Goal: Task Accomplishment & Management: Complete application form

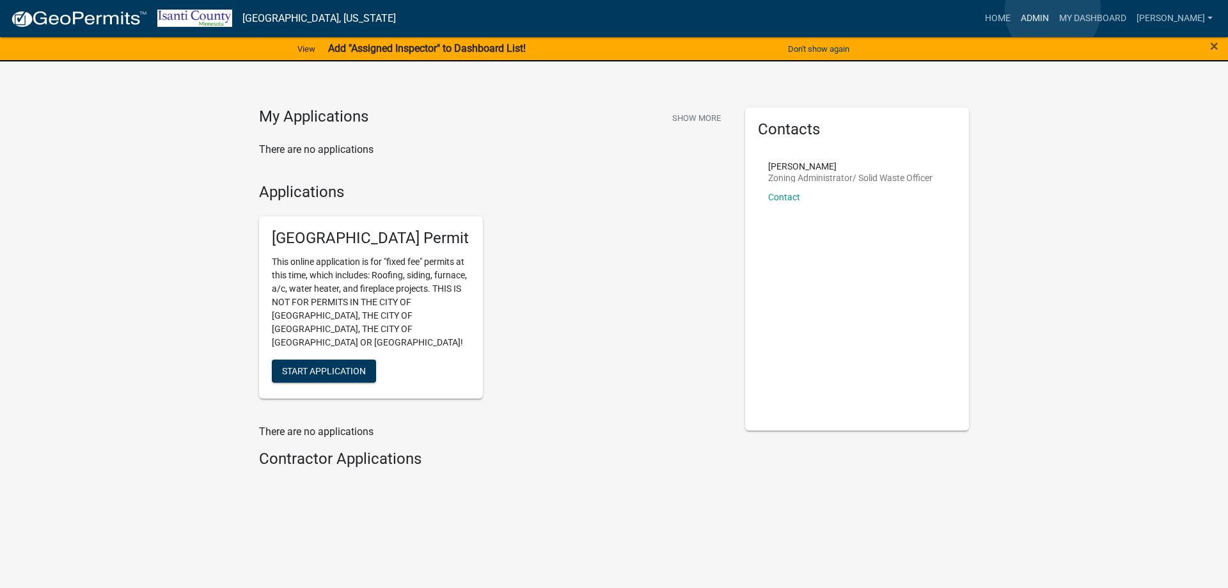
click at [1053, 11] on link "Admin" at bounding box center [1035, 18] width 38 height 24
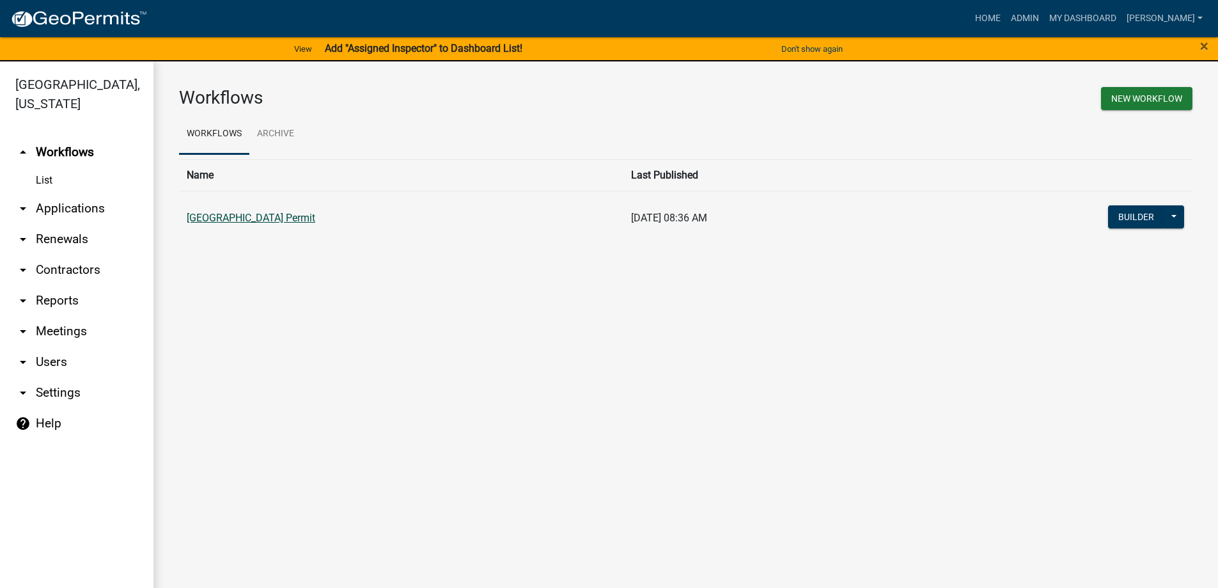
click at [262, 222] on link "[GEOGRAPHIC_DATA] Permit" at bounding box center [251, 218] width 129 height 12
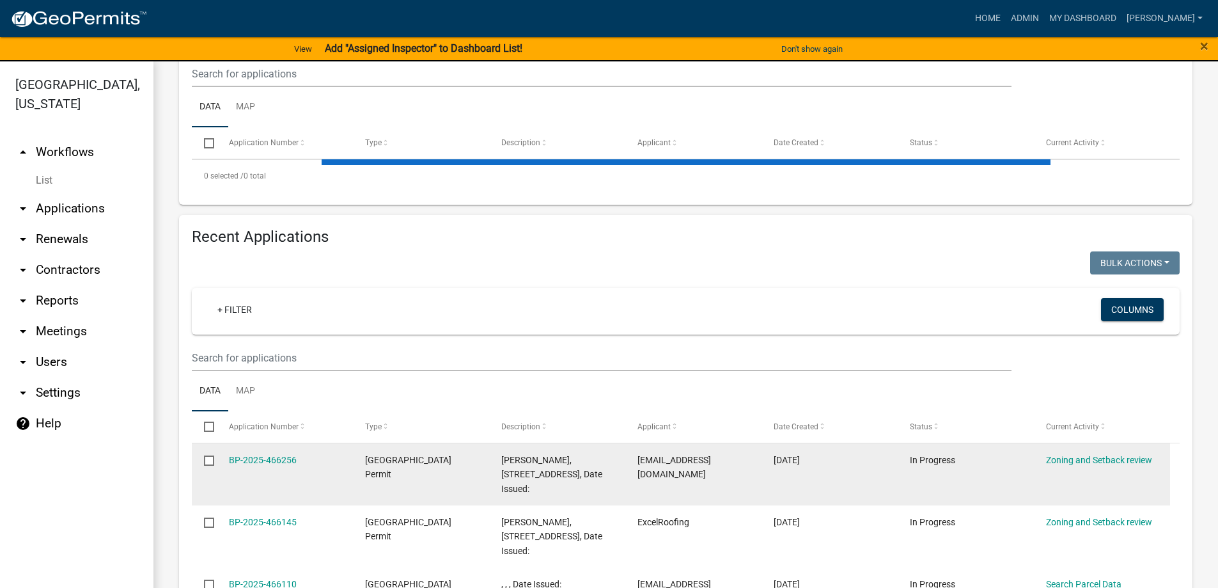
scroll to position [320, 0]
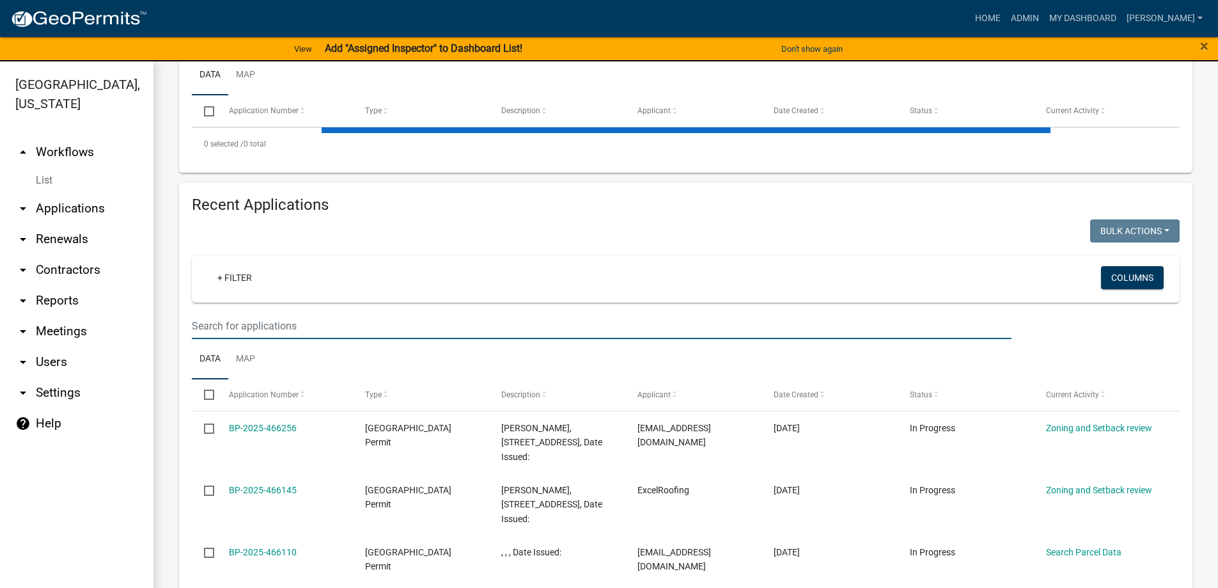
click at [241, 320] on input "text" at bounding box center [602, 326] width 820 height 26
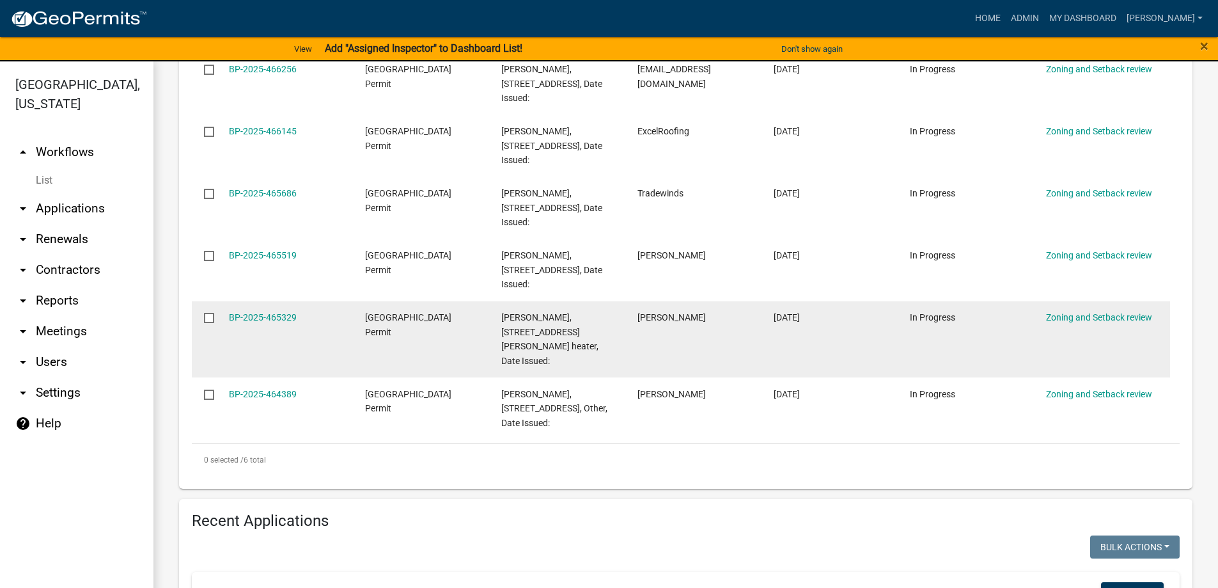
scroll to position [512, 0]
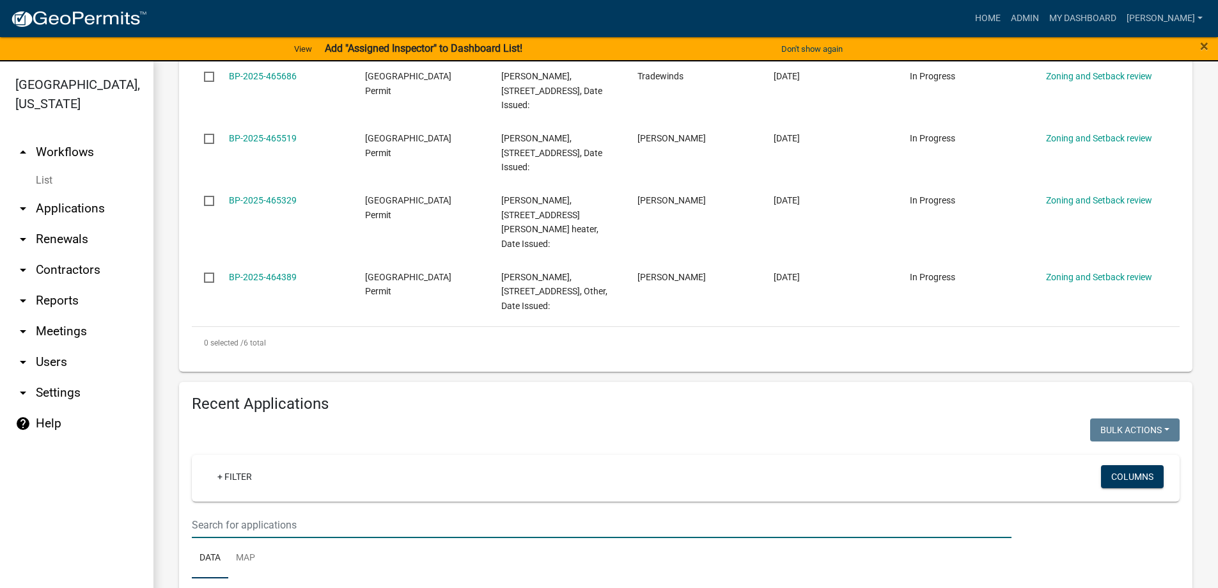
click at [237, 519] on input "text" at bounding box center [602, 525] width 820 height 26
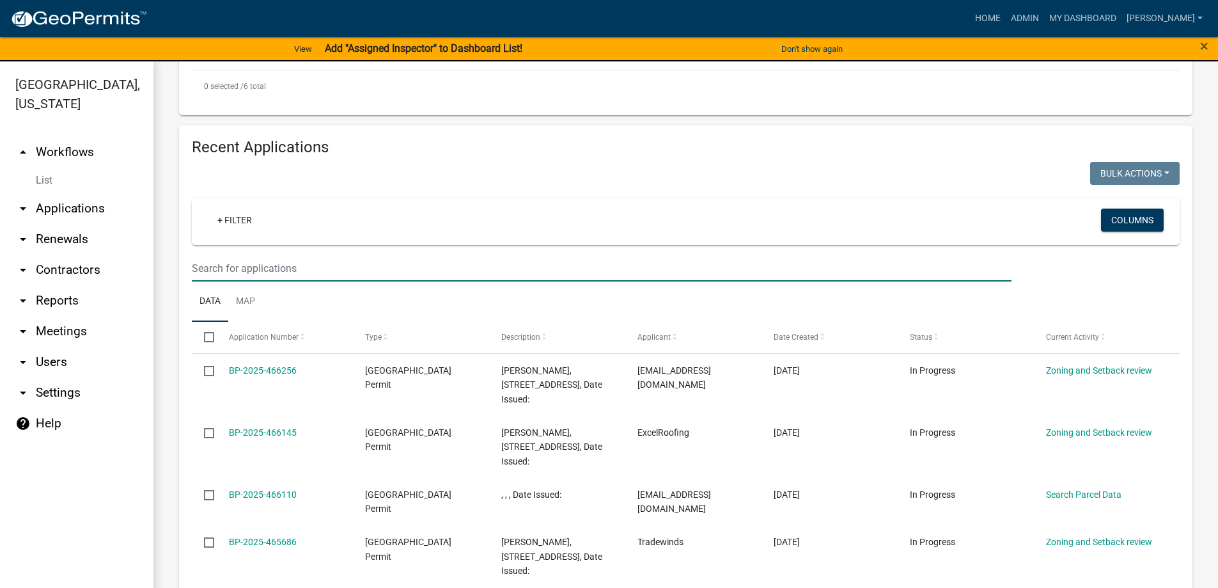
scroll to position [768, 0]
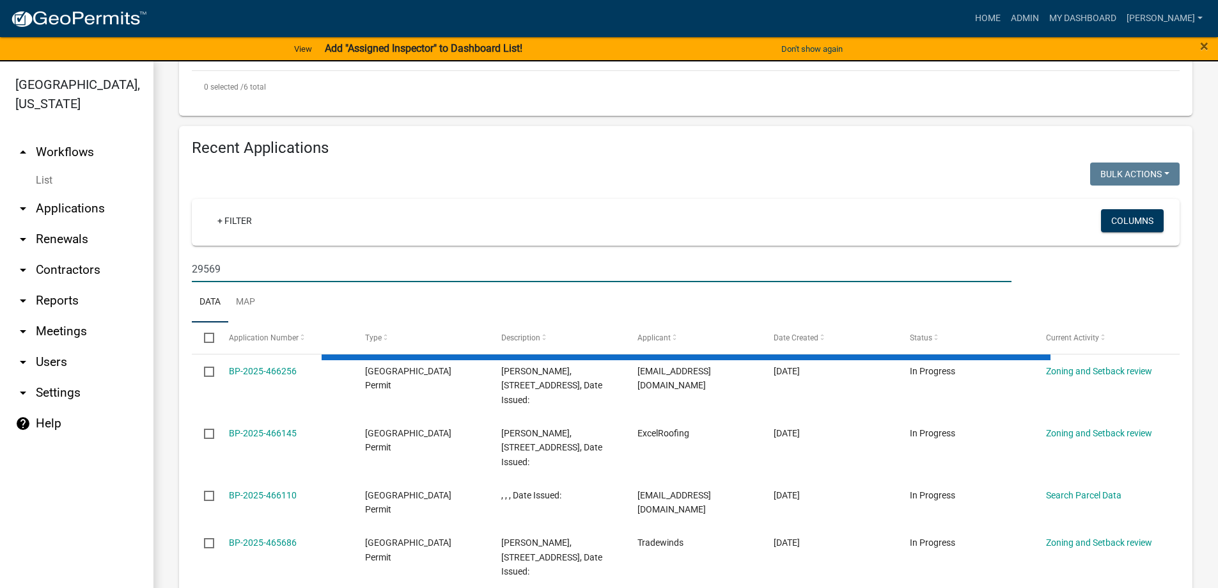
type input "29569"
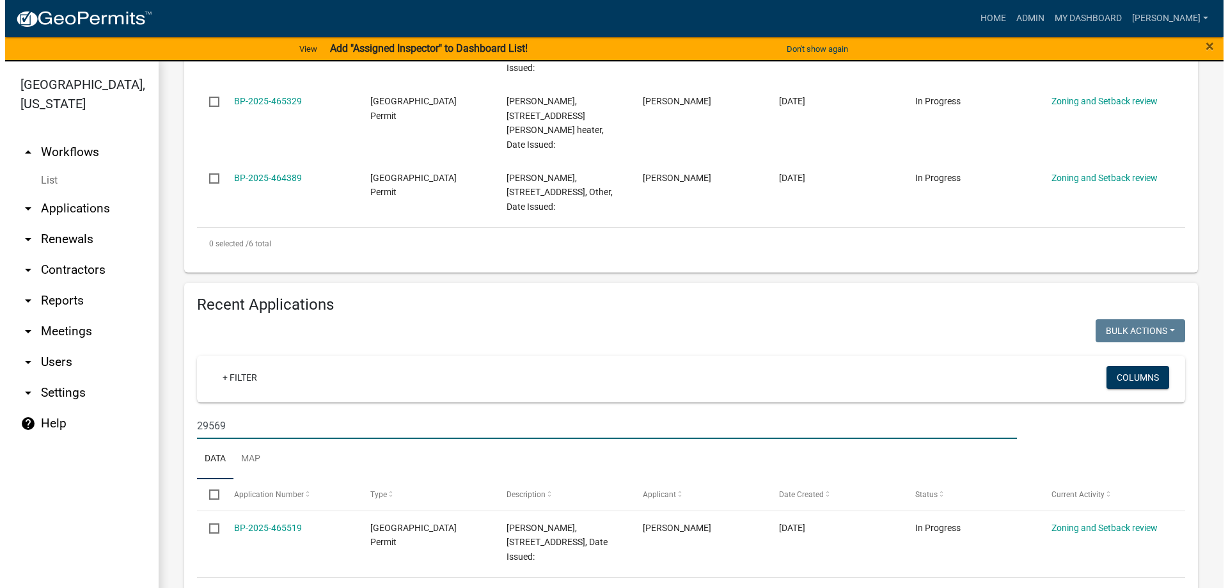
scroll to position [641, 0]
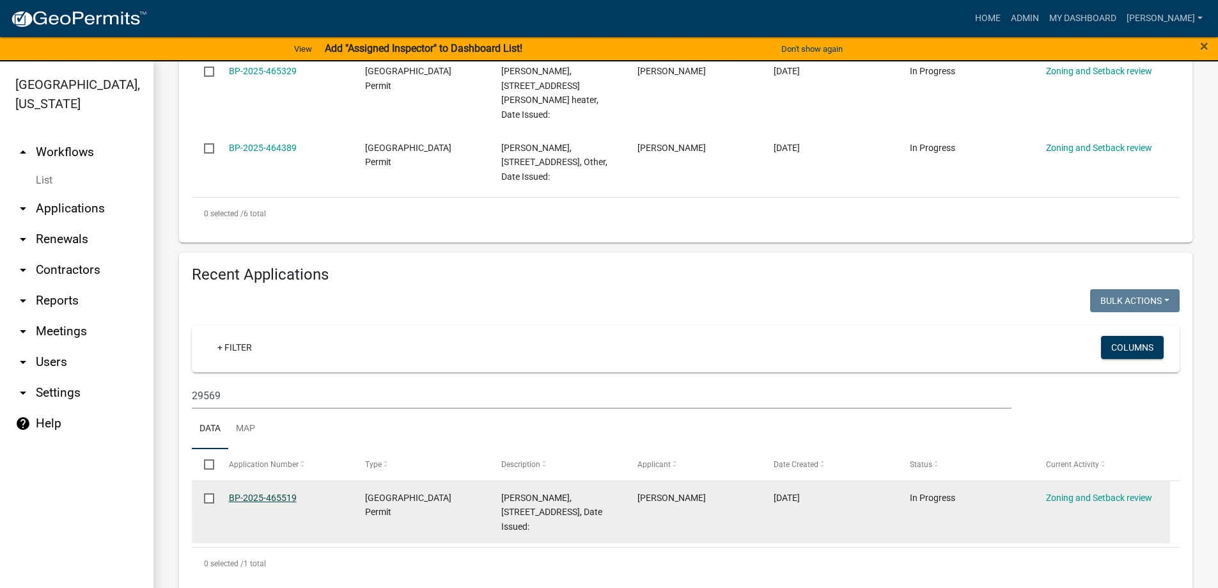
click at [279, 493] on link "BP-2025-465519" at bounding box center [263, 498] width 68 height 10
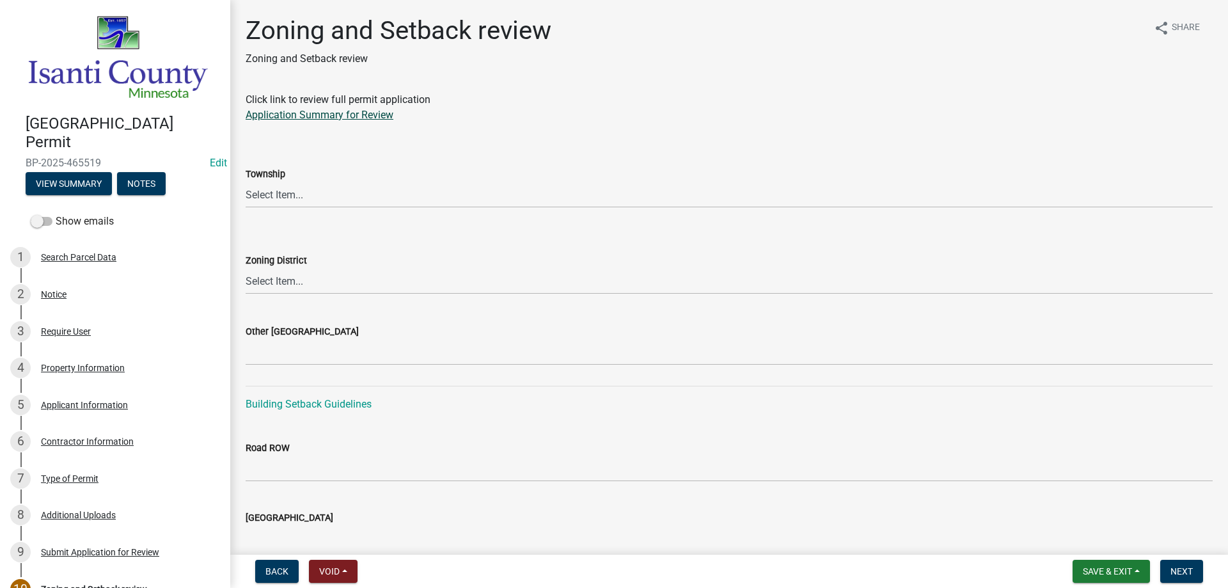
click at [336, 113] on link "Application Summary for Review" at bounding box center [320, 115] width 148 height 12
click at [278, 191] on select "Select Item... Bradford Cambridge Dalbo Isanti Maple Ridge North Branch Oxford …" at bounding box center [729, 195] width 967 height 26
click at [246, 182] on select "Select Item... Bradford Cambridge Dalbo Isanti Maple Ridge North Branch Oxford …" at bounding box center [729, 195] width 967 height 26
select select "46a76780-a98b-4152-81cb-70c527d32d6a"
click at [297, 278] on select "Select Item... Agricultural/Residential (A/R) Tier 1 General Business (B) Indus…" at bounding box center [729, 281] width 967 height 26
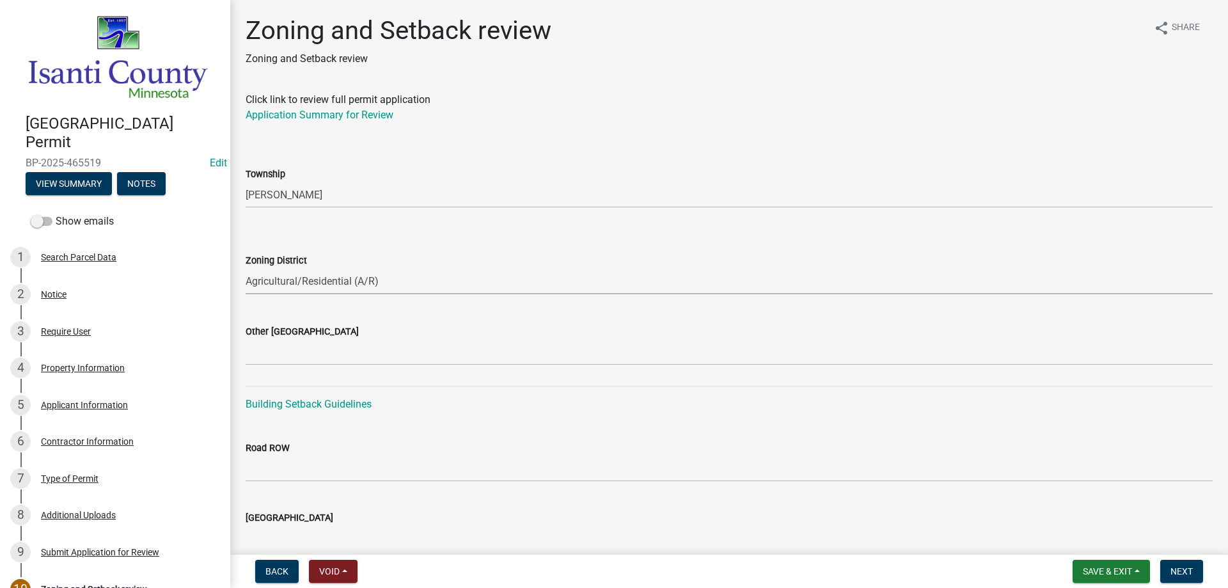
click at [246, 268] on select "Select Item... Agricultural/Residential (A/R) Tier 1 General Business (B) Indus…" at bounding box center [729, 281] width 967 height 26
select select "55e8a5cf-285f-40b2-b696-56a64a6e31ef"
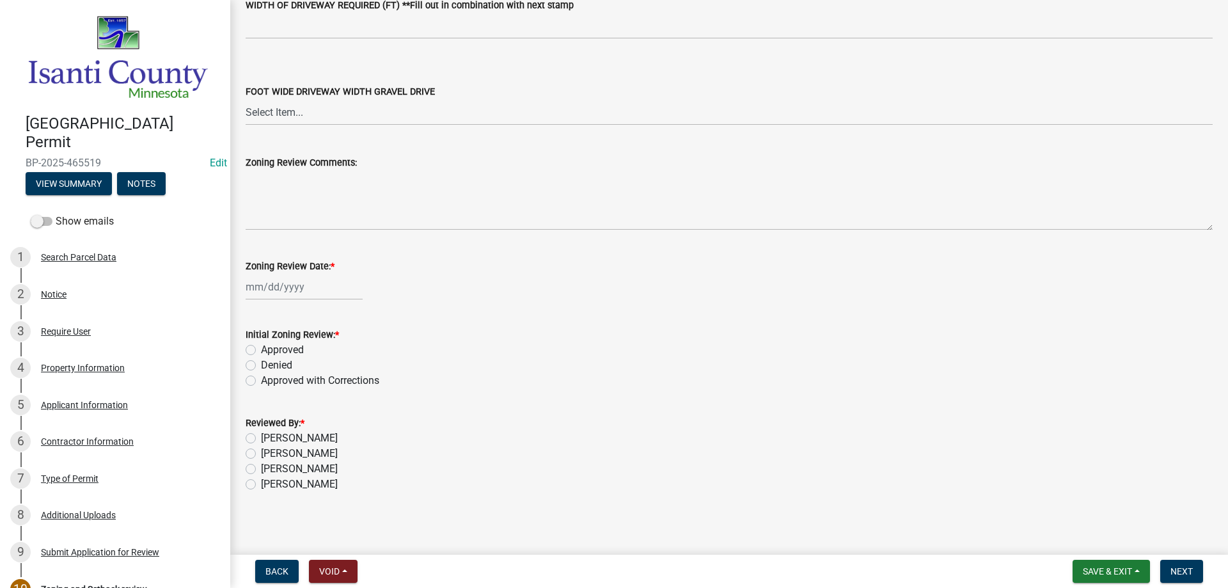
scroll to position [2171, 0]
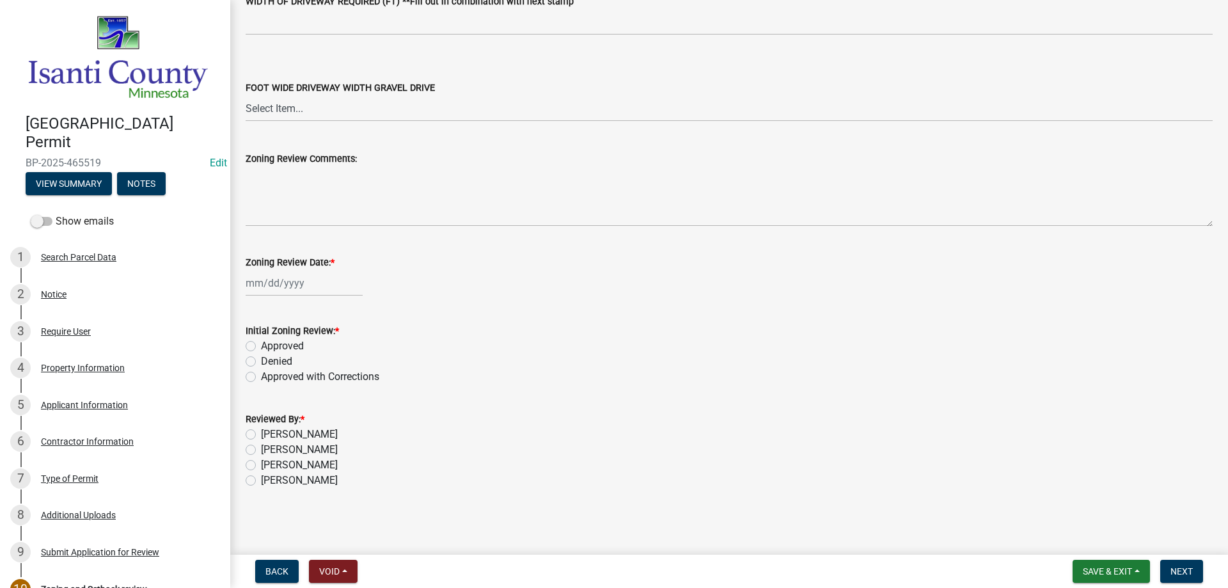
select select "8"
select select "2025"
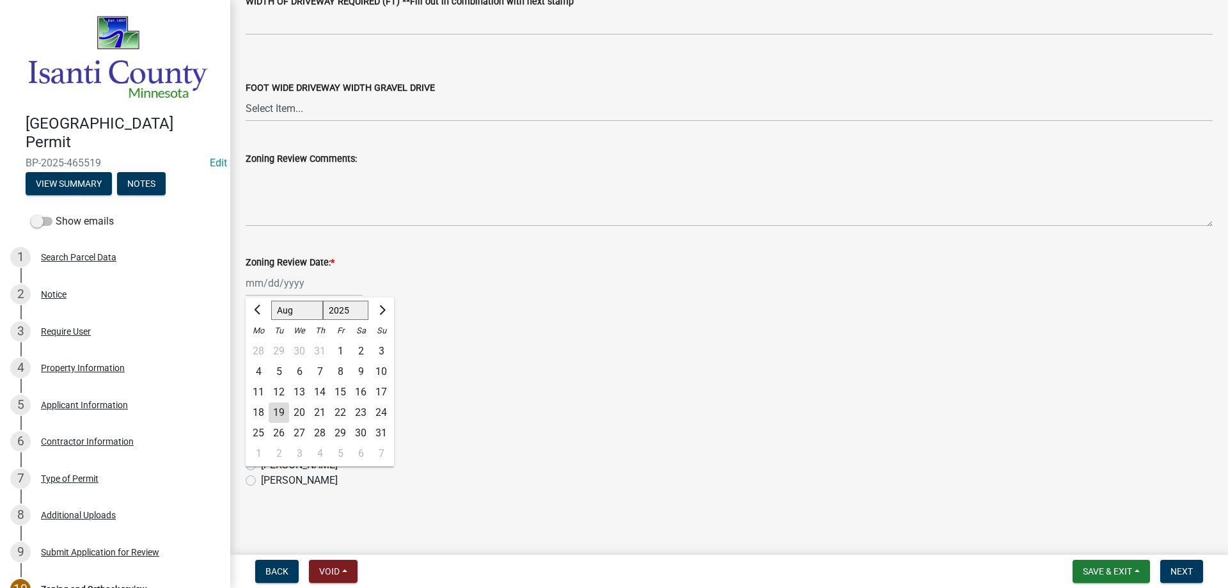
click at [302, 280] on div "[PERSON_NAME] Feb Mar Apr [PERSON_NAME][DATE] Oct Nov [DATE] 1526 1527 1528 152…" at bounding box center [304, 283] width 117 height 26
click at [280, 415] on div "19" at bounding box center [279, 412] width 20 height 20
type input "08/19/2025"
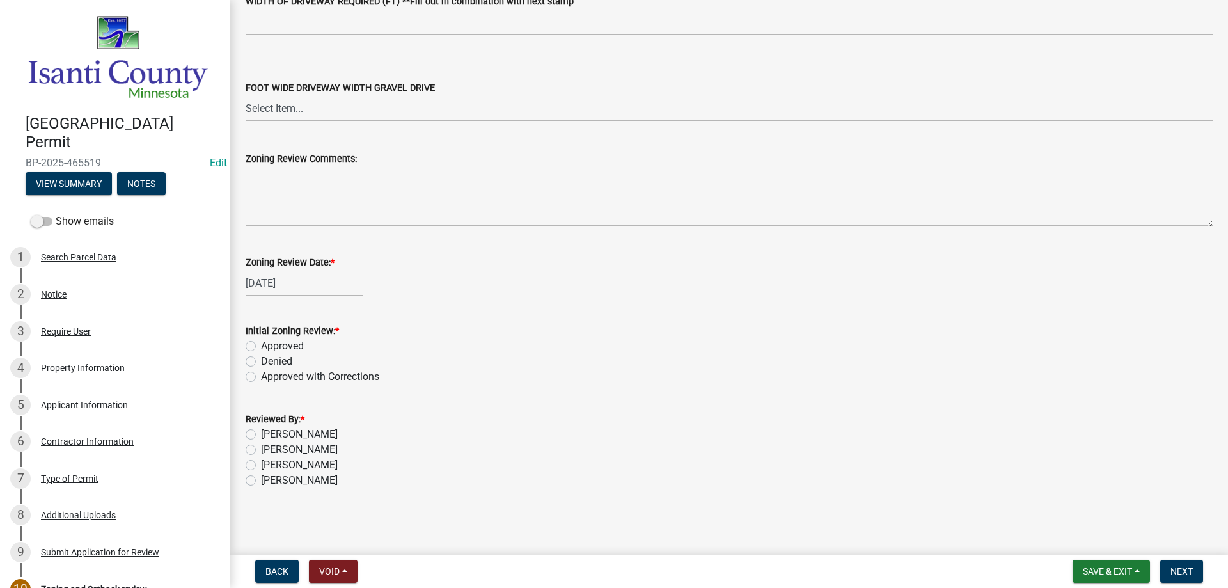
click at [261, 343] on label "Approved" at bounding box center [282, 345] width 43 height 15
click at [261, 343] on input "Approved" at bounding box center [265, 342] width 8 height 8
radio input "true"
click at [261, 469] on label "[PERSON_NAME]" at bounding box center [299, 464] width 77 height 15
click at [261, 466] on input "[PERSON_NAME]" at bounding box center [265, 461] width 8 height 8
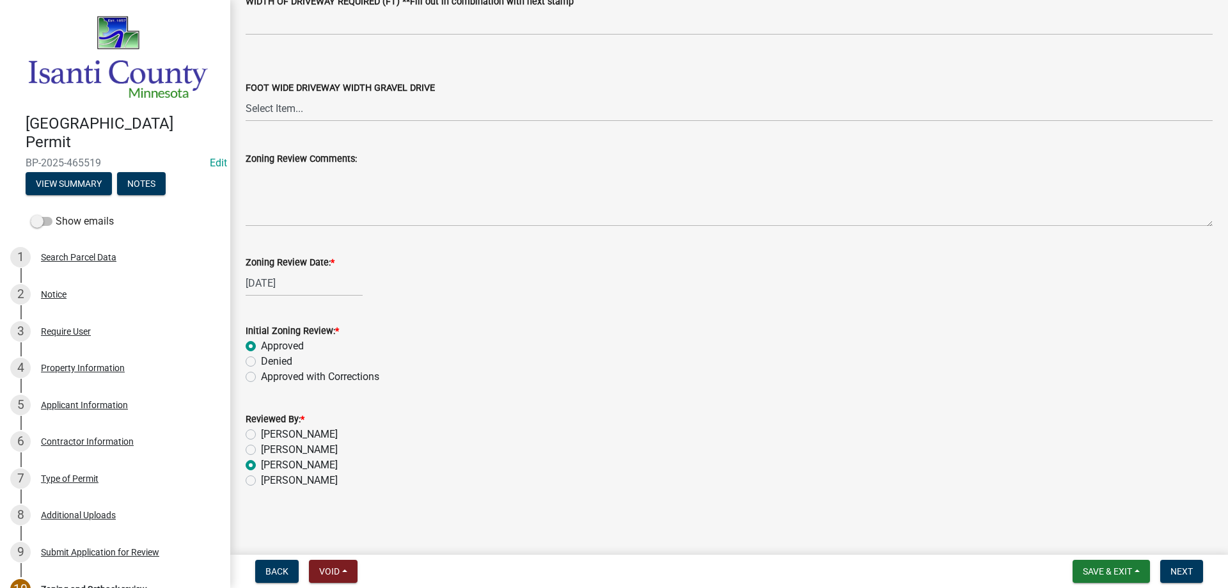
radio input "true"
click at [1173, 571] on span "Next" at bounding box center [1182, 571] width 22 height 10
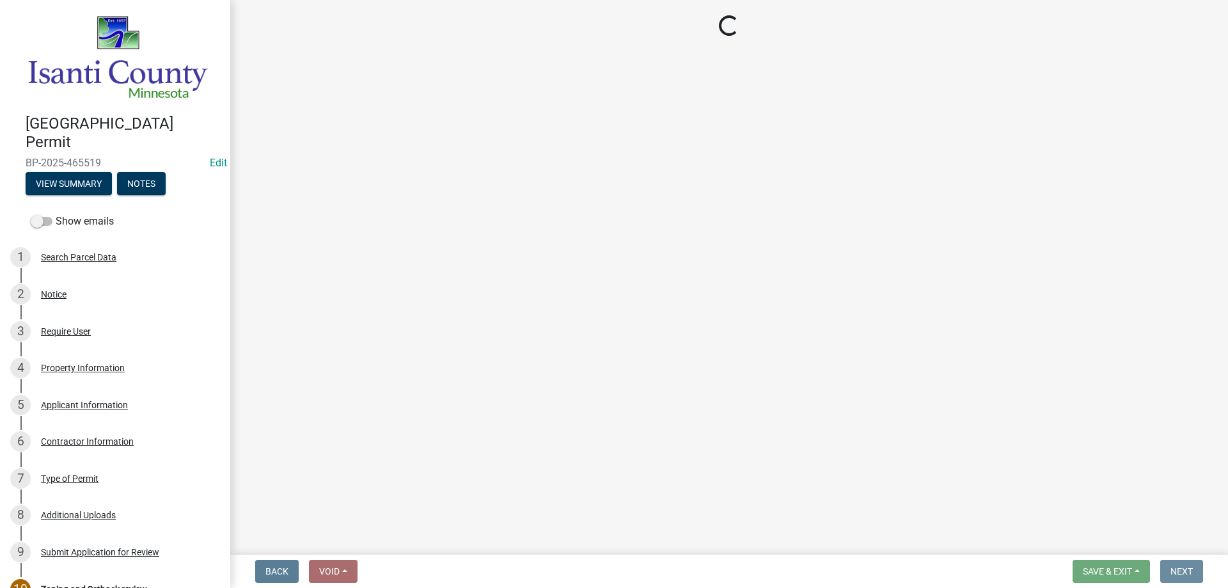
scroll to position [0, 0]
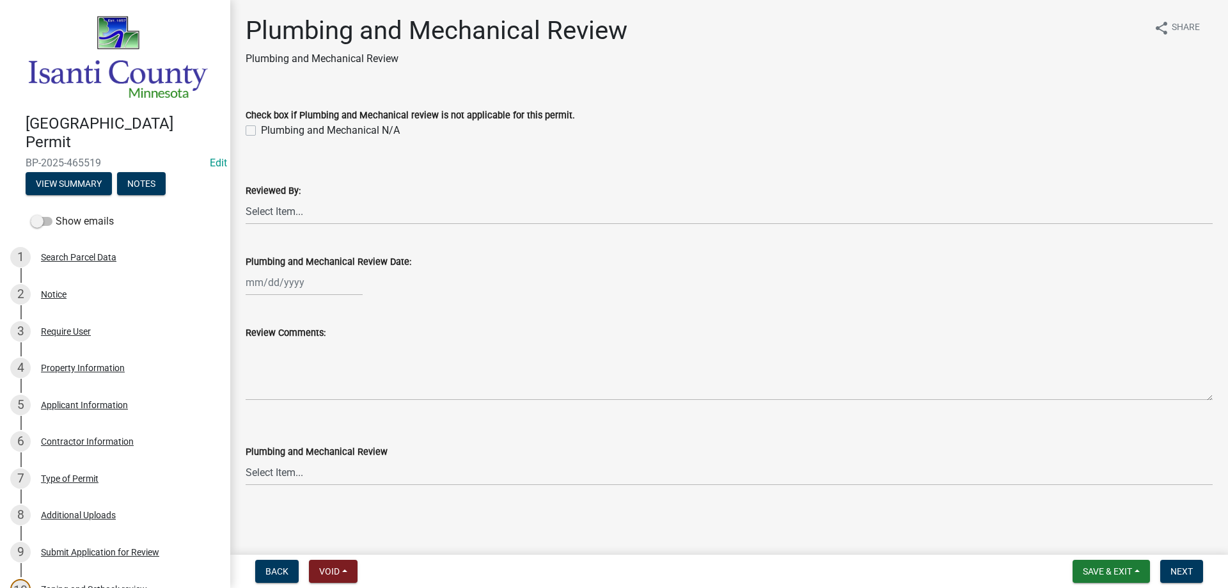
click at [261, 127] on label "Plumbing and Mechanical N/A" at bounding box center [330, 130] width 139 height 15
click at [261, 127] on input "Plumbing and Mechanical N/A" at bounding box center [265, 127] width 8 height 8
checkbox input "true"
click at [1184, 573] on span "Next" at bounding box center [1182, 571] width 22 height 10
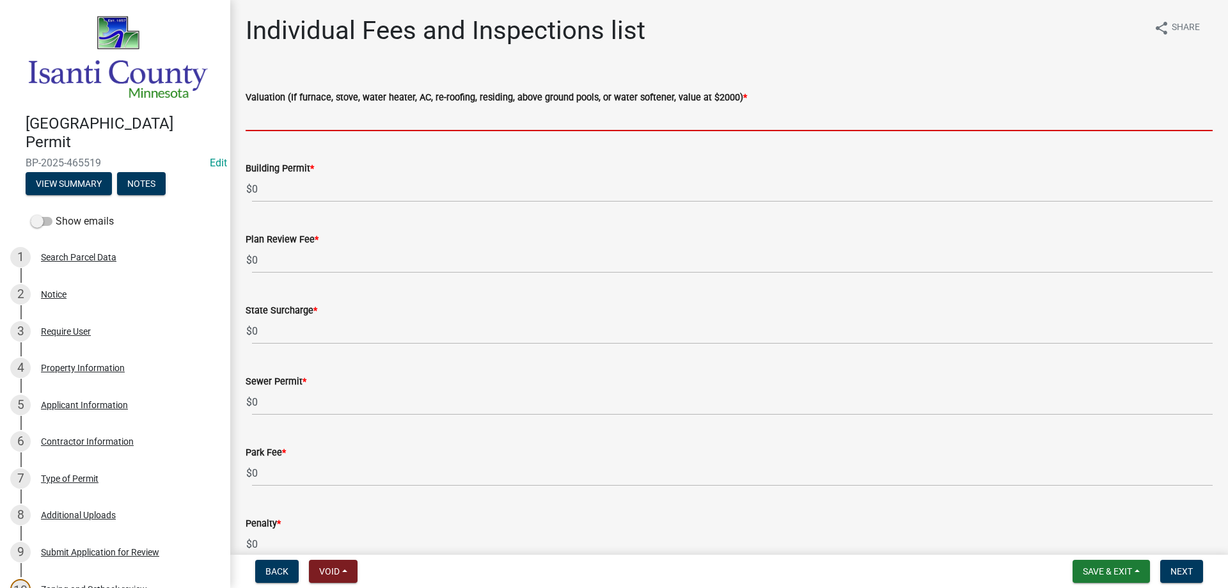
click at [289, 116] on input "text" at bounding box center [729, 118] width 967 height 26
type input "2000"
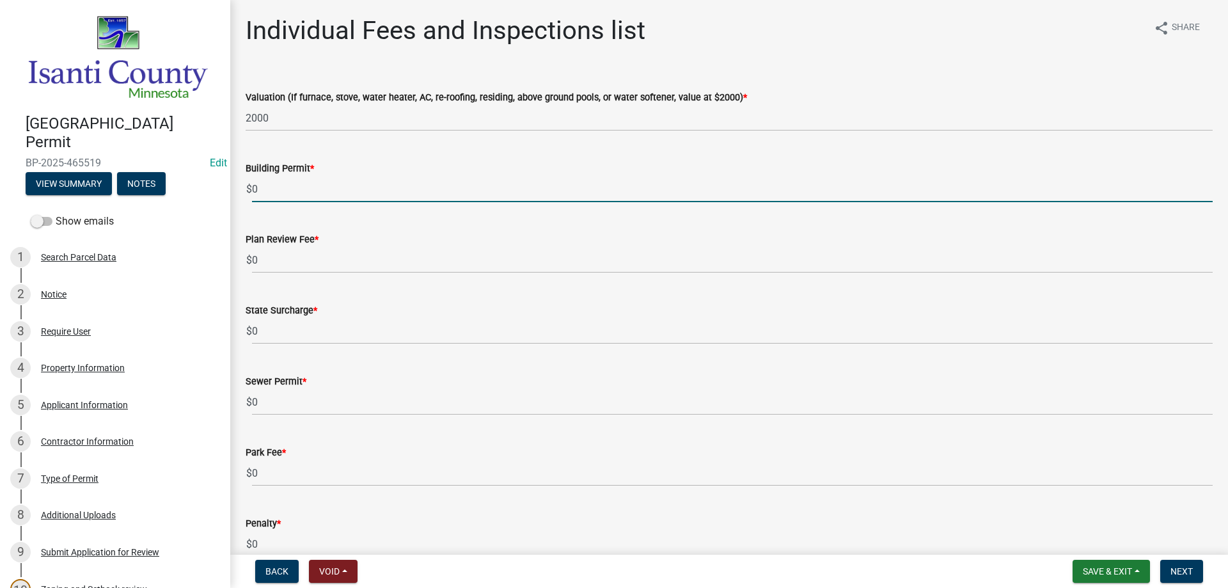
drag, startPoint x: 292, startPoint y: 182, endPoint x: 253, endPoint y: 185, distance: 39.8
click at [253, 185] on input "0" at bounding box center [732, 189] width 961 height 26
type input "70"
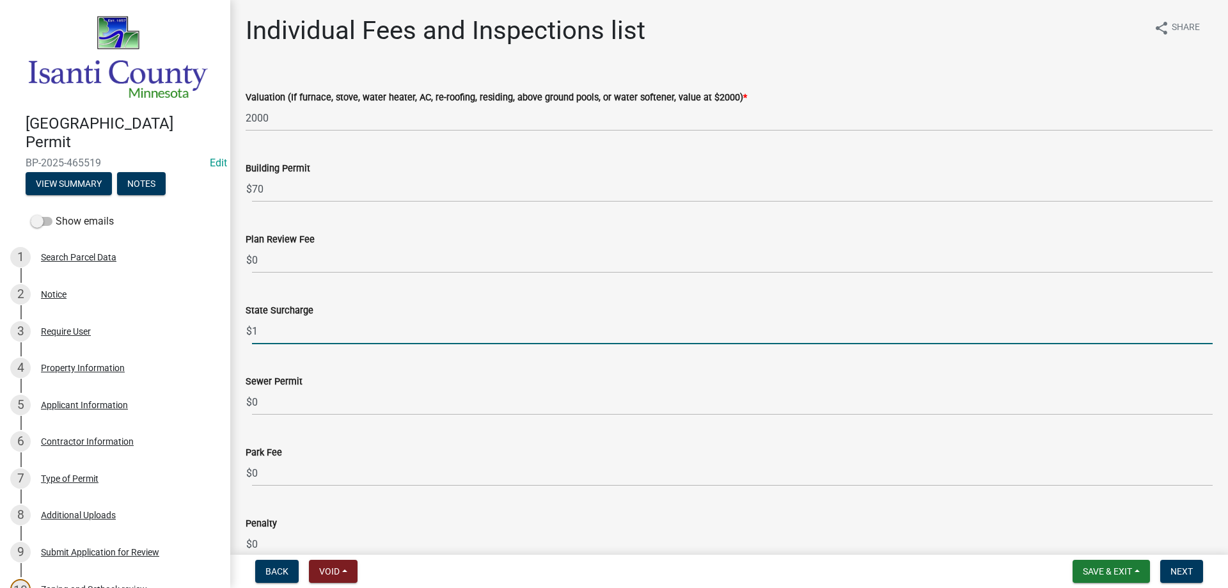
type input "1"
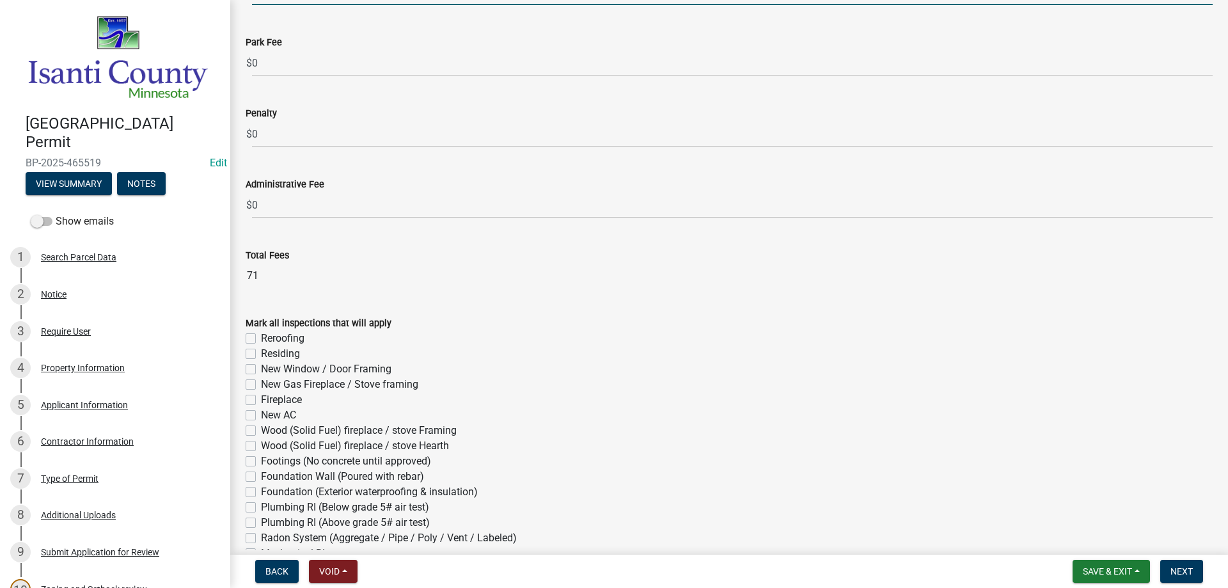
scroll to position [448, 0]
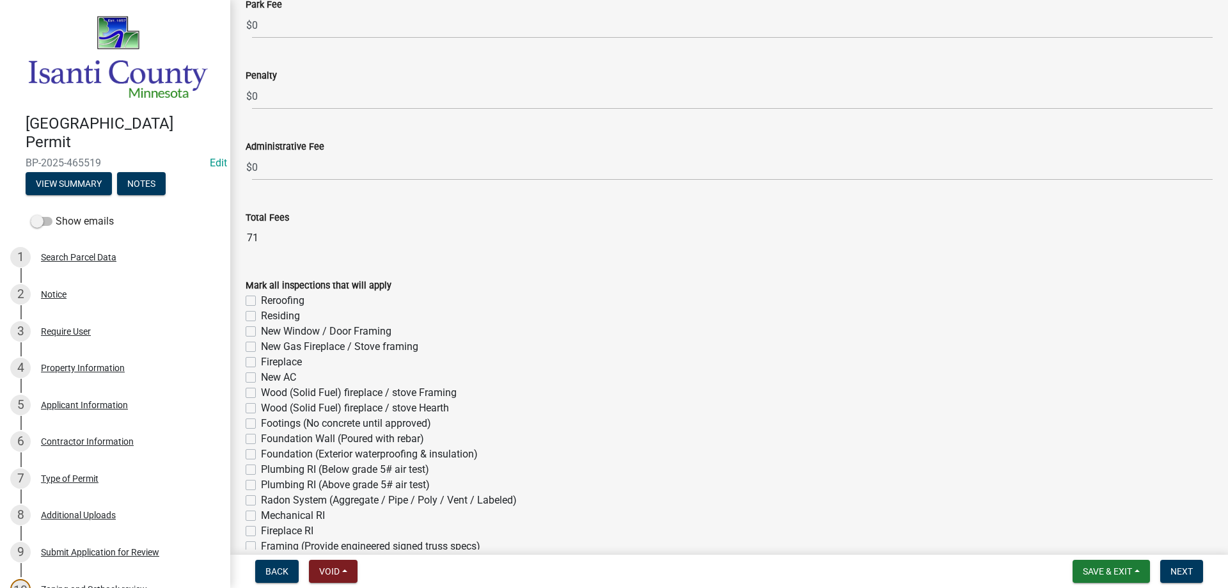
click at [261, 301] on label "Reroofing" at bounding box center [282, 300] width 43 height 15
click at [261, 301] on input "Reroofing" at bounding box center [265, 297] width 8 height 8
checkbox input "true"
checkbox input "false"
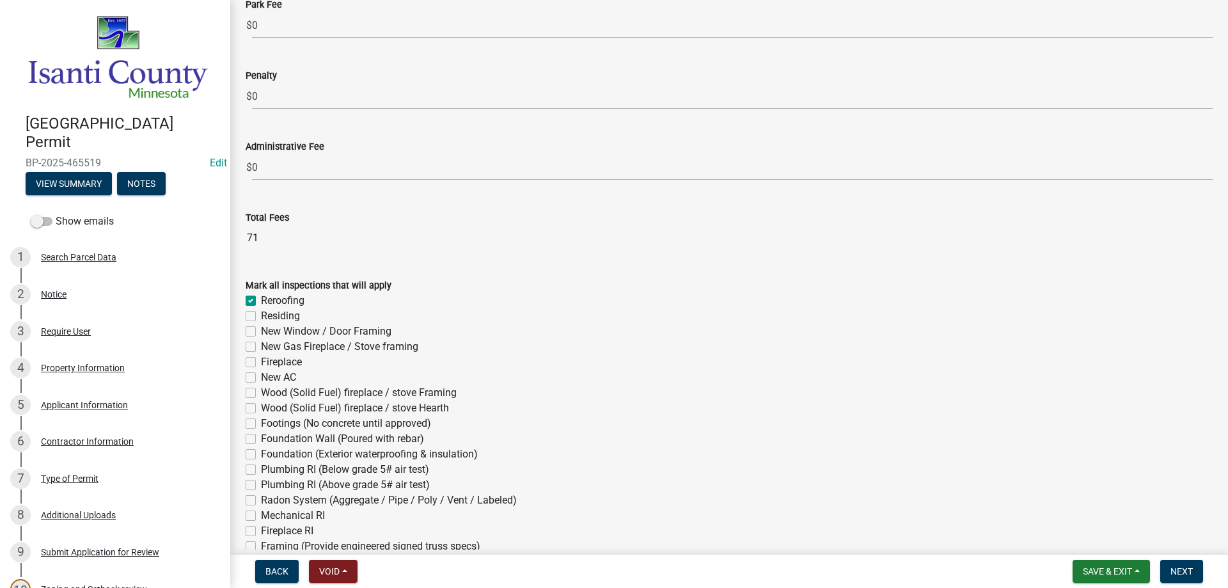
checkbox input "false"
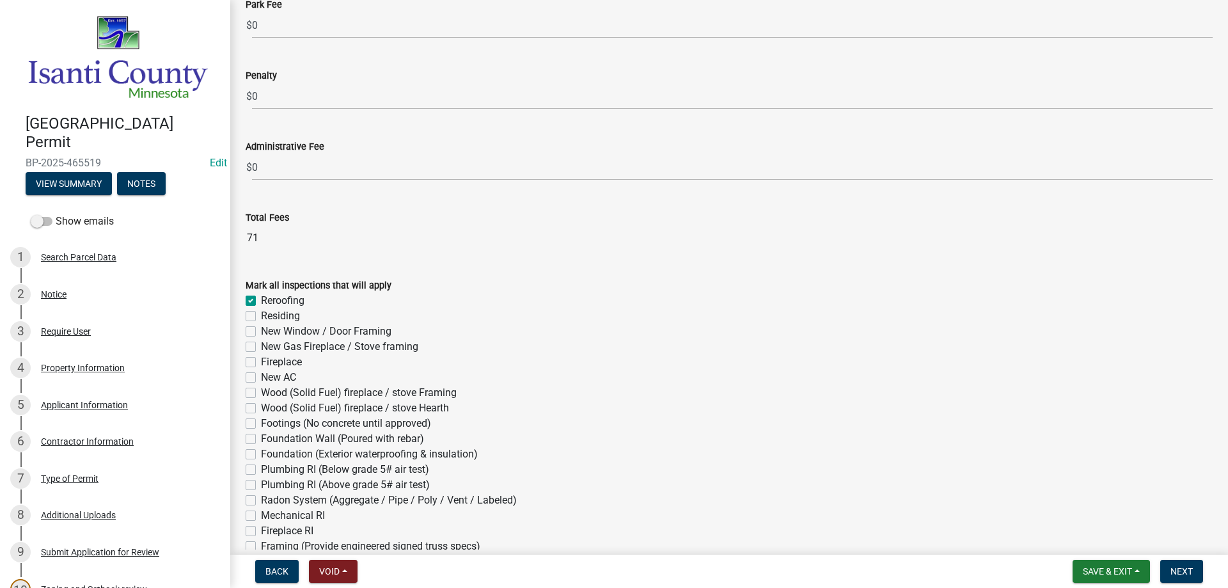
checkbox input "false"
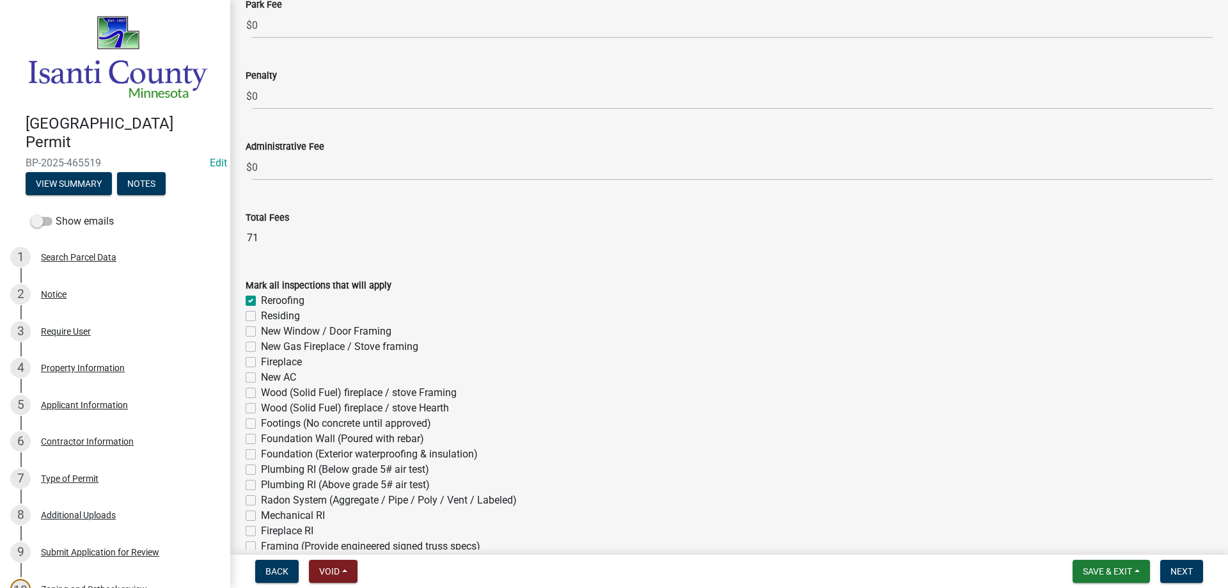
checkbox input "false"
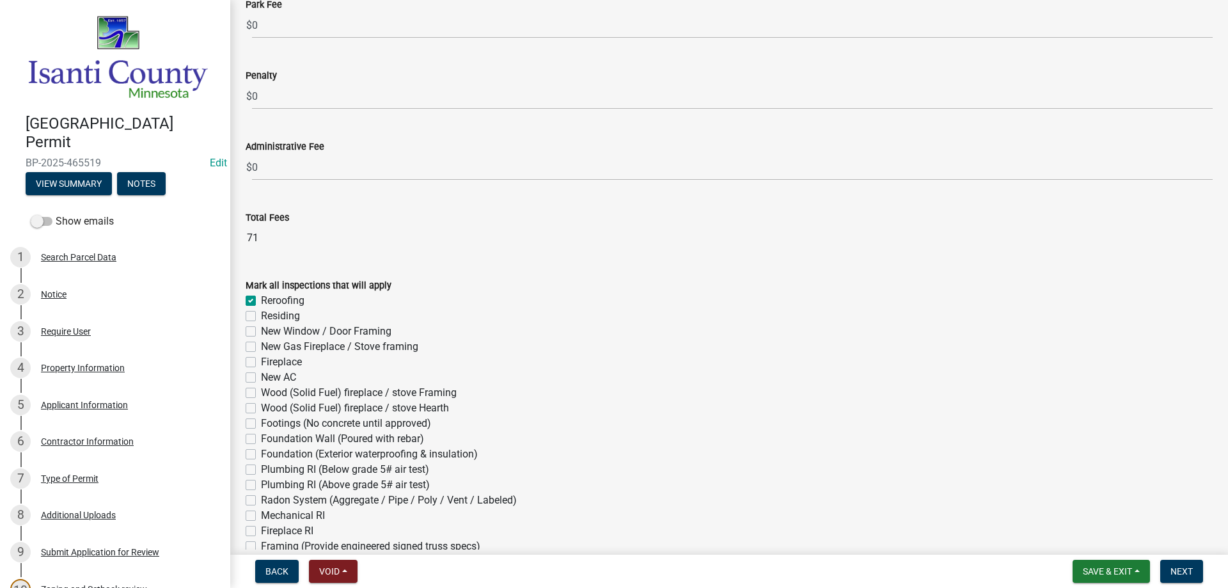
checkbox input "false"
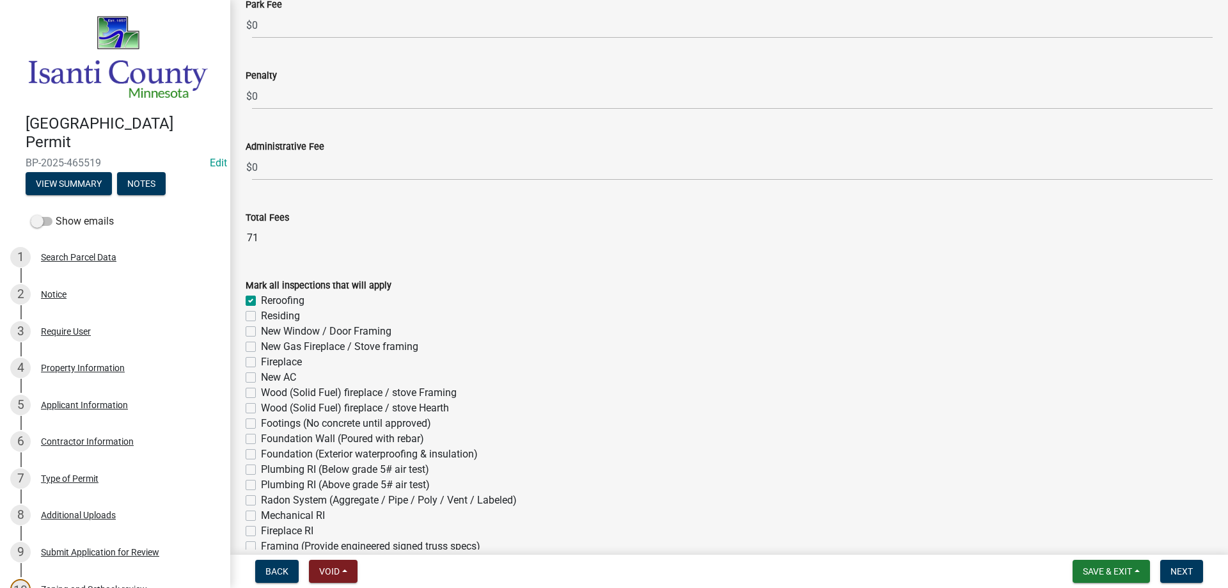
checkbox input "false"
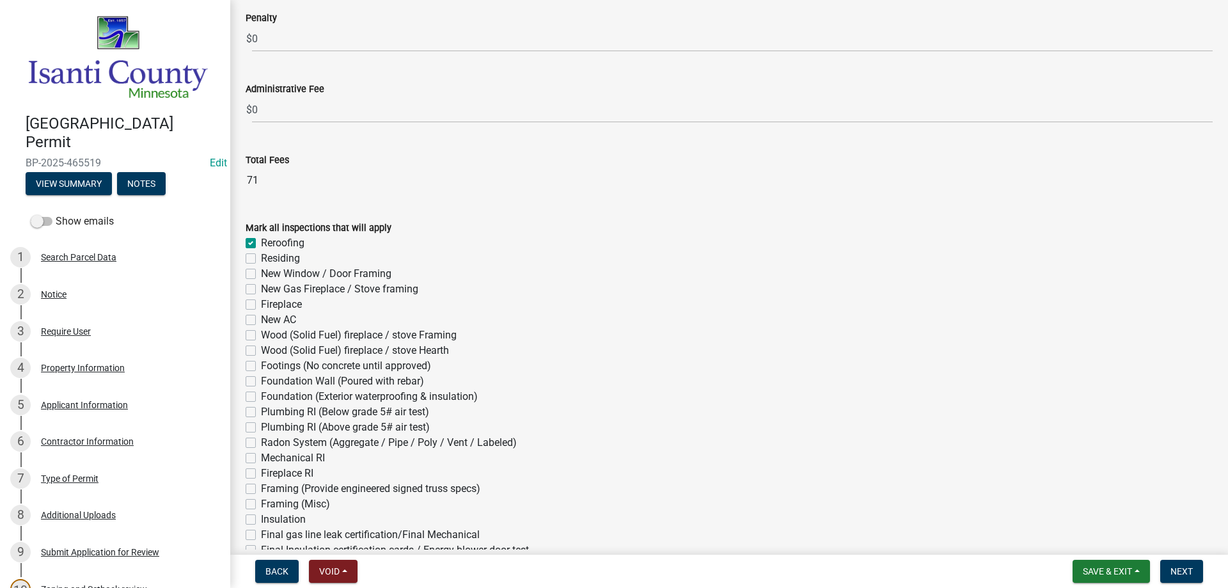
scroll to position [691, 0]
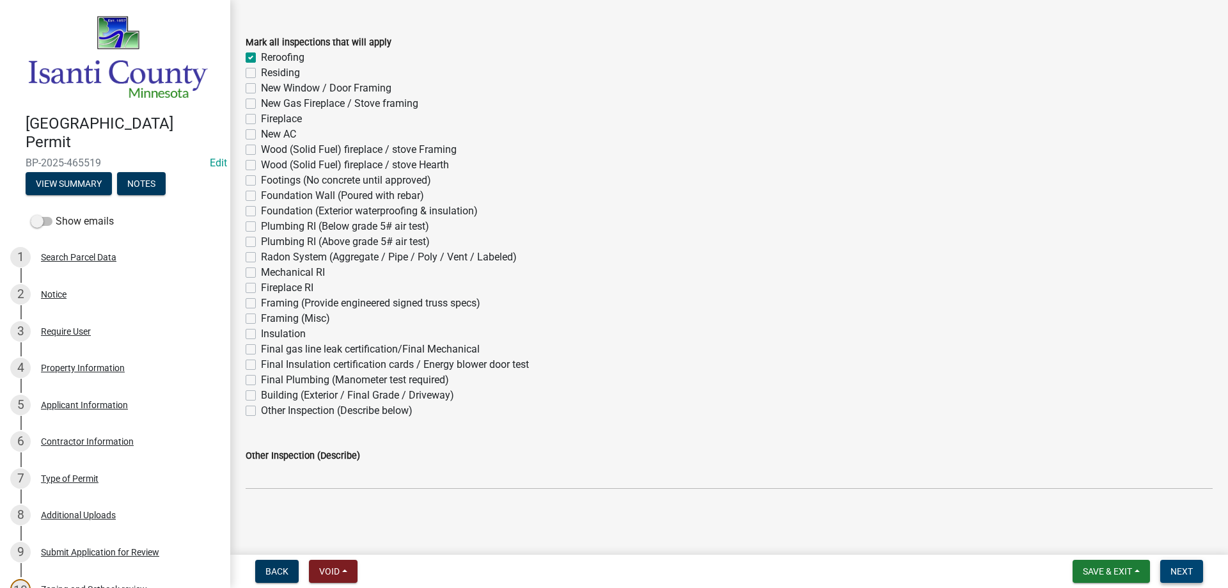
click at [1194, 576] on button "Next" at bounding box center [1181, 571] width 43 height 23
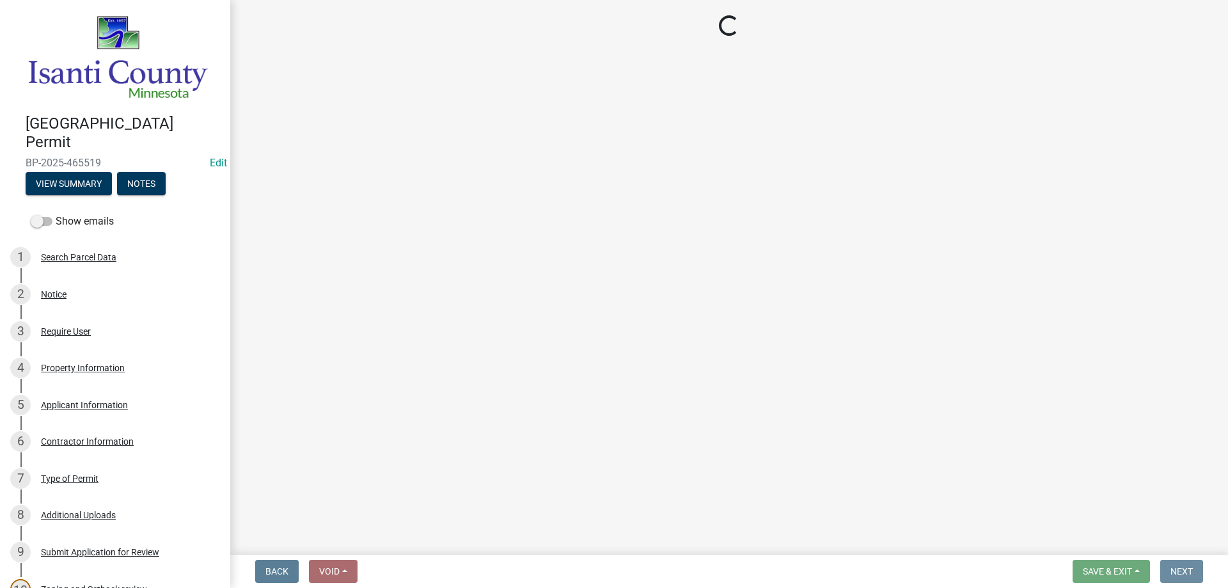
scroll to position [0, 0]
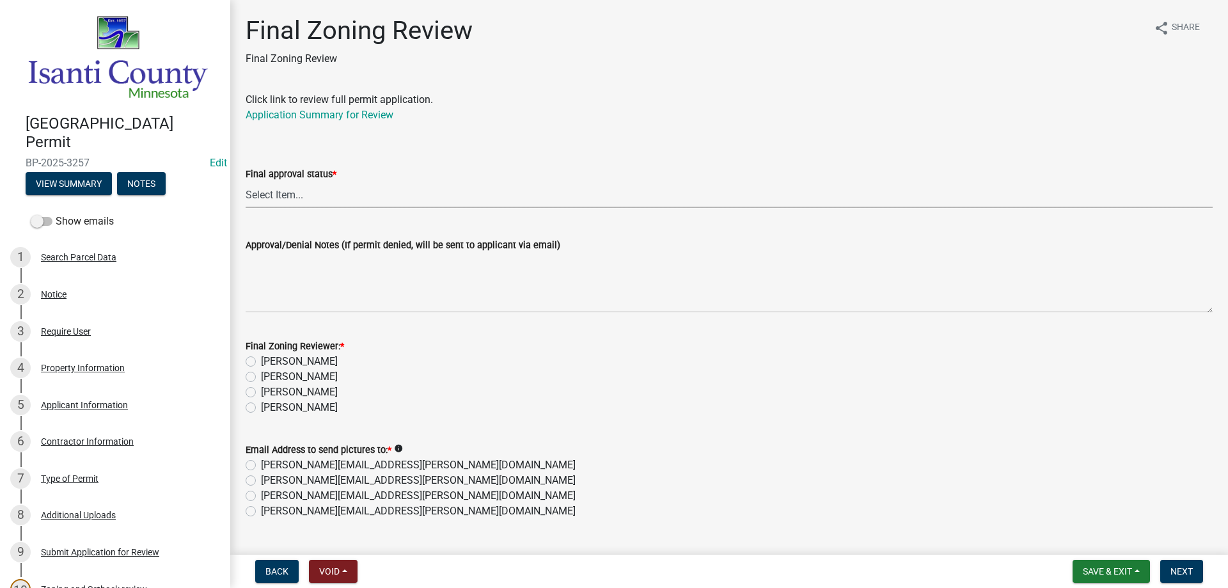
click at [300, 196] on select "Select Item... Approved Denied" at bounding box center [729, 195] width 967 height 26
click at [246, 182] on select "Select Item... Approved Denied" at bounding box center [729, 195] width 967 height 26
select select "ea18257a-8a04-42cc-b171-77fc38c97f37"
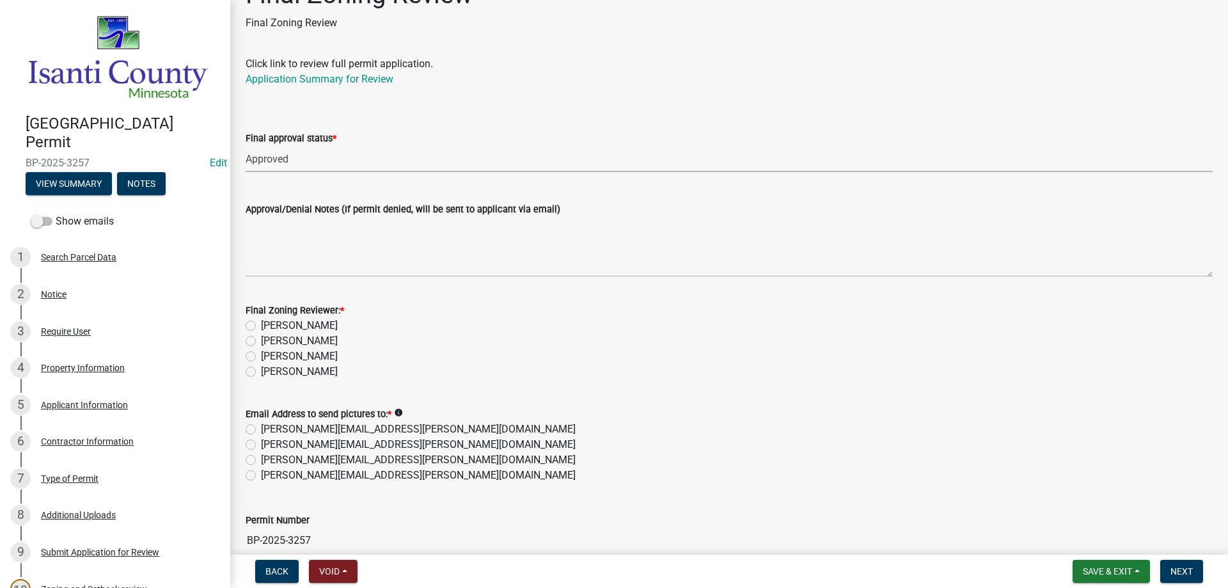
scroll to position [64, 0]
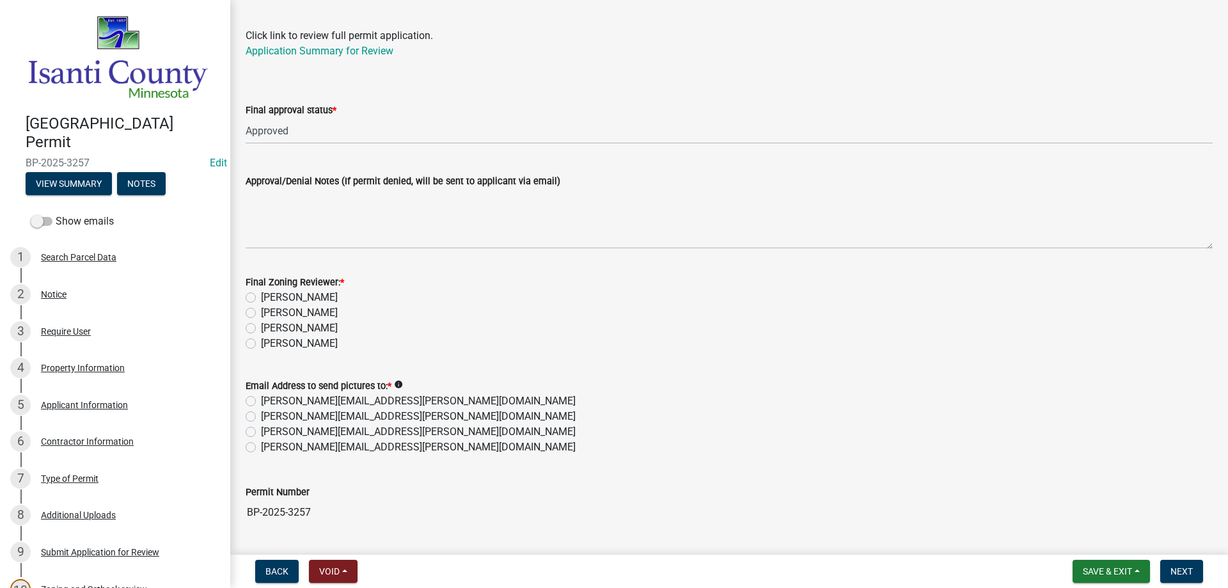
click at [261, 329] on label "[PERSON_NAME]" at bounding box center [299, 327] width 77 height 15
click at [261, 329] on input "[PERSON_NAME]" at bounding box center [265, 324] width 8 height 8
radio input "true"
click at [261, 447] on label "[PERSON_NAME][EMAIL_ADDRESS][PERSON_NAME][DOMAIN_NAME]" at bounding box center [418, 446] width 315 height 15
click at [261, 447] on input "[PERSON_NAME][EMAIL_ADDRESS][PERSON_NAME][DOMAIN_NAME]" at bounding box center [265, 443] width 8 height 8
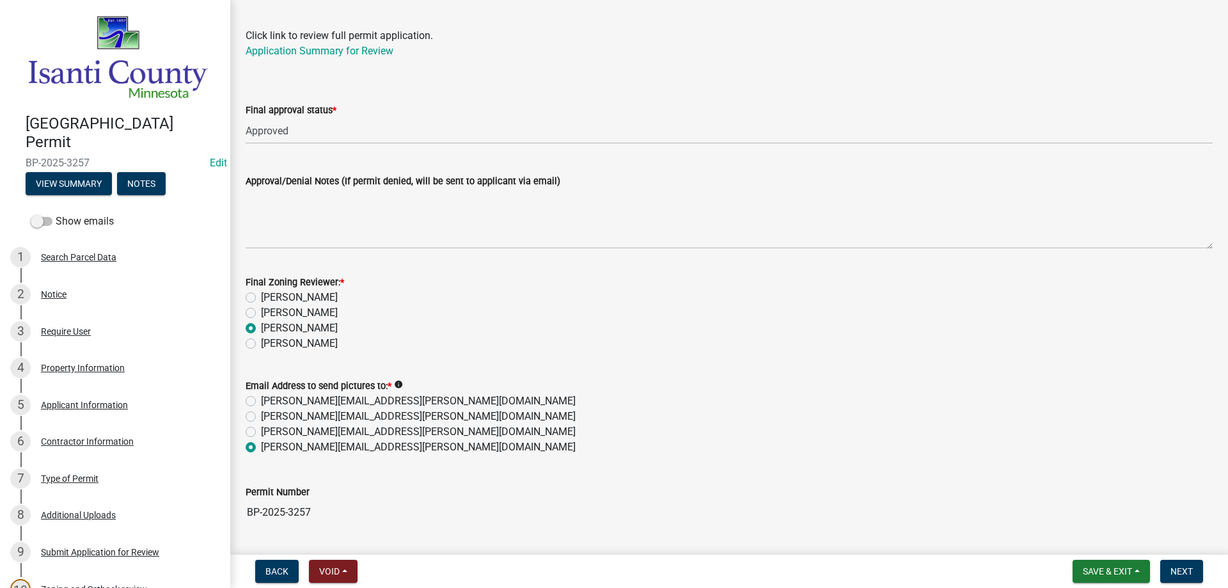
radio input "true"
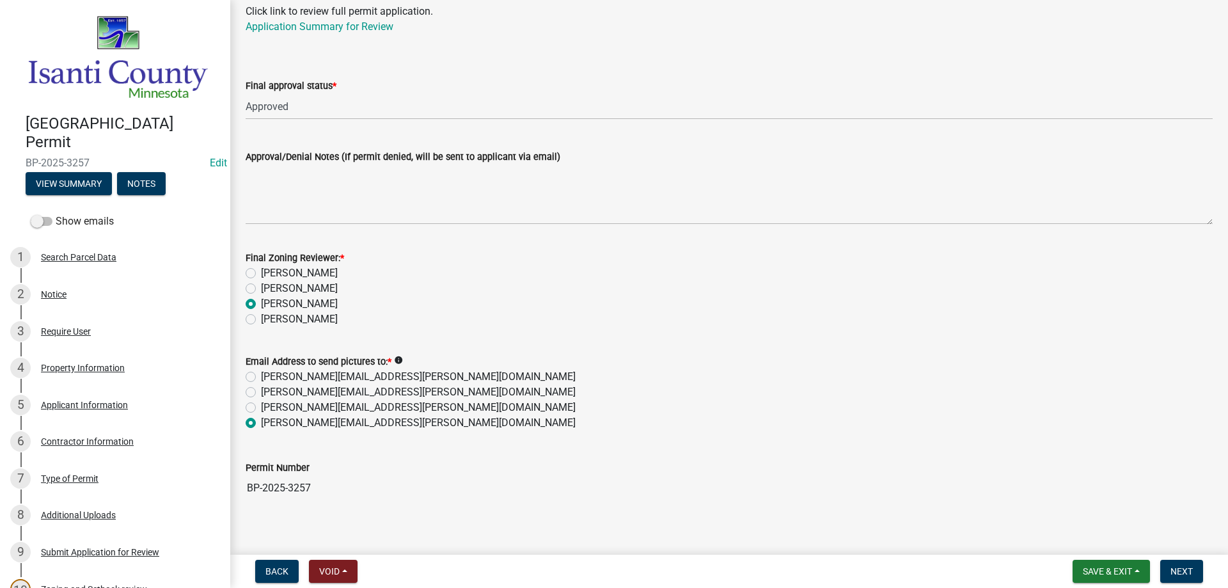
scroll to position [100, 0]
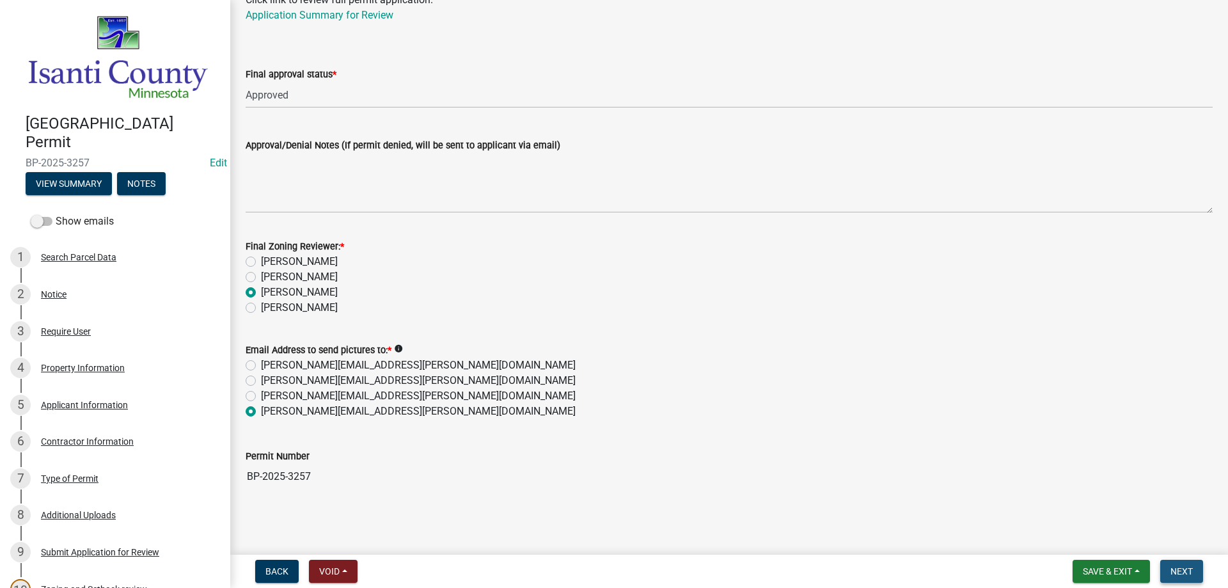
click at [1177, 574] on span "Next" at bounding box center [1182, 571] width 22 height 10
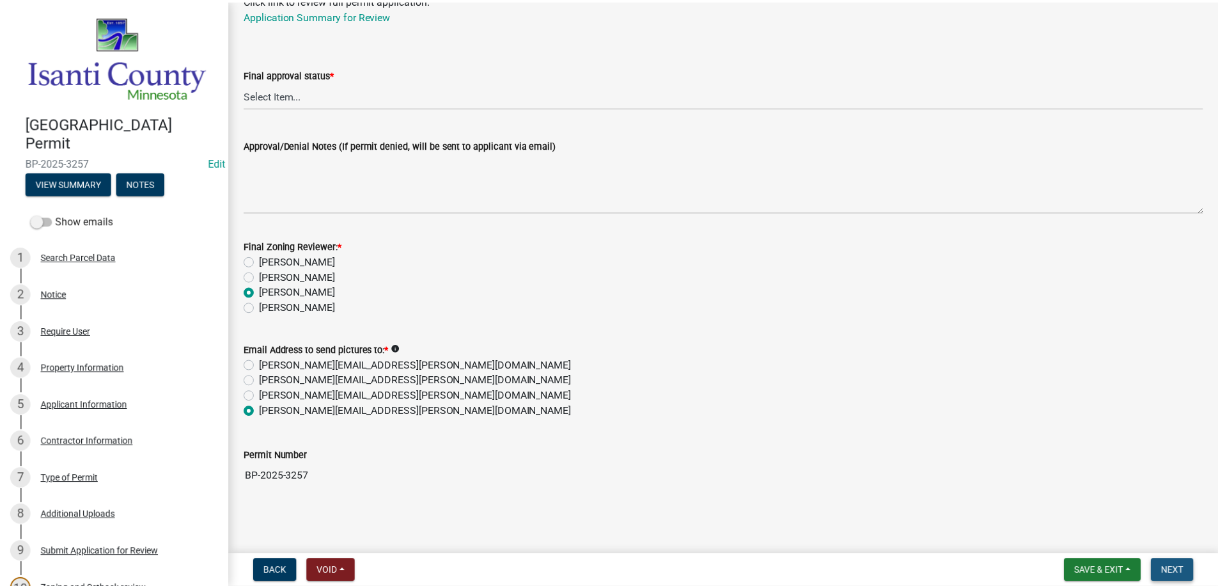
scroll to position [0, 0]
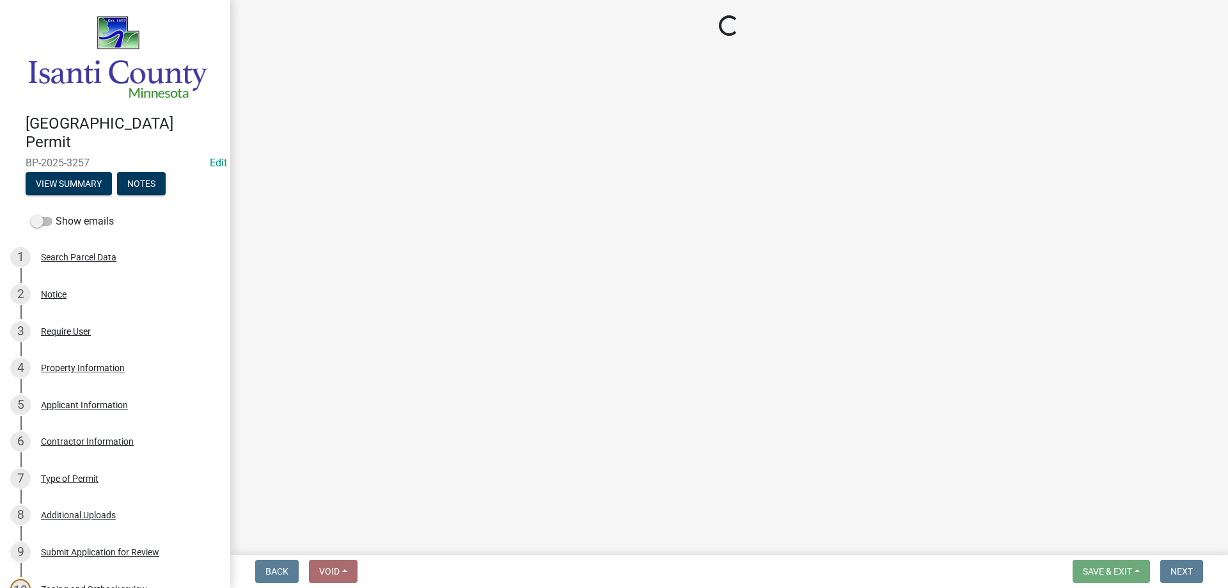
select select "3: 3"
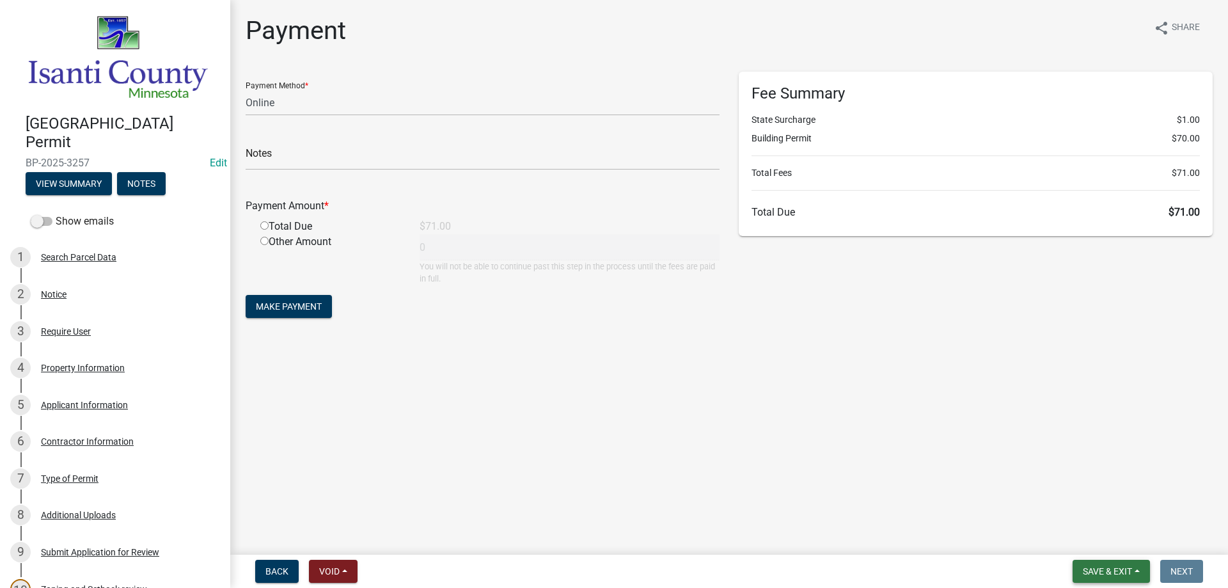
drag, startPoint x: 1113, startPoint y: 567, endPoint x: 1116, endPoint y: 559, distance: 8.1
click at [1112, 567] on span "Save & Exit" at bounding box center [1107, 571] width 49 height 10
click at [1100, 539] on button "Save & Exit" at bounding box center [1099, 538] width 102 height 31
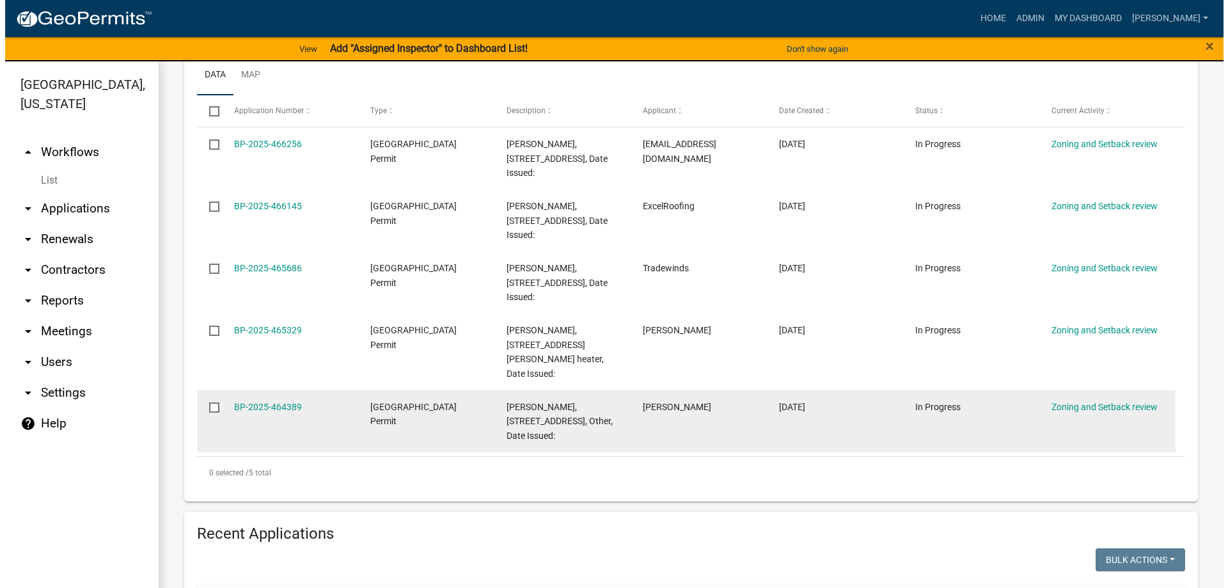
scroll to position [384, 0]
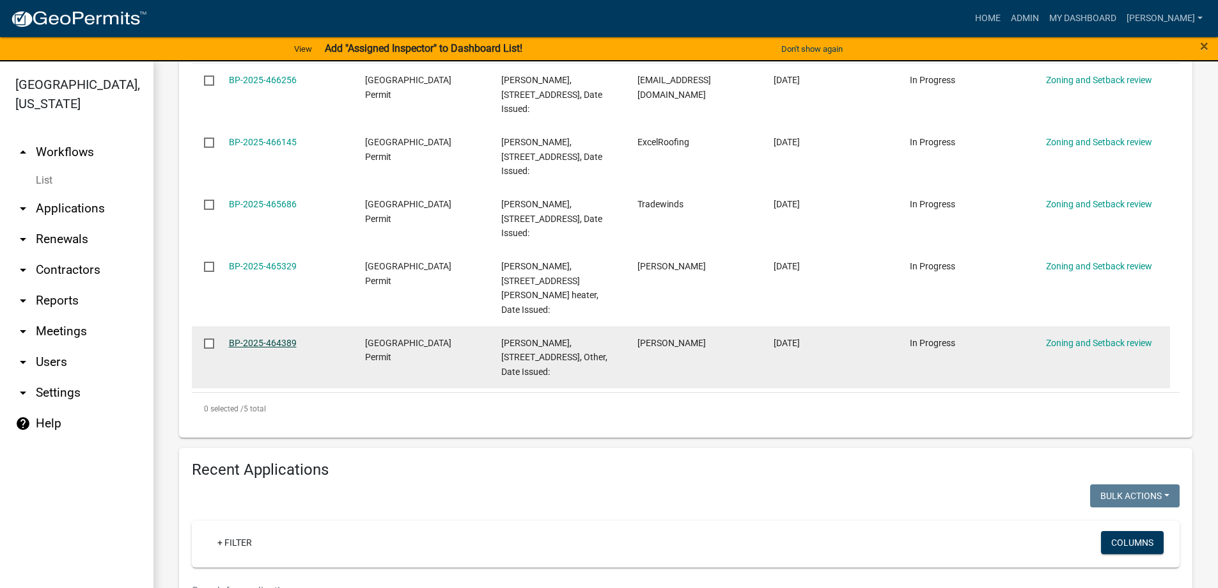
click at [282, 338] on link "BP-2025-464389" at bounding box center [263, 343] width 68 height 10
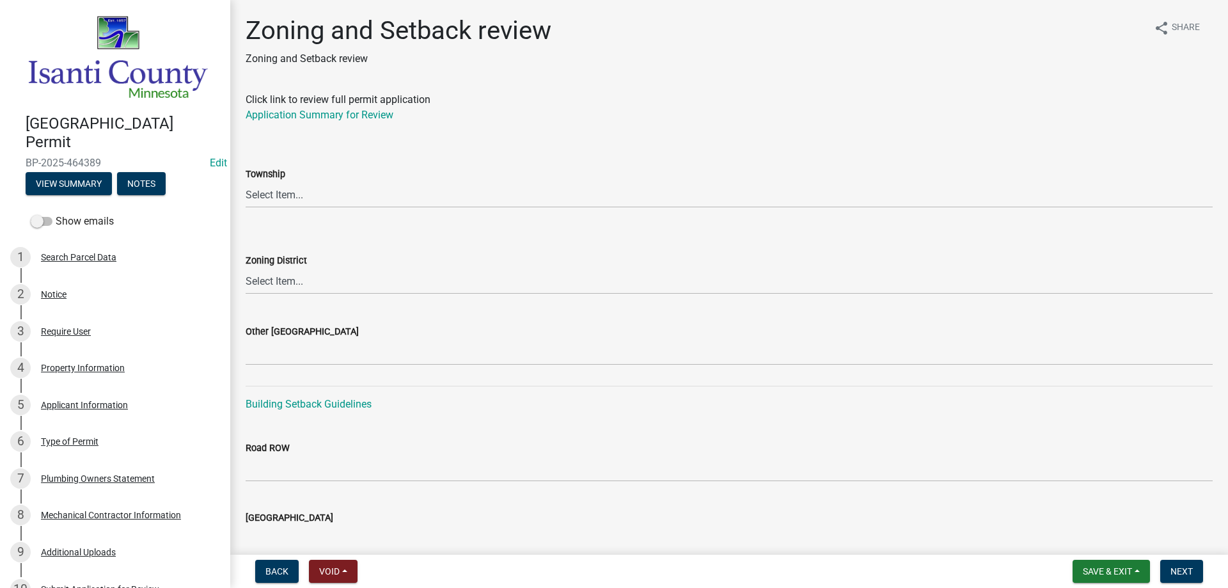
click at [310, 125] on wm-data-entity-input "Click link to review full permit application Application Summary for Review" at bounding box center [729, 112] width 967 height 41
click at [313, 118] on link "Application Summary for Review" at bounding box center [320, 115] width 148 height 12
click at [293, 192] on select "Select Item... [PERSON_NAME] Cambridge [PERSON_NAME] Isanti [GEOGRAPHIC_DATA] […" at bounding box center [729, 195] width 967 height 26
click at [246, 182] on select "Select Item... [PERSON_NAME] Cambridge [PERSON_NAME] Isanti [GEOGRAPHIC_DATA] […" at bounding box center [729, 195] width 967 height 26
select select "37cfd35d-0087-4bb8-96f7-a1fad0a8aadf"
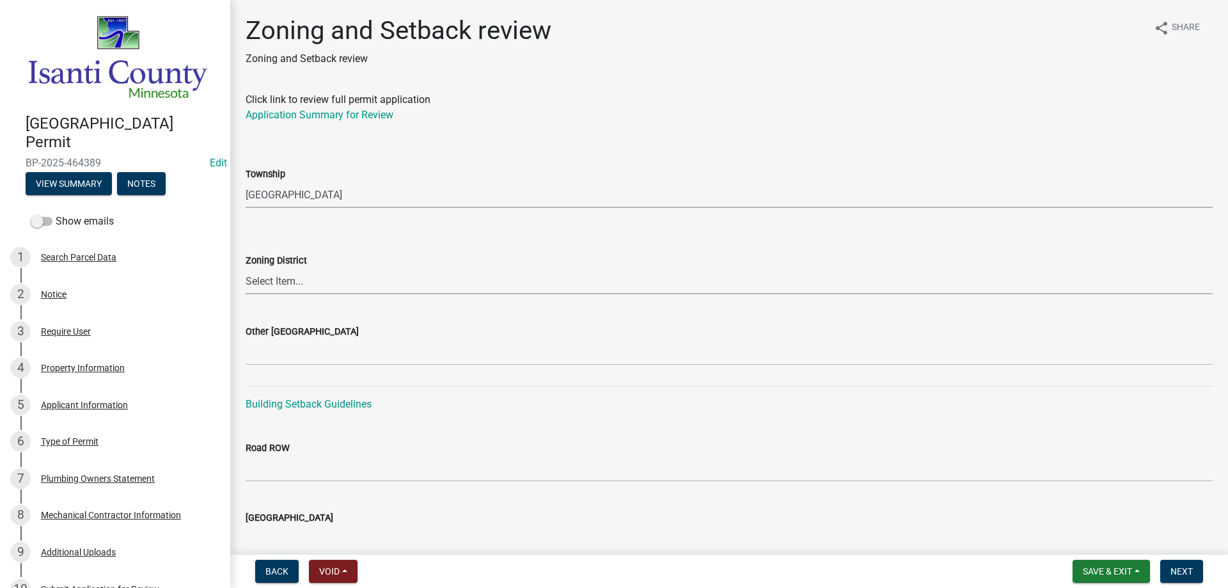
click at [286, 279] on select "Select Item... Agricultural/Residential (A/R) Tier 1 General Business (B) Indus…" at bounding box center [729, 281] width 967 height 26
click at [246, 268] on select "Select Item... Agricultural/Residential (A/R) Tier 1 General Business (B) Indus…" at bounding box center [729, 281] width 967 height 26
select select "55e8a5cf-285f-40b2-b696-56a64a6e31ef"
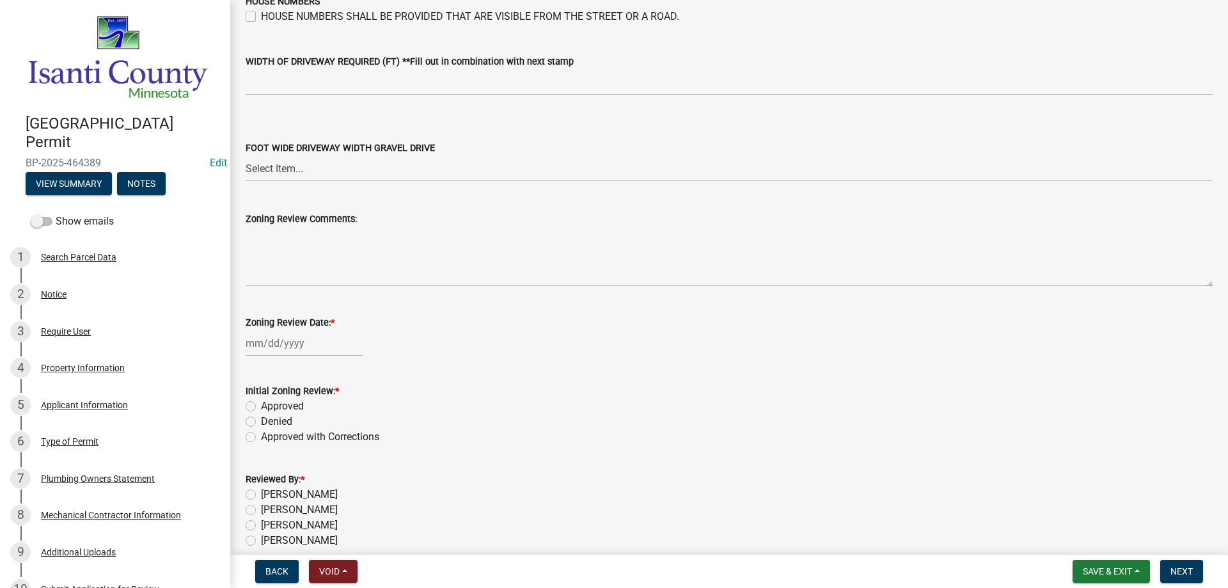
scroll to position [2171, 0]
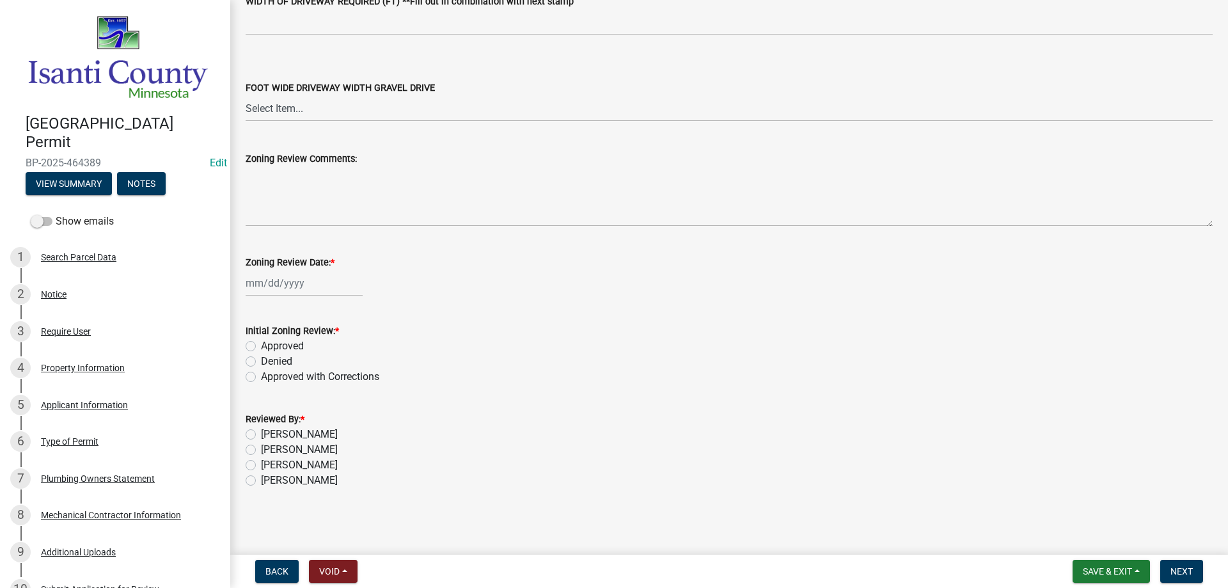
select select "8"
select select "2025"
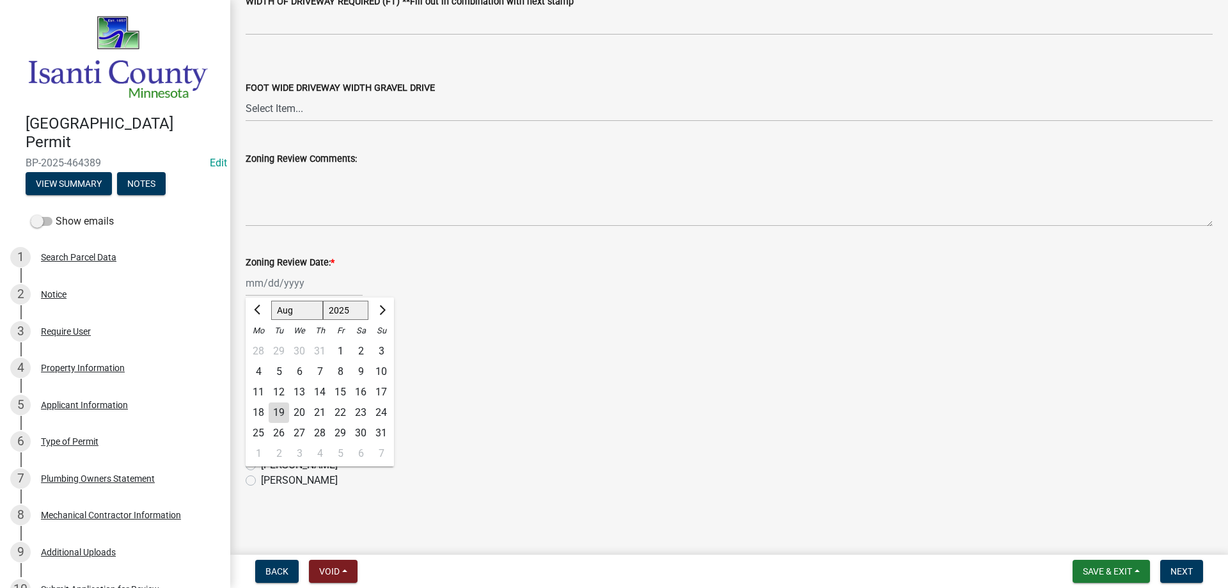
click at [288, 284] on div "[PERSON_NAME] Feb Mar Apr [PERSON_NAME][DATE] Oct Nov [DATE] 1526 1527 1528 152…" at bounding box center [304, 283] width 117 height 26
click at [280, 413] on div "19" at bounding box center [279, 412] width 20 height 20
type input "[DATE]"
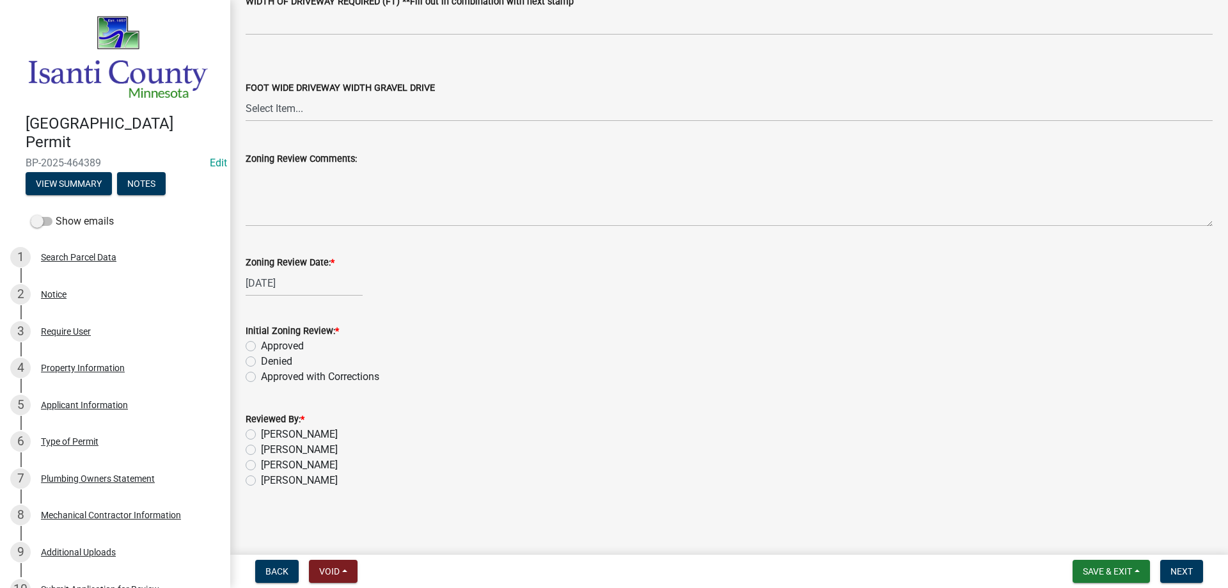
click at [261, 345] on label "Approved" at bounding box center [282, 345] width 43 height 15
click at [261, 345] on input "Approved" at bounding box center [265, 342] width 8 height 8
radio input "true"
click at [258, 461] on div "[PERSON_NAME]" at bounding box center [729, 464] width 967 height 15
click at [261, 465] on label "[PERSON_NAME]" at bounding box center [299, 464] width 77 height 15
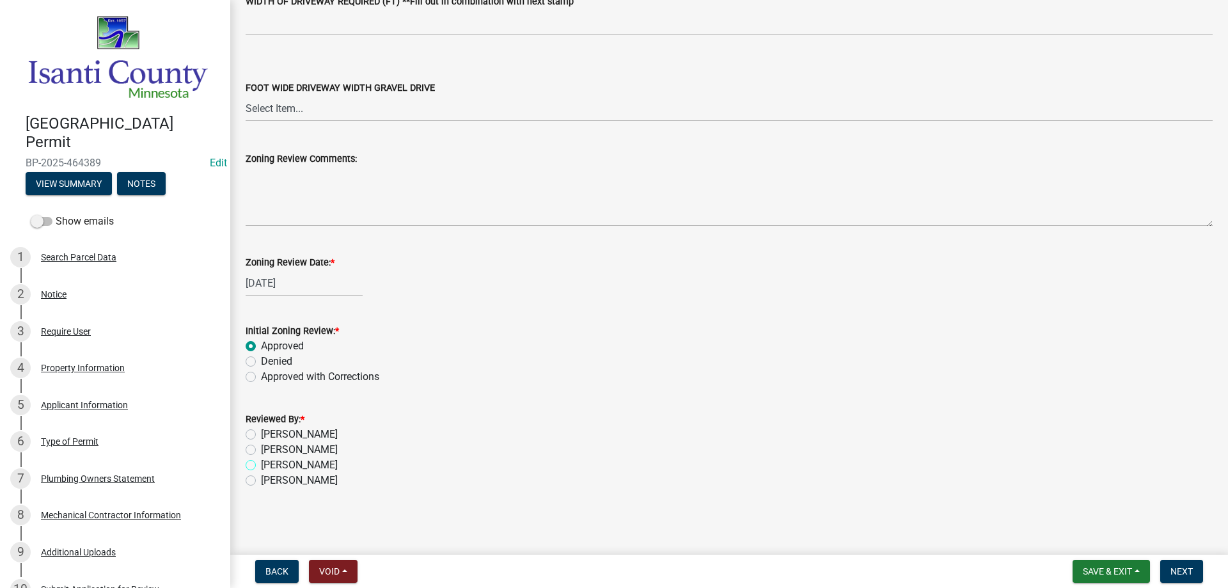
click at [261, 465] on input "[PERSON_NAME]" at bounding box center [265, 461] width 8 height 8
radio input "true"
click at [1184, 564] on button "Next" at bounding box center [1181, 571] width 43 height 23
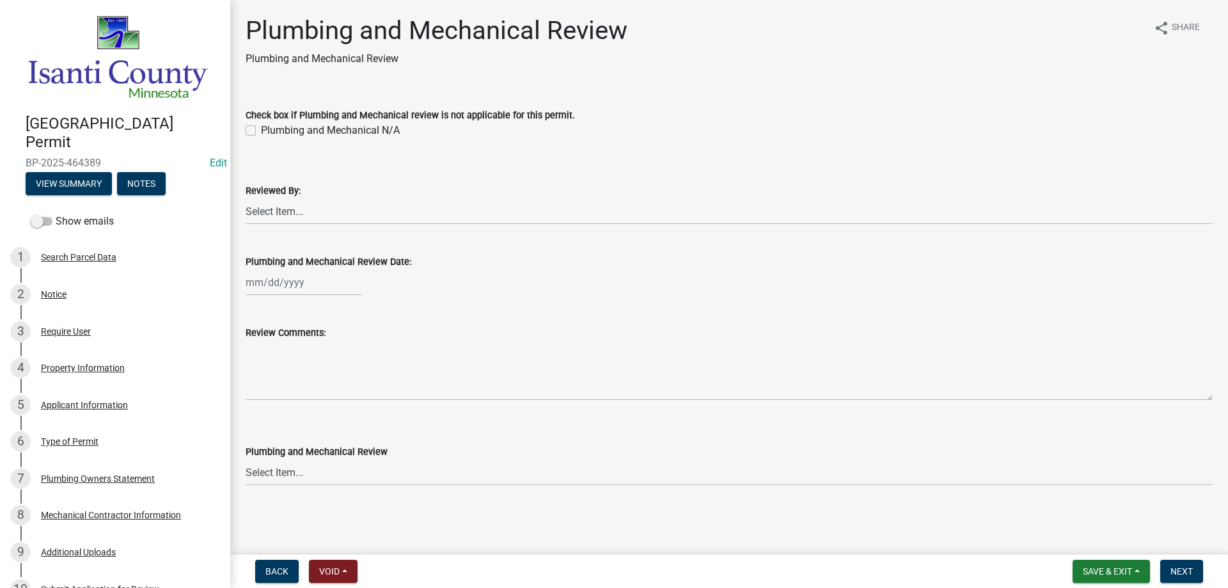
click at [261, 132] on label "Plumbing and Mechanical N/A" at bounding box center [330, 130] width 139 height 15
click at [261, 131] on input "Plumbing and Mechanical N/A" at bounding box center [265, 127] width 8 height 8
checkbox input "true"
click at [1175, 578] on button "Next" at bounding box center [1181, 571] width 43 height 23
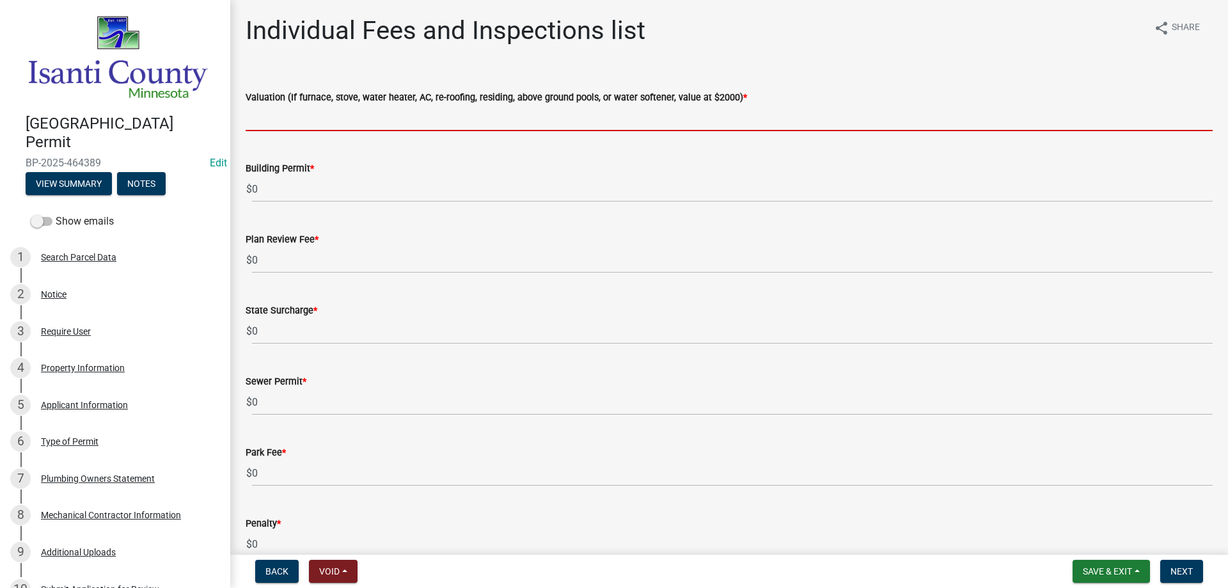
click at [281, 116] on input "text" at bounding box center [729, 118] width 967 height 26
type input "4000"
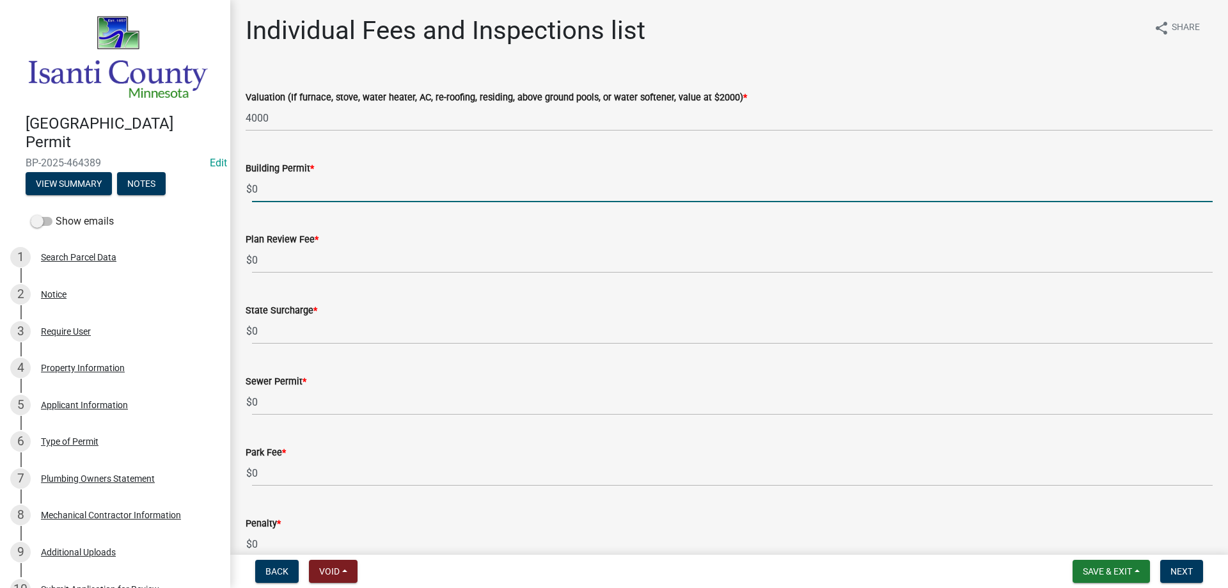
drag, startPoint x: 266, startPoint y: 180, endPoint x: 250, endPoint y: 189, distance: 18.3
click at [250, 189] on div "$ 0" at bounding box center [729, 189] width 967 height 26
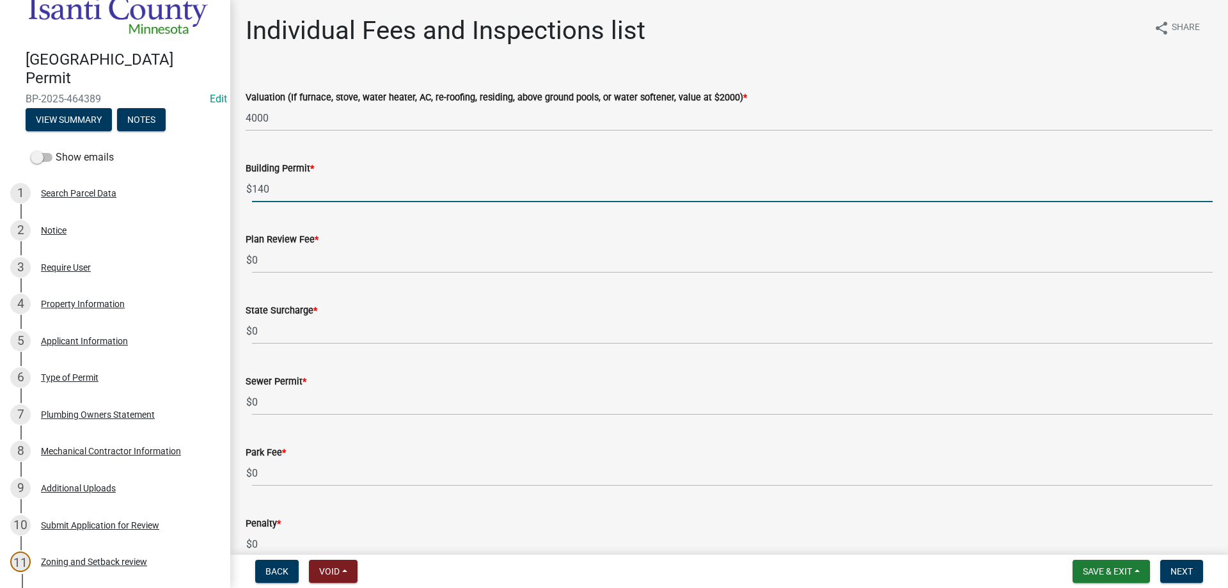
type input "140"
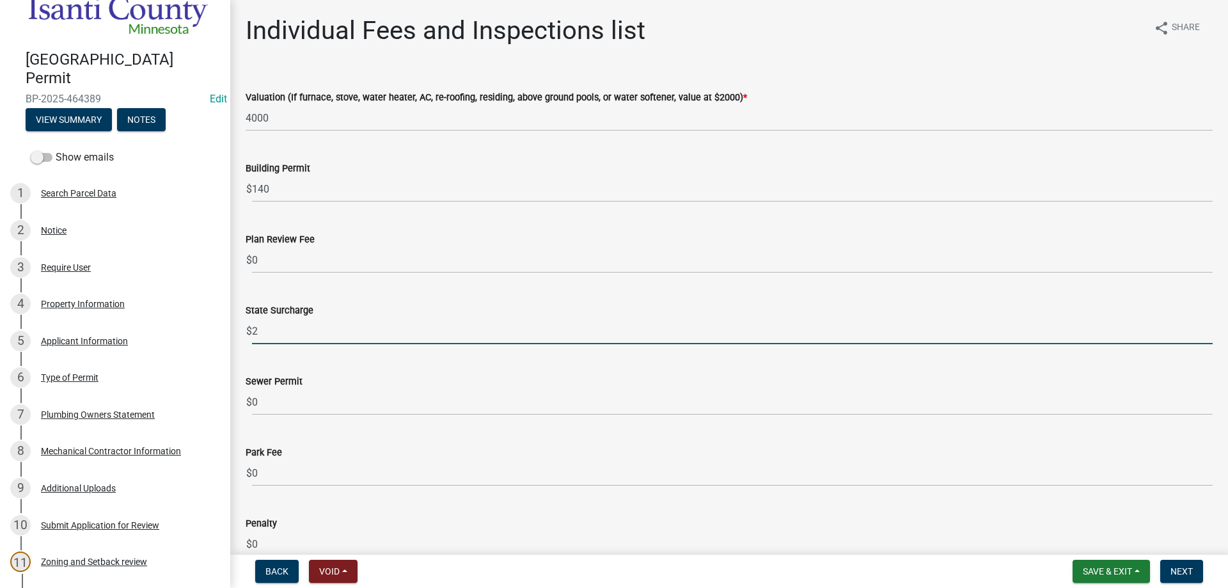
type input "2"
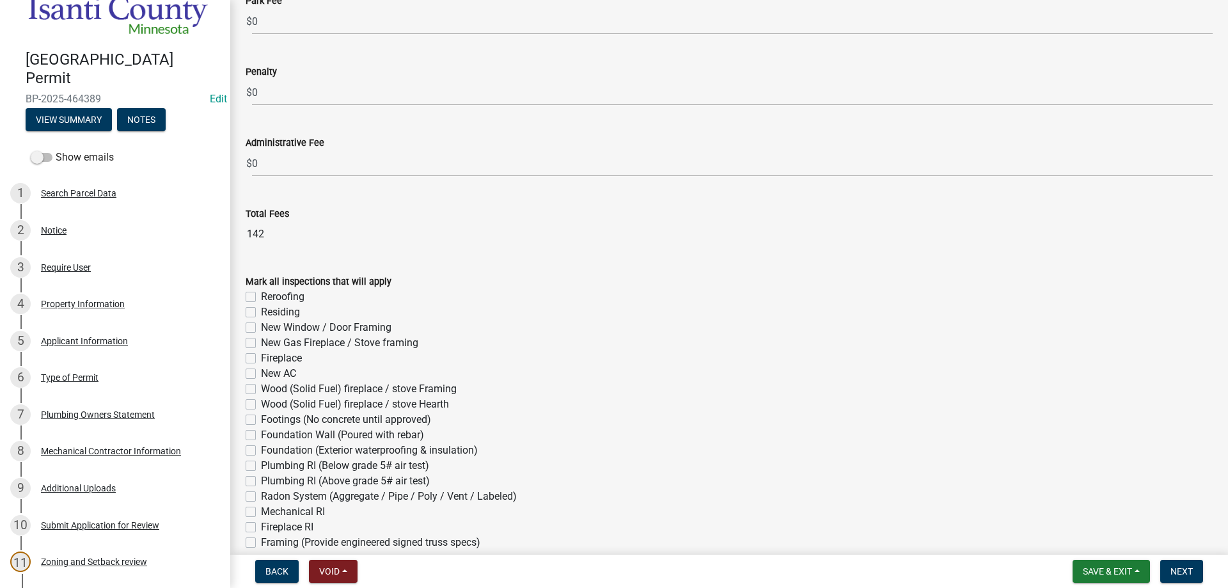
scroll to position [512, 0]
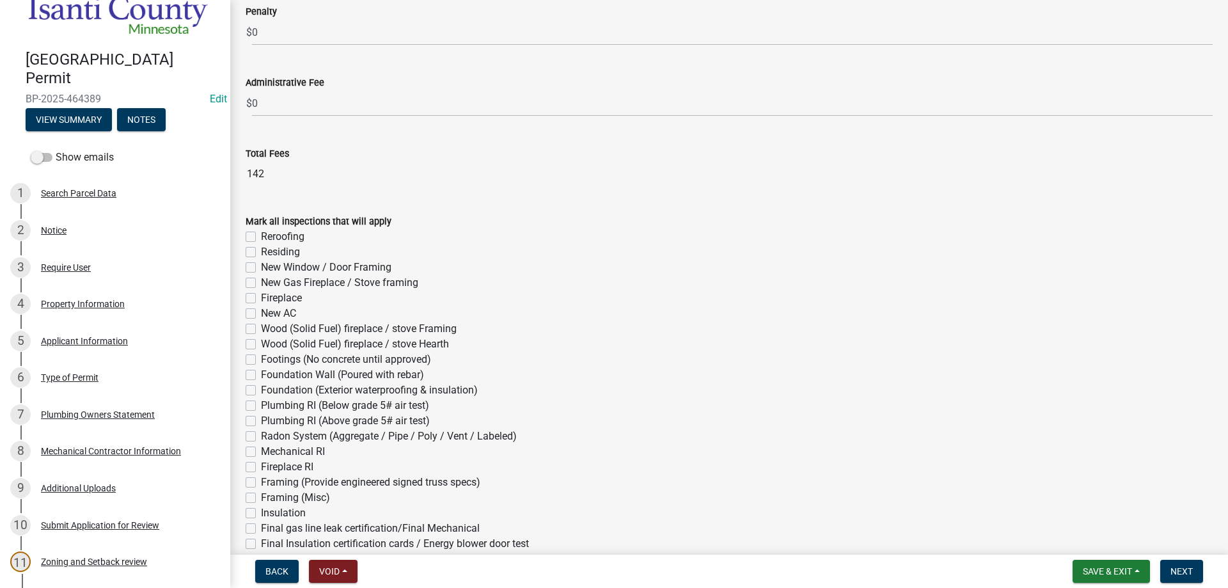
click at [261, 310] on label "New AC" at bounding box center [278, 313] width 35 height 15
click at [261, 310] on input "New AC" at bounding box center [265, 310] width 8 height 8
checkbox input "true"
checkbox input "false"
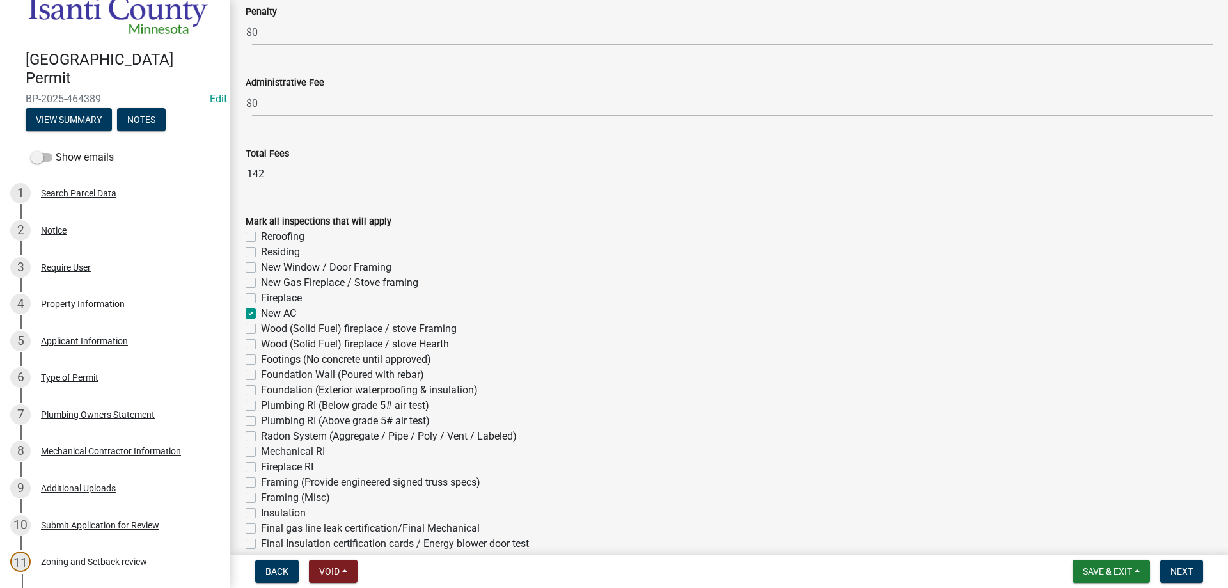
checkbox input "false"
checkbox input "true"
checkbox input "false"
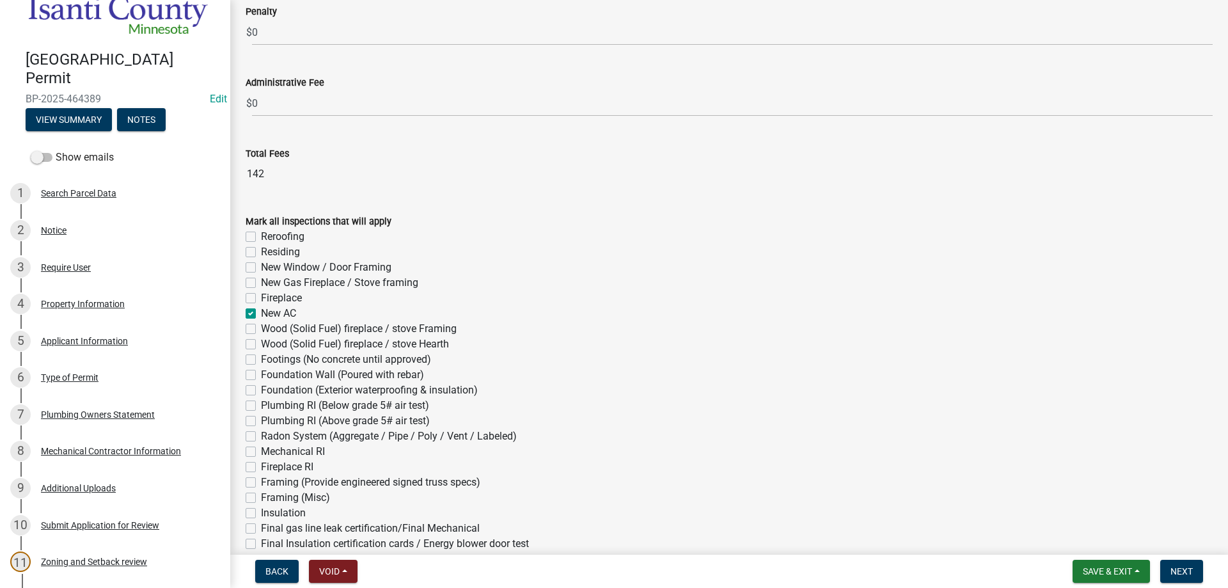
checkbox input "false"
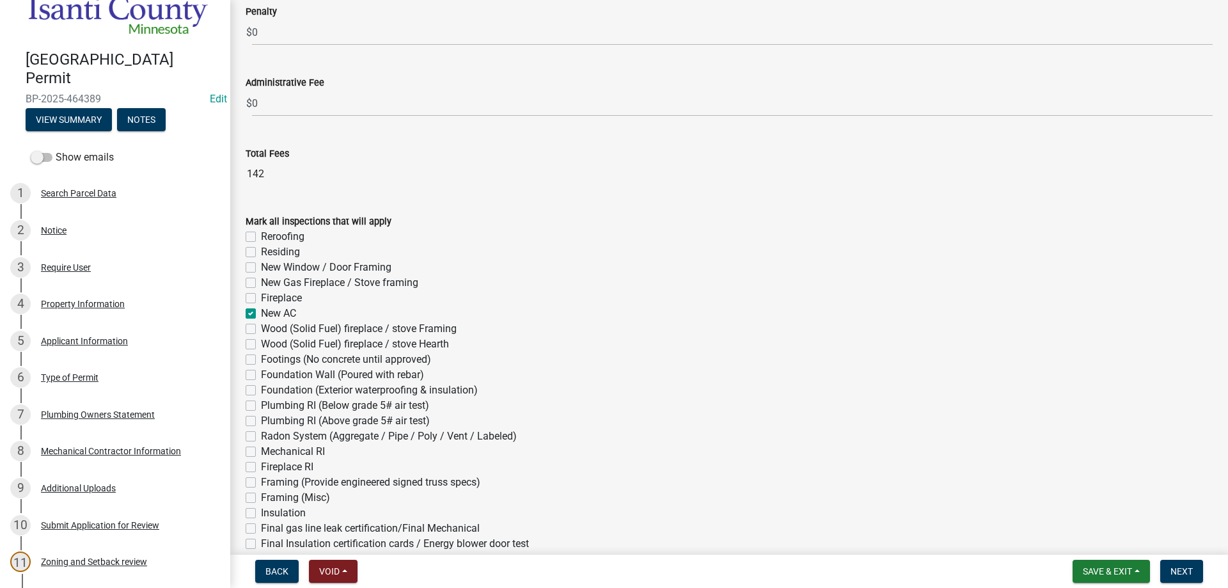
checkbox input "false"
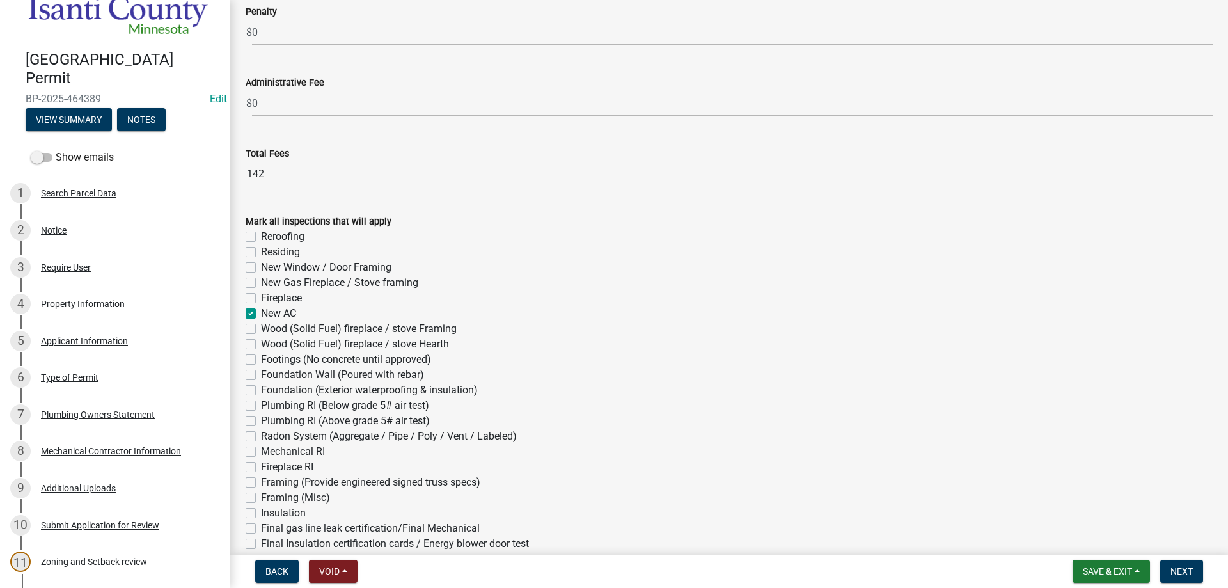
checkbox input "false"
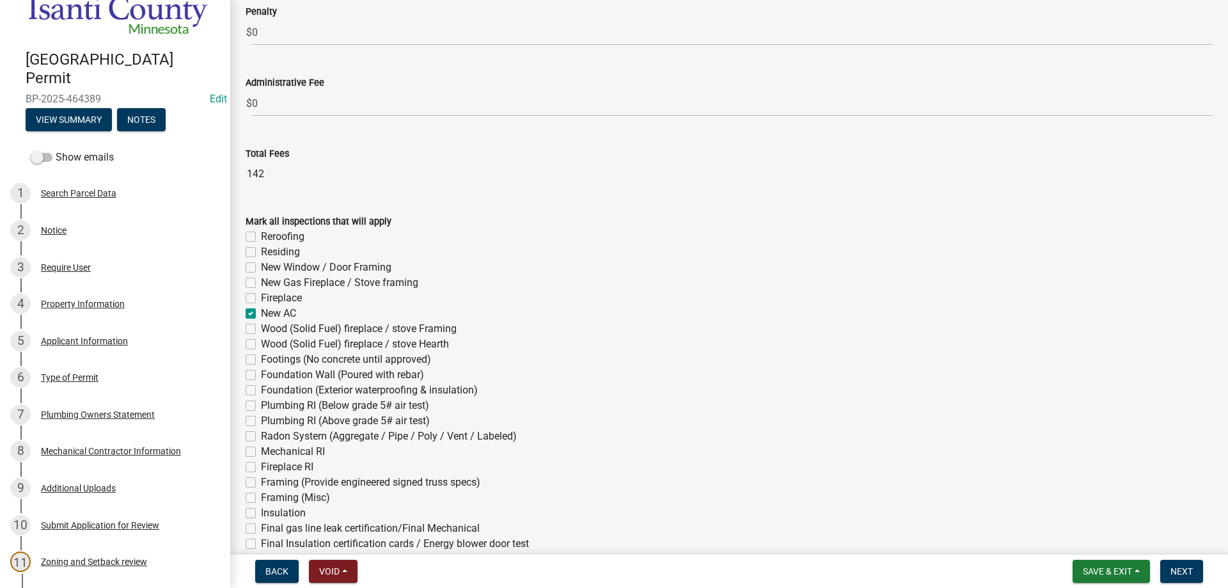
checkbox input "false"
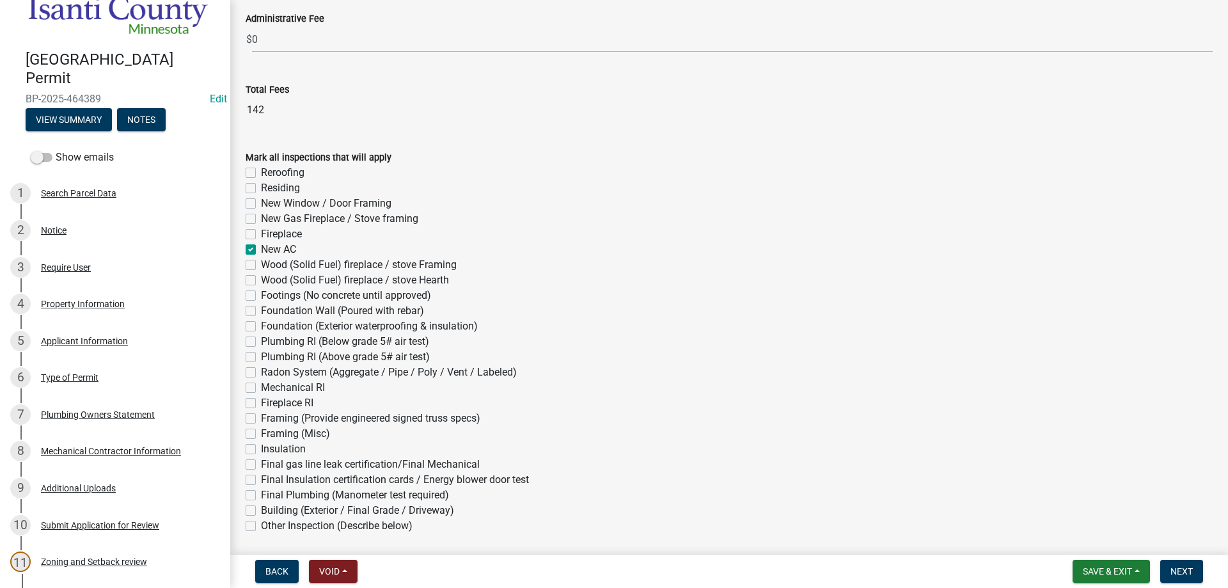
click at [261, 459] on label "Final gas line leak certification/Final Mechanical" at bounding box center [370, 464] width 219 height 15
click at [261, 459] on input "Final gas line leak certification/Final Mechanical" at bounding box center [265, 461] width 8 height 8
checkbox input "true"
checkbox input "false"
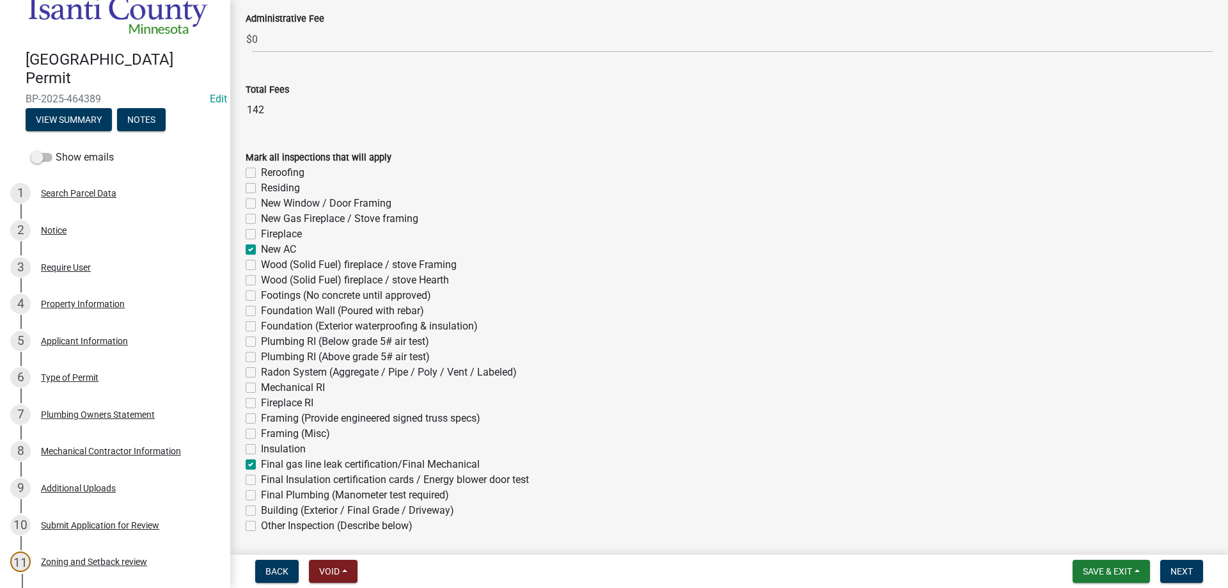
checkbox input "false"
checkbox input "true"
checkbox input "false"
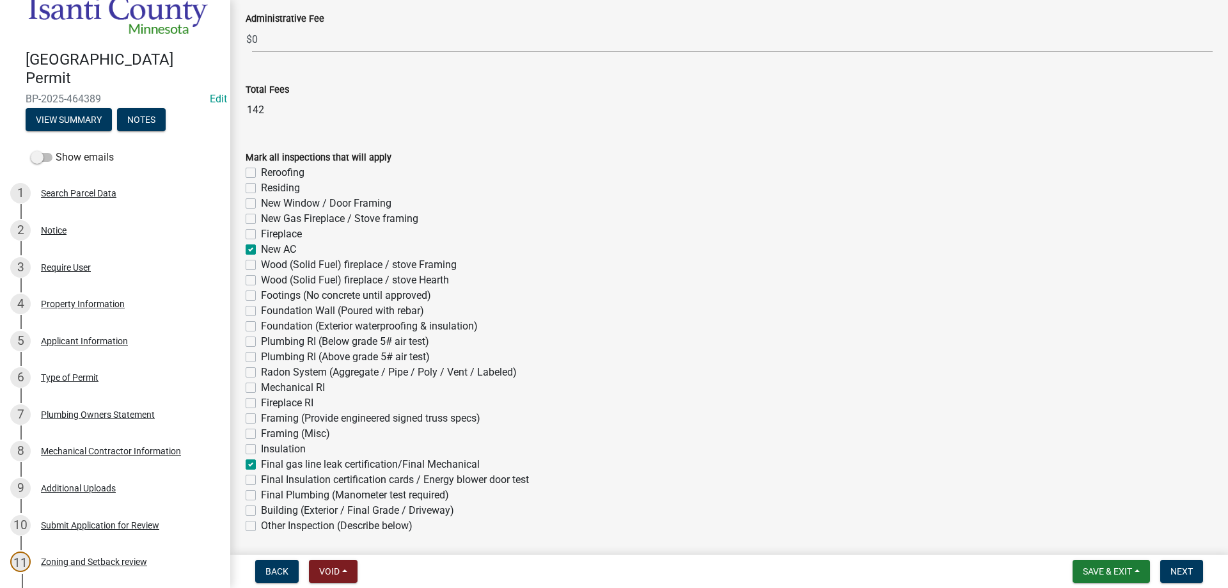
checkbox input "false"
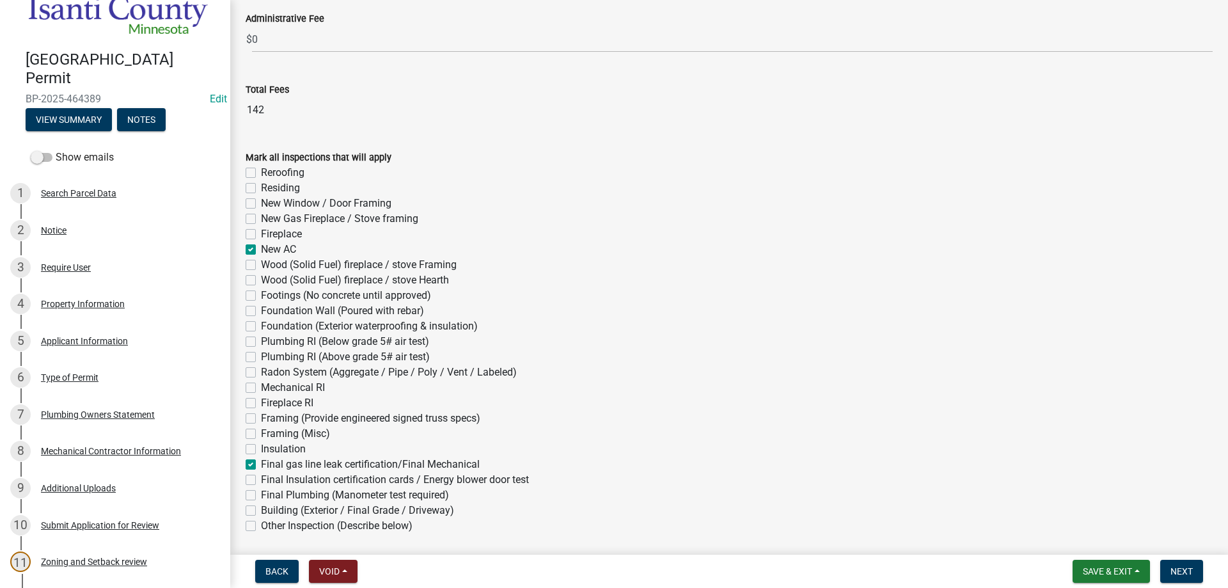
checkbox input "false"
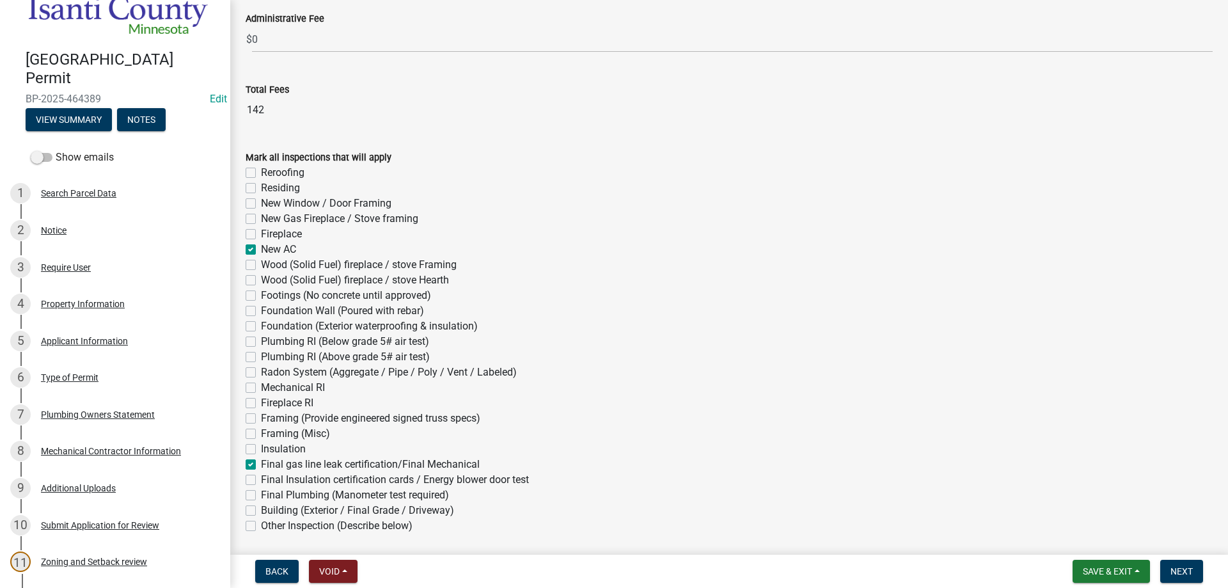
checkbox input "false"
checkbox input "true"
checkbox input "false"
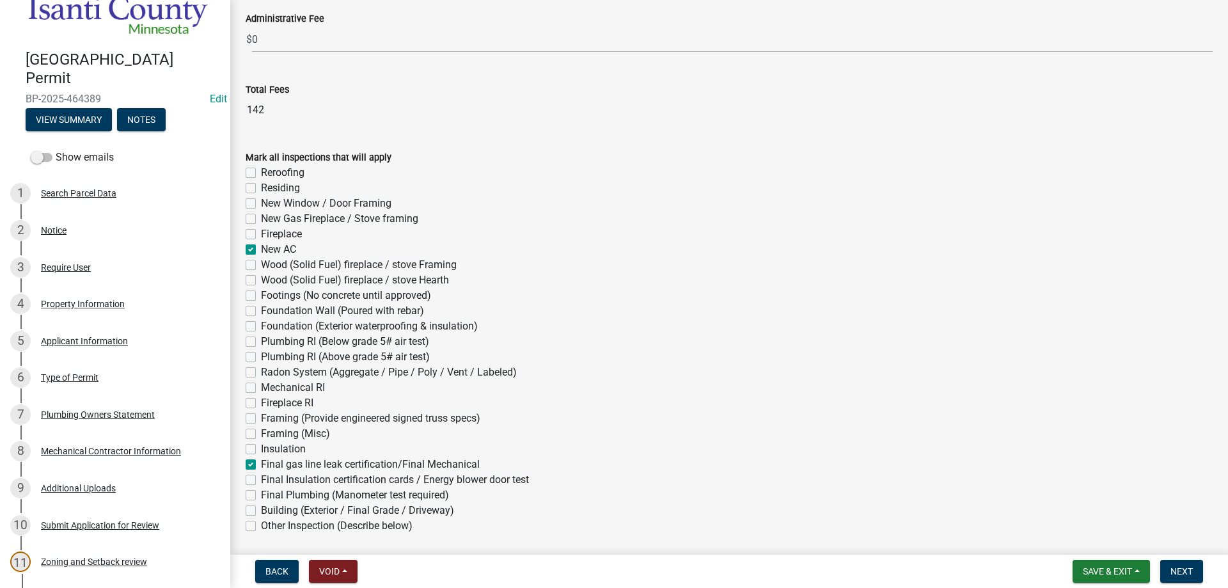
checkbox input "false"
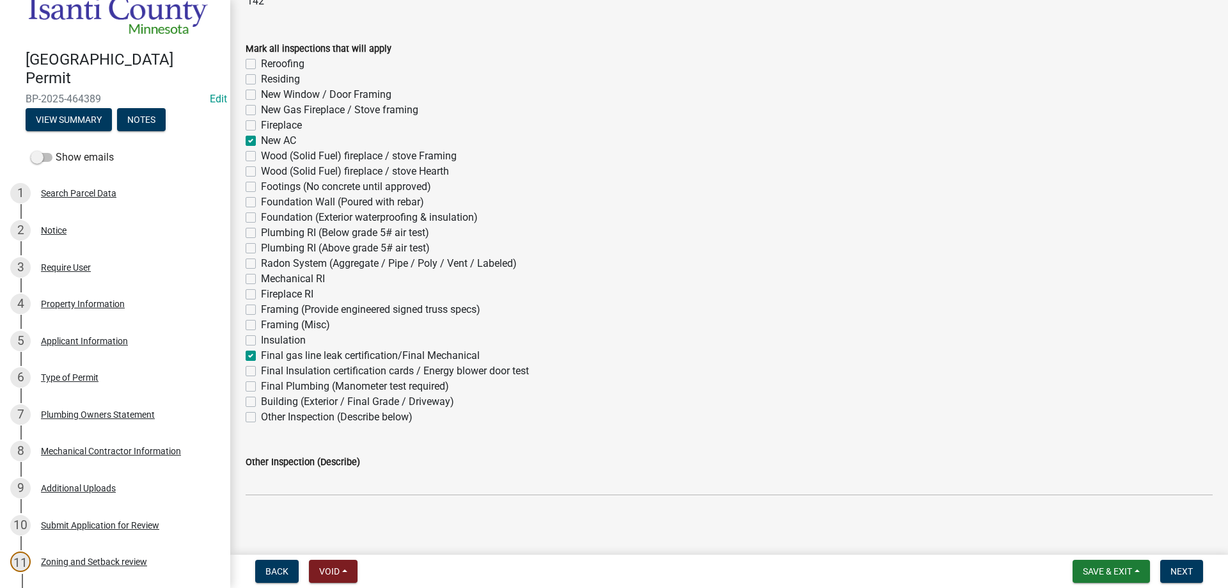
scroll to position [691, 0]
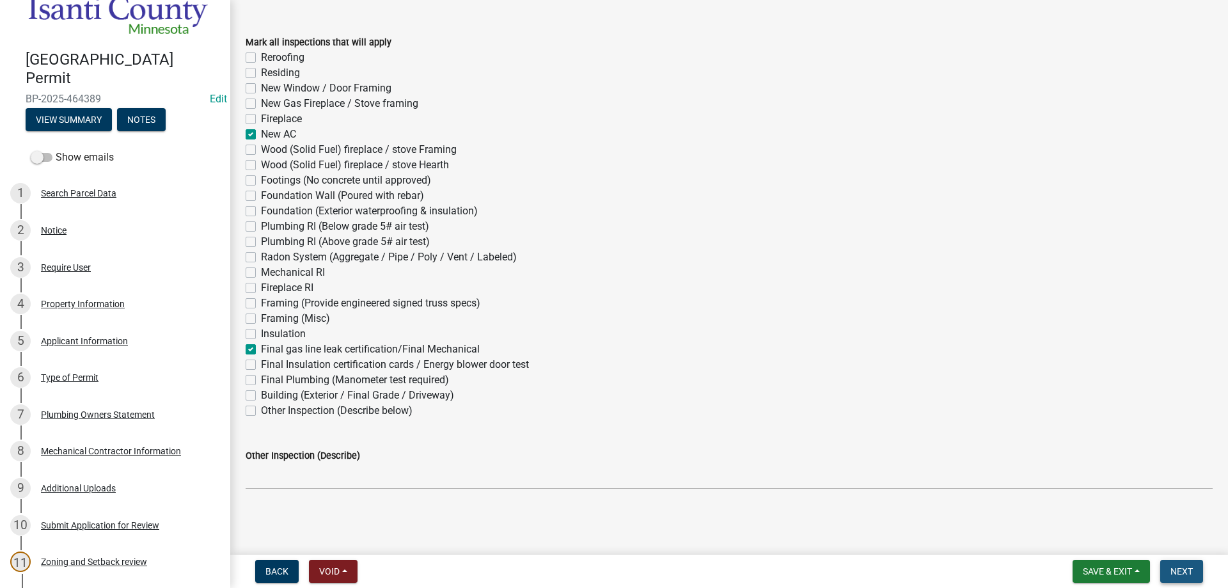
click at [1184, 562] on button "Next" at bounding box center [1181, 571] width 43 height 23
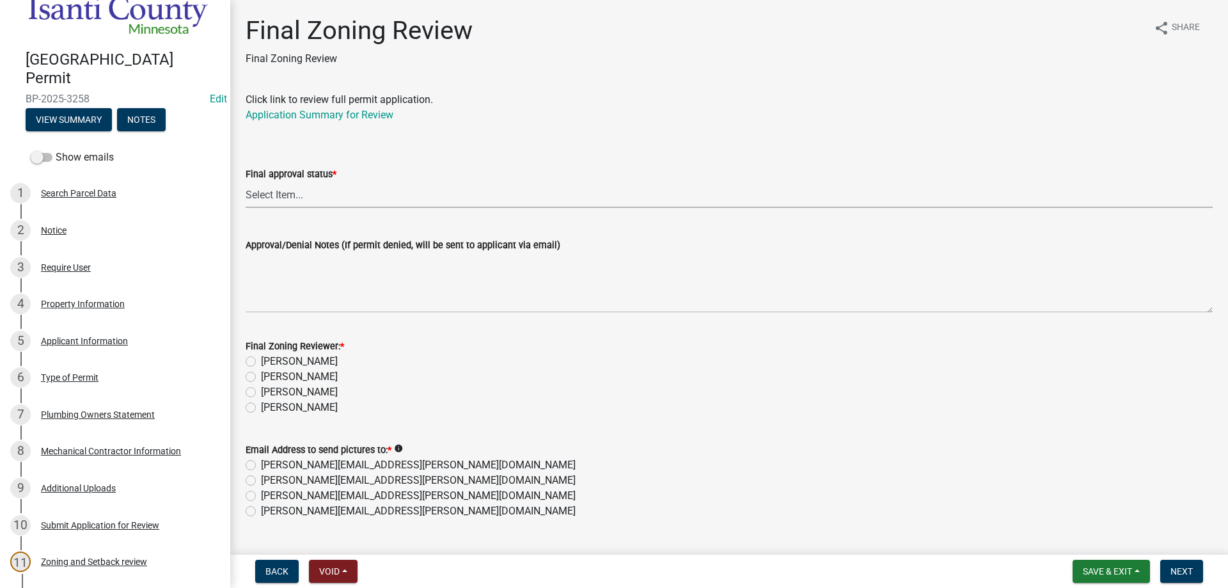
click at [269, 188] on select "Select Item... Approved Denied" at bounding box center [729, 195] width 967 height 26
click at [246, 182] on select "Select Item... Approved Denied" at bounding box center [729, 195] width 967 height 26
select select "ea18257a-8a04-42cc-b171-77fc38c97f37"
click at [261, 392] on label "[PERSON_NAME]" at bounding box center [299, 391] width 77 height 15
click at [261, 392] on input "[PERSON_NAME]" at bounding box center [265, 388] width 8 height 8
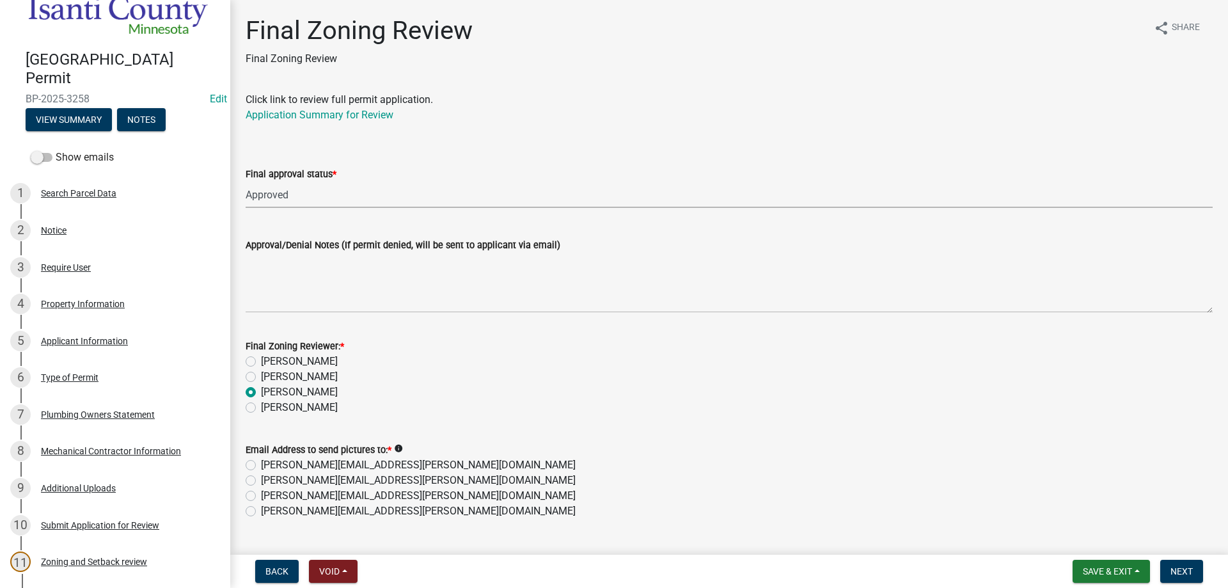
radio input "true"
click at [261, 509] on label "[PERSON_NAME][EMAIL_ADDRESS][PERSON_NAME][DOMAIN_NAME]" at bounding box center [418, 510] width 315 height 15
click at [261, 509] on input "[PERSON_NAME][EMAIL_ADDRESS][PERSON_NAME][DOMAIN_NAME]" at bounding box center [265, 507] width 8 height 8
radio input "true"
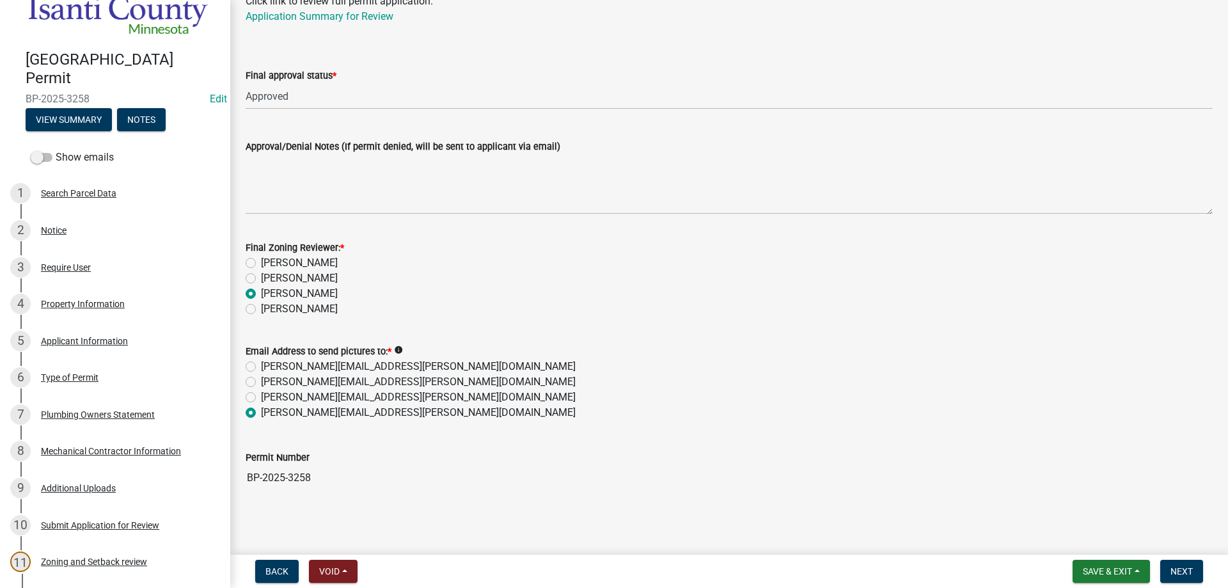
scroll to position [100, 0]
click at [1196, 570] on button "Next" at bounding box center [1181, 571] width 43 height 23
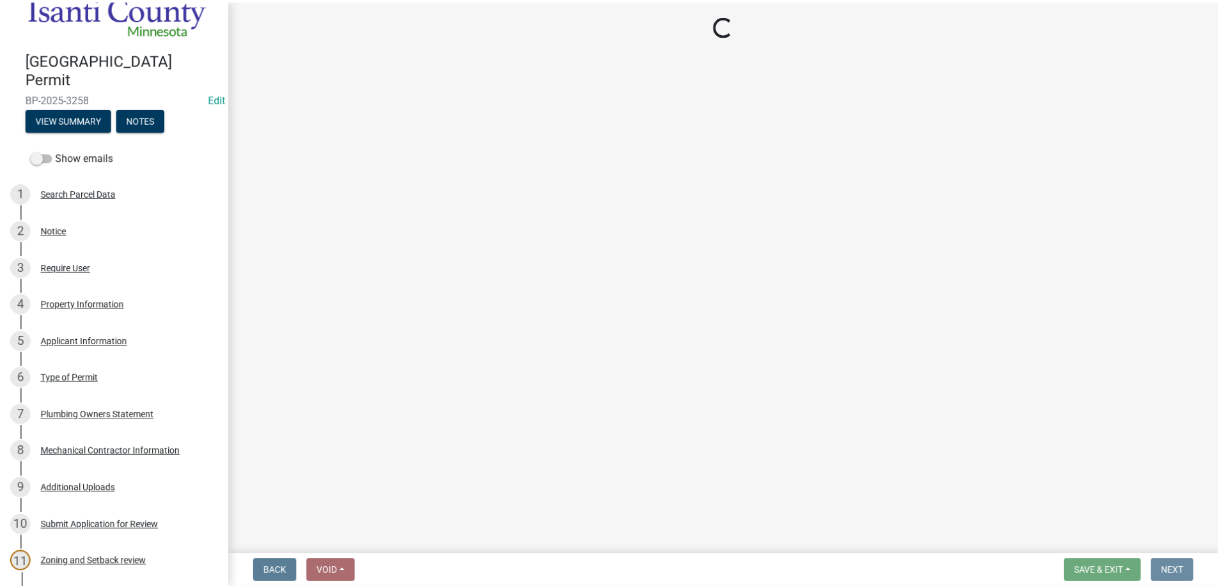
scroll to position [0, 0]
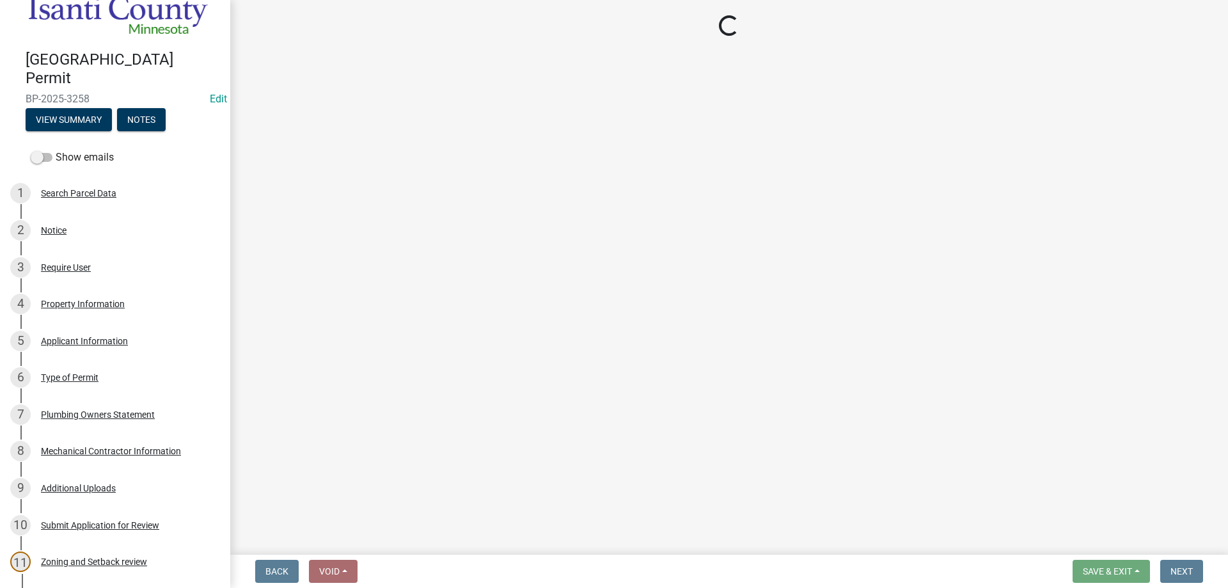
select select "3: 3"
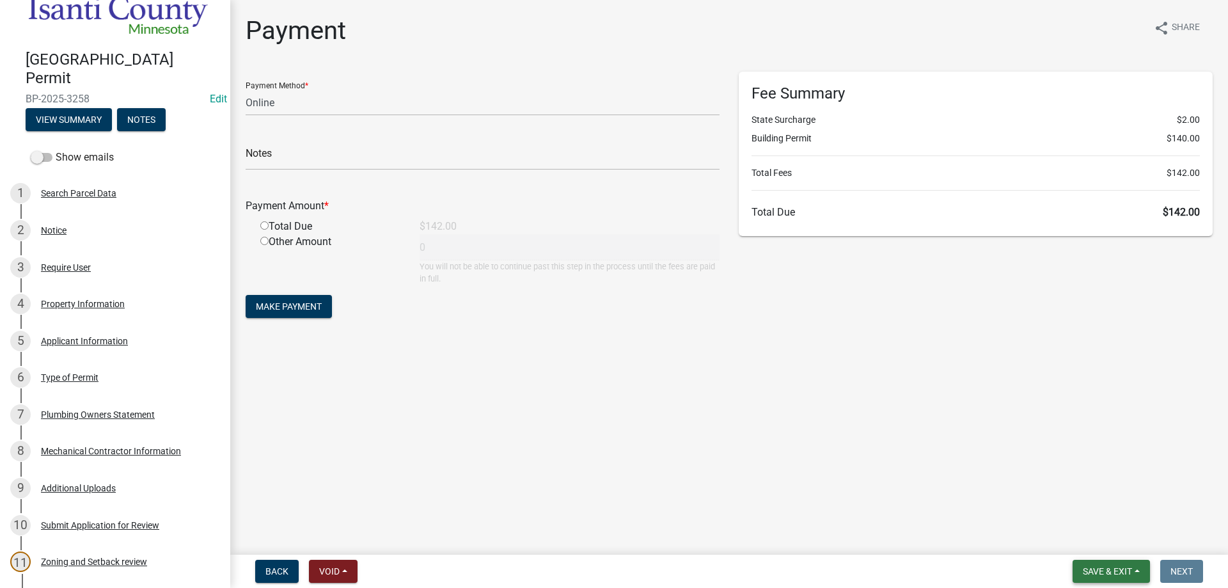
click at [1102, 581] on button "Save & Exit" at bounding box center [1111, 571] width 77 height 23
click at [1103, 540] on button "Save & Exit" at bounding box center [1099, 538] width 102 height 31
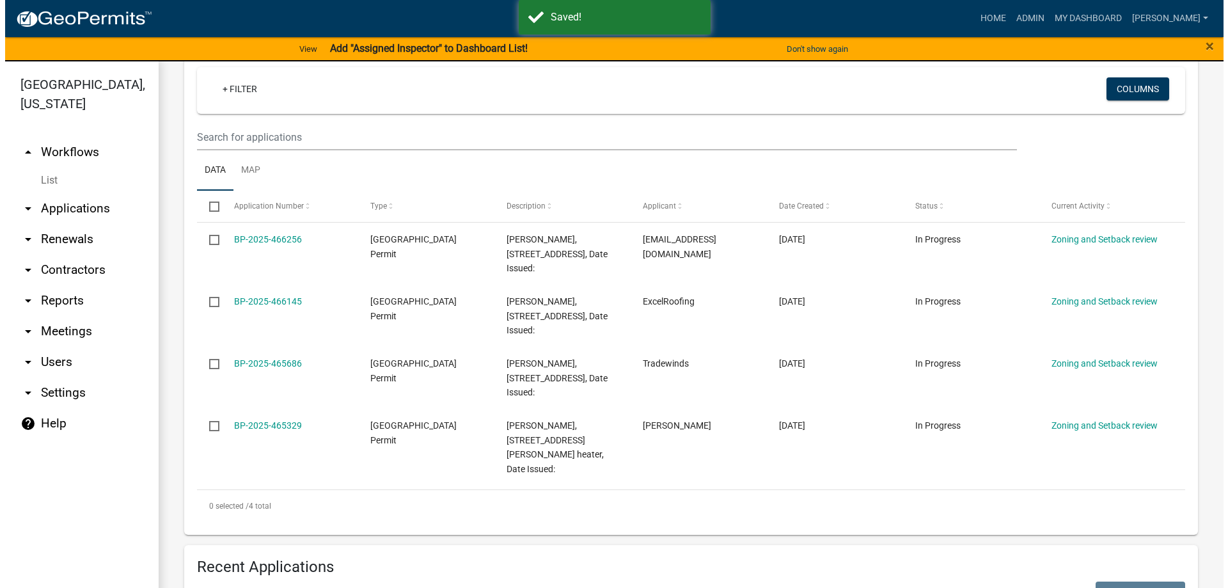
scroll to position [256, 0]
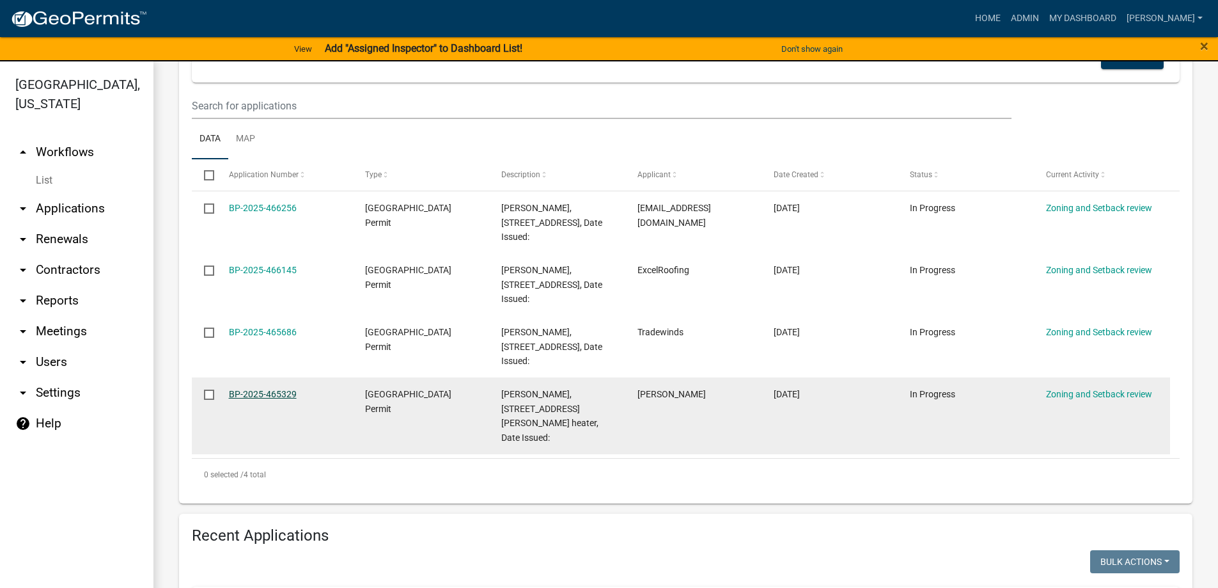
click at [241, 391] on link "BP-2025-465329" at bounding box center [263, 394] width 68 height 10
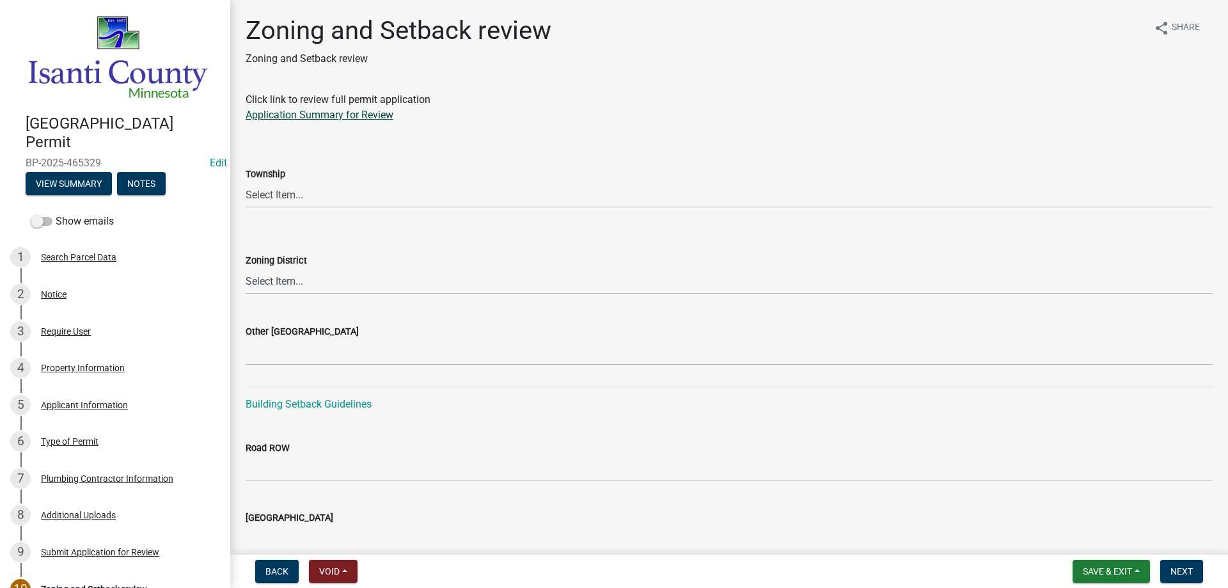
click at [343, 114] on link "Application Summary for Review" at bounding box center [320, 115] width 148 height 12
click at [276, 202] on select "Select Item... [PERSON_NAME] Cambridge [PERSON_NAME] Isanti [GEOGRAPHIC_DATA] […" at bounding box center [729, 195] width 967 height 26
click at [246, 182] on select "Select Item... [PERSON_NAME] Cambridge [PERSON_NAME] Isanti [GEOGRAPHIC_DATA] […" at bounding box center [729, 195] width 967 height 26
select select "e1e14cc4-3920-438e-8b63-96acd8b2dae6"
click at [275, 276] on select "Select Item... Agricultural/Residential (A/R) Tier 1 General Business (B) Indus…" at bounding box center [729, 281] width 967 height 26
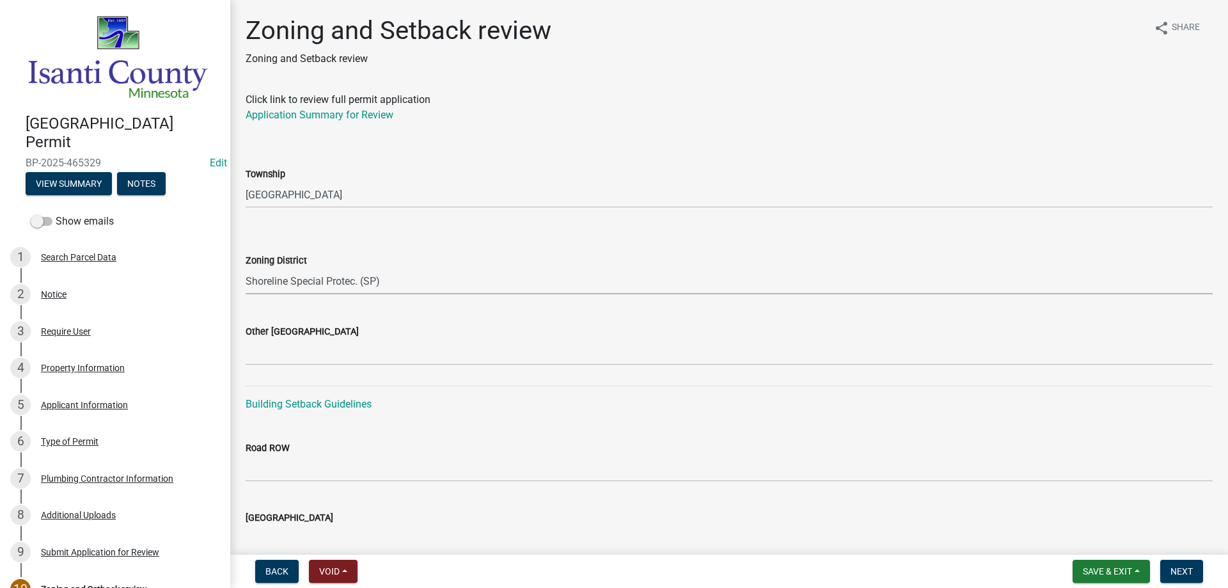
click at [246, 268] on select "Select Item... Agricultural/Residential (A/R) Tier 1 General Business (B) Indus…" at bounding box center [729, 281] width 967 height 26
select select "363e9973-e396-418d-936d-0f6a522b3dd8"
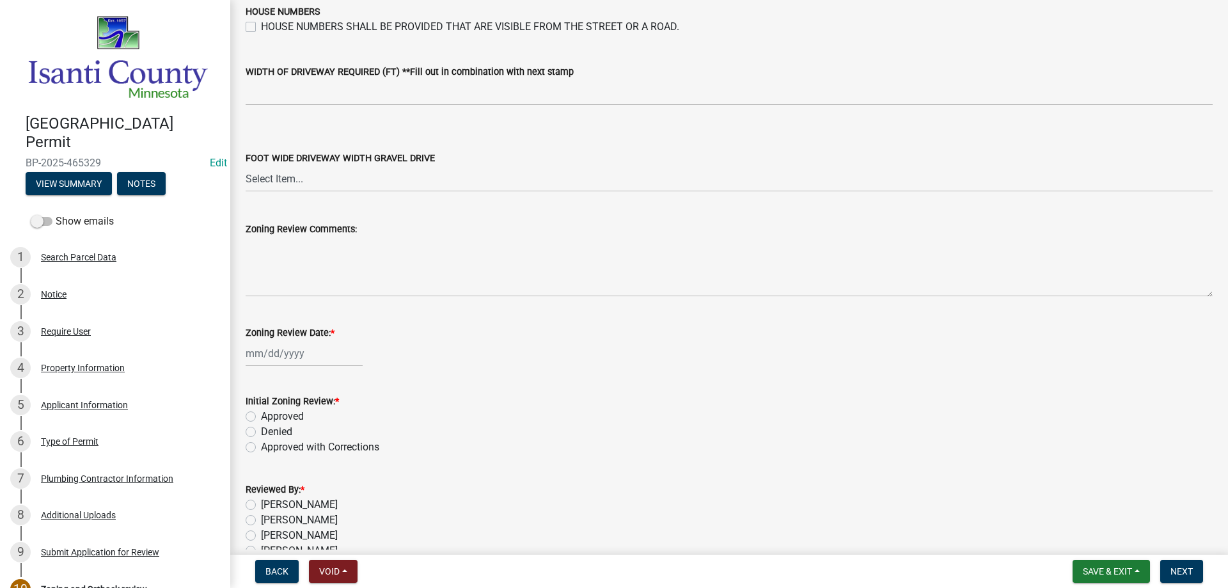
scroll to position [2111, 0]
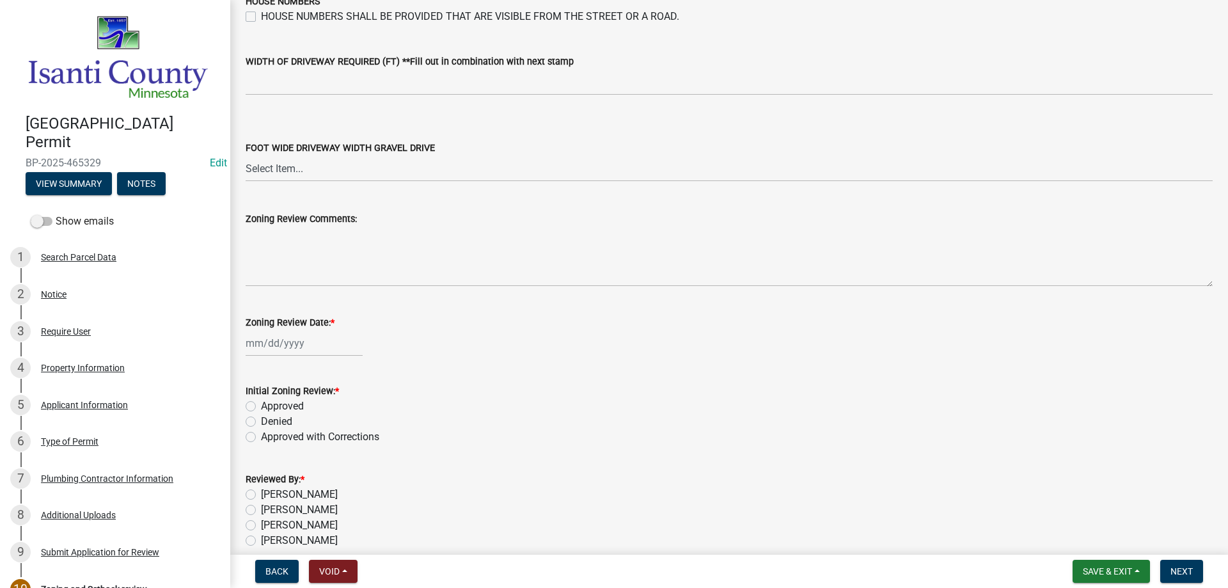
select select "8"
select select "2025"
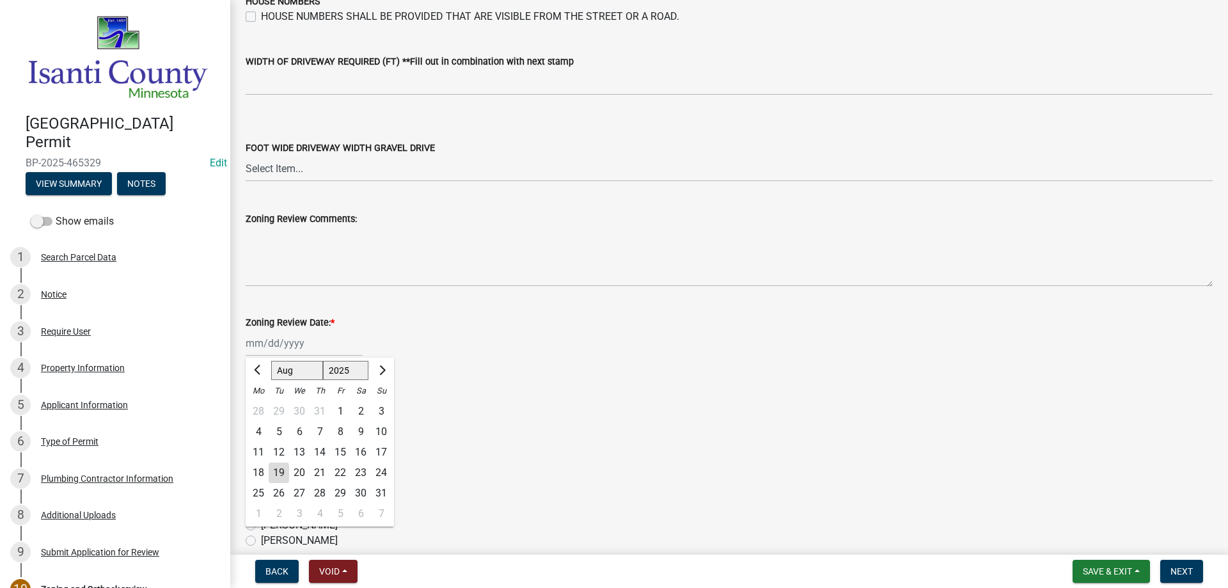
click at [292, 347] on div "[PERSON_NAME] Feb Mar Apr [PERSON_NAME][DATE] Oct Nov [DATE] 1526 1527 1528 152…" at bounding box center [304, 343] width 117 height 26
click at [282, 467] on div "19" at bounding box center [279, 472] width 20 height 20
type input "[DATE]"
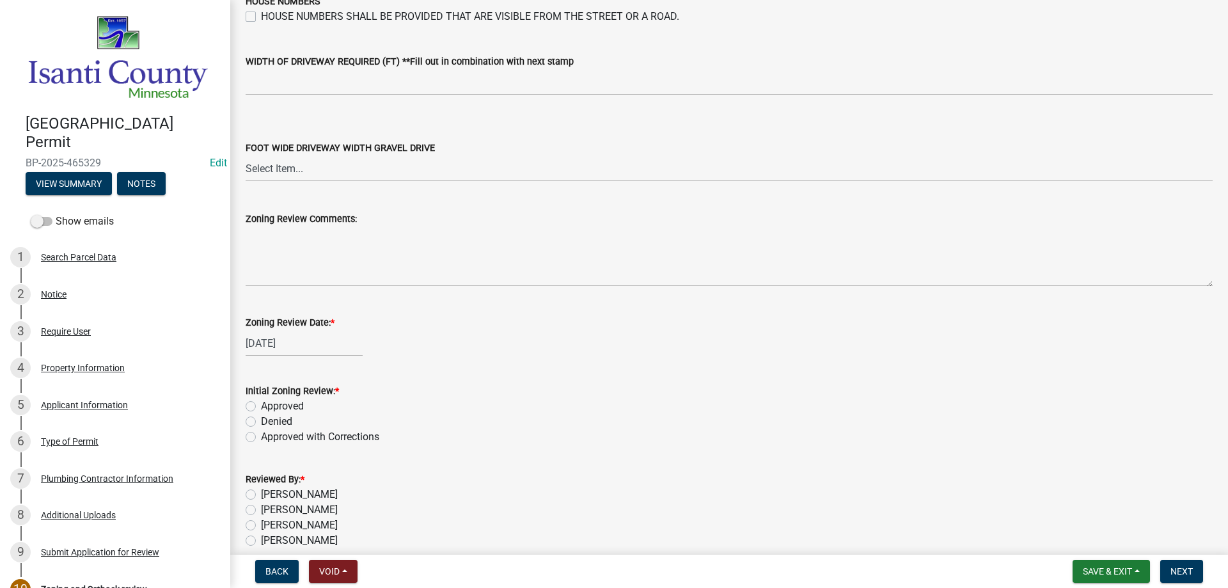
click at [261, 406] on label "Approved" at bounding box center [282, 405] width 43 height 15
click at [261, 406] on input "Approved" at bounding box center [265, 402] width 8 height 8
radio input "true"
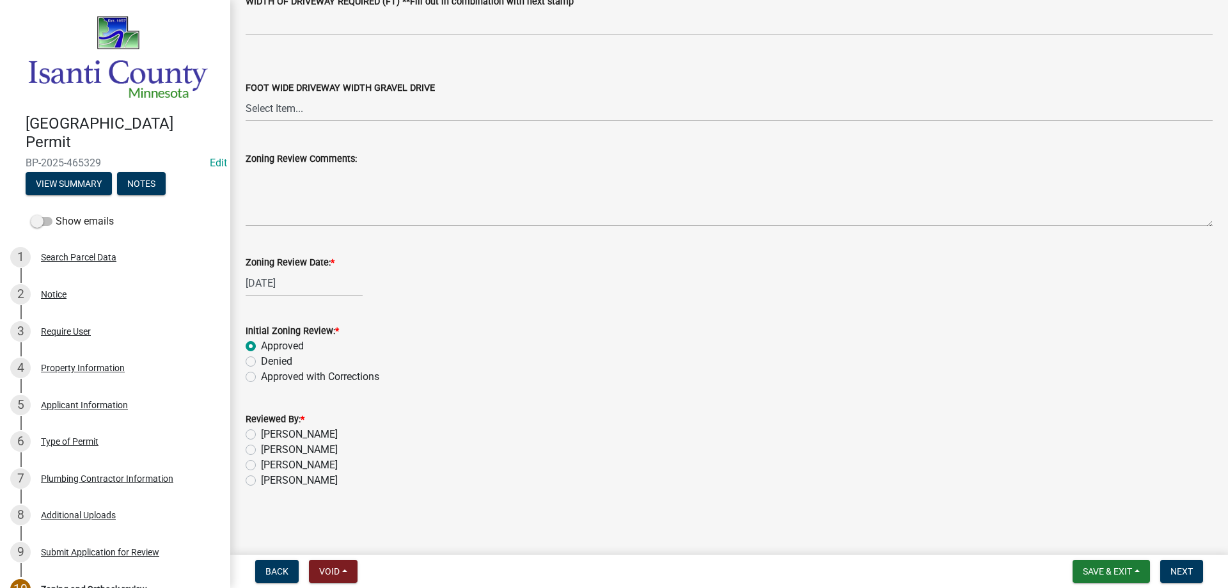
click at [261, 467] on label "[PERSON_NAME]" at bounding box center [299, 464] width 77 height 15
click at [261, 466] on input "[PERSON_NAME]" at bounding box center [265, 461] width 8 height 8
radio input "true"
click at [1194, 573] on button "Next" at bounding box center [1181, 571] width 43 height 23
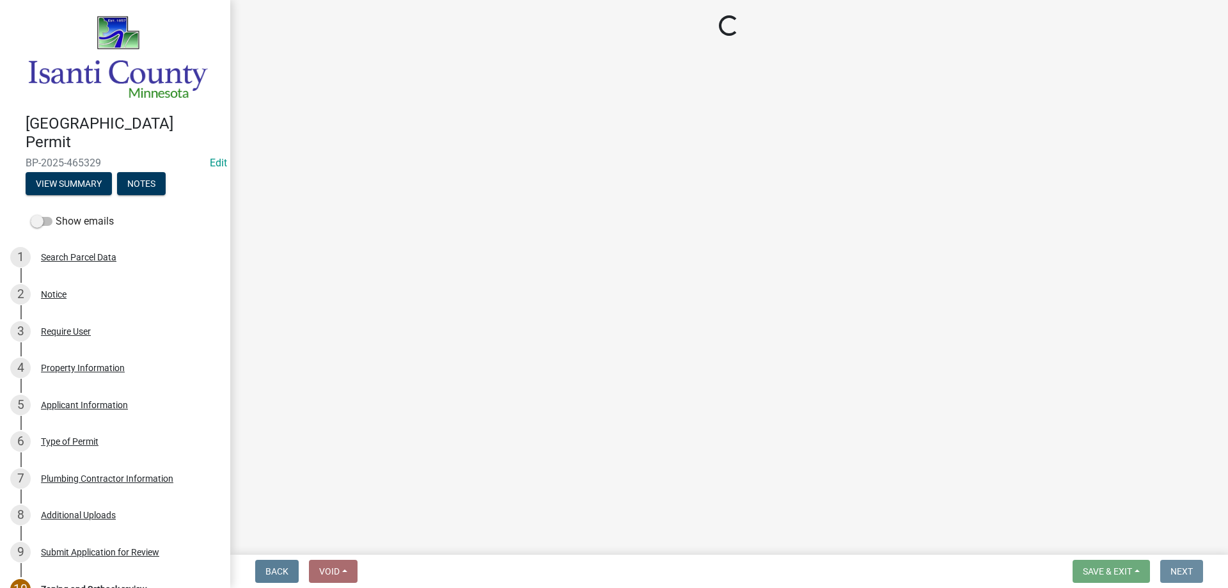
scroll to position [0, 0]
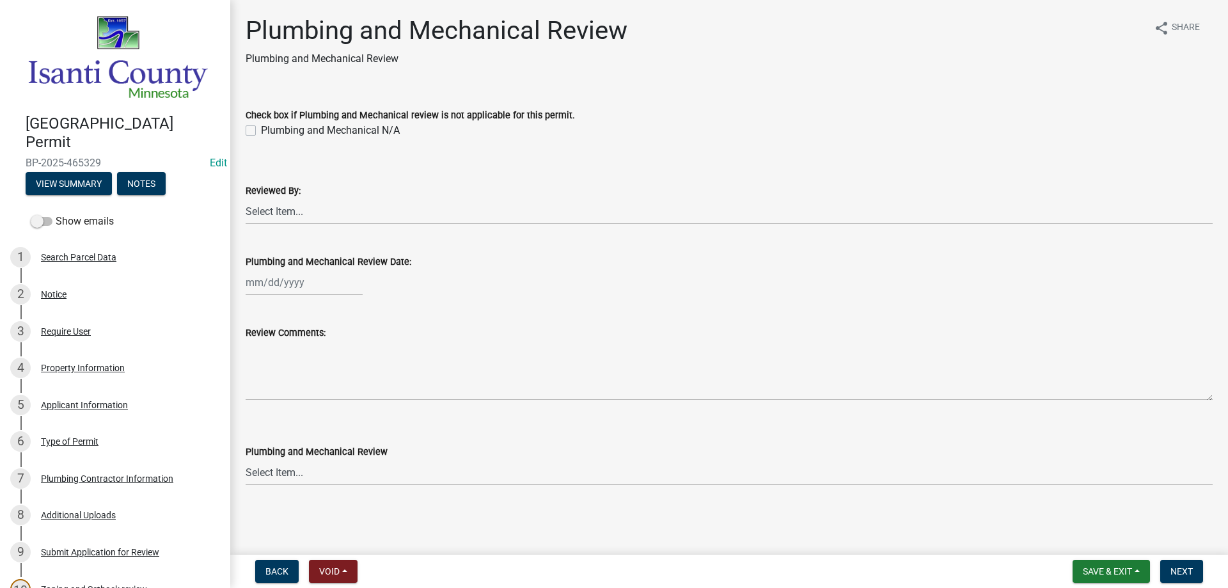
click at [261, 130] on label "Plumbing and Mechanical N/A" at bounding box center [330, 130] width 139 height 15
click at [261, 130] on input "Plumbing and Mechanical N/A" at bounding box center [265, 127] width 8 height 8
checkbox input "true"
click at [1166, 581] on button "Next" at bounding box center [1181, 571] width 43 height 23
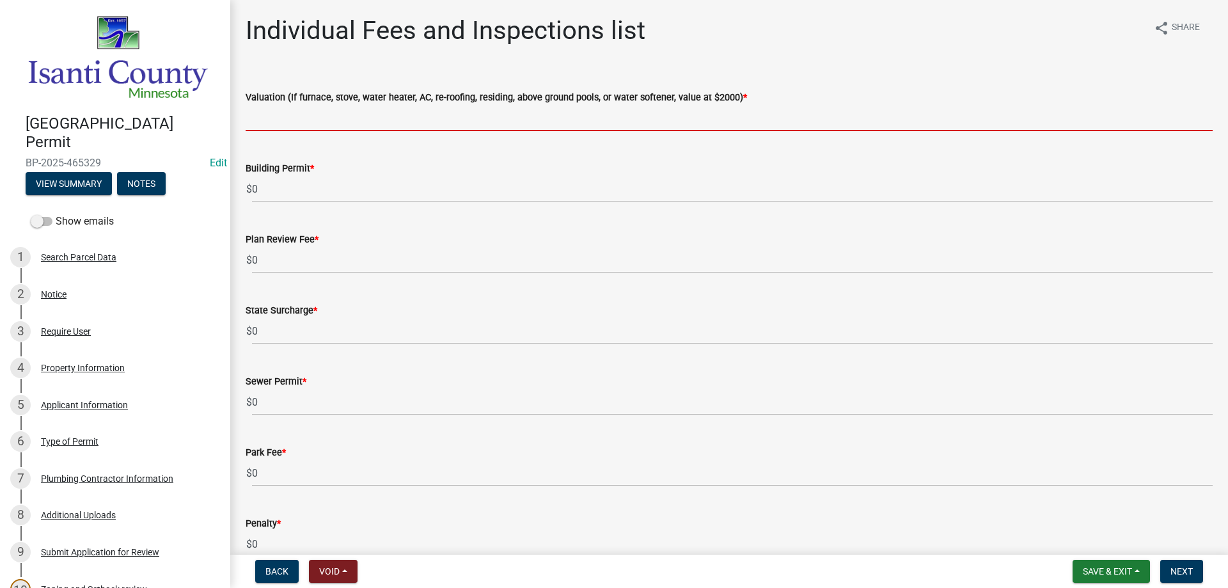
click at [297, 118] on input "text" at bounding box center [729, 118] width 967 height 26
type input "2000"
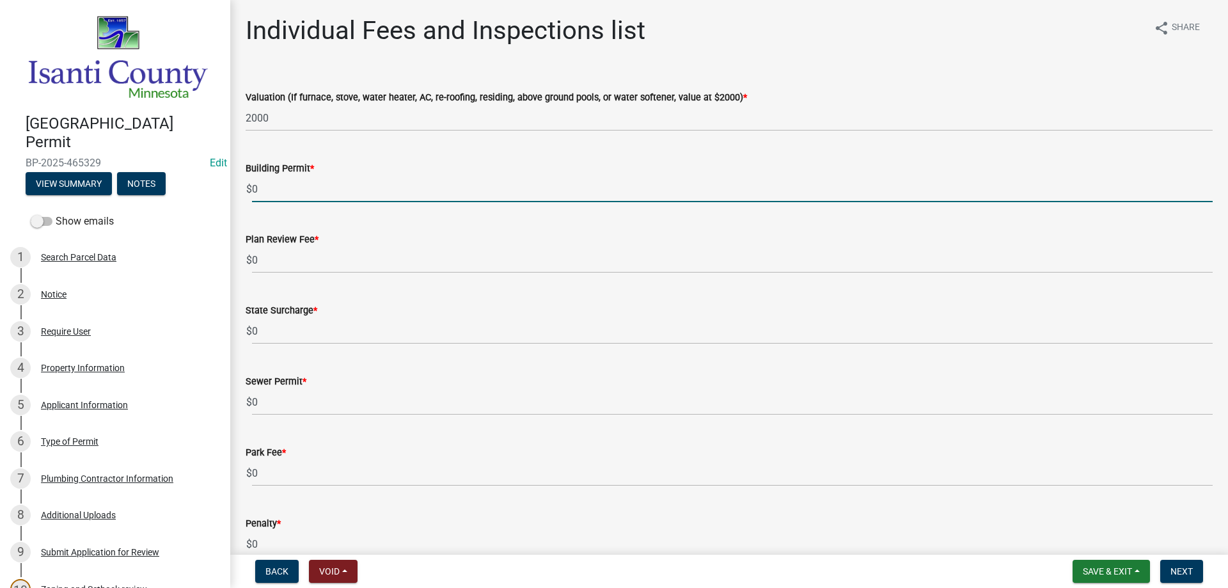
drag, startPoint x: 301, startPoint y: 185, endPoint x: 222, endPoint y: 185, distance: 79.3
click at [224, 191] on div "Isanti County Building Permit BP-2025-465329 Edit View Summary Notes Show email…" at bounding box center [614, 294] width 1228 height 588
type input "70"
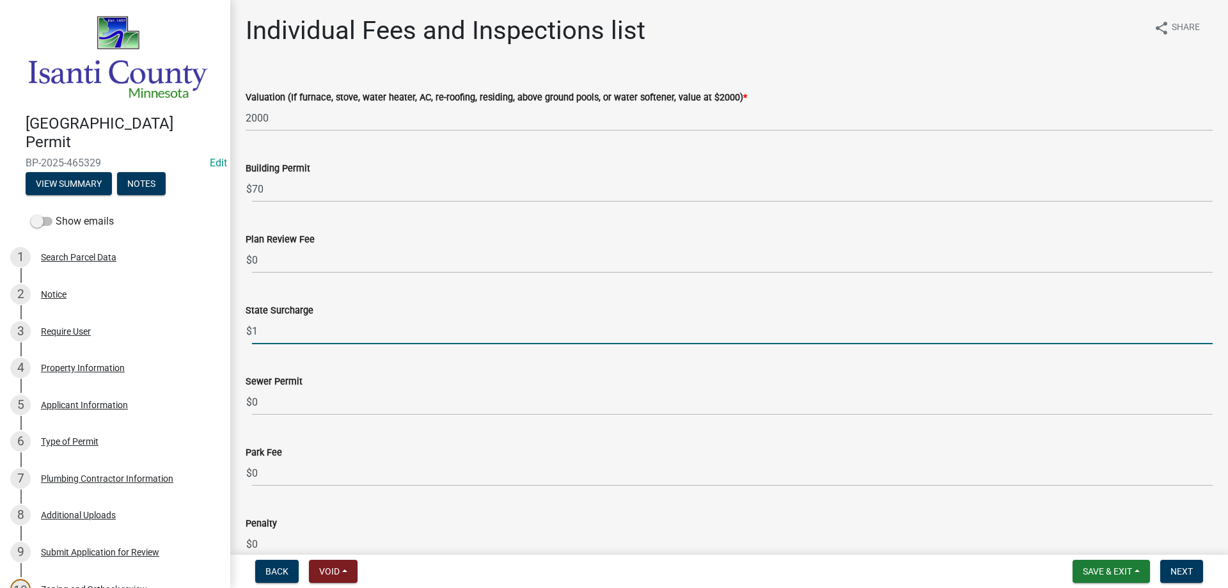
type input "1"
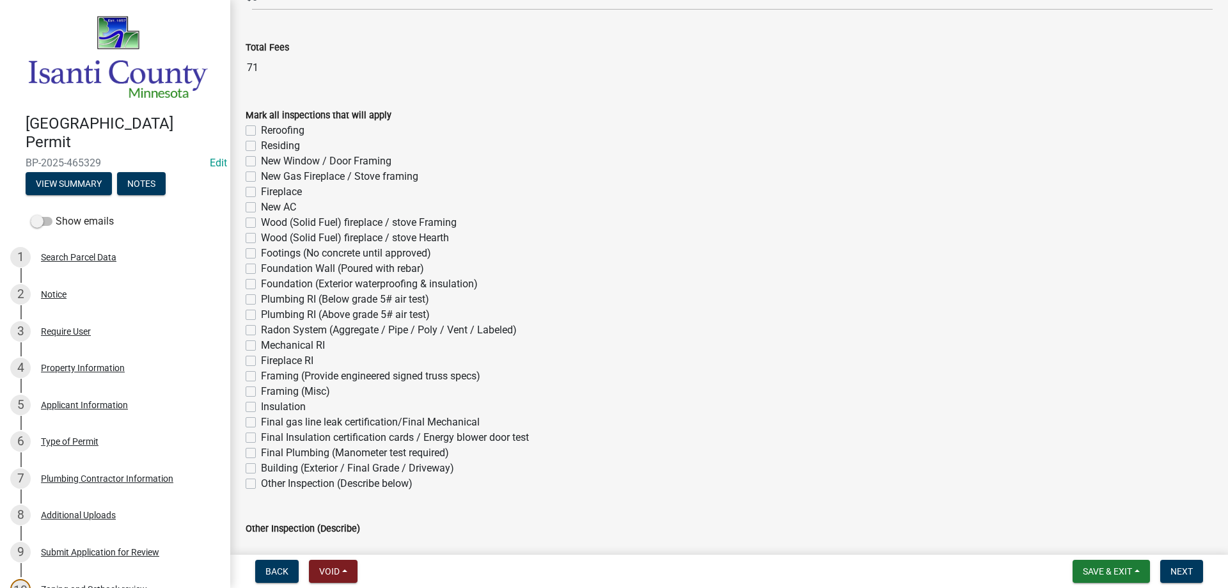
scroll to position [640, 0]
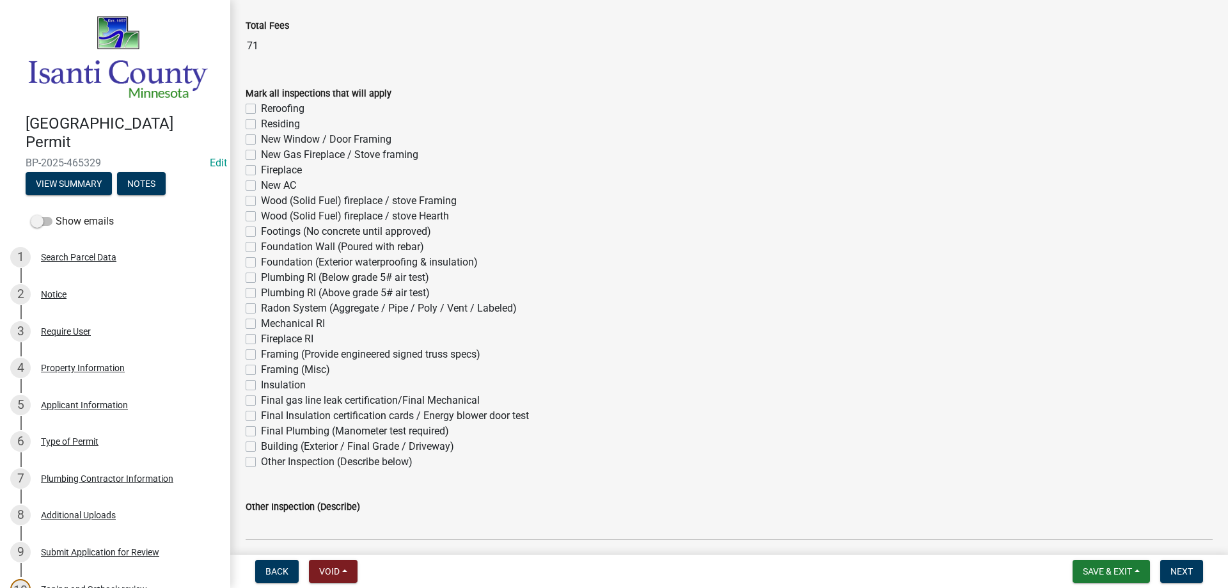
click at [251, 399] on div "Final gas line leak certification/Final Mechanical" at bounding box center [729, 400] width 967 height 15
click at [261, 399] on label "Final gas line leak certification/Final Mechanical" at bounding box center [370, 400] width 219 height 15
click at [261, 399] on input "Final gas line leak certification/Final Mechanical" at bounding box center [265, 397] width 8 height 8
checkbox input "true"
checkbox input "false"
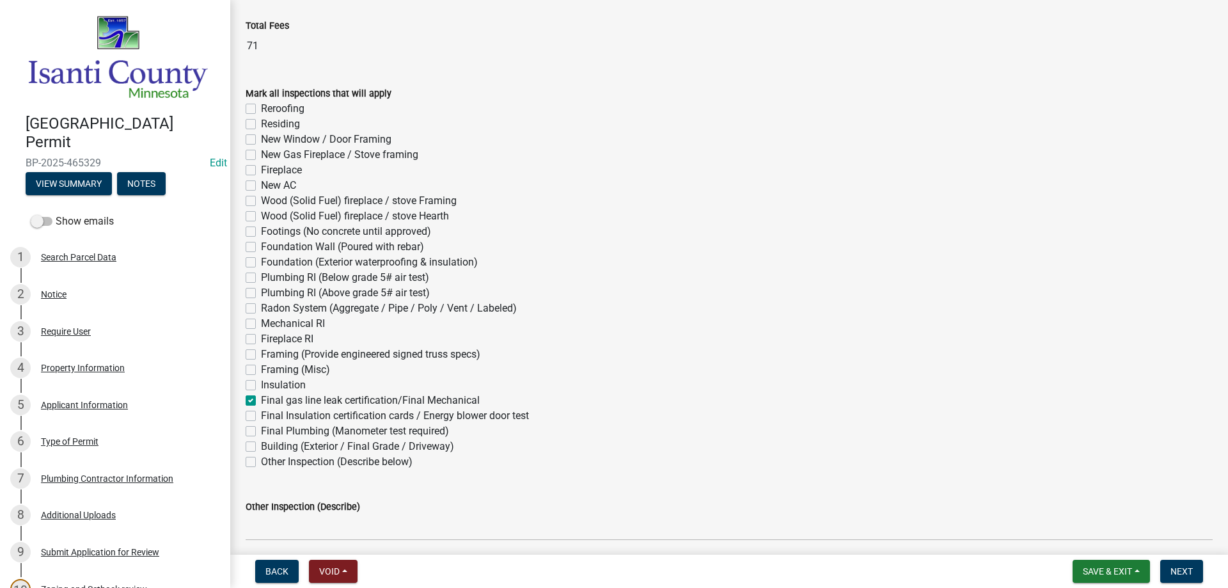
checkbox input "false"
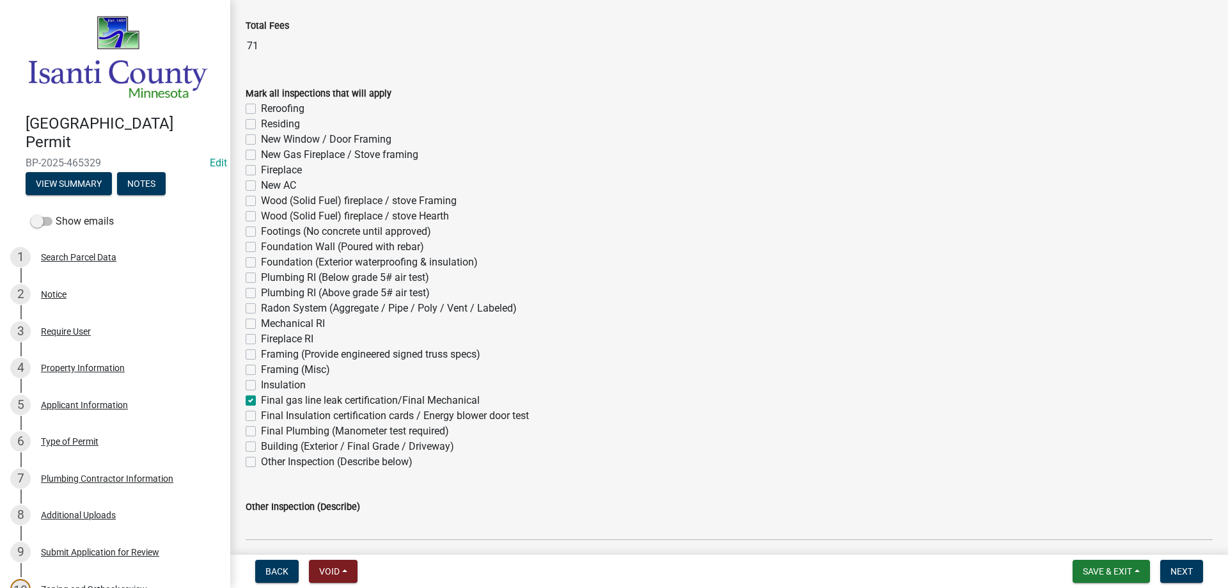
checkbox input "false"
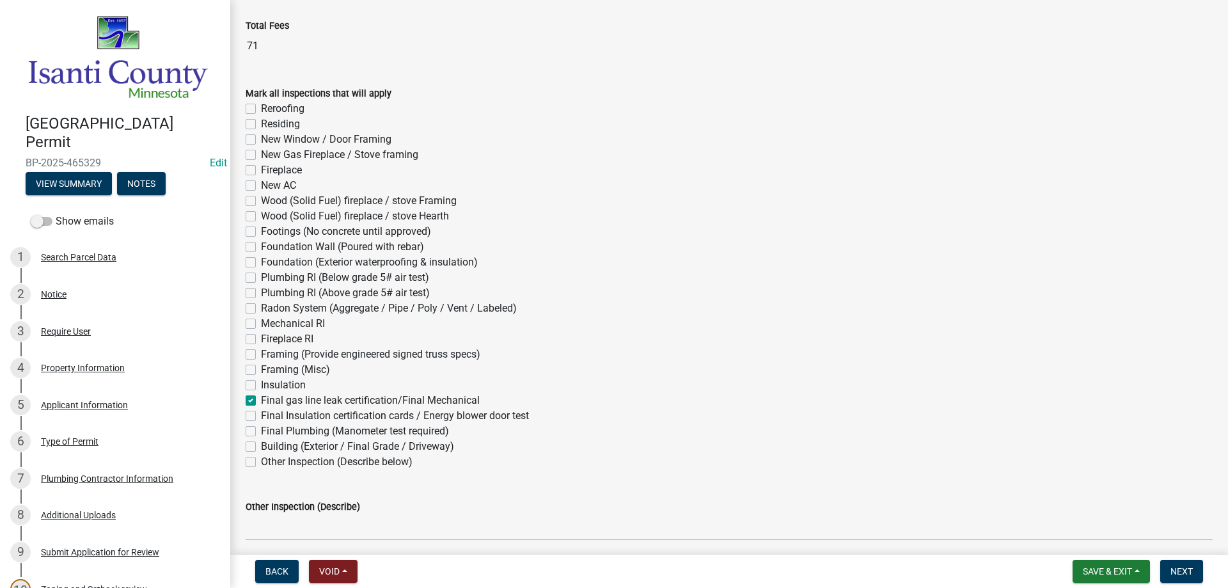
checkbox input "false"
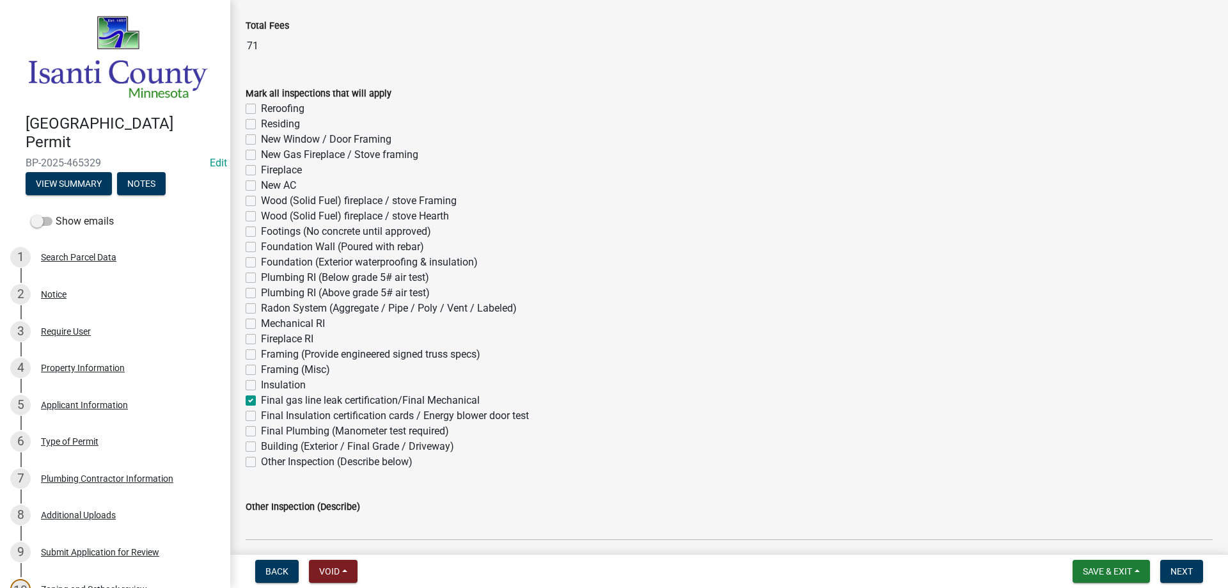
checkbox input "false"
checkbox input "true"
checkbox input "false"
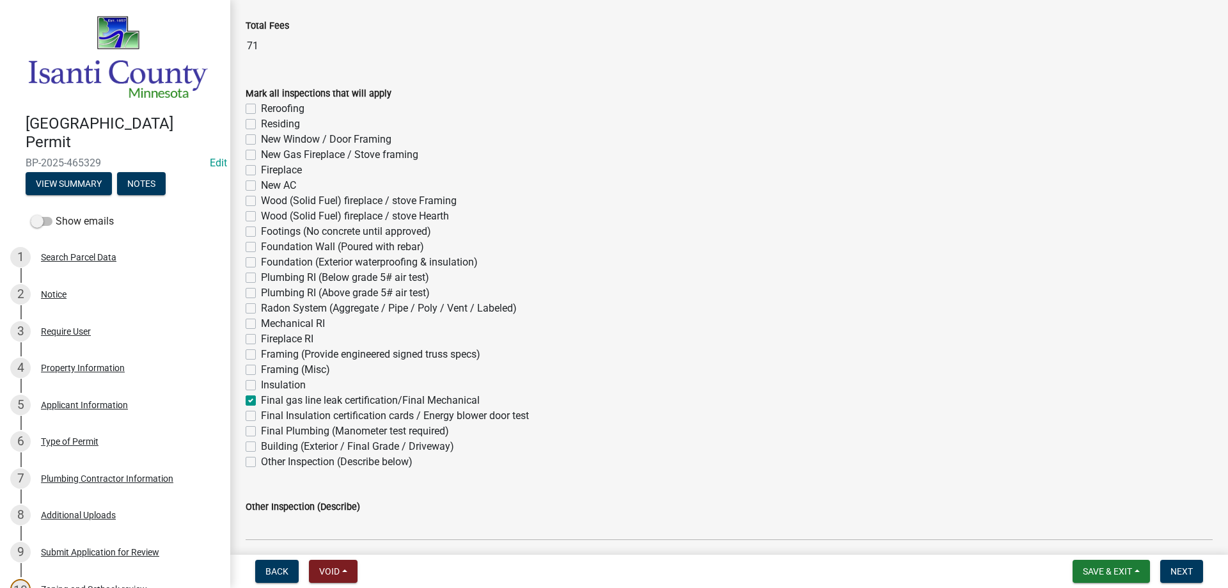
checkbox input "false"
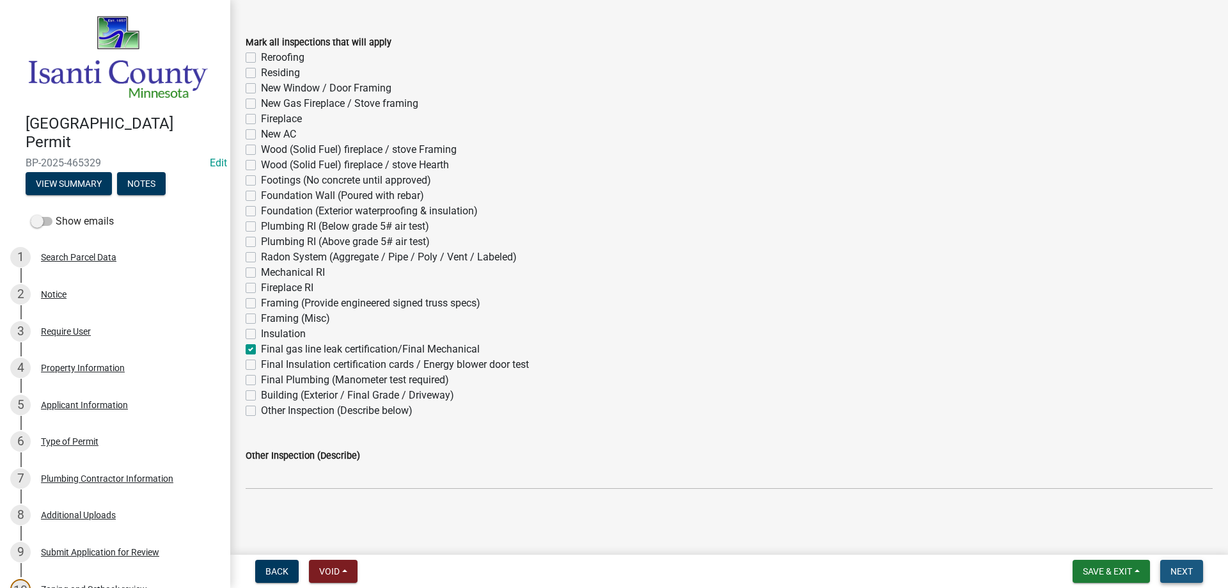
click at [1186, 572] on span "Next" at bounding box center [1182, 571] width 22 height 10
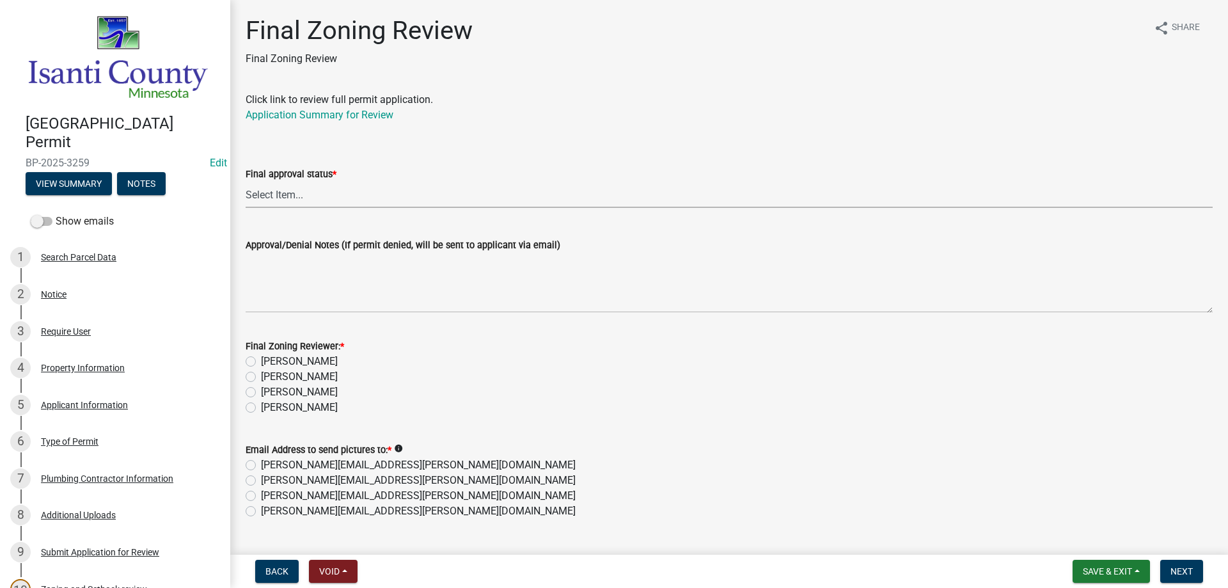
click at [382, 189] on select "Select Item... Approved Denied" at bounding box center [729, 195] width 967 height 26
click at [246, 182] on select "Select Item... Approved Denied" at bounding box center [729, 195] width 967 height 26
select select "ea18257a-8a04-42cc-b171-77fc38c97f37"
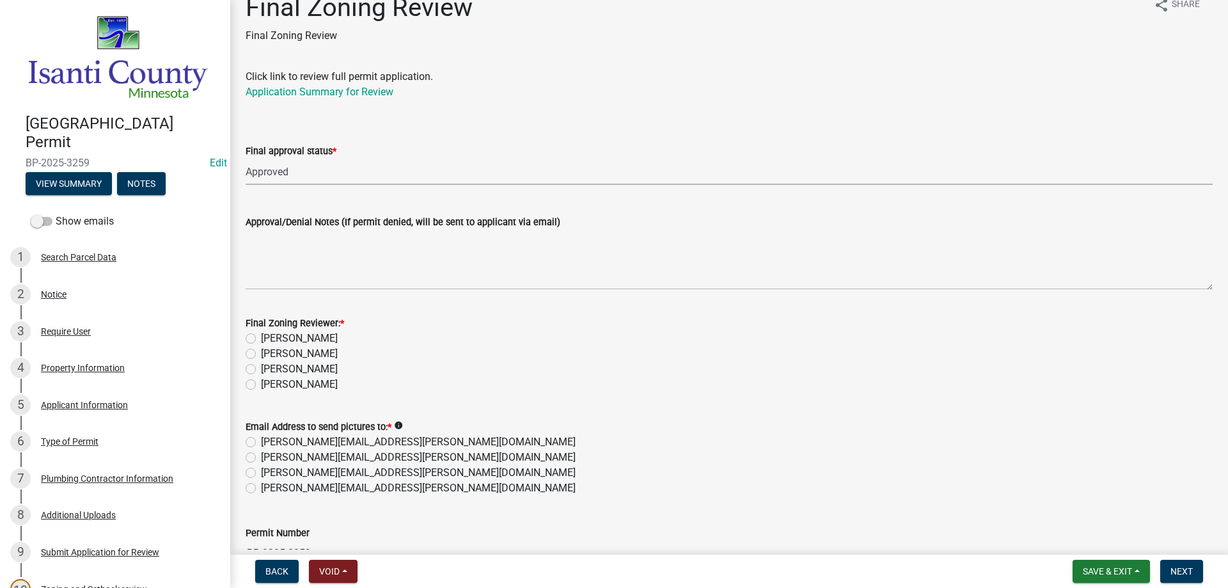
scroll to position [64, 0]
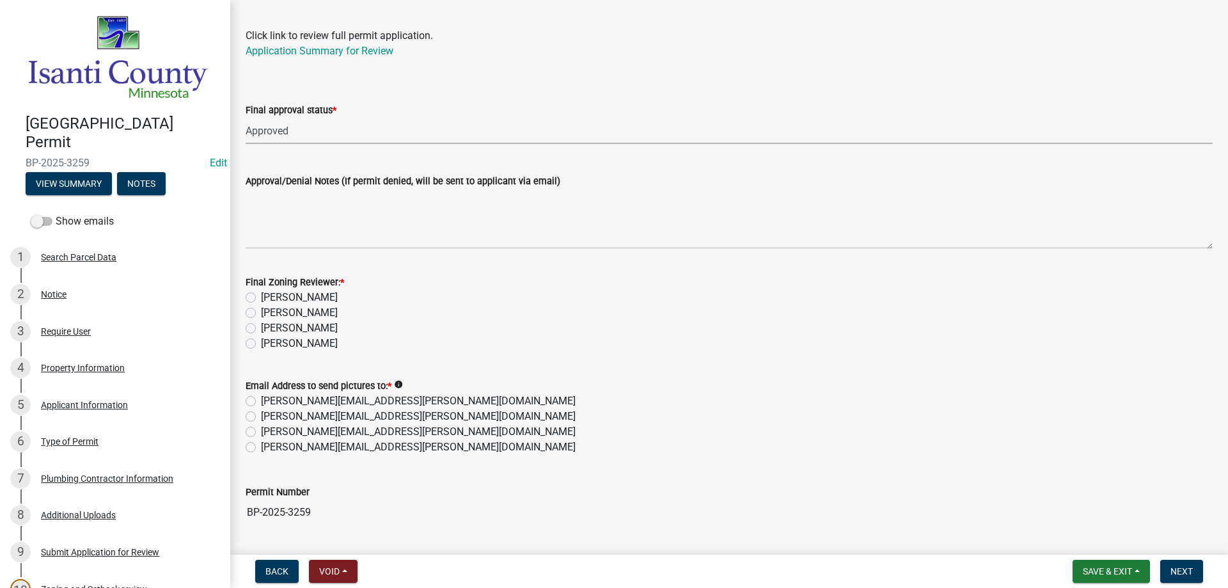
click at [261, 331] on label "[PERSON_NAME]" at bounding box center [299, 327] width 77 height 15
click at [261, 329] on input "[PERSON_NAME]" at bounding box center [265, 324] width 8 height 8
radio input "true"
click at [261, 447] on label "[PERSON_NAME][EMAIL_ADDRESS][PERSON_NAME][DOMAIN_NAME]" at bounding box center [418, 446] width 315 height 15
click at [261, 447] on input "[PERSON_NAME][EMAIL_ADDRESS][PERSON_NAME][DOMAIN_NAME]" at bounding box center [265, 443] width 8 height 8
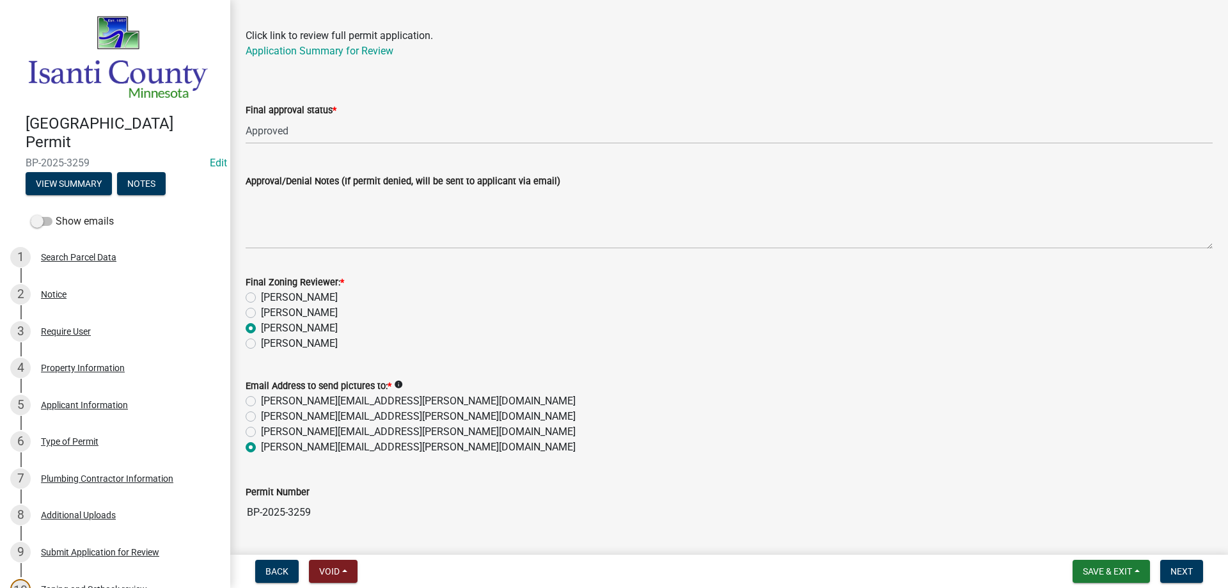
radio input "true"
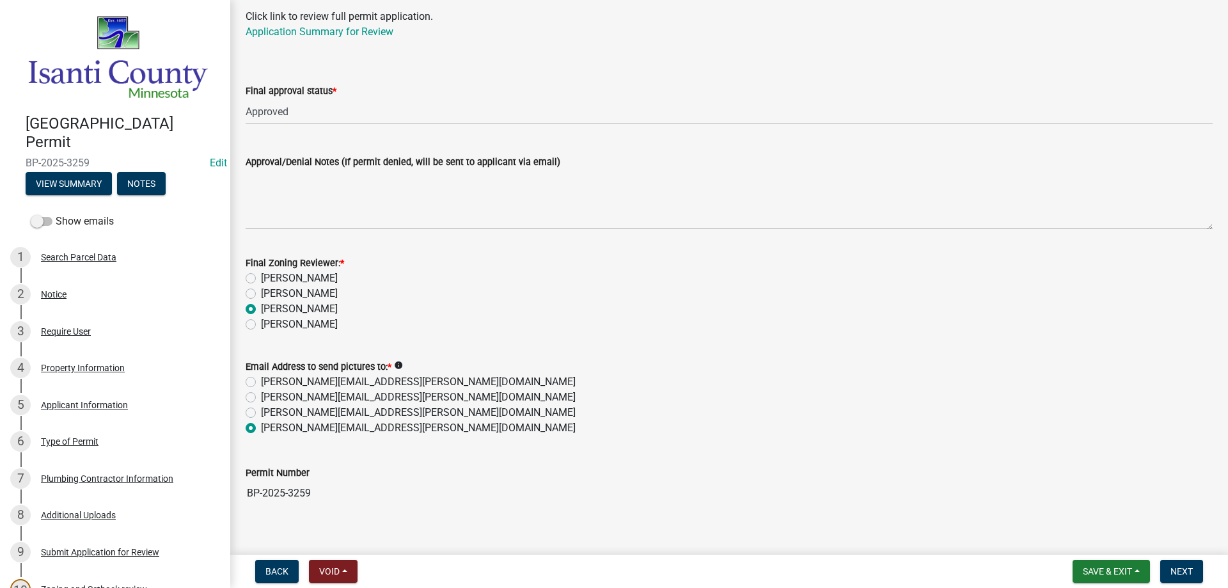
scroll to position [100, 0]
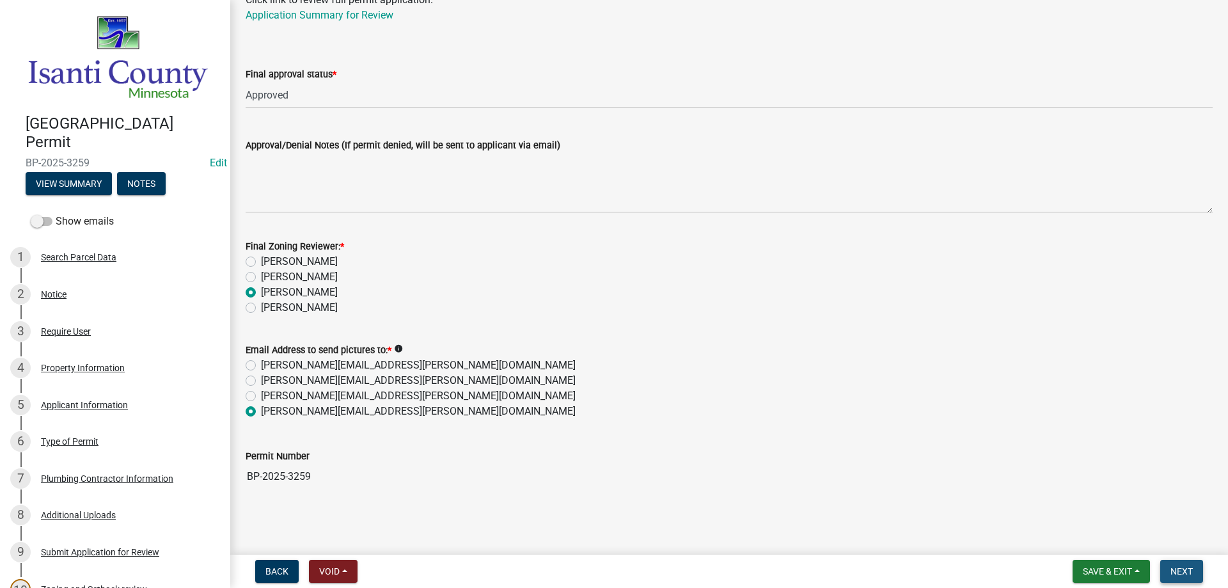
click at [1172, 574] on span "Next" at bounding box center [1182, 571] width 22 height 10
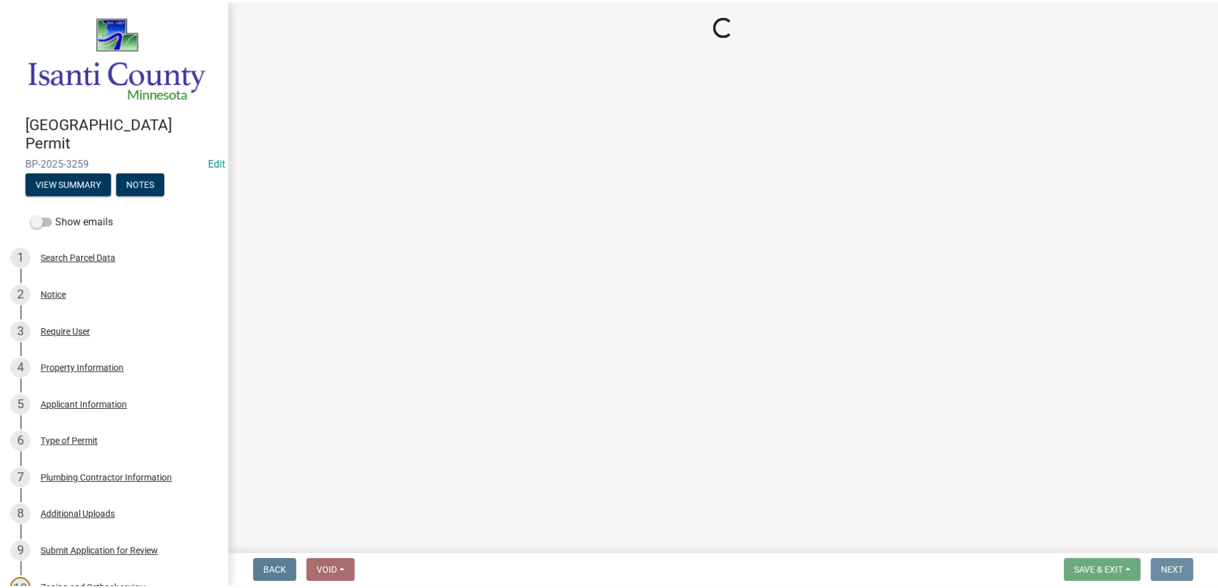
scroll to position [0, 0]
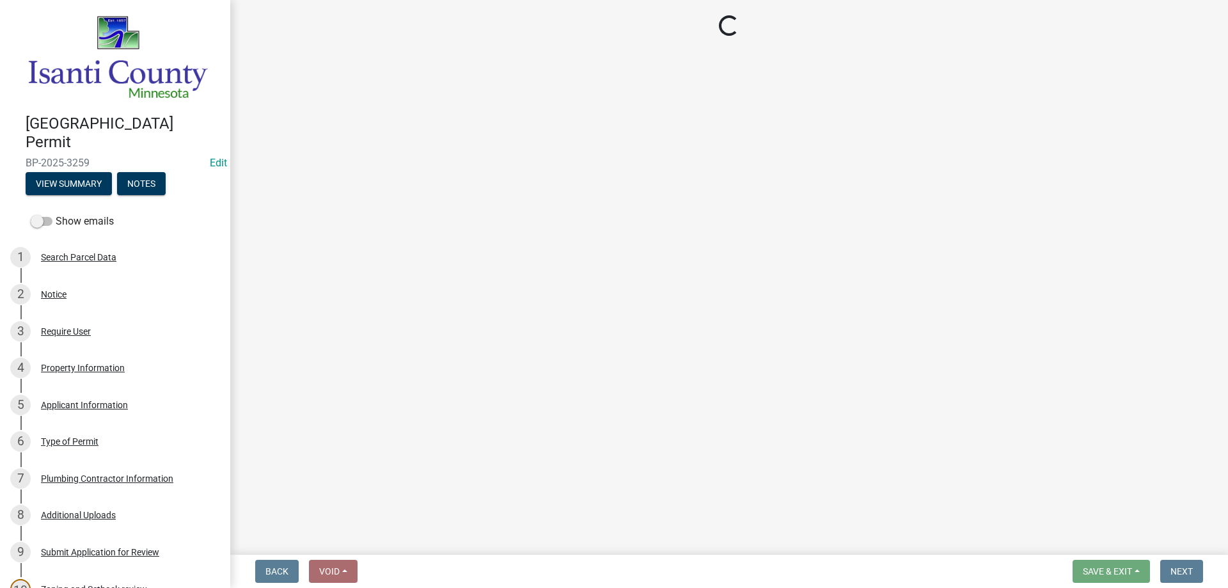
select select "3: 3"
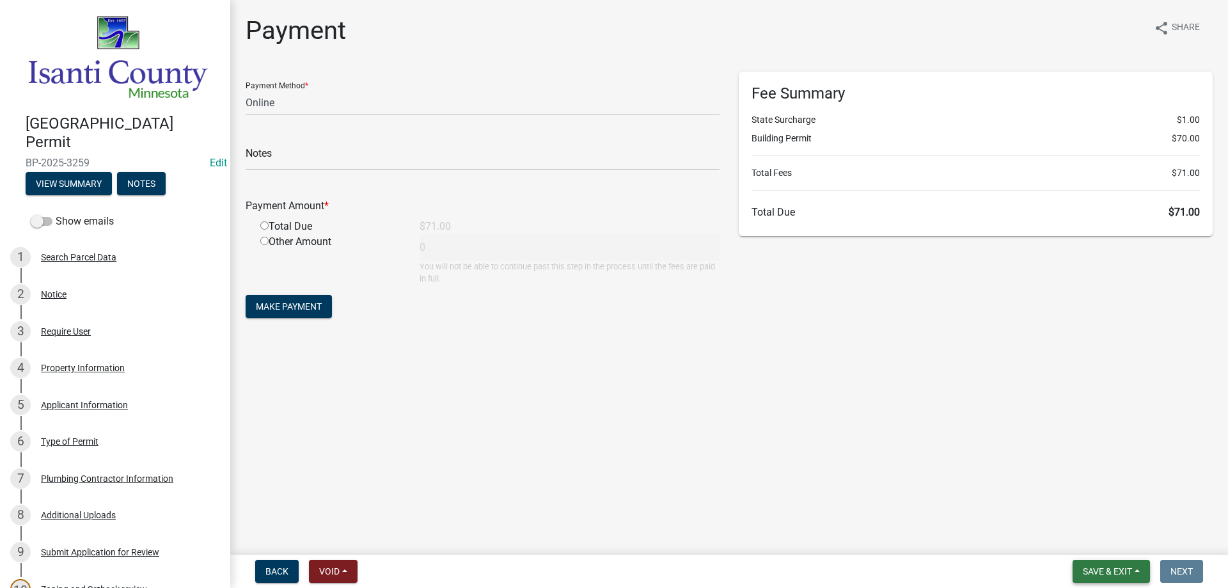
click at [1100, 566] on span "Save & Exit" at bounding box center [1107, 571] width 49 height 10
click at [1101, 539] on button "Save & Exit" at bounding box center [1099, 538] width 102 height 31
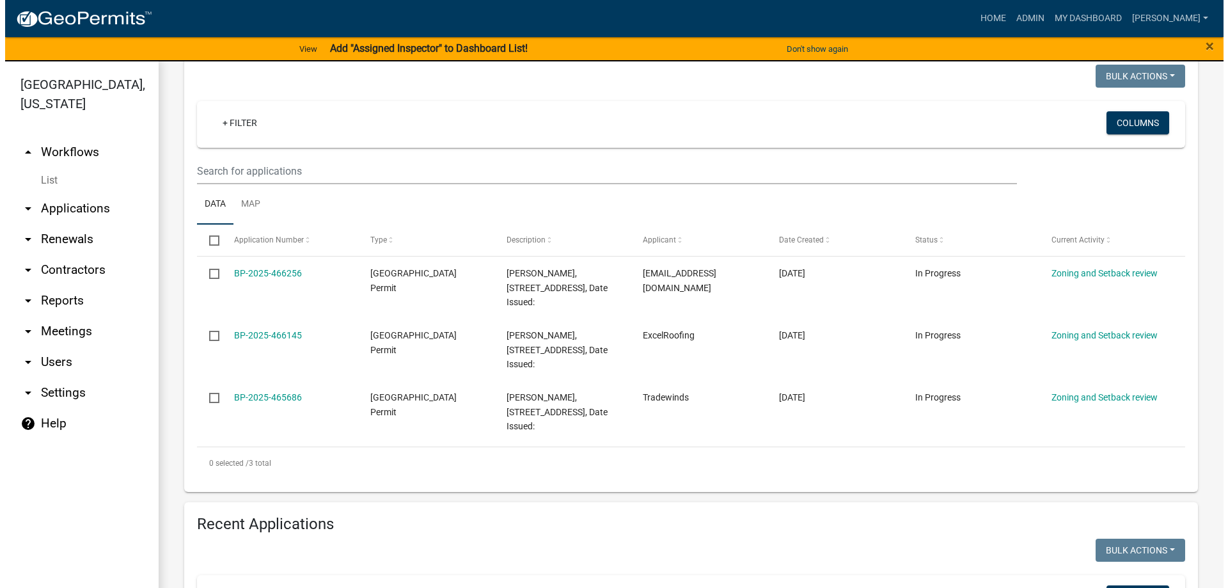
scroll to position [256, 0]
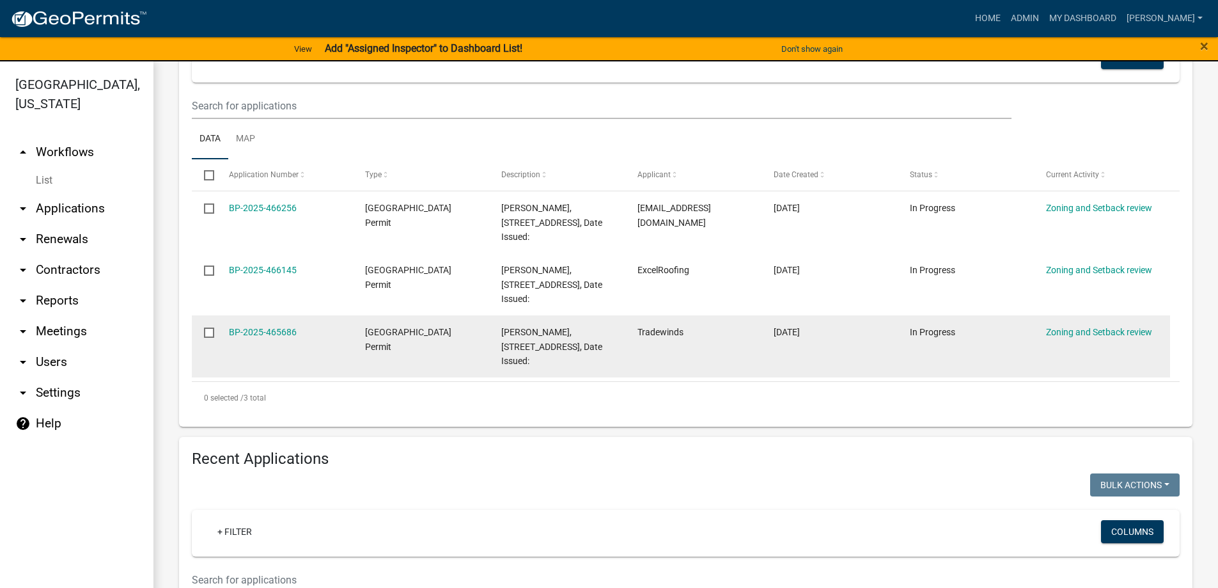
click at [241, 345] on datatable-body-cell "BP-2025-465686" at bounding box center [284, 346] width 136 height 62
click at [248, 334] on link "BP-2025-465686" at bounding box center [263, 332] width 68 height 10
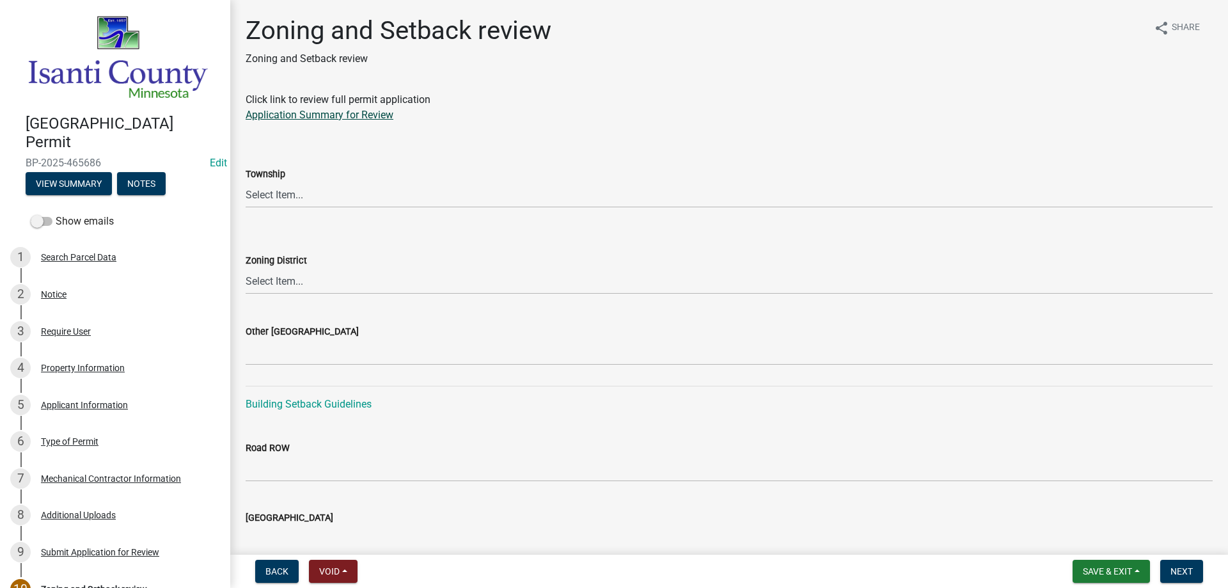
click at [351, 114] on link "Application Summary for Review" at bounding box center [320, 115] width 148 height 12
click at [262, 200] on select "Select Item... [PERSON_NAME] Cambridge [PERSON_NAME] Isanti [GEOGRAPHIC_DATA] […" at bounding box center [729, 195] width 967 height 26
click at [296, 189] on select "Select Item... [PERSON_NAME] Cambridge [PERSON_NAME] Isanti [GEOGRAPHIC_DATA] […" at bounding box center [729, 195] width 967 height 26
click at [246, 182] on select "Select Item... [PERSON_NAME] Cambridge [PERSON_NAME] Isanti [GEOGRAPHIC_DATA] […" at bounding box center [729, 195] width 967 height 26
select select "c99d23cf-f50e-453f-9d89-4178a424c469"
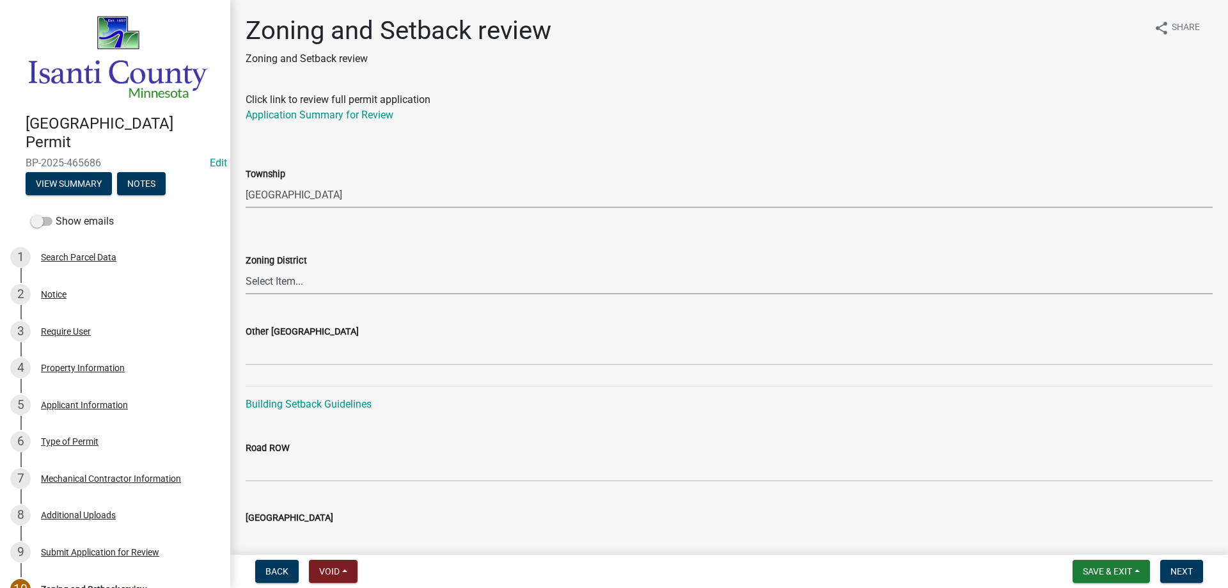
click at [285, 283] on select "Select Item... Agricultural/Residential (A/R) Tier 1 General Business (B) Indus…" at bounding box center [729, 281] width 967 height 26
click at [246, 268] on select "Select Item... Agricultural/Residential (A/R) Tier 1 General Business (B) Indus…" at bounding box center [729, 281] width 967 height 26
select select "55e8a5cf-285f-40b2-b696-56a64a6e31ef"
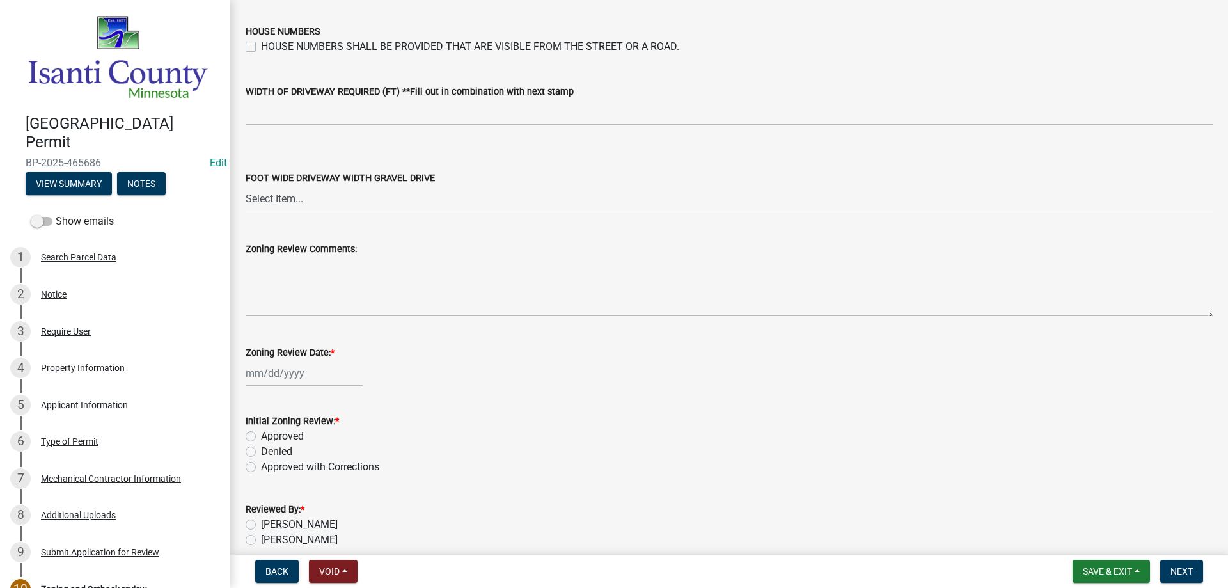
scroll to position [2171, 0]
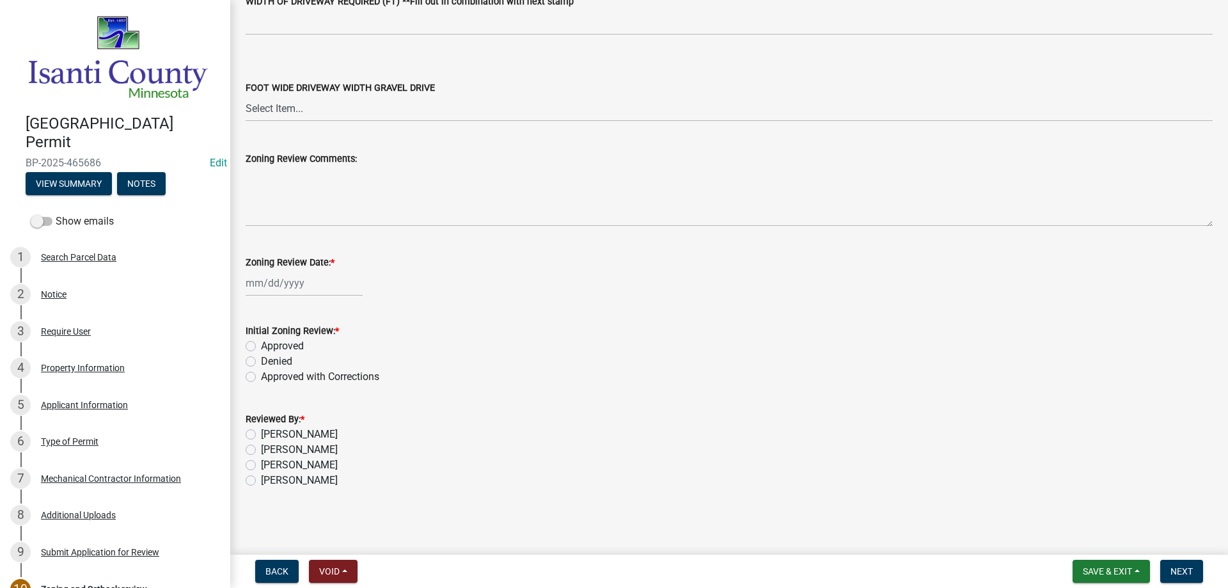
select select "8"
select select "2025"
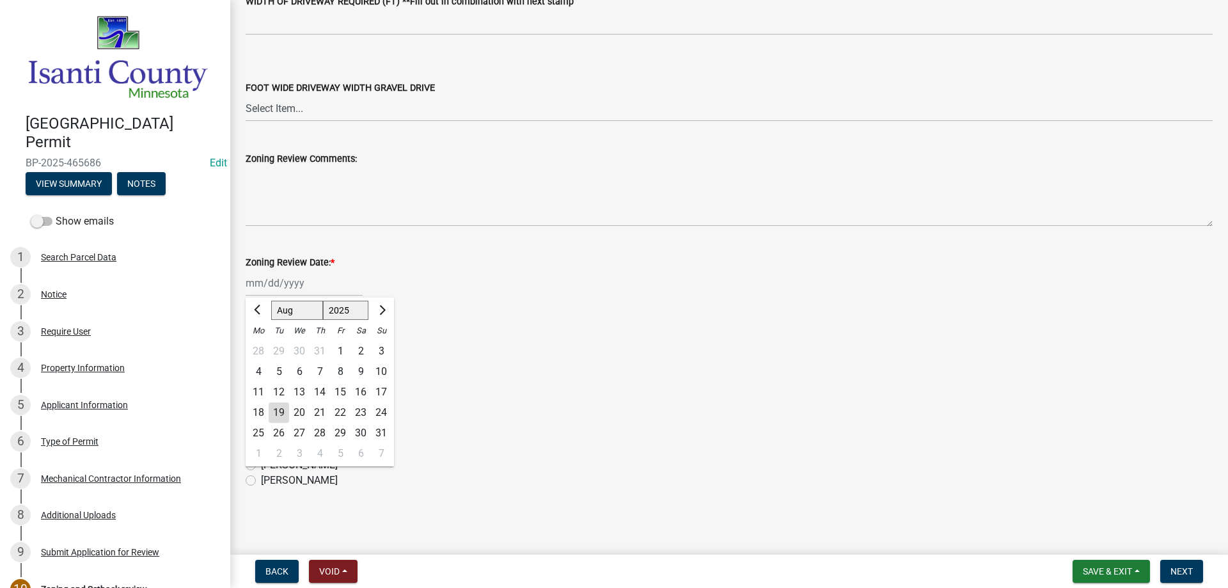
click at [274, 289] on div "[PERSON_NAME] Feb Mar Apr [PERSON_NAME][DATE] Oct Nov [DATE] 1526 1527 1528 152…" at bounding box center [304, 283] width 117 height 26
click at [280, 406] on div "19" at bounding box center [279, 412] width 20 height 20
type input "[DATE]"
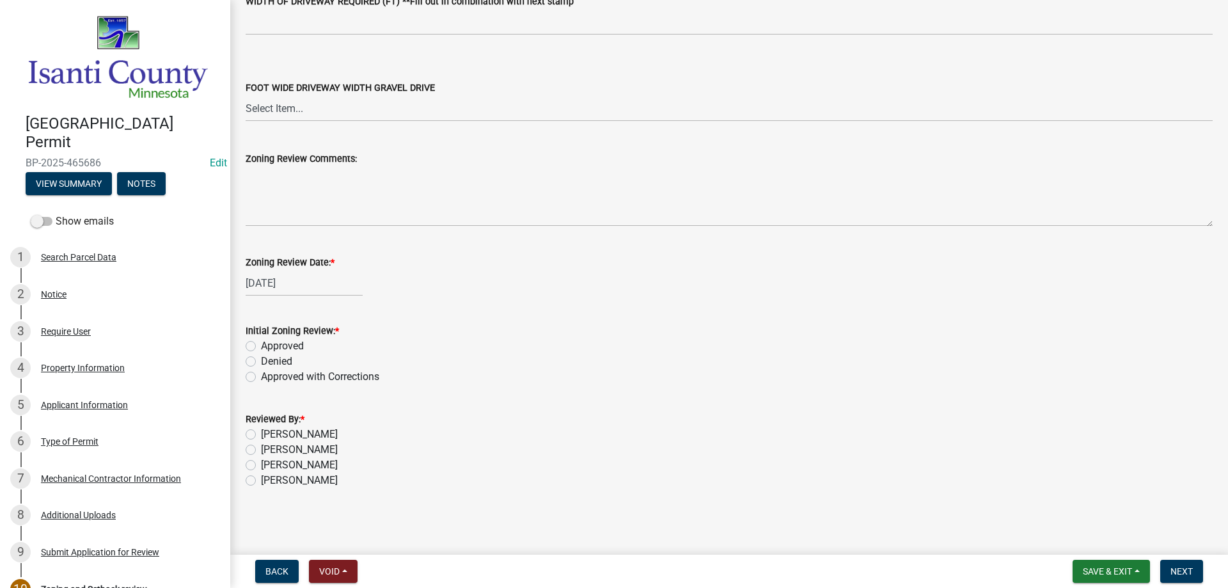
click at [261, 343] on label "Approved" at bounding box center [282, 345] width 43 height 15
click at [261, 343] on input "Approved" at bounding box center [265, 342] width 8 height 8
radio input "true"
click at [256, 466] on div "[PERSON_NAME]" at bounding box center [729, 464] width 967 height 15
click at [261, 465] on label "[PERSON_NAME]" at bounding box center [299, 464] width 77 height 15
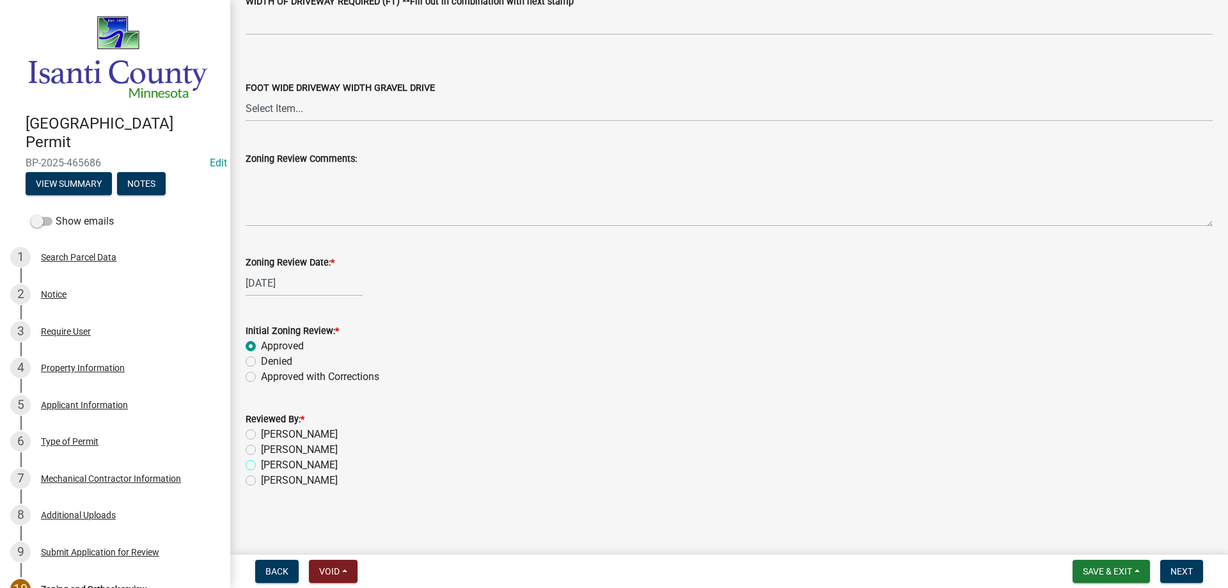
click at [261, 465] on input "[PERSON_NAME]" at bounding box center [265, 461] width 8 height 8
radio input "true"
click at [1169, 569] on button "Next" at bounding box center [1181, 571] width 43 height 23
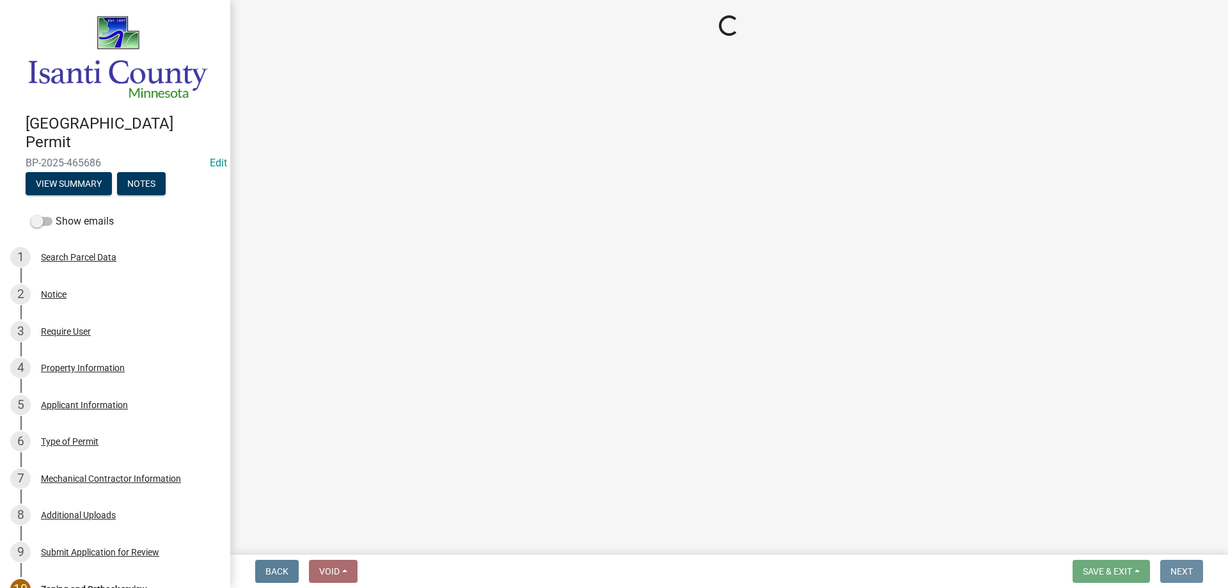
scroll to position [0, 0]
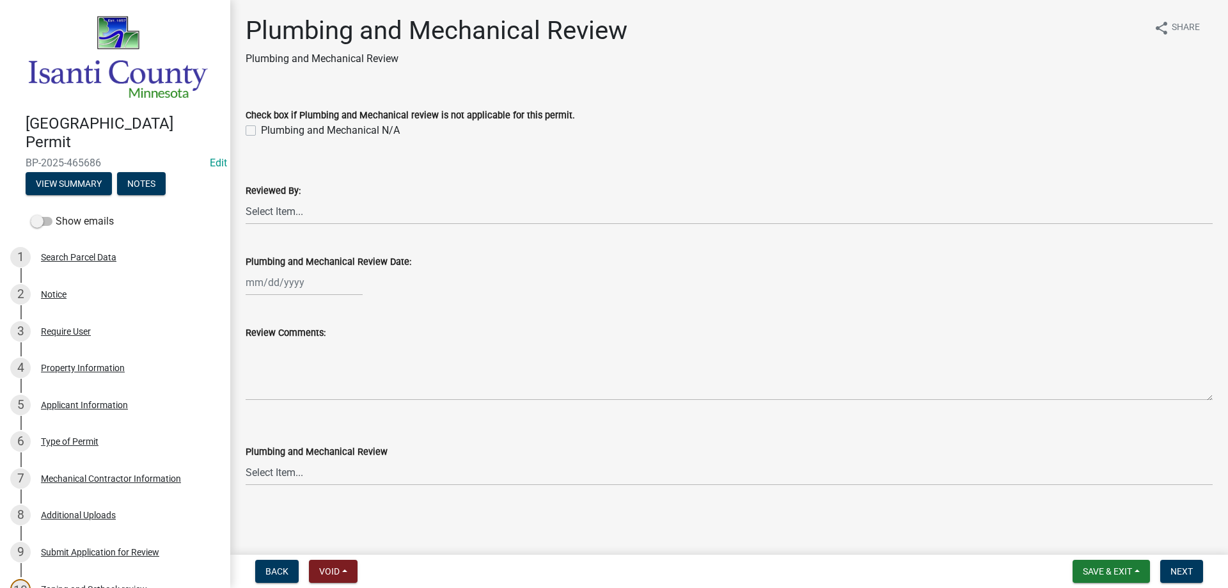
click at [261, 134] on label "Plumbing and Mechanical N/A" at bounding box center [330, 130] width 139 height 15
click at [261, 131] on input "Plumbing and Mechanical N/A" at bounding box center [265, 127] width 8 height 8
checkbox input "true"
click at [1185, 571] on span "Next" at bounding box center [1182, 571] width 22 height 10
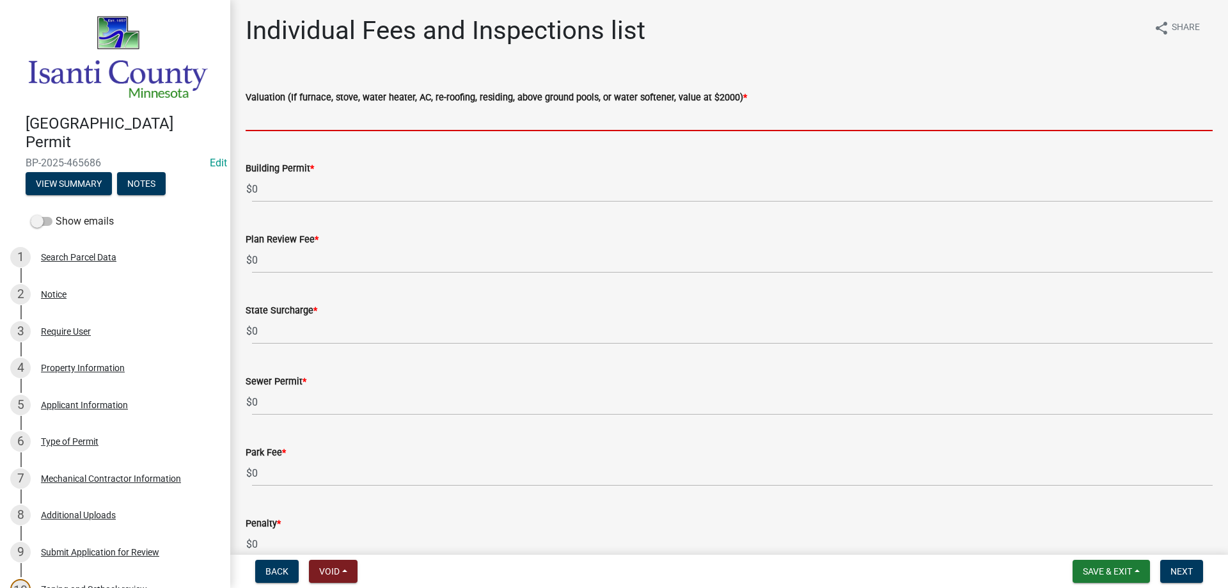
click at [271, 114] on input "text" at bounding box center [729, 118] width 967 height 26
type input "2000"
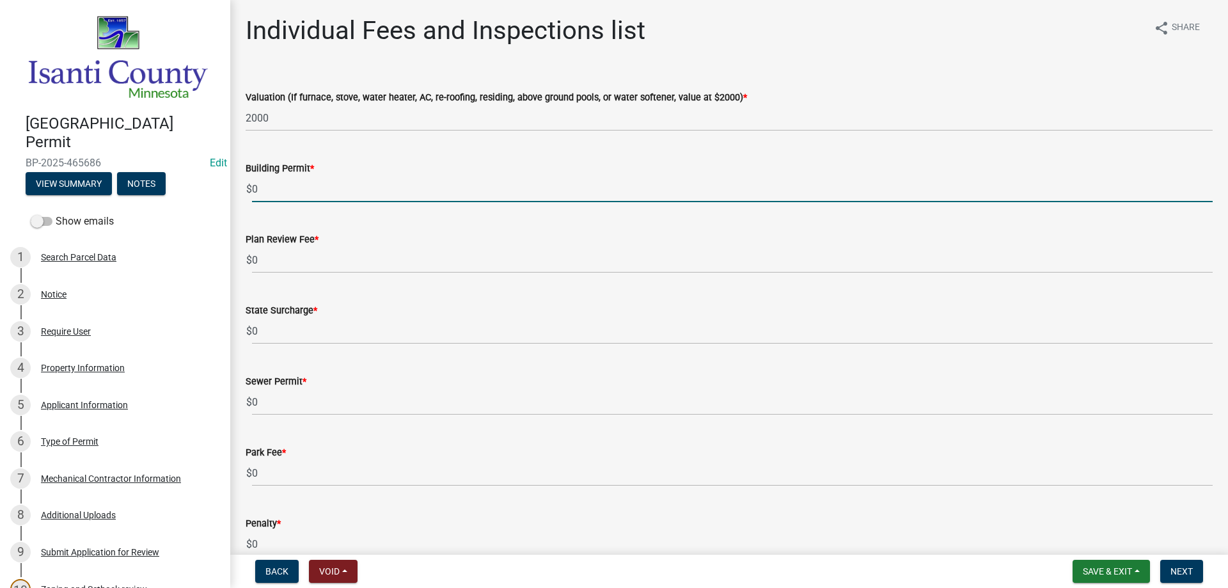
drag, startPoint x: 276, startPoint y: 187, endPoint x: 217, endPoint y: 176, distance: 59.2
click at [217, 176] on div "Isanti County Building Permit BP-2025-465686 Edit View Summary Notes Show email…" at bounding box center [614, 294] width 1228 height 588
type input "70"
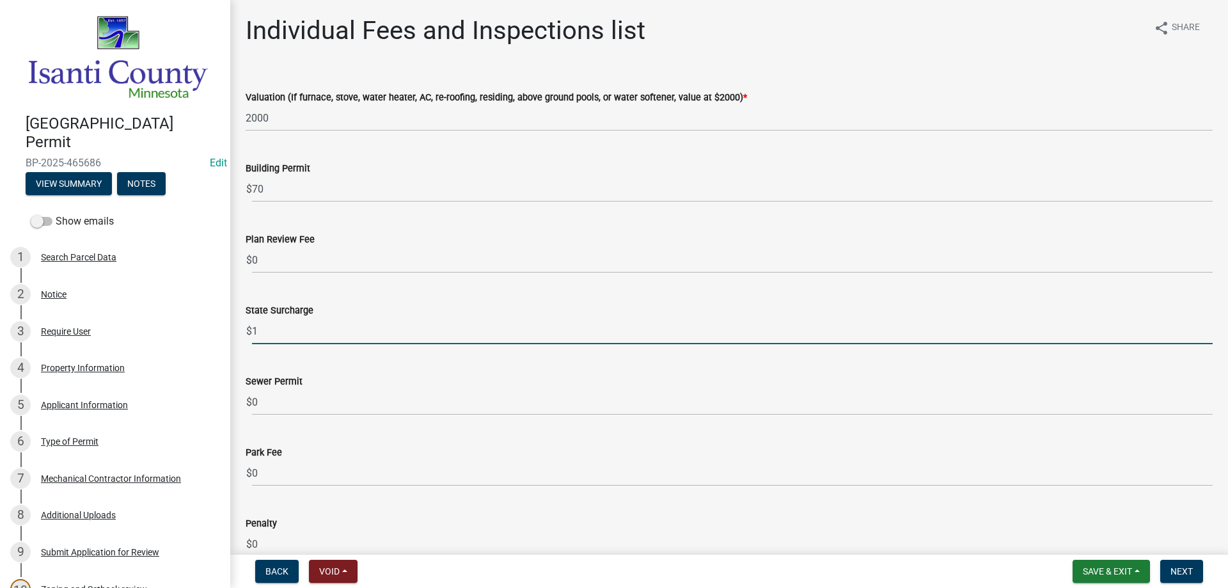
type input "1"
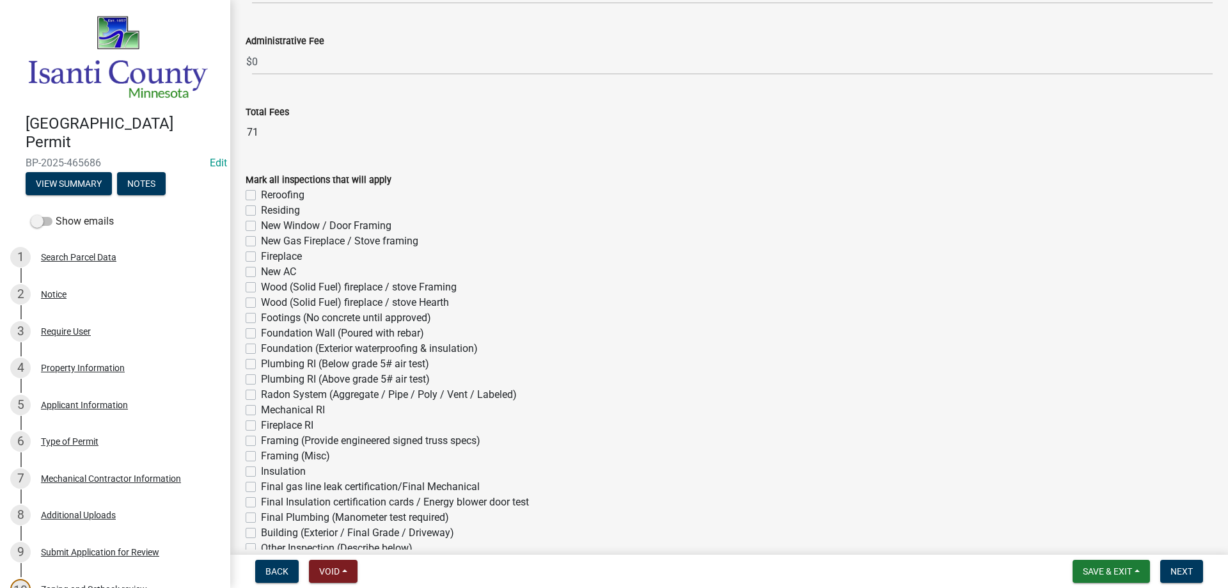
scroll to position [576, 0]
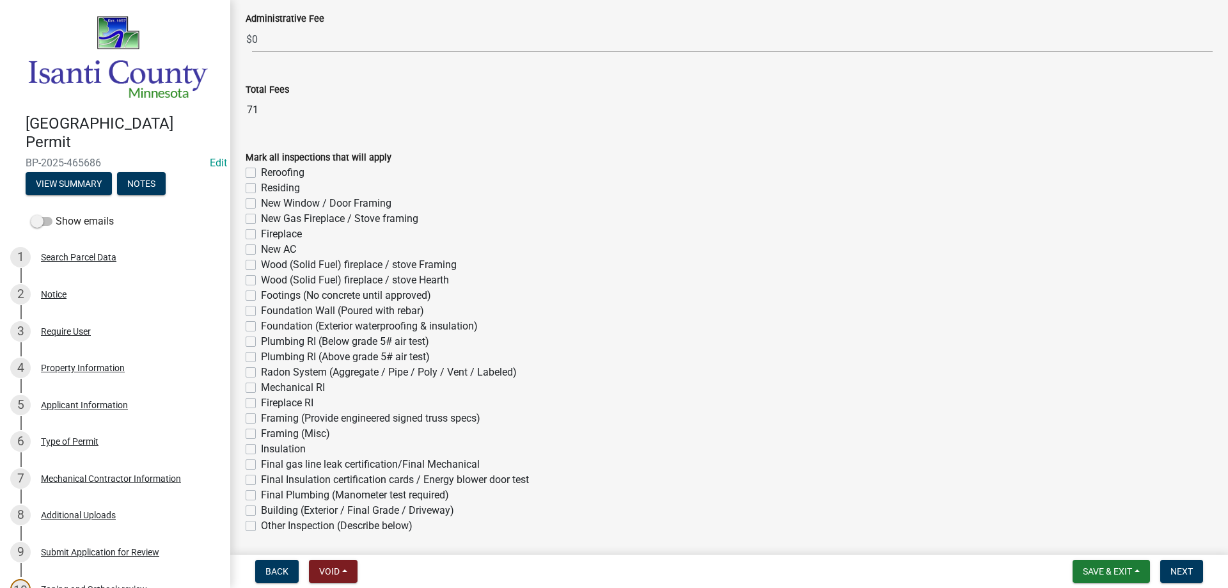
click at [261, 466] on label "Final gas line leak certification/Final Mechanical" at bounding box center [370, 464] width 219 height 15
click at [261, 465] on input "Final gas line leak certification/Final Mechanical" at bounding box center [265, 461] width 8 height 8
checkbox input "true"
checkbox input "false"
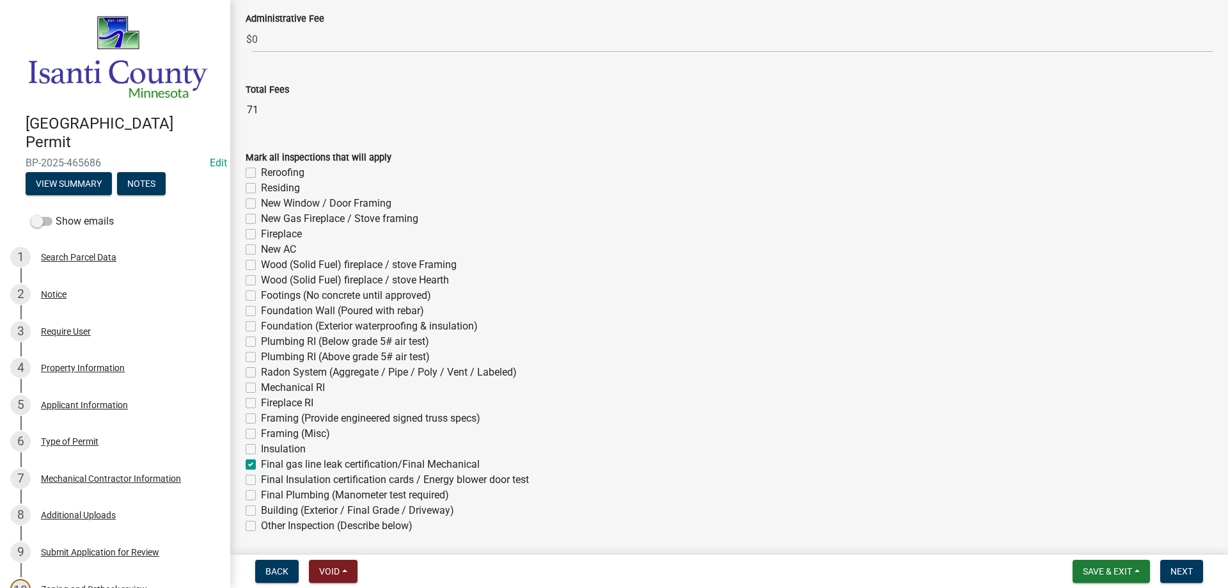
checkbox input "false"
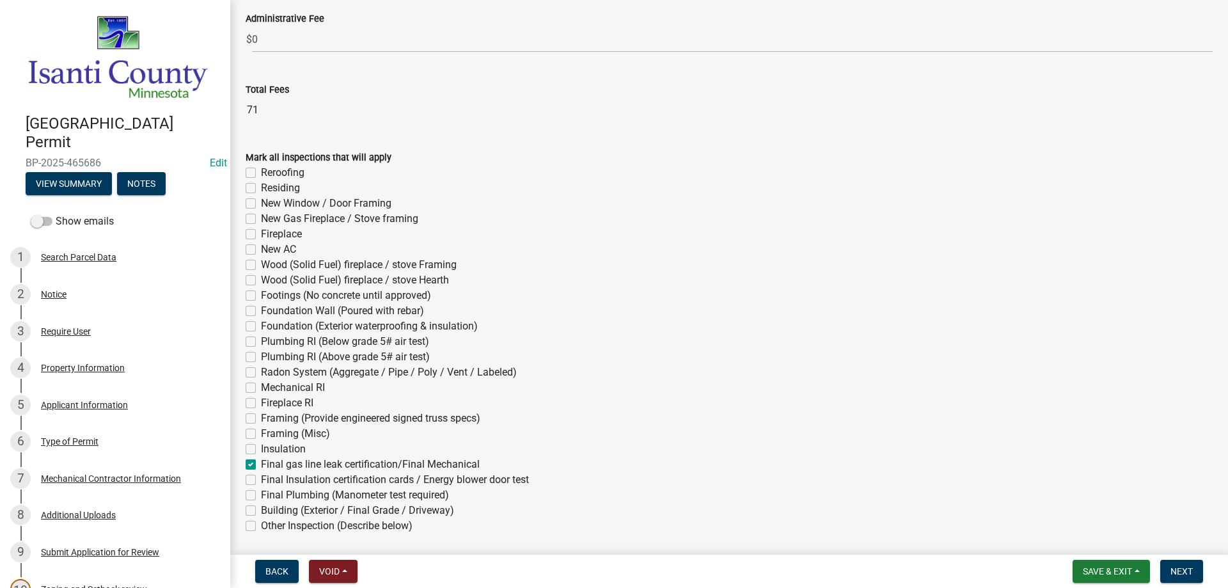
checkbox input "false"
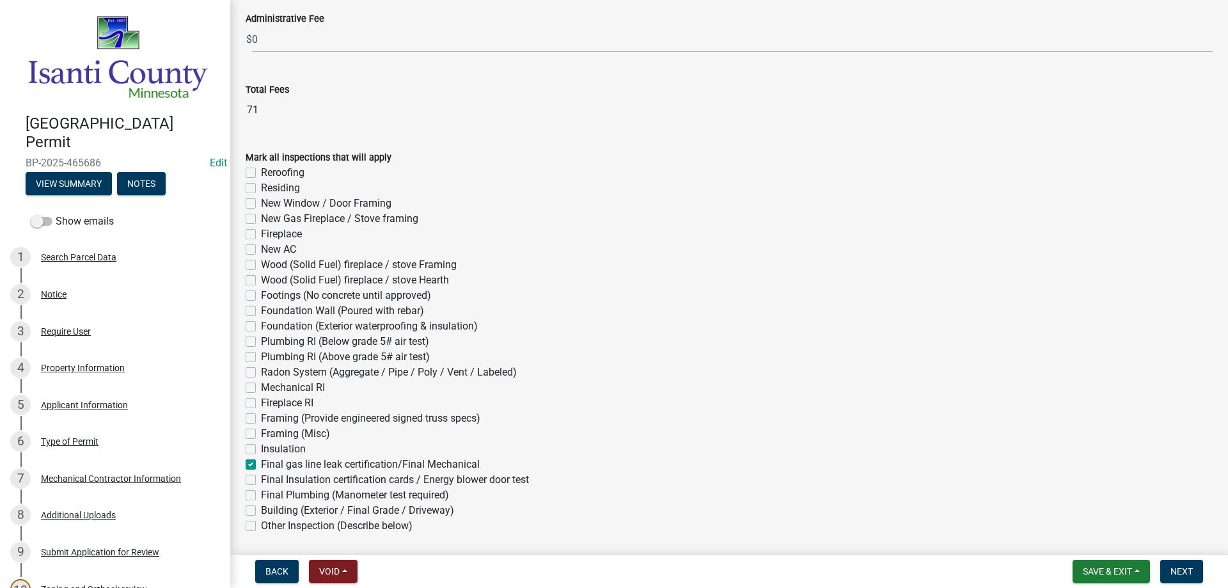
checkbox input "false"
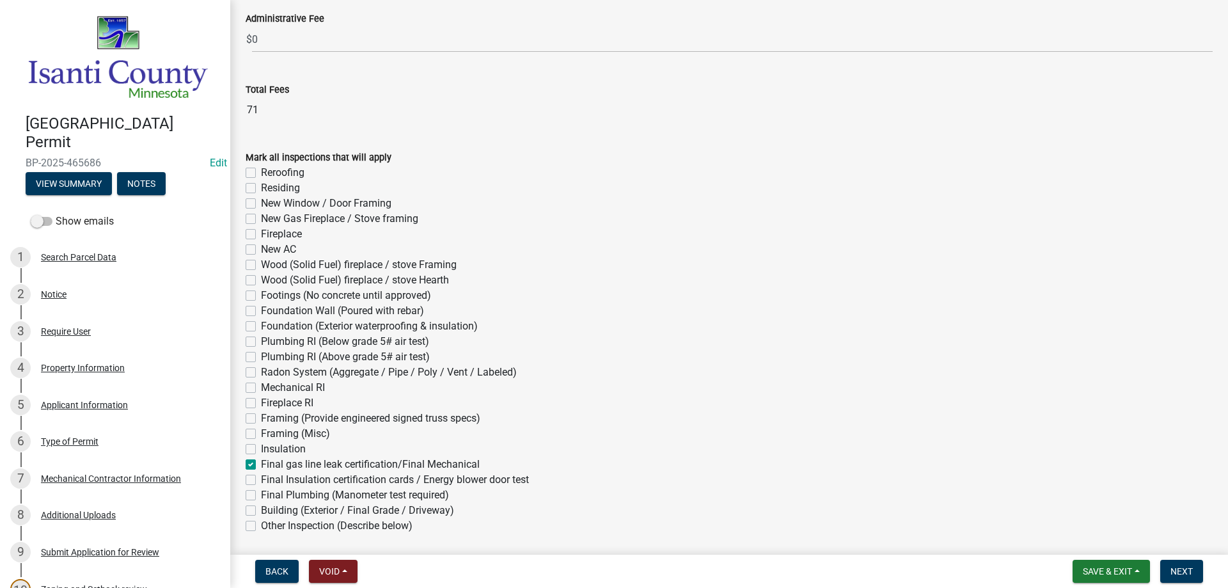
checkbox input "false"
checkbox input "true"
checkbox input "false"
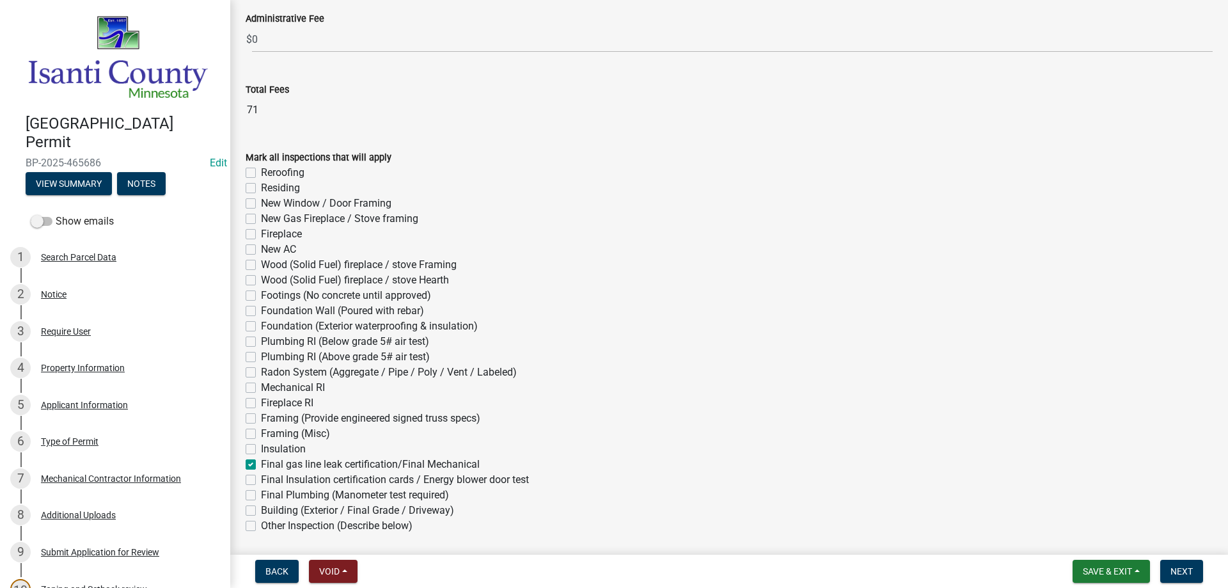
checkbox input "false"
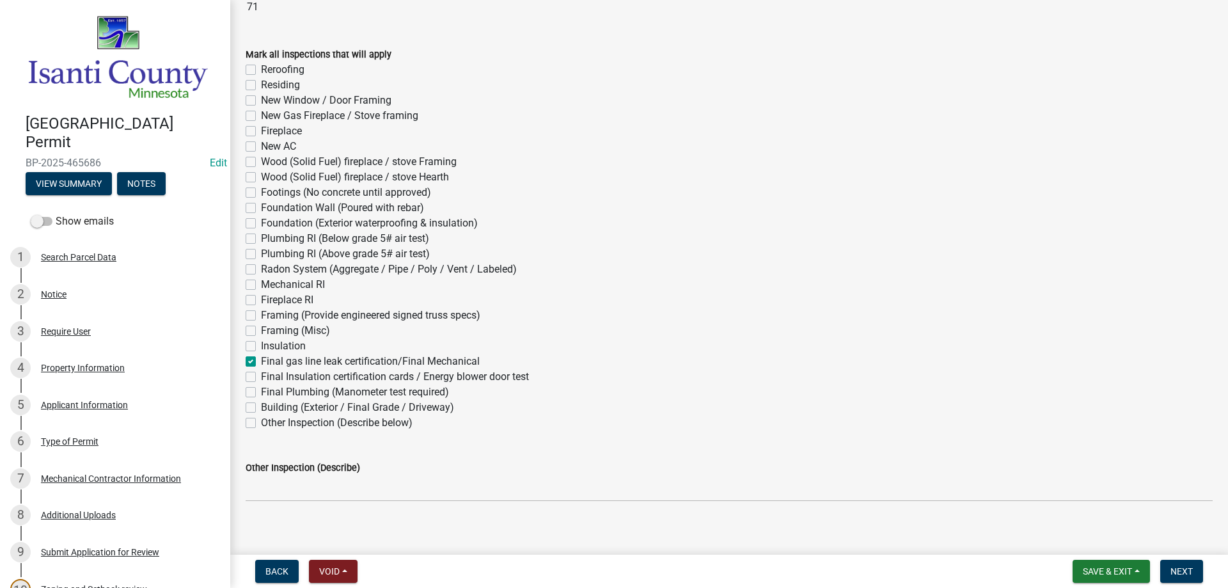
scroll to position [691, 0]
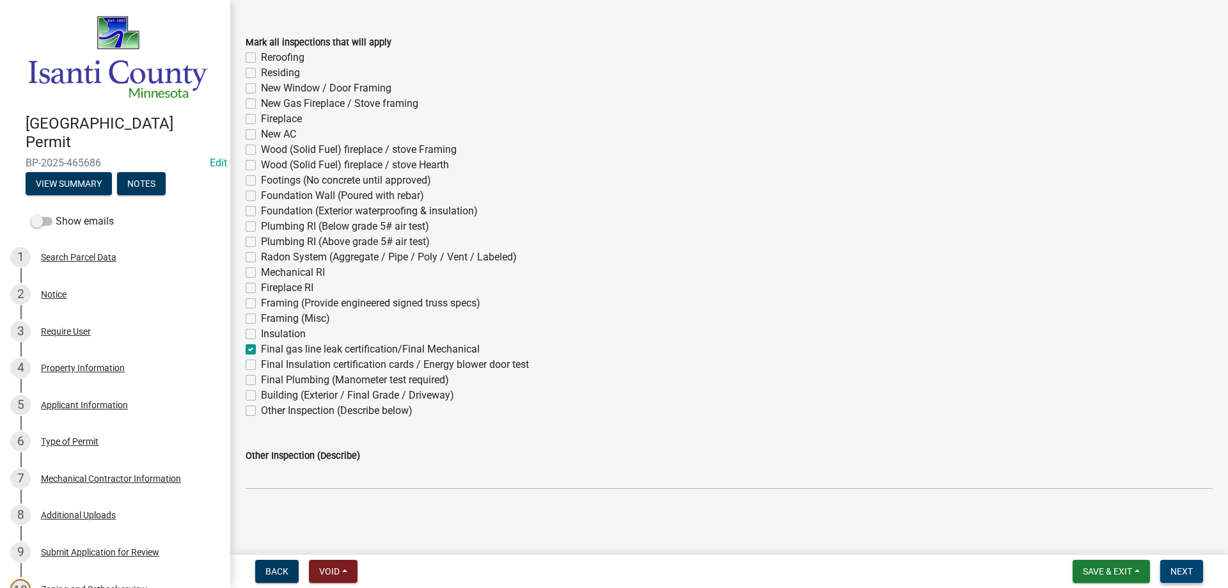
click at [1178, 565] on button "Next" at bounding box center [1181, 571] width 43 height 23
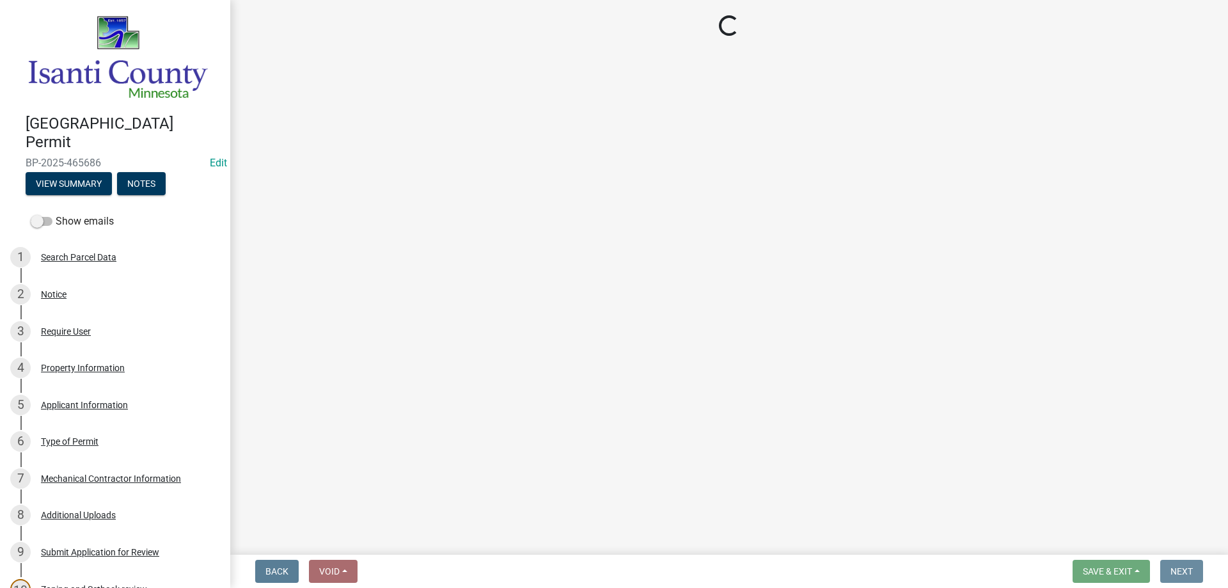
scroll to position [0, 0]
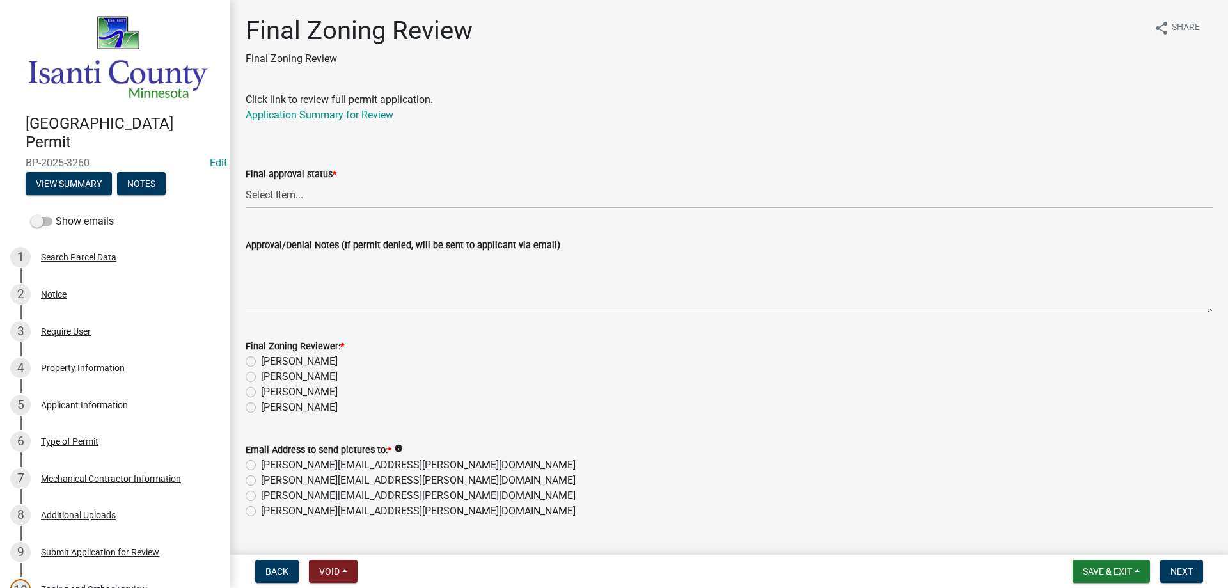
drag, startPoint x: 259, startPoint y: 199, endPoint x: 262, endPoint y: 207, distance: 8.7
click at [258, 199] on select "Select Item... Approved Denied" at bounding box center [729, 195] width 967 height 26
click at [246, 182] on select "Select Item... Approved Denied" at bounding box center [729, 195] width 967 height 26
select select "ea18257a-8a04-42cc-b171-77fc38c97f37"
click at [261, 390] on label "[PERSON_NAME]" at bounding box center [299, 391] width 77 height 15
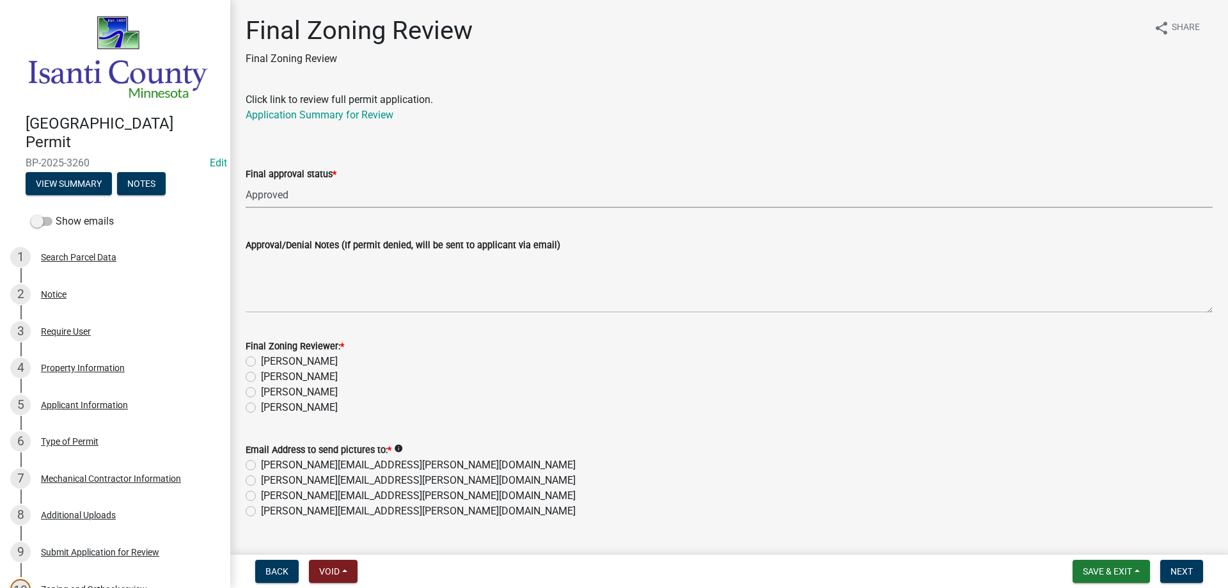
click at [261, 390] on input "[PERSON_NAME]" at bounding box center [265, 388] width 8 height 8
radio input "true"
click at [261, 510] on label "[PERSON_NAME][EMAIL_ADDRESS][PERSON_NAME][DOMAIN_NAME]" at bounding box center [418, 510] width 315 height 15
click at [261, 510] on input "[PERSON_NAME][EMAIL_ADDRESS][PERSON_NAME][DOMAIN_NAME]" at bounding box center [265, 507] width 8 height 8
radio input "true"
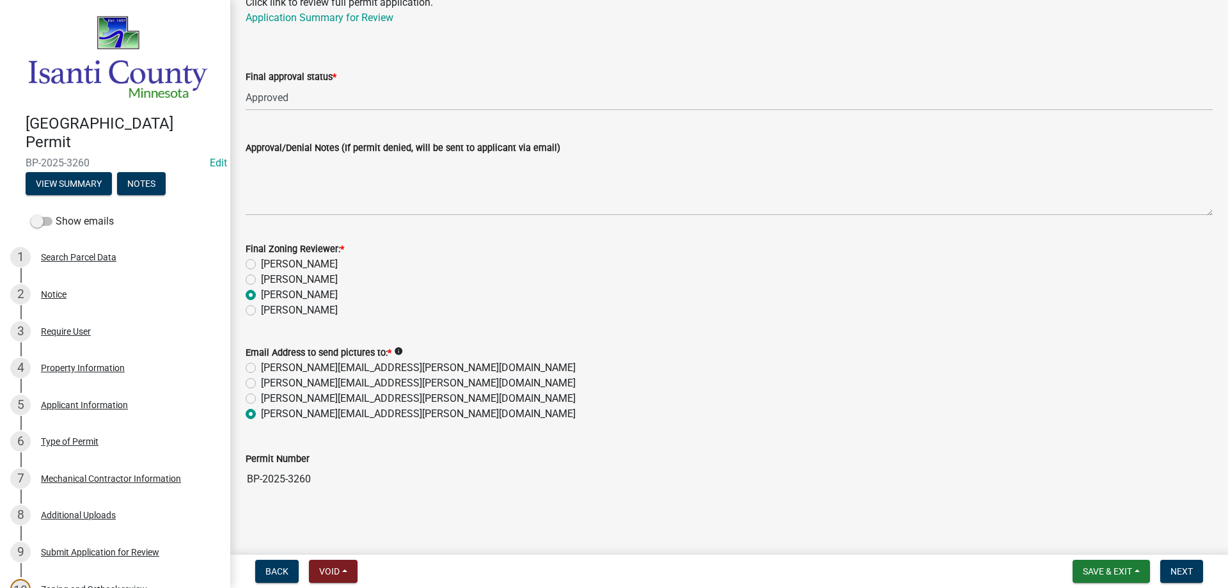
scroll to position [100, 0]
click at [1179, 568] on span "Next" at bounding box center [1182, 571] width 22 height 10
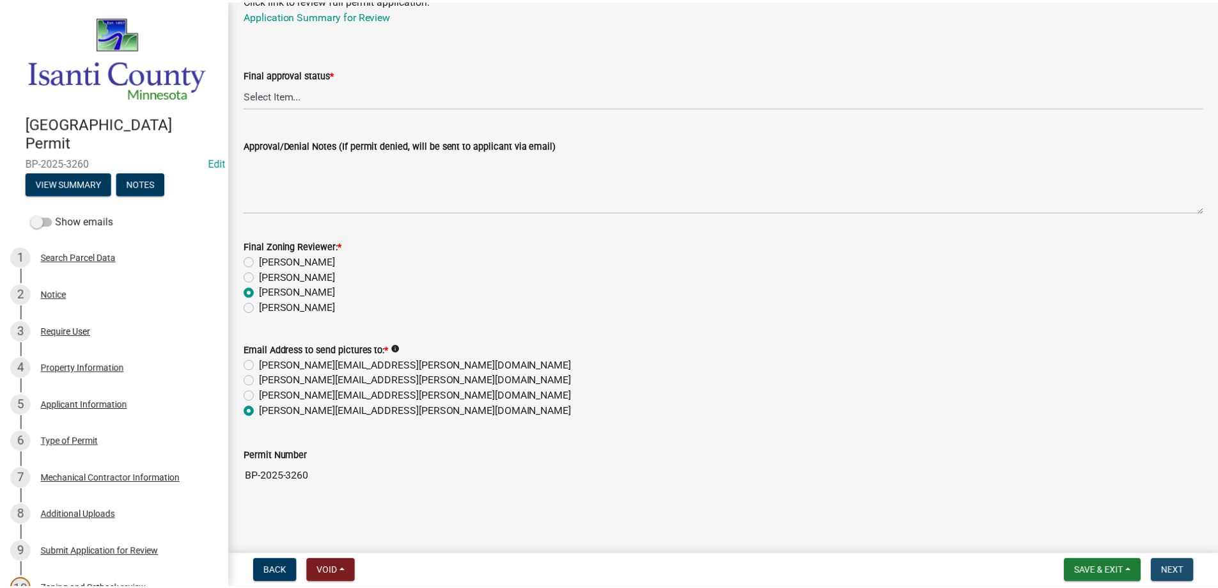
scroll to position [0, 0]
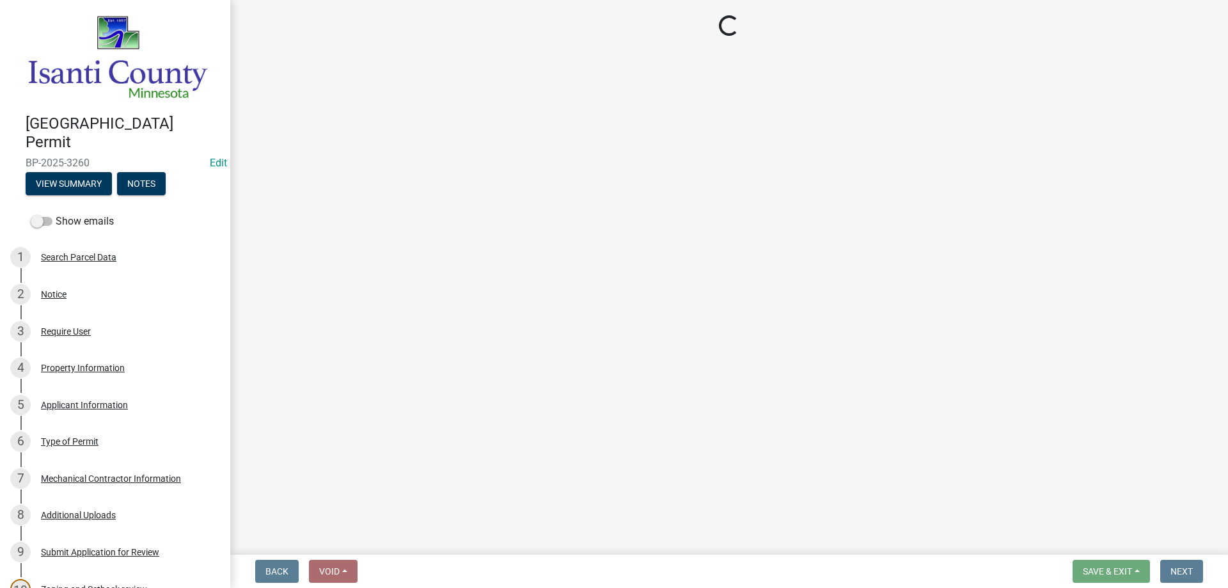
select select "3: 3"
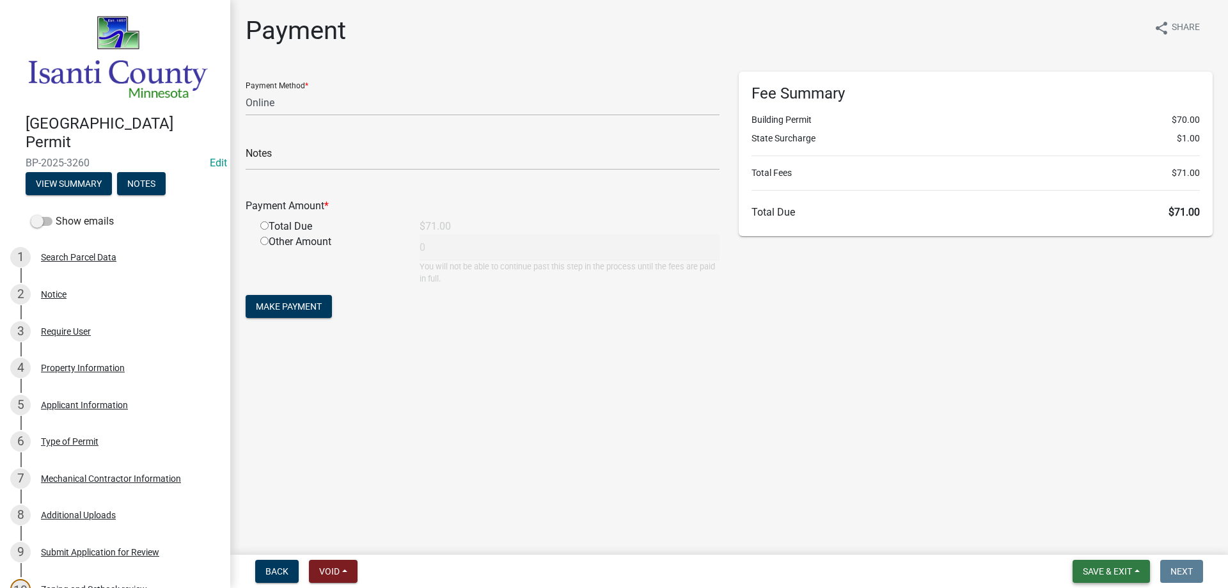
click at [1089, 574] on span "Save & Exit" at bounding box center [1107, 571] width 49 height 10
drag, startPoint x: 1079, startPoint y: 537, endPoint x: 1071, endPoint y: 529, distance: 10.9
click at [1080, 537] on button "Save & Exit" at bounding box center [1099, 538] width 102 height 31
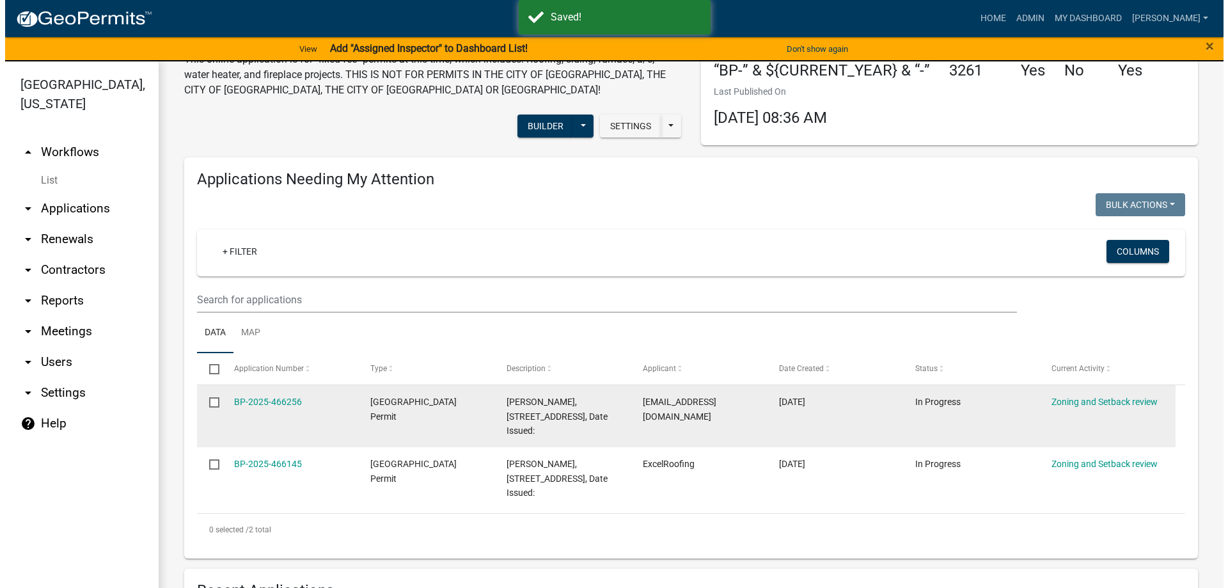
scroll to position [64, 0]
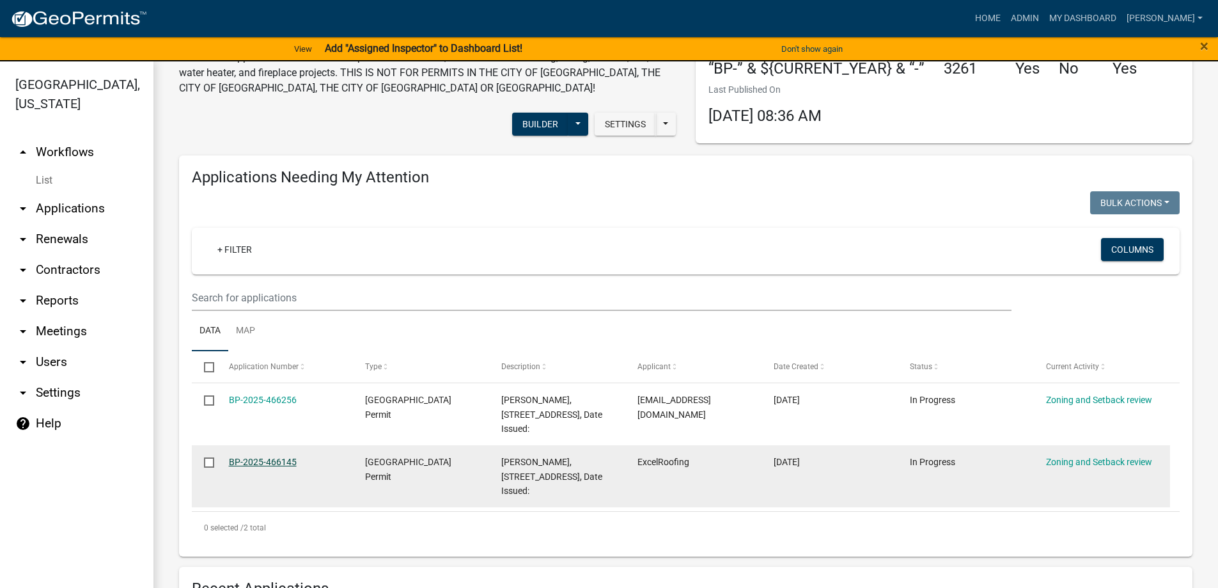
click at [266, 460] on link "BP-2025-466145" at bounding box center [263, 462] width 68 height 10
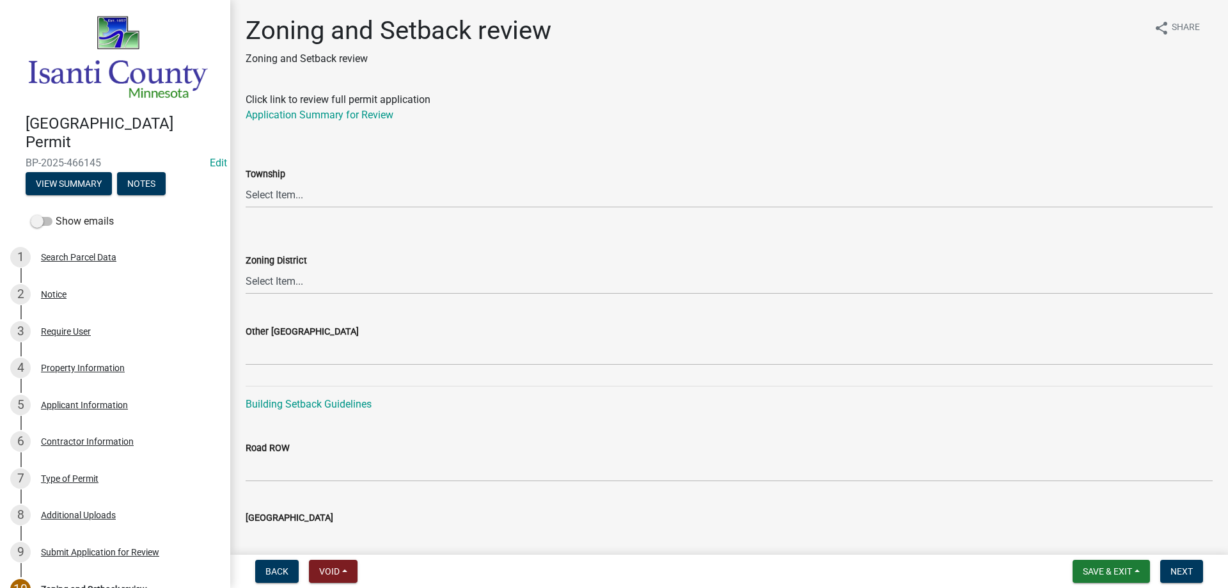
click at [311, 114] on link "Application Summary for Review" at bounding box center [320, 115] width 148 height 12
click at [283, 195] on select "Select Item... [PERSON_NAME] Cambridge [PERSON_NAME] Isanti [GEOGRAPHIC_DATA] […" at bounding box center [729, 195] width 967 height 26
click at [267, 200] on select "Select Item... [PERSON_NAME] Cambridge [PERSON_NAME] Isanti [GEOGRAPHIC_DATA] […" at bounding box center [729, 195] width 967 height 26
click at [246, 182] on select "Select Item... [PERSON_NAME] Cambridge [PERSON_NAME] Isanti [GEOGRAPHIC_DATA] […" at bounding box center [729, 195] width 967 height 26
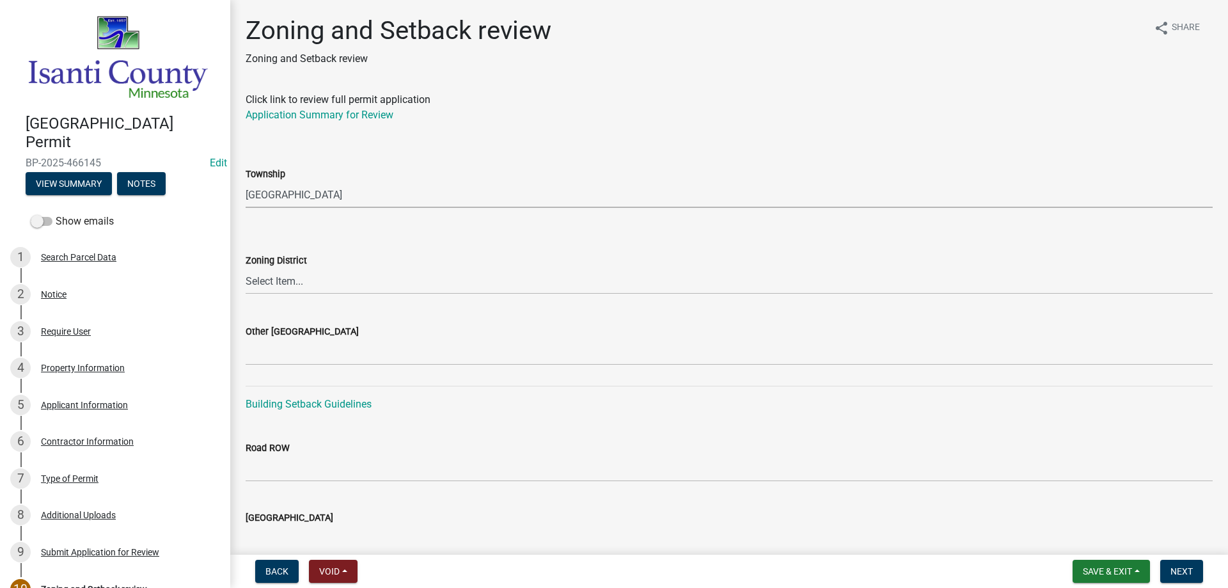
select select "37cfd35d-0087-4bb8-96f7-a1fad0a8aadf"
click at [308, 281] on select "Select Item... Agricultural/Residential (A/R) Tier 1 General Business (B) Indus…" at bounding box center [729, 281] width 967 height 26
click at [246, 268] on select "Select Item... Agricultural/Residential (A/R) Tier 1 General Business (B) Indus…" at bounding box center [729, 281] width 967 height 26
select select "55e8a5cf-285f-40b2-b696-56a64a6e31ef"
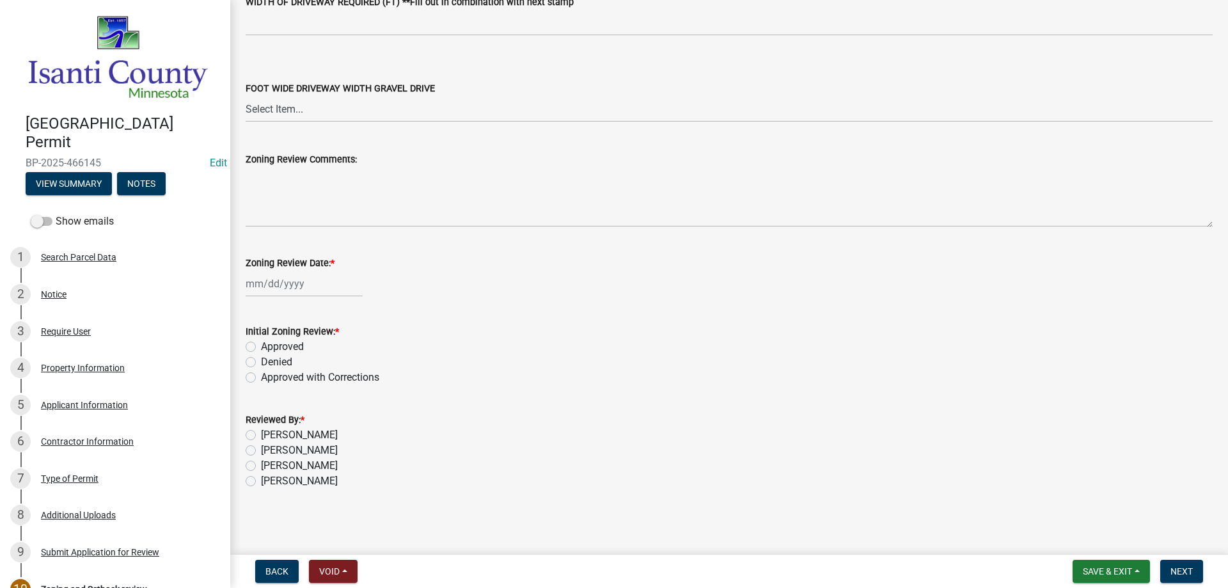
scroll to position [2171, 0]
select select "8"
select select "2025"
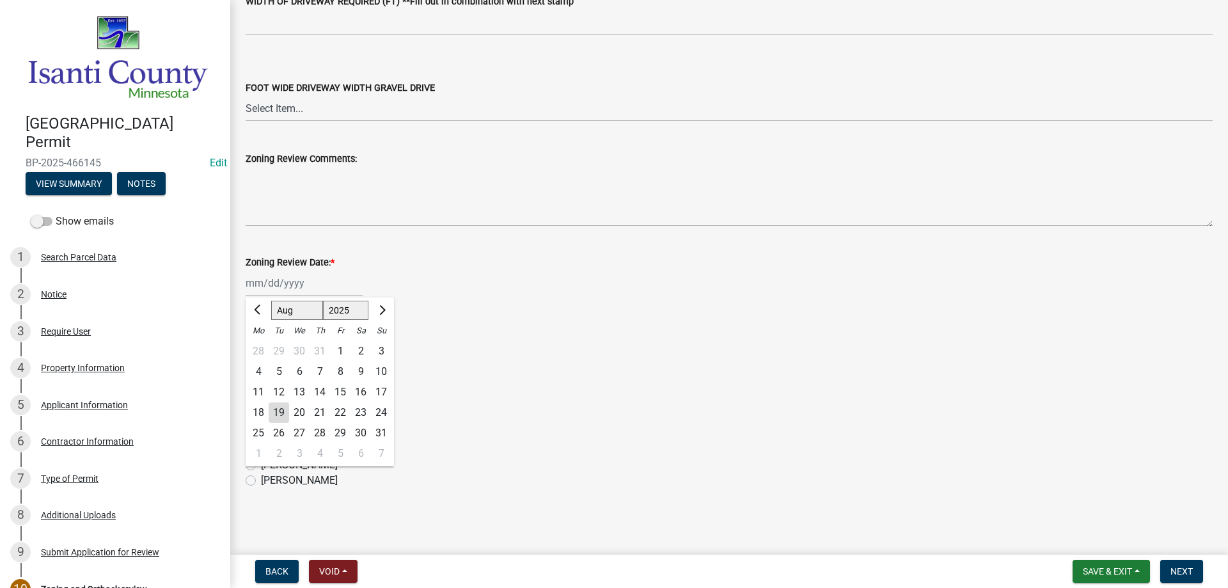
click at [285, 272] on div "[PERSON_NAME] Feb Mar Apr [PERSON_NAME][DATE] Oct Nov [DATE] 1526 1527 1528 152…" at bounding box center [304, 283] width 117 height 26
click at [276, 410] on div "19" at bounding box center [279, 412] width 20 height 20
type input "[DATE]"
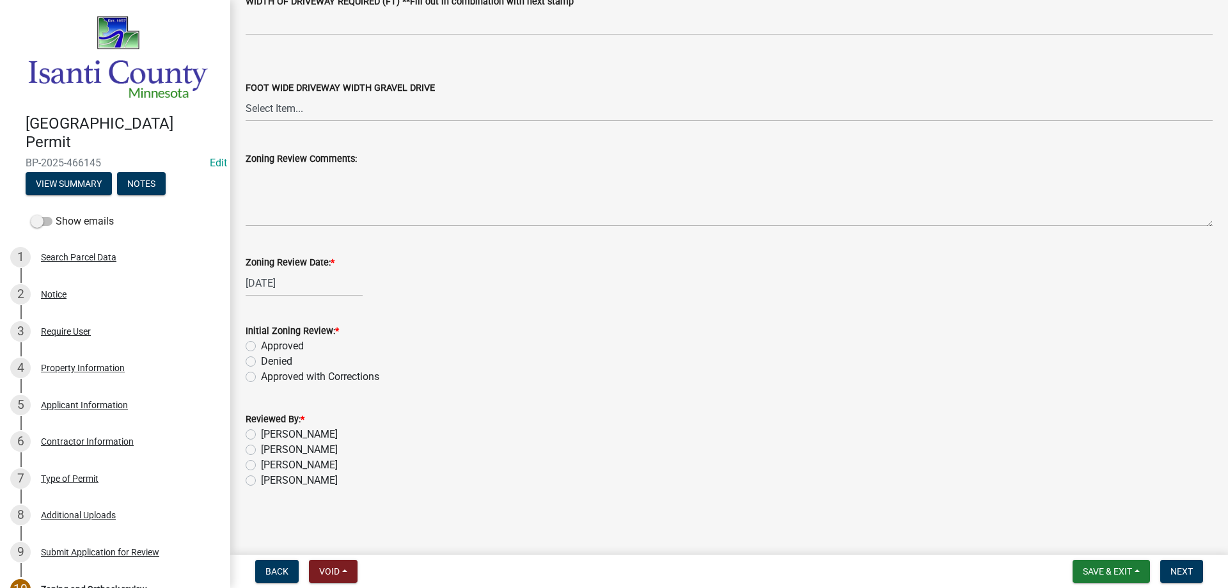
click at [261, 347] on label "Approved" at bounding box center [282, 345] width 43 height 15
click at [261, 347] on input "Approved" at bounding box center [265, 342] width 8 height 8
radio input "true"
click at [256, 466] on div "[PERSON_NAME]" at bounding box center [729, 464] width 967 height 15
click at [261, 468] on label "[PERSON_NAME]" at bounding box center [299, 464] width 77 height 15
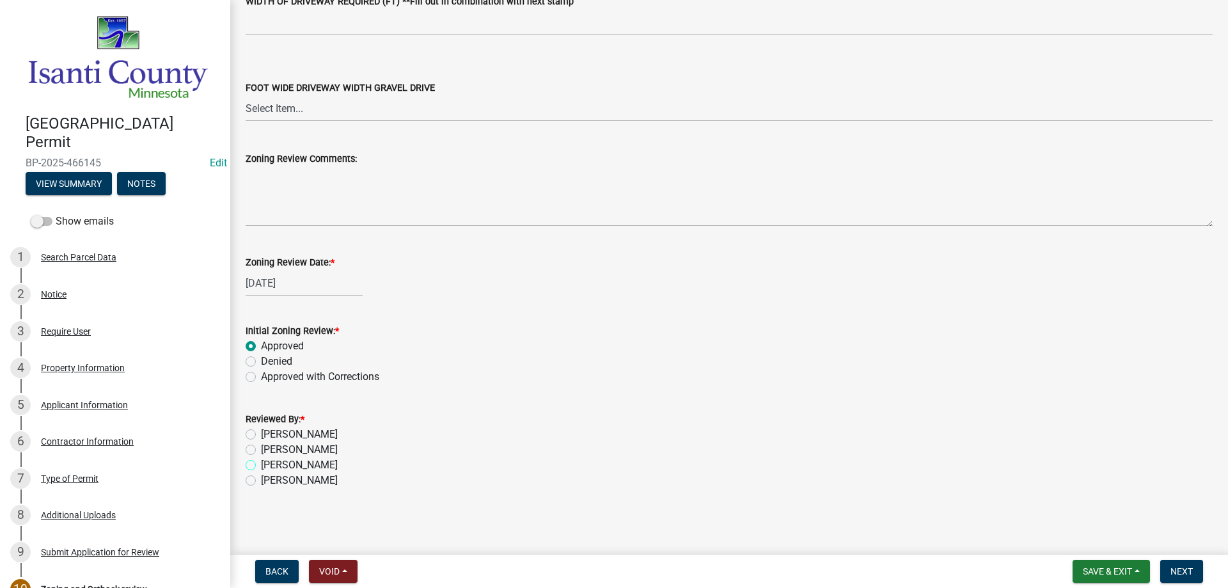
click at [261, 466] on input "[PERSON_NAME]" at bounding box center [265, 461] width 8 height 8
radio input "true"
click at [1192, 564] on button "Next" at bounding box center [1181, 571] width 43 height 23
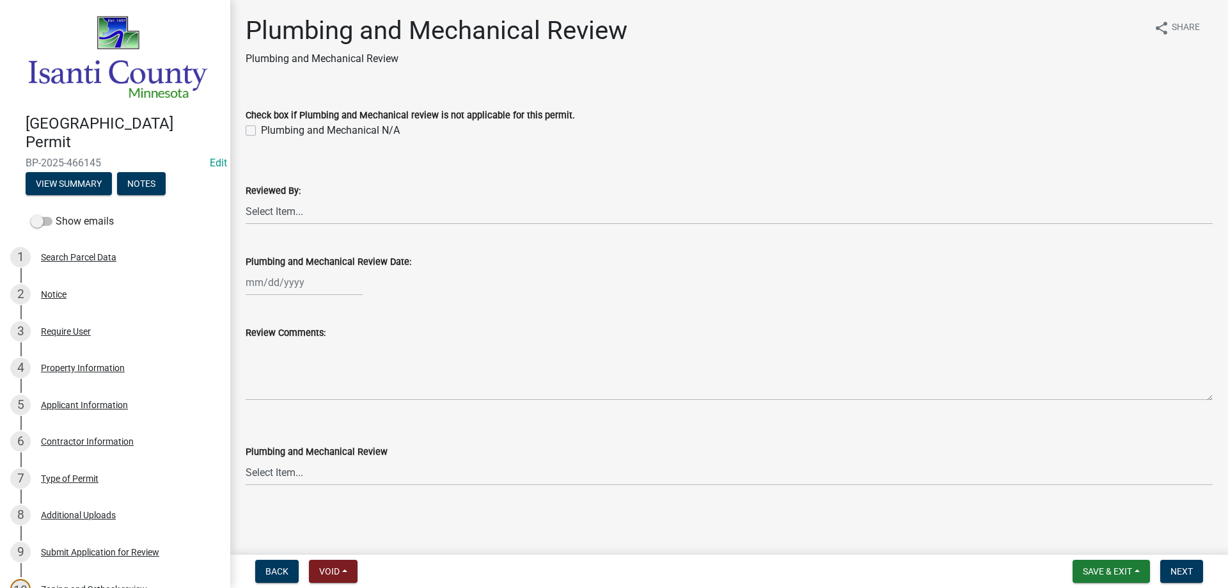
click at [261, 129] on label "Plumbing and Mechanical N/A" at bounding box center [330, 130] width 139 height 15
click at [261, 129] on input "Plumbing and Mechanical N/A" at bounding box center [265, 127] width 8 height 8
checkbox input "true"
click at [1171, 567] on span "Next" at bounding box center [1182, 571] width 22 height 10
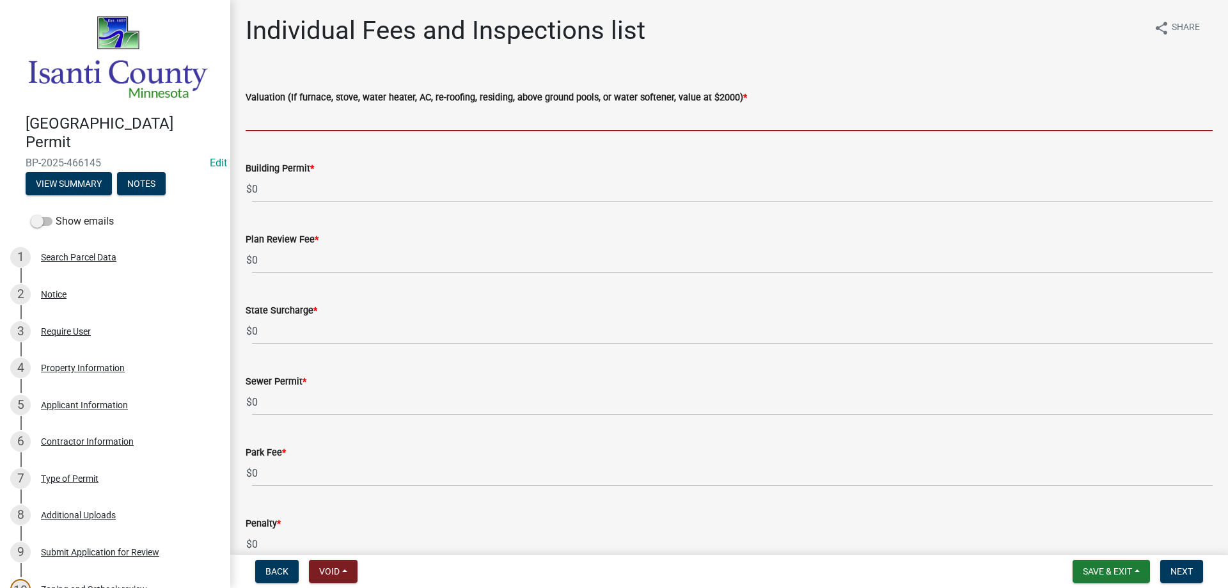
click at [296, 123] on input "text" at bounding box center [729, 118] width 967 height 26
type input "2000"
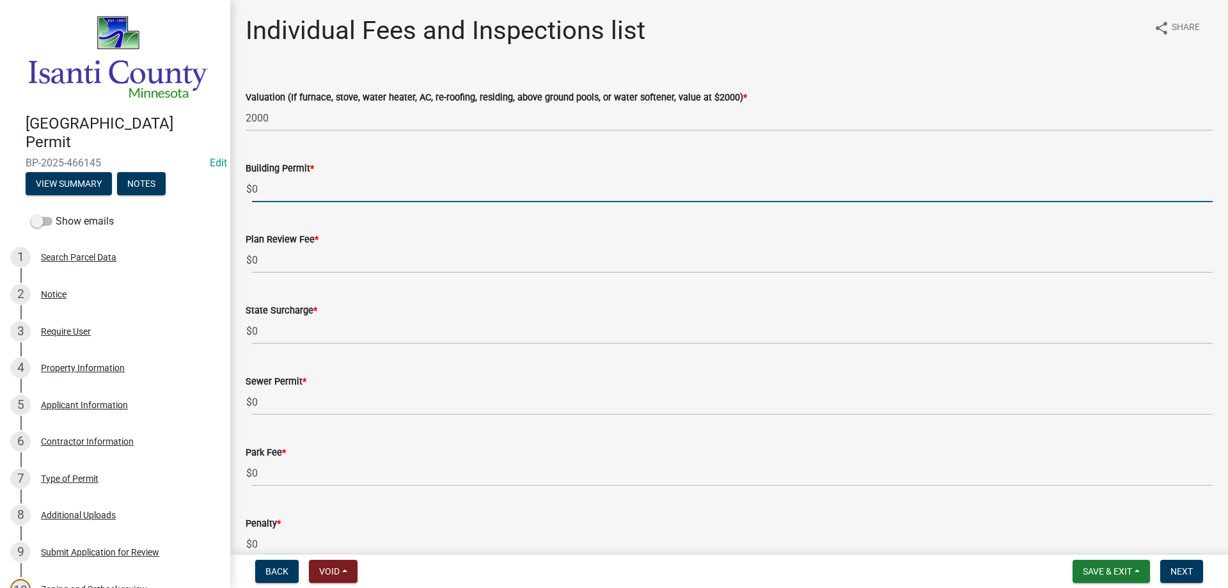
drag, startPoint x: 284, startPoint y: 187, endPoint x: 201, endPoint y: 177, distance: 83.8
click at [201, 177] on div "Isanti County Building Permit BP-2025-466145 Edit View Summary Notes Show email…" at bounding box center [614, 294] width 1228 height 588
type input "70"
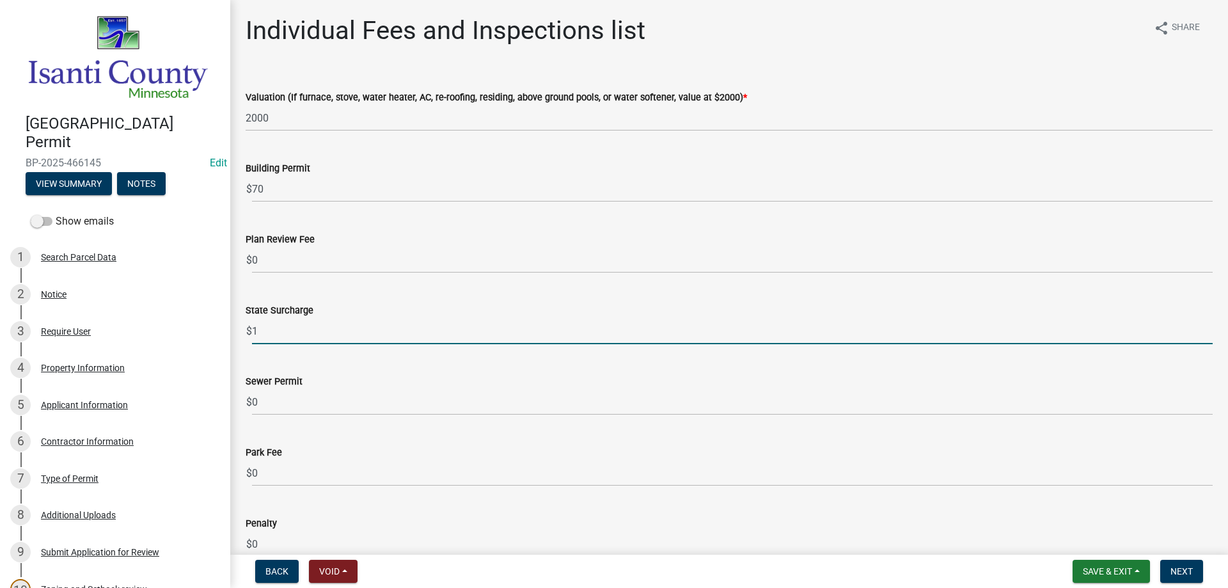
type input "1"
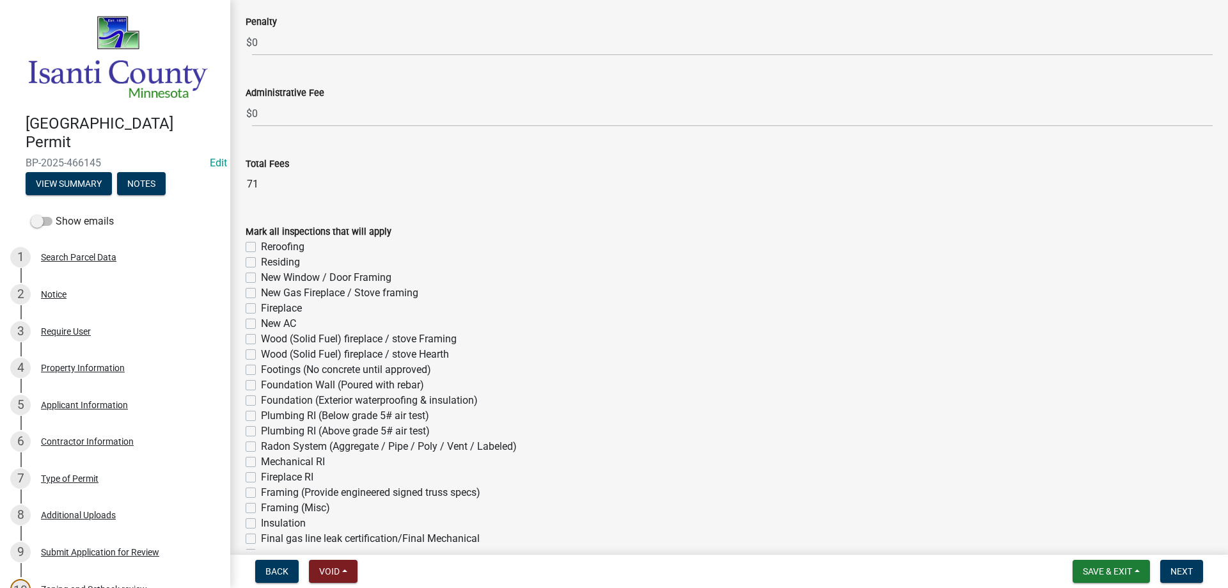
scroll to position [512, 0]
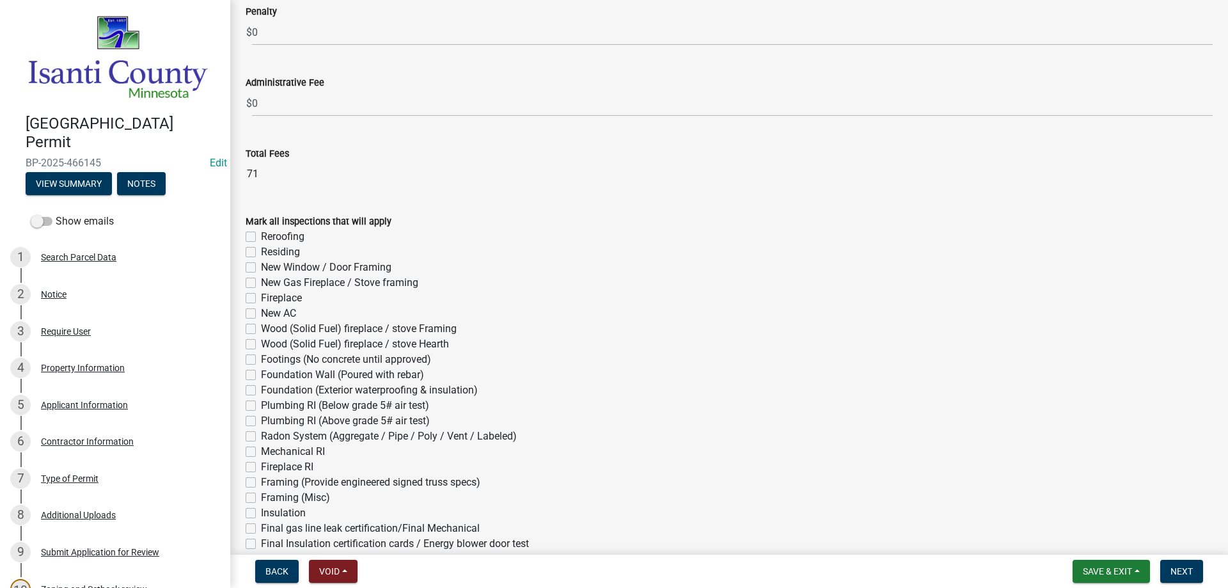
click at [261, 248] on label "Residing" at bounding box center [280, 251] width 39 height 15
click at [261, 248] on input "Residing" at bounding box center [265, 248] width 8 height 8
checkbox input "true"
checkbox input "false"
checkbox input "true"
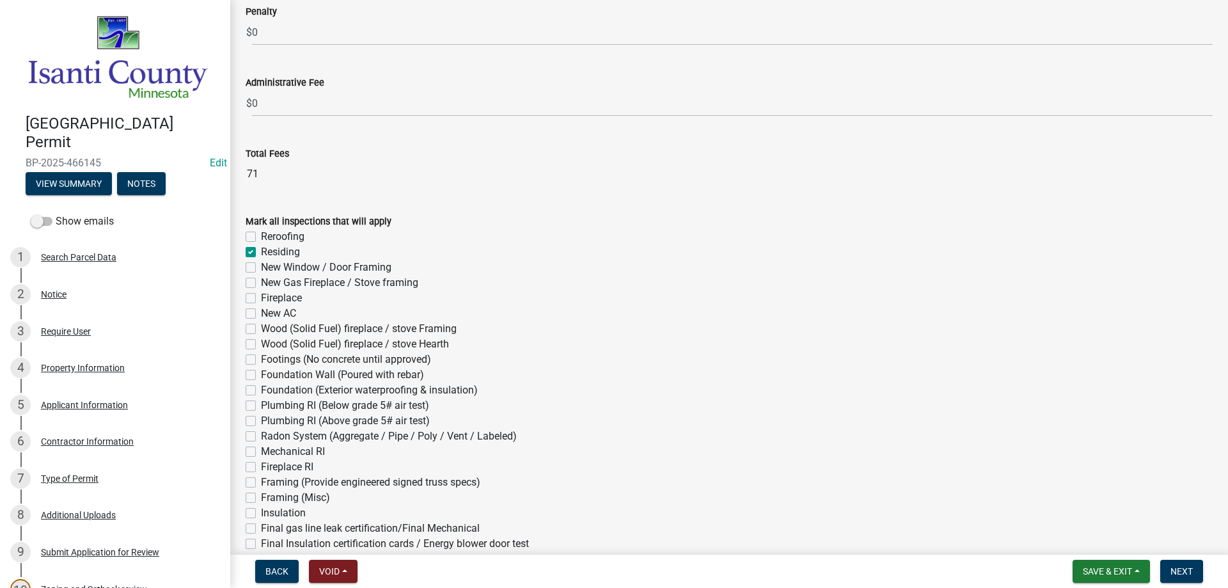
checkbox input "false"
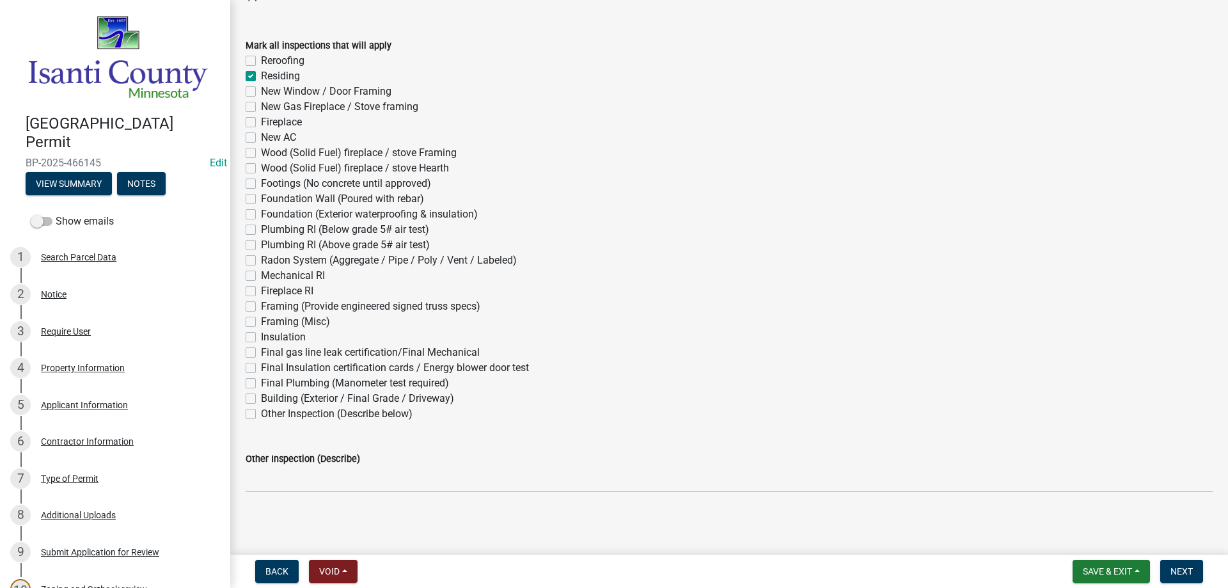
scroll to position [691, 0]
click at [1176, 576] on span "Next" at bounding box center [1182, 571] width 22 height 10
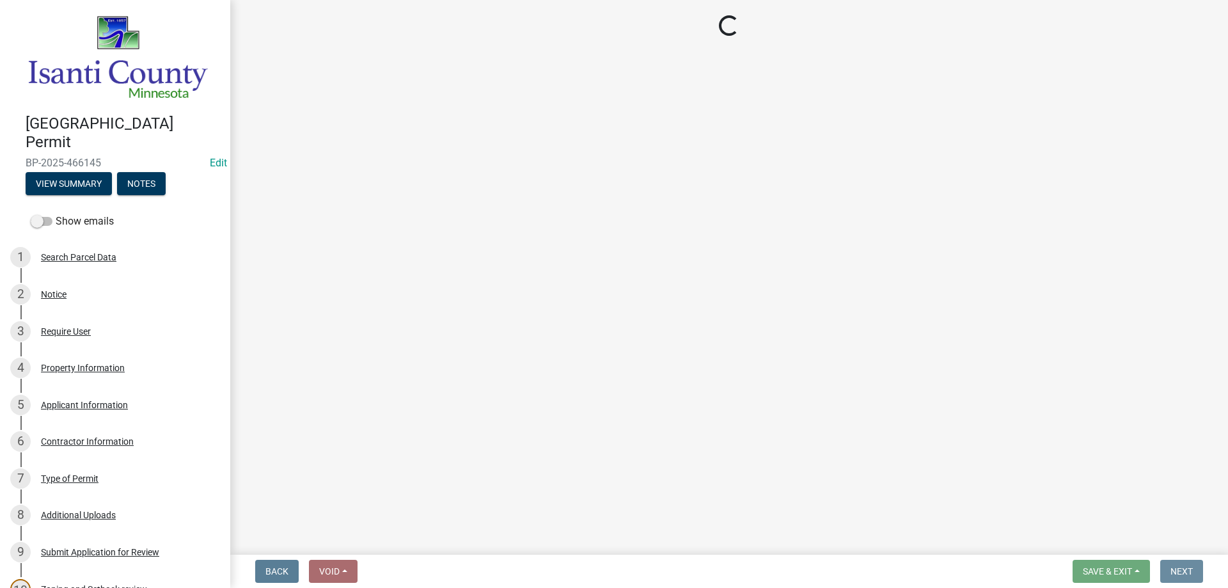
scroll to position [0, 0]
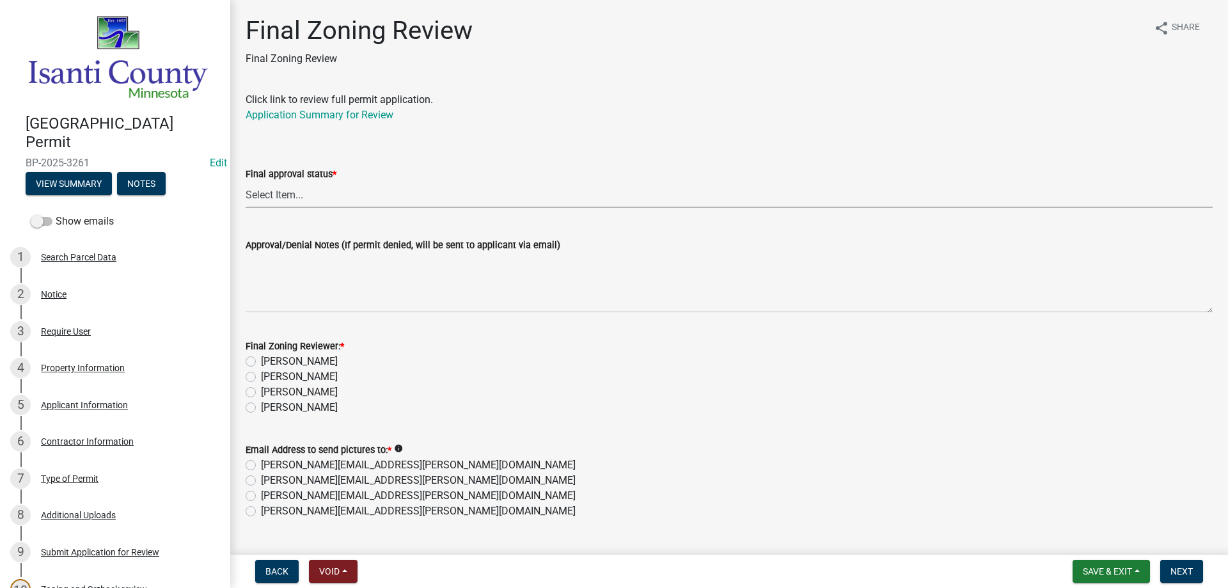
click at [292, 194] on select "Select Item... Approved Denied" at bounding box center [729, 195] width 967 height 26
click at [246, 182] on select "Select Item... Approved Denied" at bounding box center [729, 195] width 967 height 26
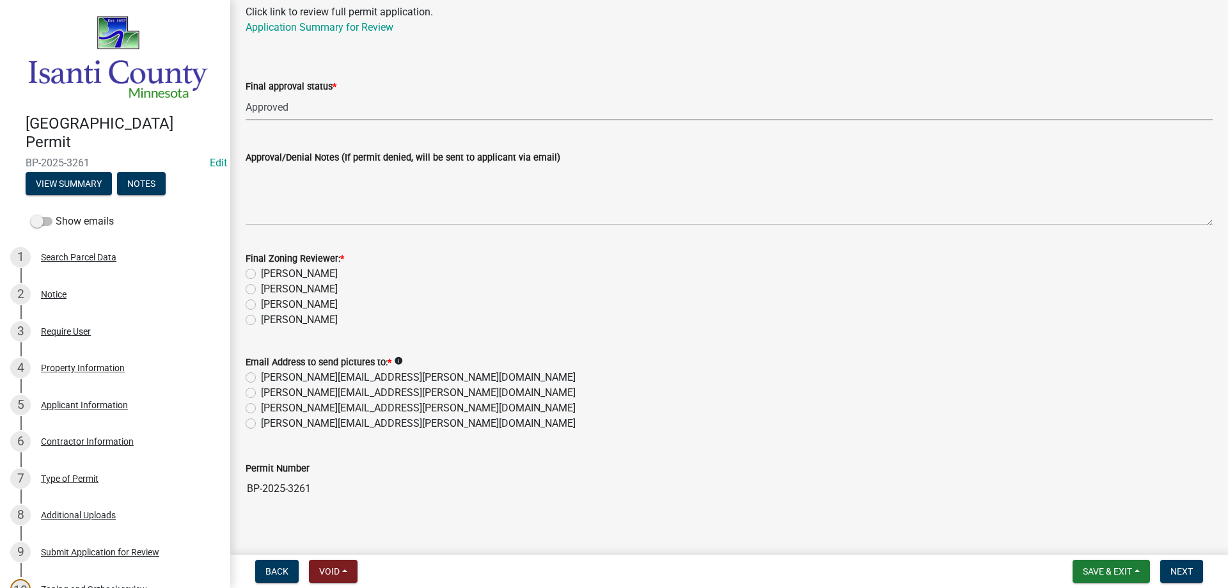
scroll to position [100, 0]
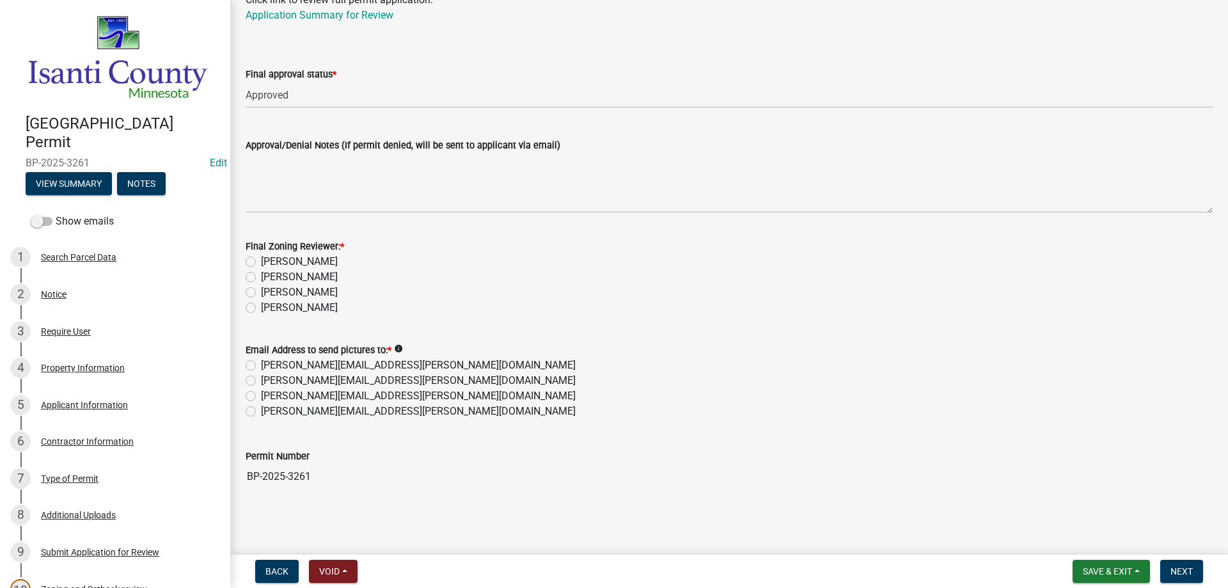
click at [261, 288] on label "[PERSON_NAME]" at bounding box center [299, 292] width 77 height 15
click at [261, 288] on input "[PERSON_NAME]" at bounding box center [265, 289] width 8 height 8
click at [261, 414] on label "[PERSON_NAME][EMAIL_ADDRESS][PERSON_NAME][DOMAIN_NAME]" at bounding box center [418, 411] width 315 height 15
click at [261, 412] on input "[PERSON_NAME][EMAIL_ADDRESS][PERSON_NAME][DOMAIN_NAME]" at bounding box center [265, 408] width 8 height 8
click at [1190, 558] on nav "Back Void Withdraw Lock Expire Void Save & Exit Save Save & Exit Next" at bounding box center [729, 571] width 998 height 33
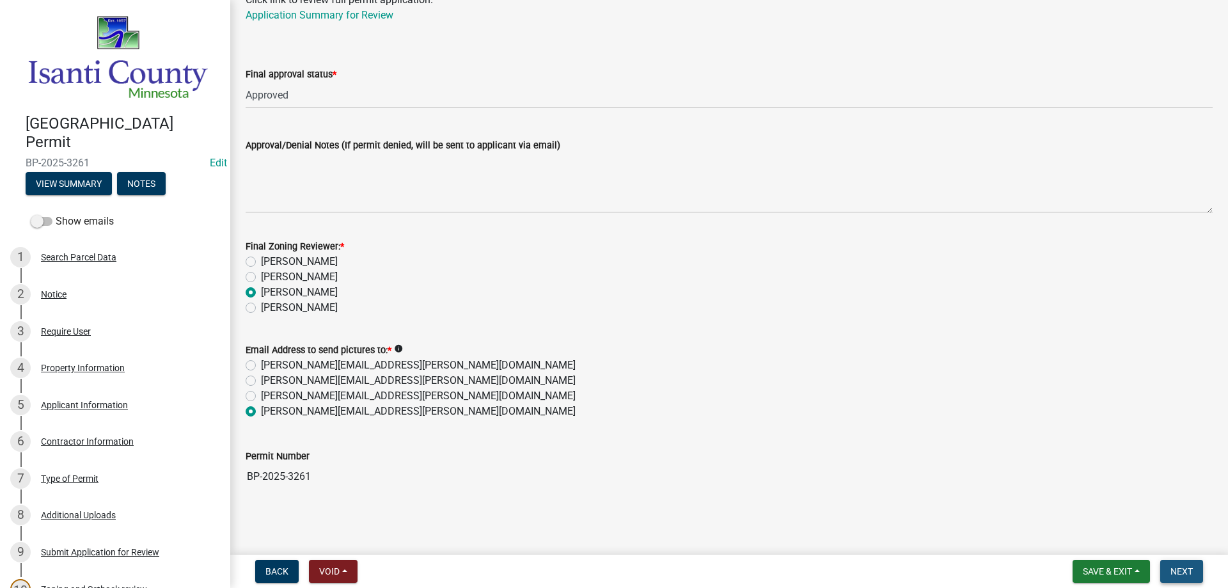
click at [1185, 562] on button "Next" at bounding box center [1181, 571] width 43 height 23
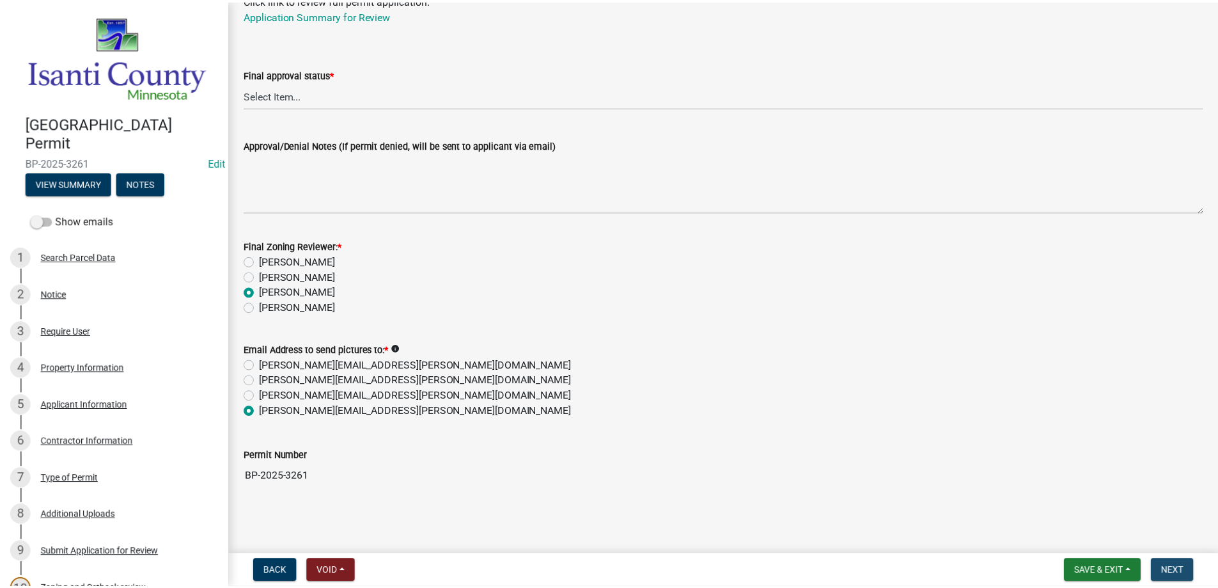
scroll to position [0, 0]
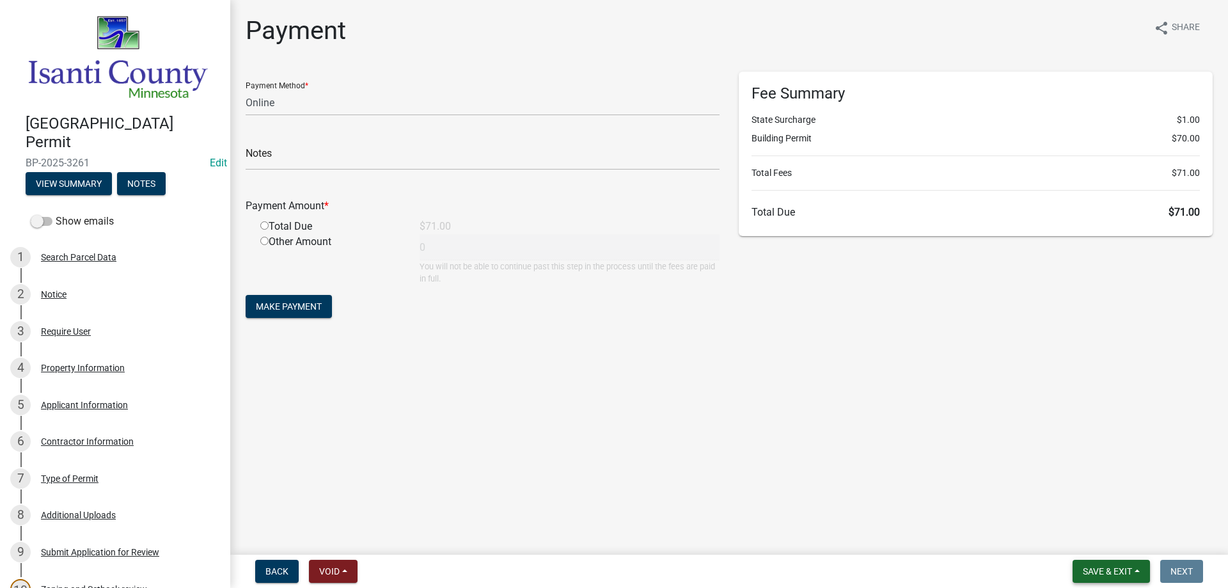
click at [1094, 572] on span "Save & Exit" at bounding box center [1107, 571] width 49 height 10
click at [1073, 536] on button "Save & Exit" at bounding box center [1099, 538] width 102 height 31
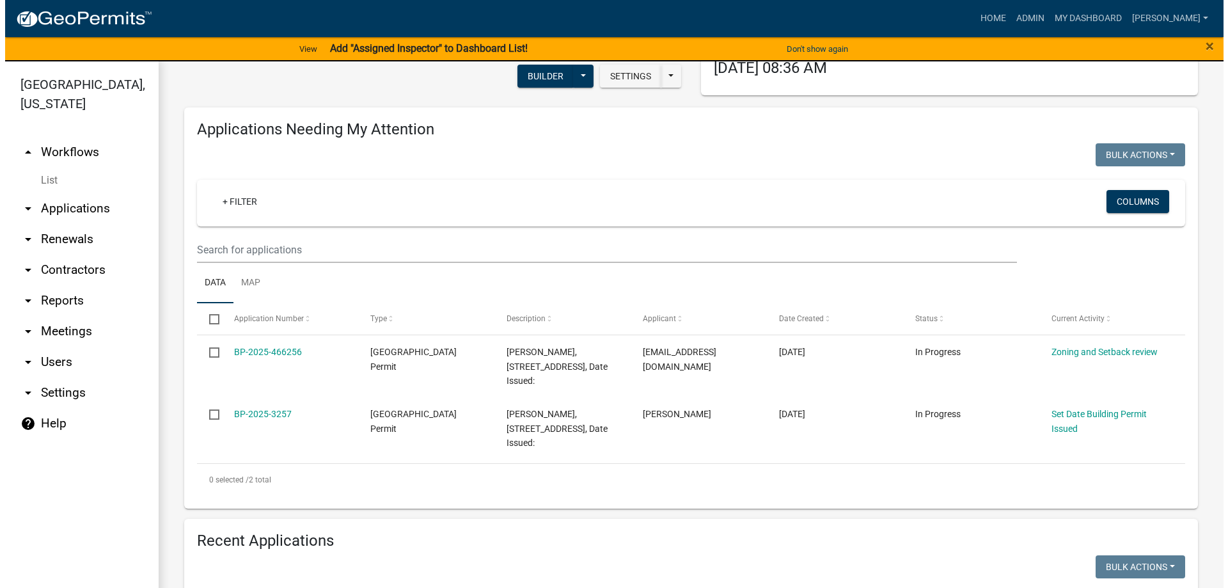
scroll to position [128, 0]
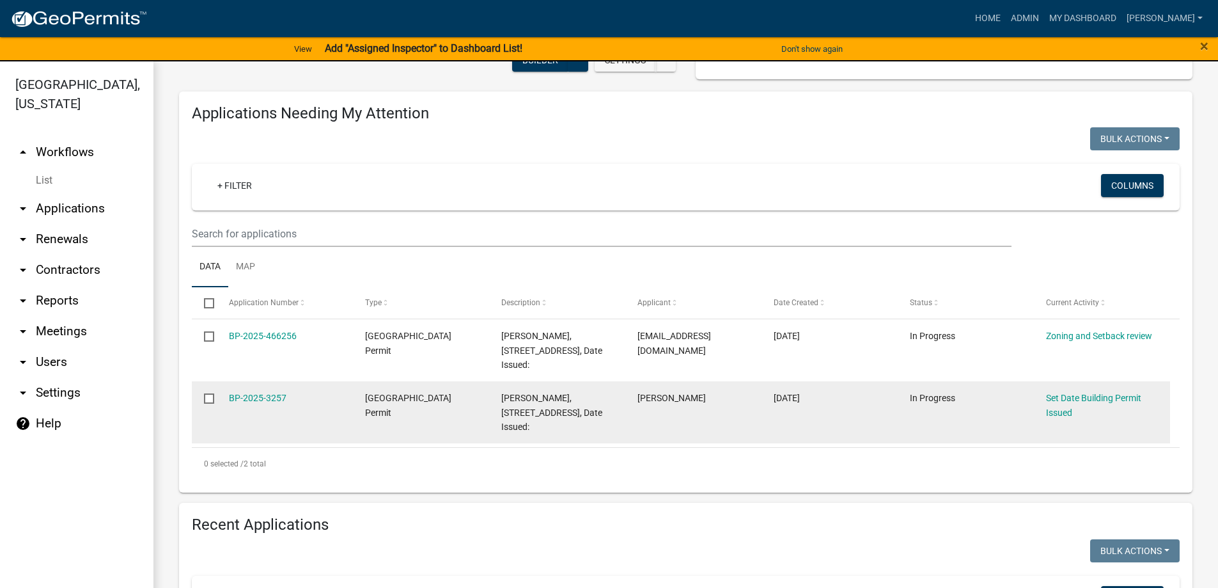
click at [228, 396] on datatable-body-cell "BP-2025-3257" at bounding box center [284, 412] width 136 height 62
click at [258, 399] on link "BP-2025-3257" at bounding box center [258, 398] width 58 height 10
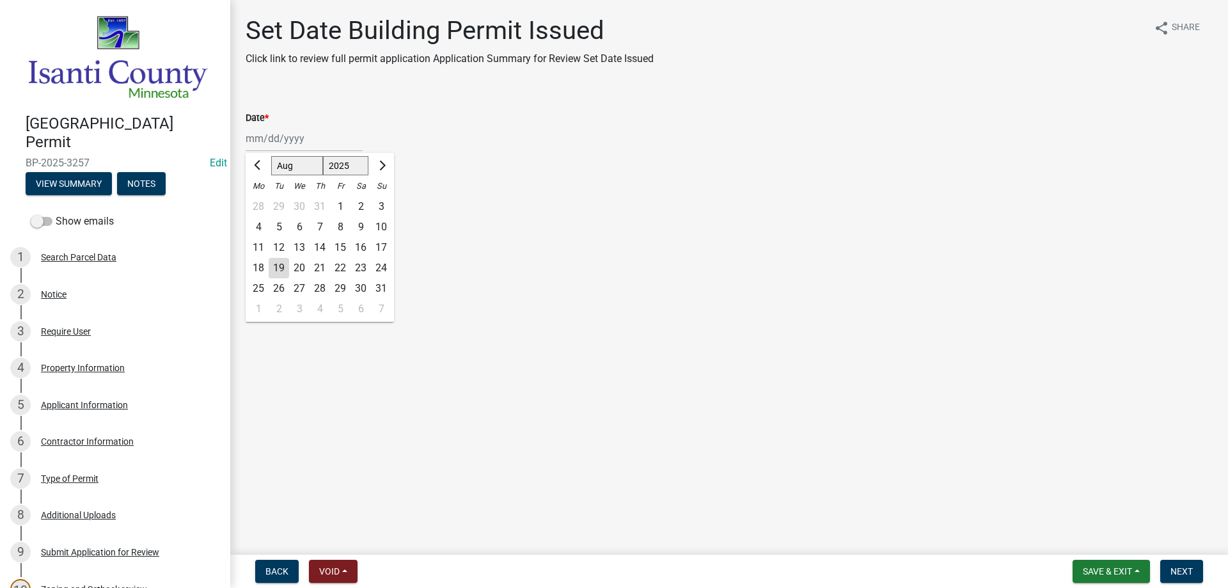
click at [297, 134] on div "[PERSON_NAME] Feb Mar Apr [PERSON_NAME][DATE] Oct Nov [DATE] 1526 1527 1528 152…" at bounding box center [304, 138] width 117 height 26
click at [285, 265] on div "19" at bounding box center [279, 268] width 20 height 20
click at [1184, 568] on span "Next" at bounding box center [1182, 571] width 22 height 10
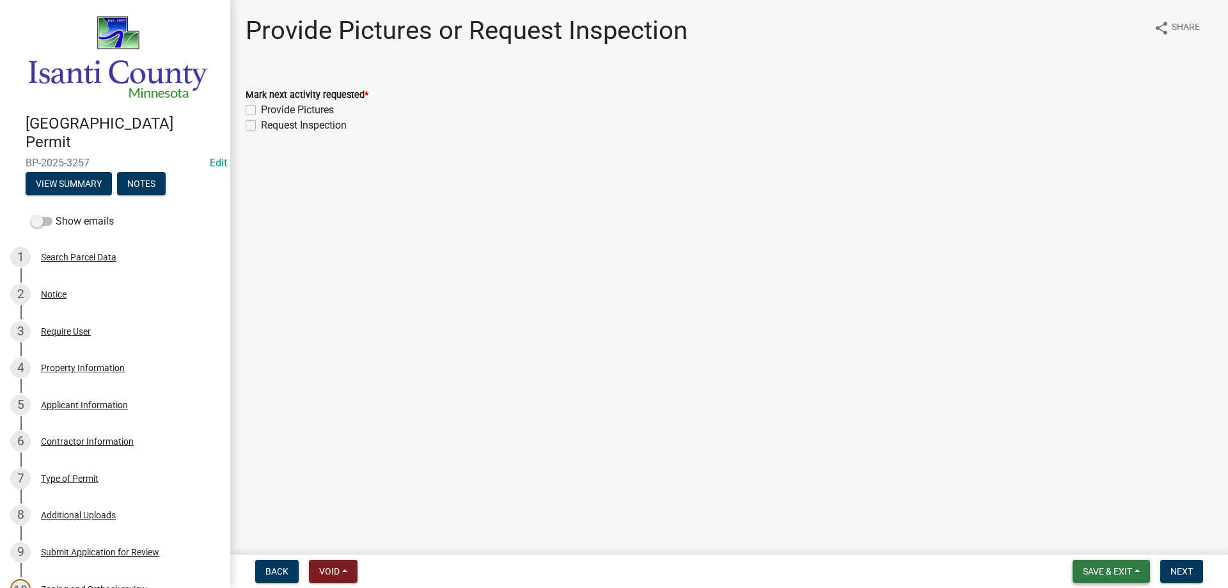
click at [1095, 575] on span "Save & Exit" at bounding box center [1107, 571] width 49 height 10
click at [1107, 539] on button "Save & Exit" at bounding box center [1099, 538] width 102 height 31
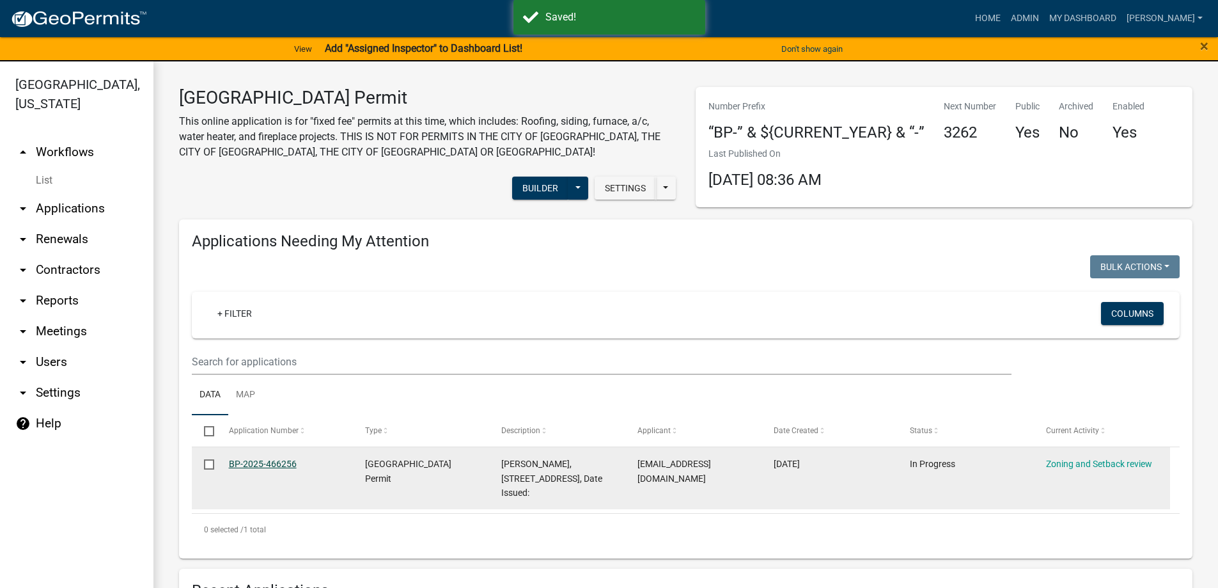
click at [278, 459] on link "BP-2025-466256" at bounding box center [263, 464] width 68 height 10
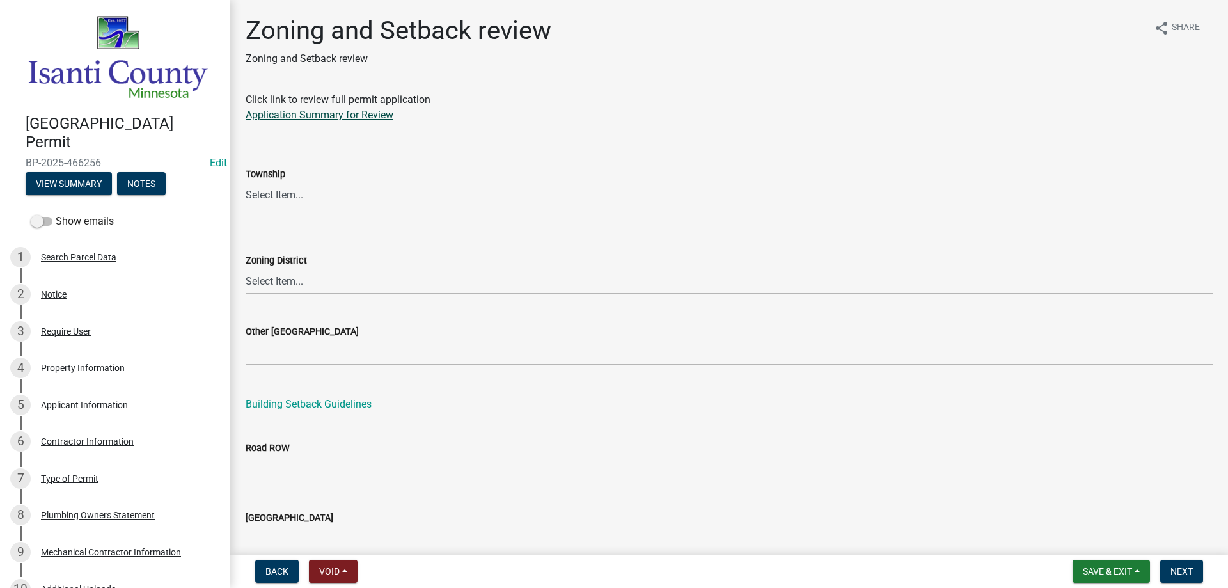
click at [303, 115] on link "Application Summary for Review" at bounding box center [320, 115] width 148 height 12
click at [291, 200] on select "Select Item... [PERSON_NAME] Cambridge [PERSON_NAME] Isanti [GEOGRAPHIC_DATA] […" at bounding box center [729, 195] width 967 height 26
click at [246, 182] on select "Select Item... [PERSON_NAME] Cambridge [PERSON_NAME] Isanti [GEOGRAPHIC_DATA] […" at bounding box center [729, 195] width 967 height 26
click at [285, 292] on select "Select Item... Agricultural/Residential (A/R) Tier 1 General Business (B) Indus…" at bounding box center [729, 281] width 967 height 26
click at [246, 268] on select "Select Item... Agricultural/Residential (A/R) Tier 1 General Business (B) Indus…" at bounding box center [729, 281] width 967 height 26
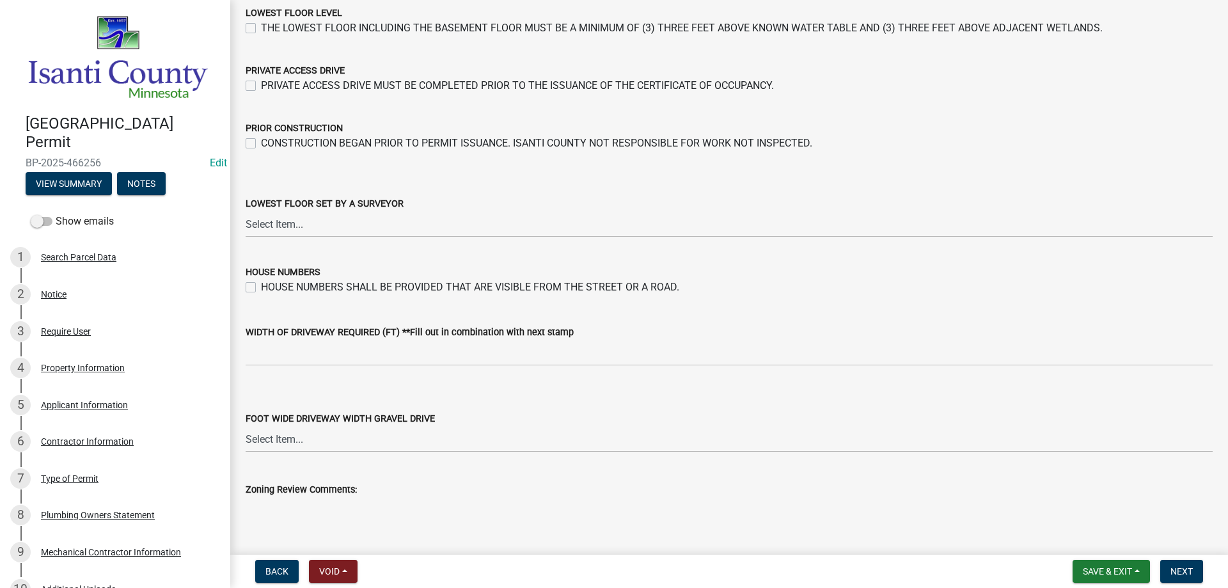
scroll to position [1983, 0]
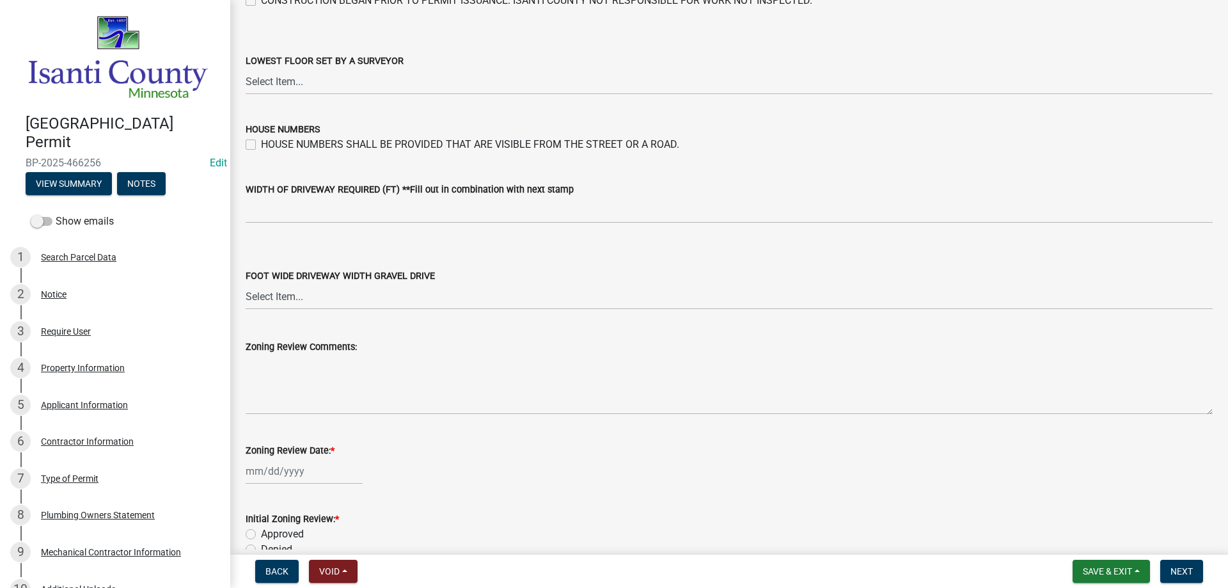
click at [297, 471] on div at bounding box center [304, 471] width 117 height 26
click at [279, 402] on div "19" at bounding box center [279, 403] width 20 height 20
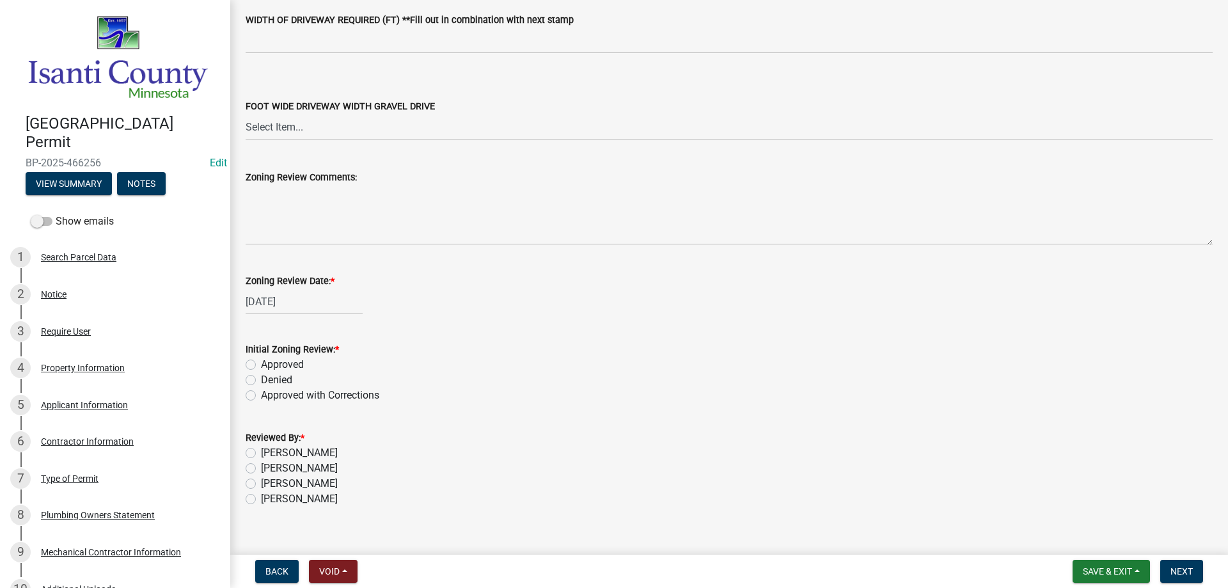
scroll to position [2171, 0]
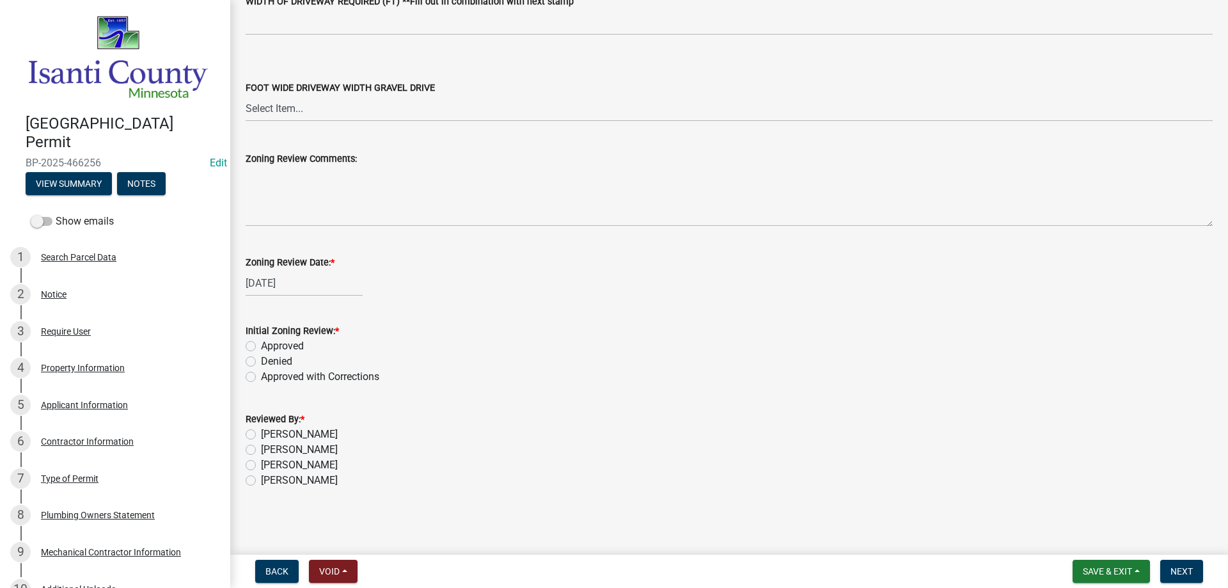
click at [261, 341] on label "Approved" at bounding box center [282, 345] width 43 height 15
click at [261, 341] on input "Approved" at bounding box center [265, 342] width 8 height 8
click at [261, 466] on label "[PERSON_NAME]" at bounding box center [299, 464] width 77 height 15
click at [261, 466] on input "[PERSON_NAME]" at bounding box center [265, 461] width 8 height 8
click at [1174, 568] on span "Next" at bounding box center [1182, 571] width 22 height 10
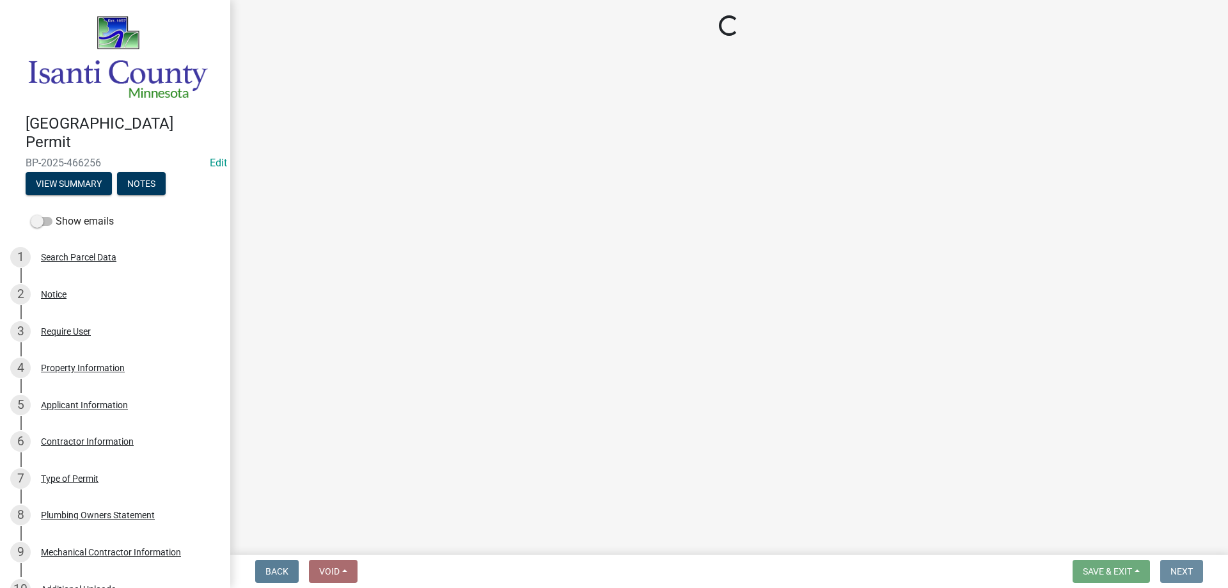
scroll to position [0, 0]
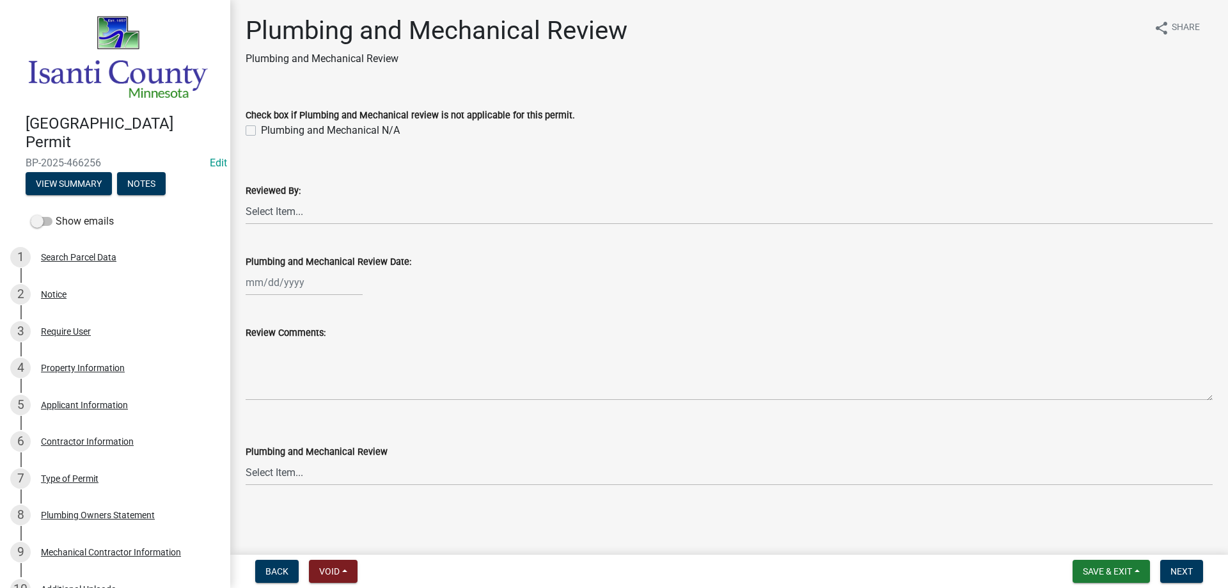
click at [261, 126] on label "Plumbing and Mechanical N/A" at bounding box center [330, 130] width 139 height 15
click at [261, 126] on input "Plumbing and Mechanical N/A" at bounding box center [265, 127] width 8 height 8
click at [1181, 570] on span "Next" at bounding box center [1182, 571] width 22 height 10
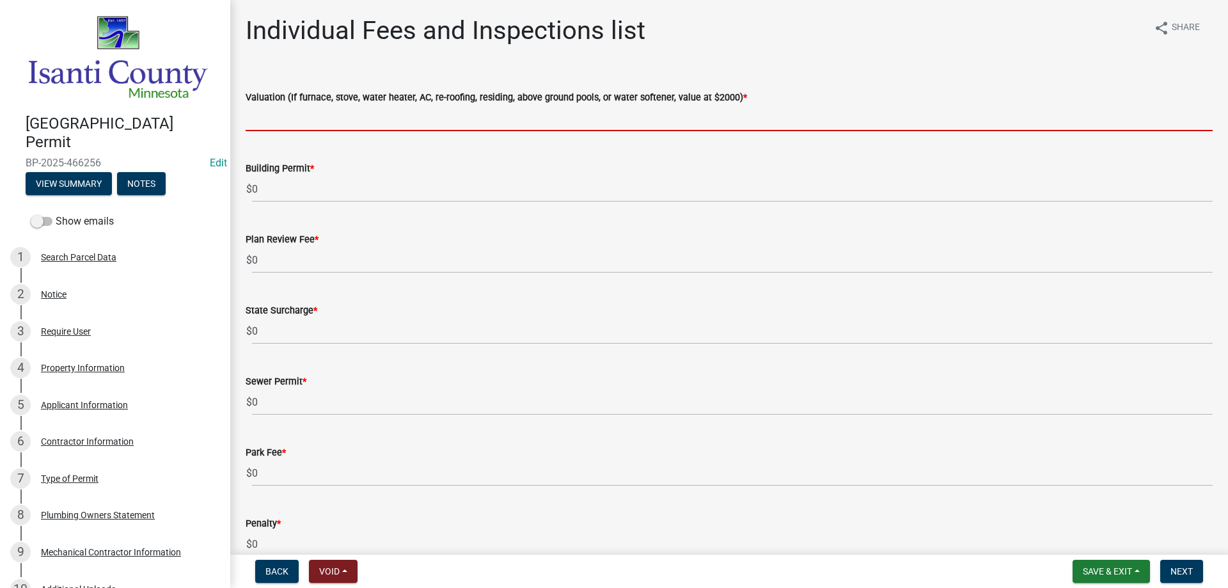
click at [295, 113] on input "text" at bounding box center [729, 118] width 967 height 26
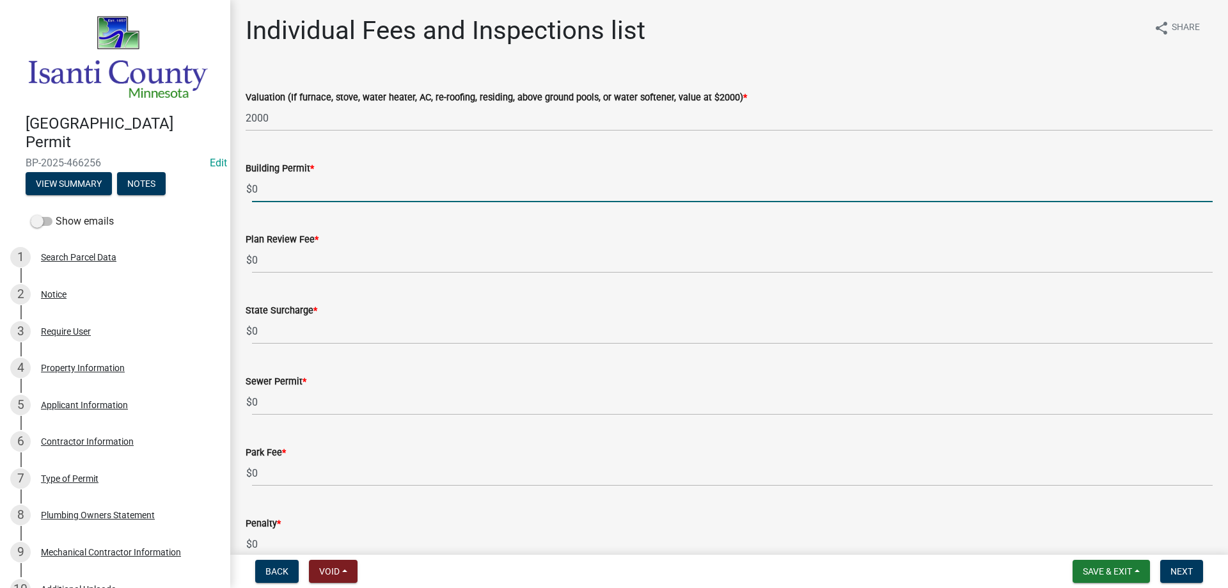
drag, startPoint x: 290, startPoint y: 199, endPoint x: 233, endPoint y: 200, distance: 56.9
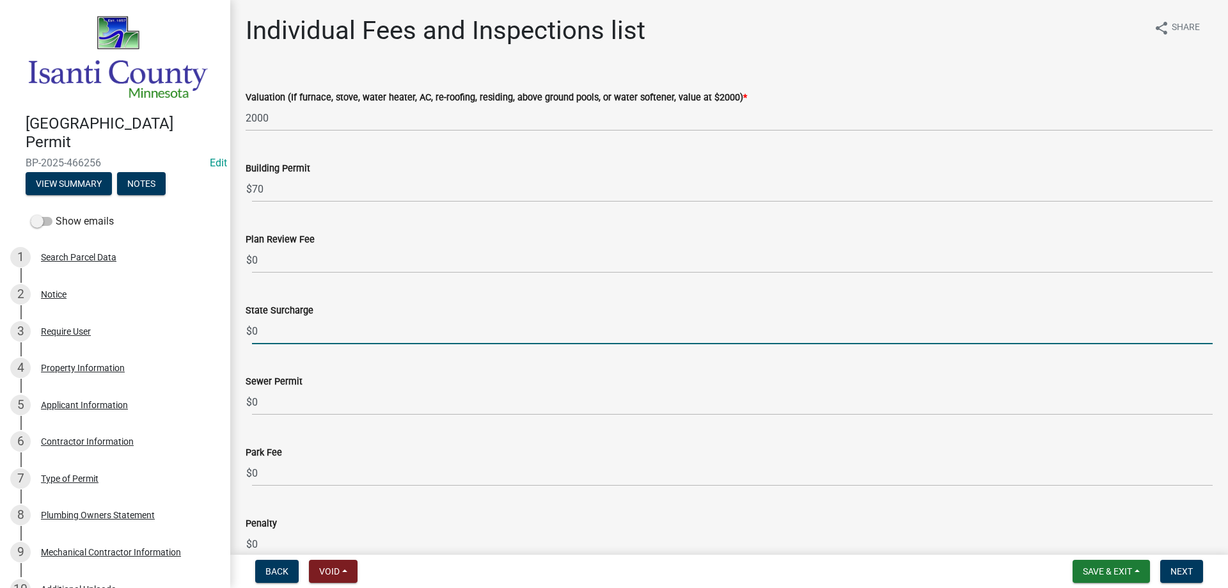
drag, startPoint x: 288, startPoint y: 323, endPoint x: 229, endPoint y: 319, distance: 59.0
click at [229, 319] on div "Isanti County Building Permit BP-2025-466256 Edit View Summary Notes Show email…" at bounding box center [614, 294] width 1228 height 588
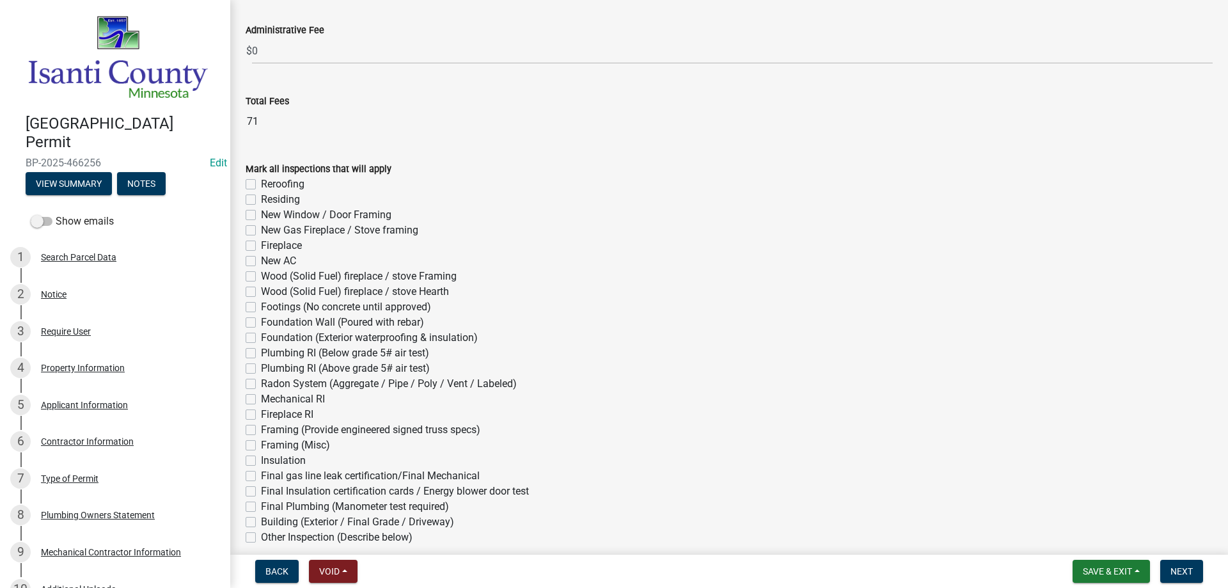
scroll to position [576, 0]
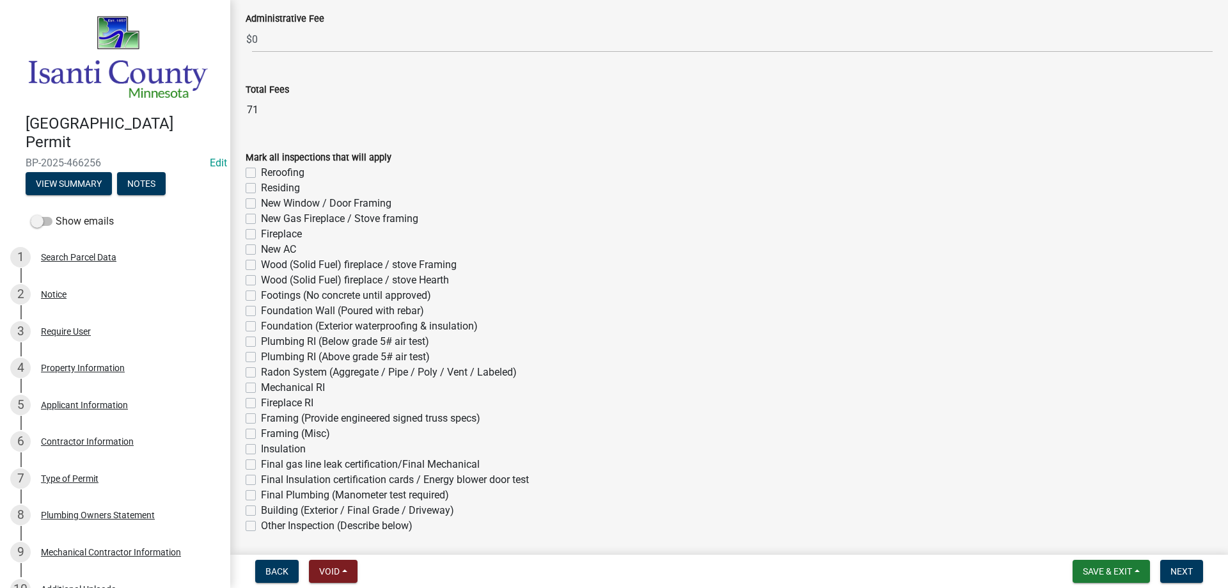
click at [261, 463] on label "Final gas line leak certification/Final Mechanical" at bounding box center [370, 464] width 219 height 15
click at [261, 463] on input "Final gas line leak certification/Final Mechanical" at bounding box center [265, 461] width 8 height 8
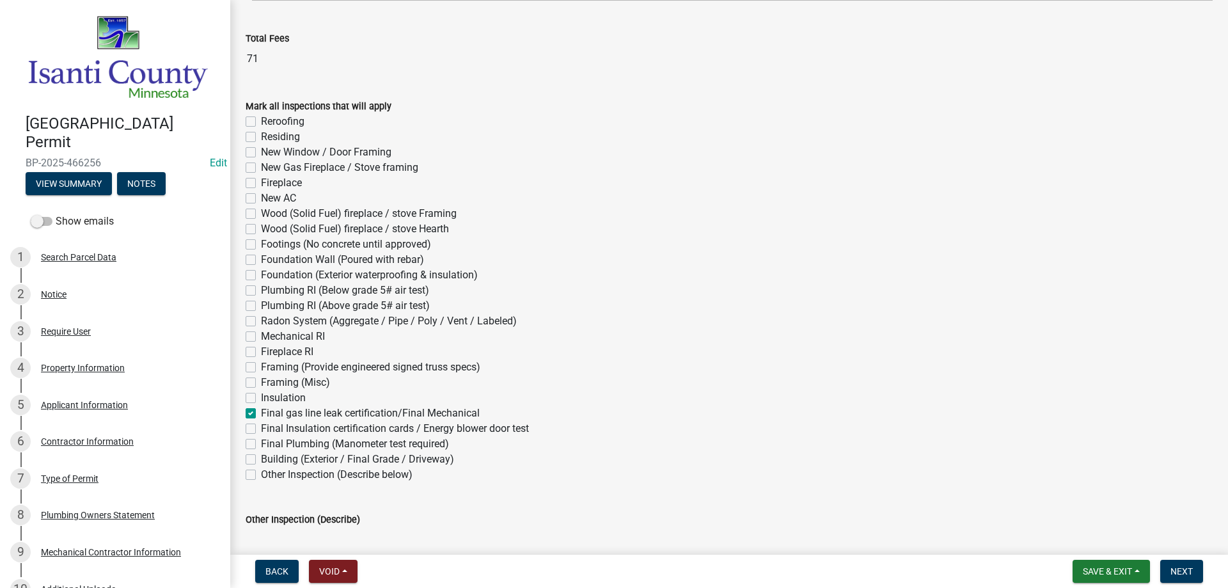
scroll to position [691, 0]
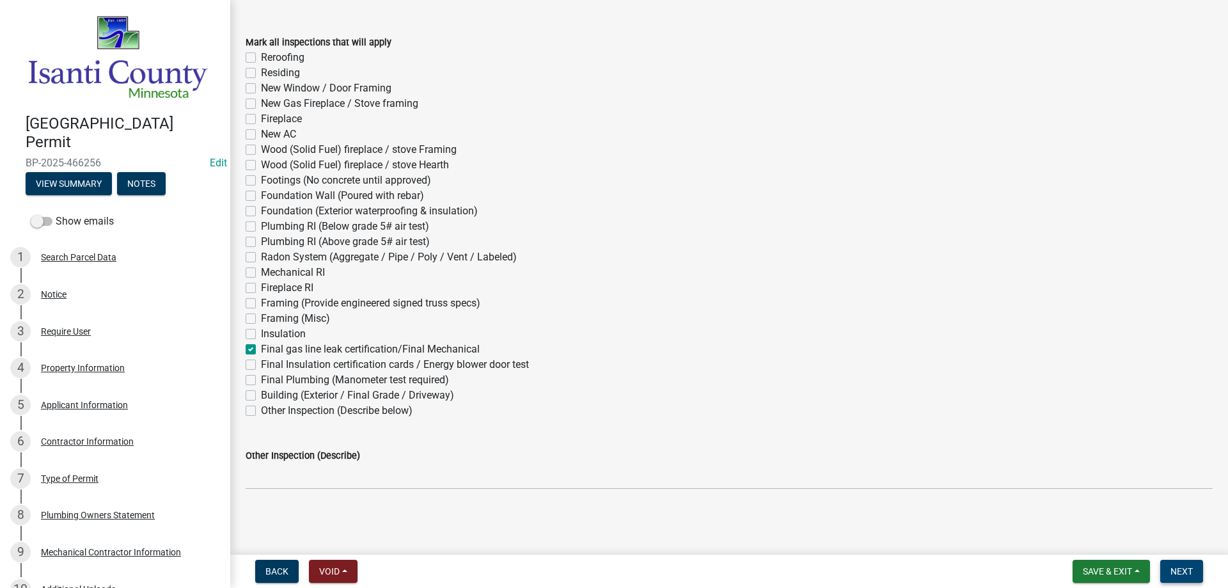
click at [1169, 569] on button "Next" at bounding box center [1181, 571] width 43 height 23
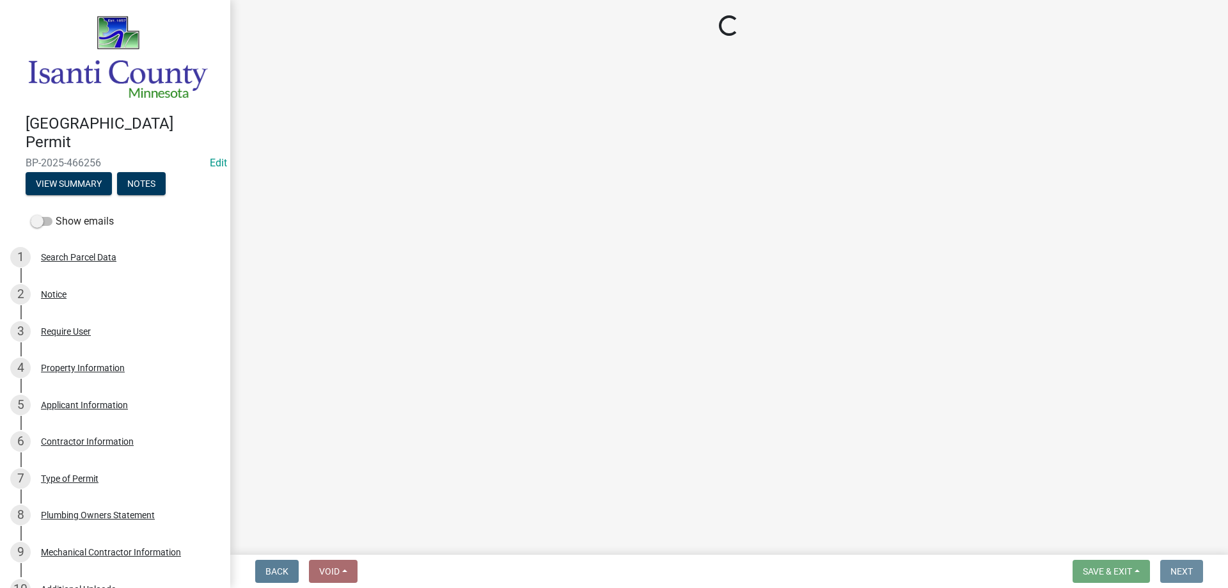
scroll to position [0, 0]
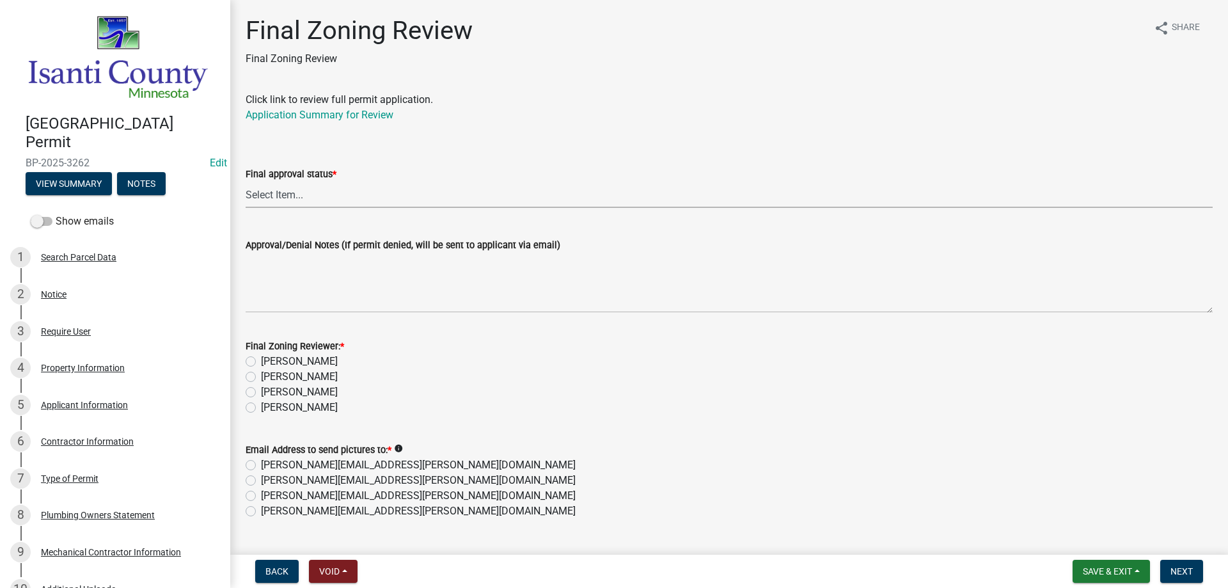
click at [309, 195] on select "Select Item... Approved Denied" at bounding box center [729, 195] width 967 height 26
click at [246, 182] on select "Select Item... Approved Denied" at bounding box center [729, 195] width 967 height 26
click at [261, 391] on label "[PERSON_NAME]" at bounding box center [299, 391] width 77 height 15
click at [261, 391] on input "[PERSON_NAME]" at bounding box center [265, 388] width 8 height 8
click at [261, 514] on label "[PERSON_NAME][EMAIL_ADDRESS][PERSON_NAME][DOMAIN_NAME]" at bounding box center [418, 510] width 315 height 15
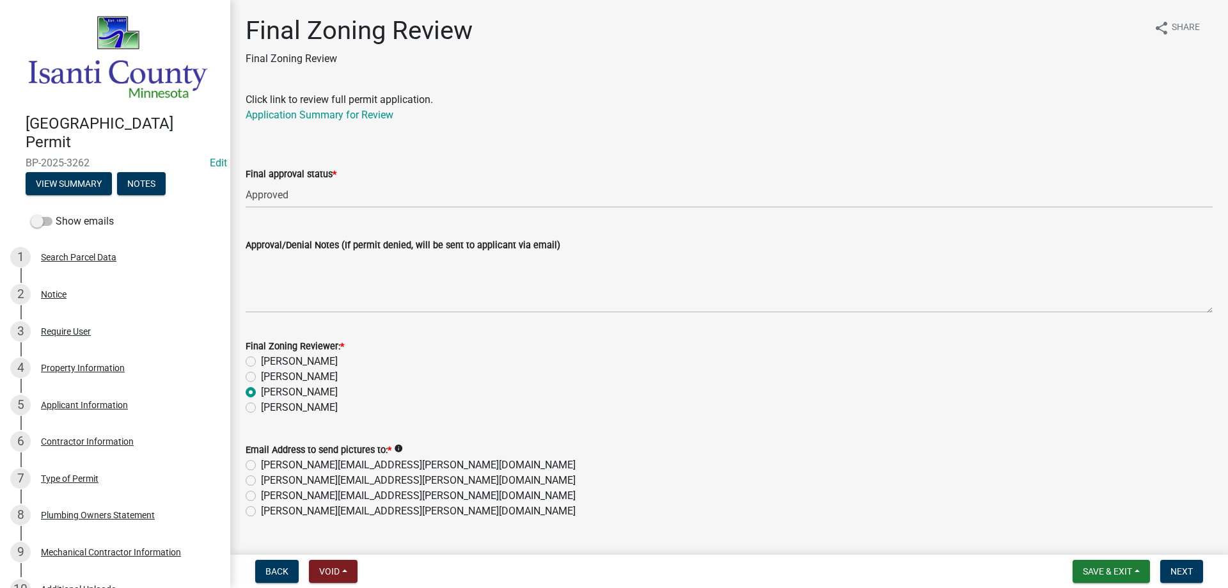
click at [261, 512] on input "[PERSON_NAME][EMAIL_ADDRESS][PERSON_NAME][DOMAIN_NAME]" at bounding box center [265, 507] width 8 height 8
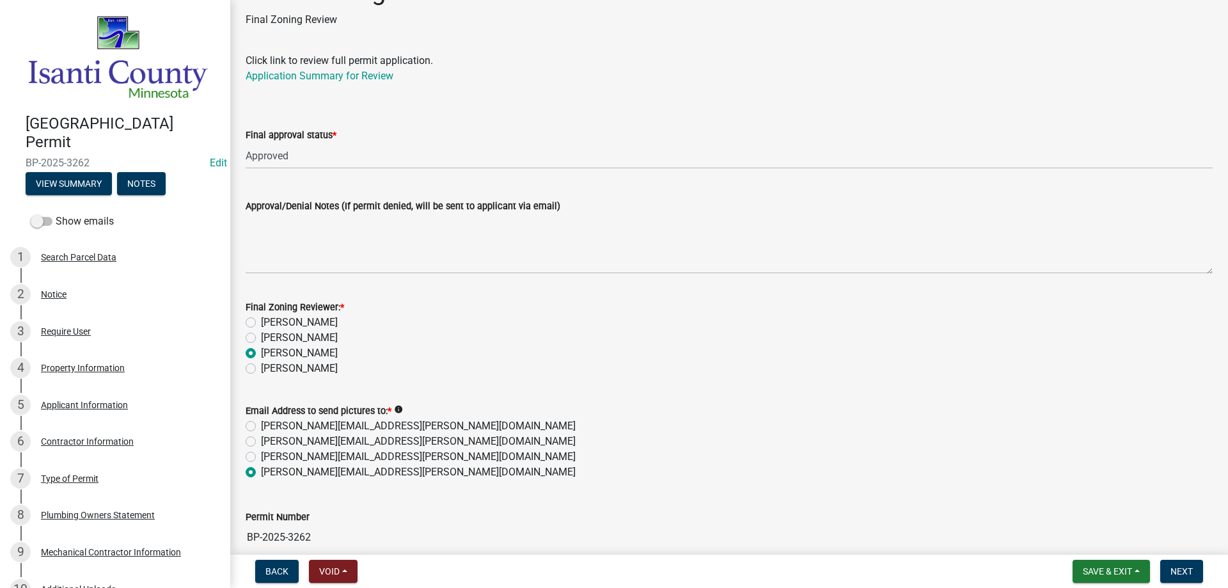
scroll to position [100, 0]
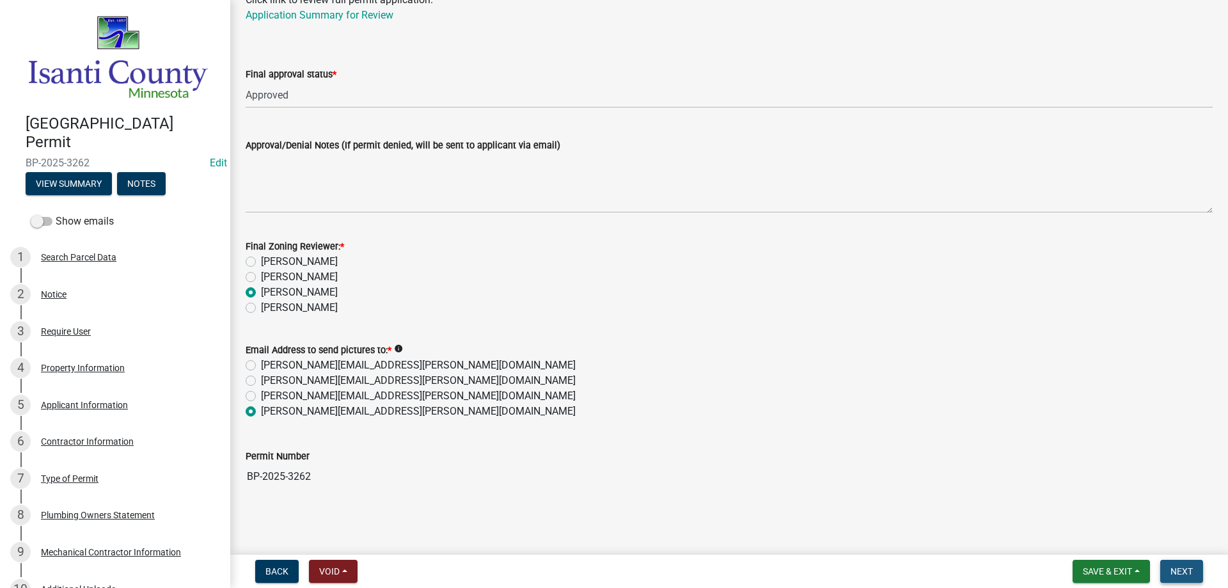
click at [1181, 570] on span "Next" at bounding box center [1182, 571] width 22 height 10
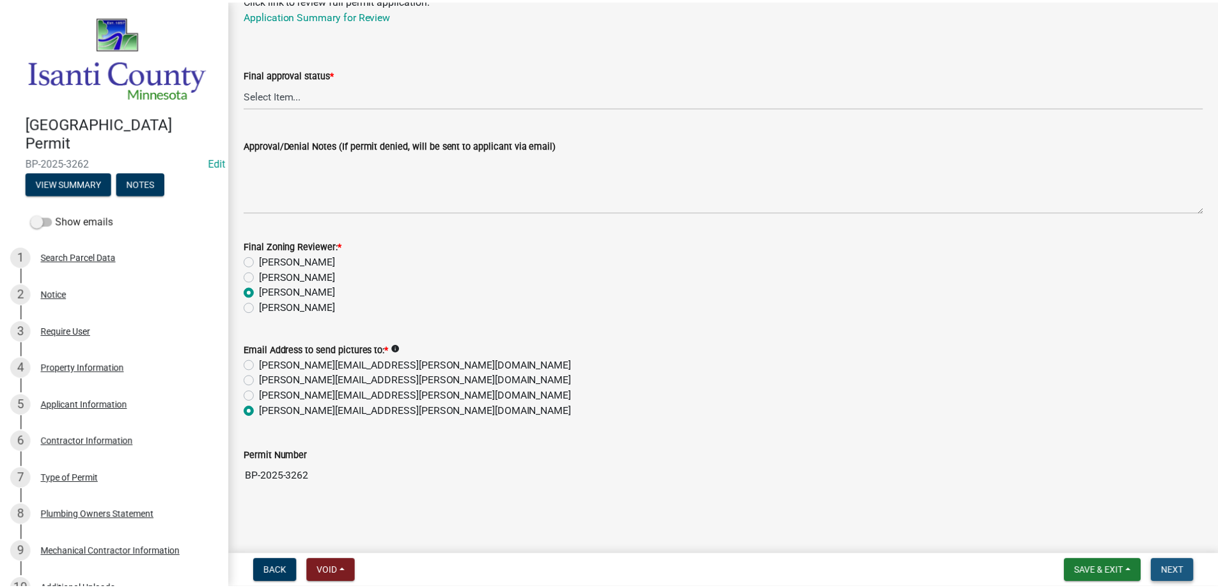
scroll to position [0, 0]
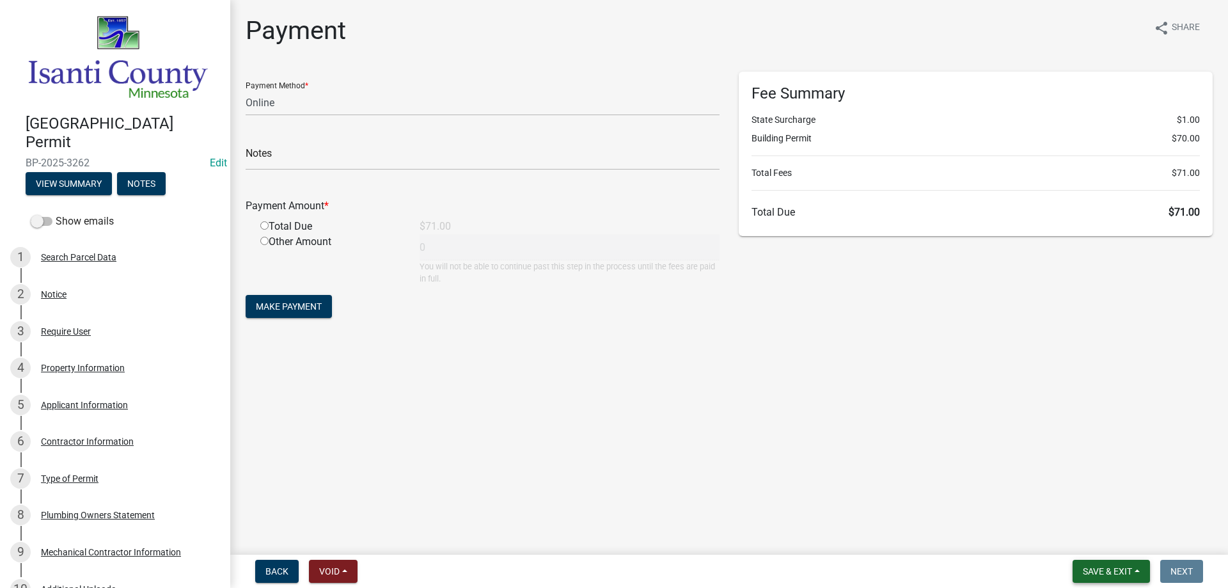
click at [1122, 570] on span "Save & Exit" at bounding box center [1107, 571] width 49 height 10
click at [1099, 535] on button "Save & Exit" at bounding box center [1099, 538] width 102 height 31
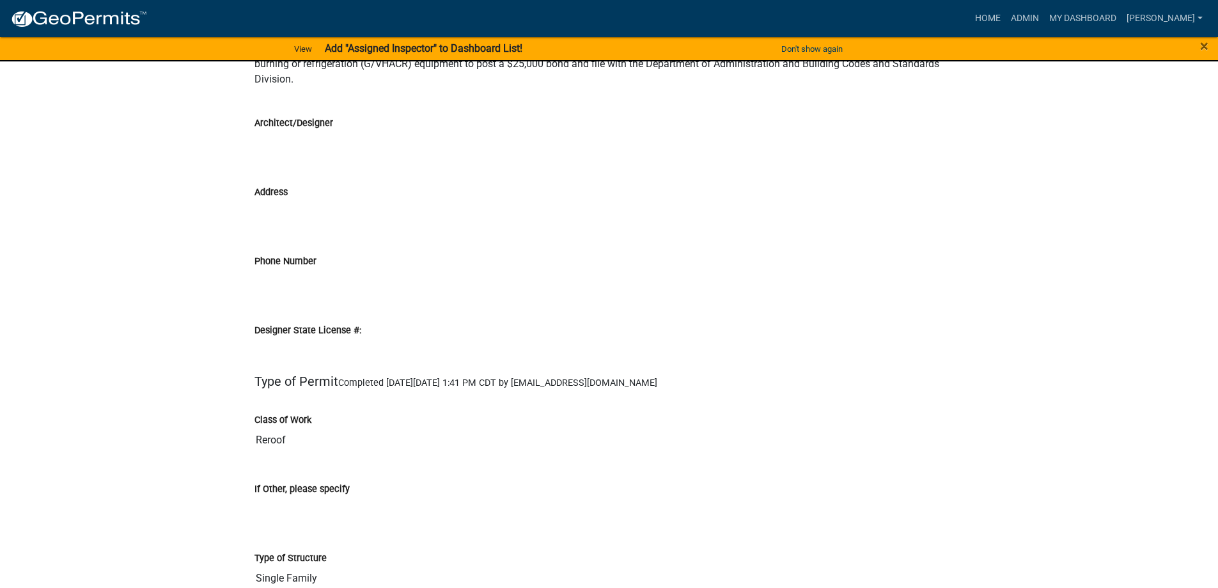
scroll to position [2367, 0]
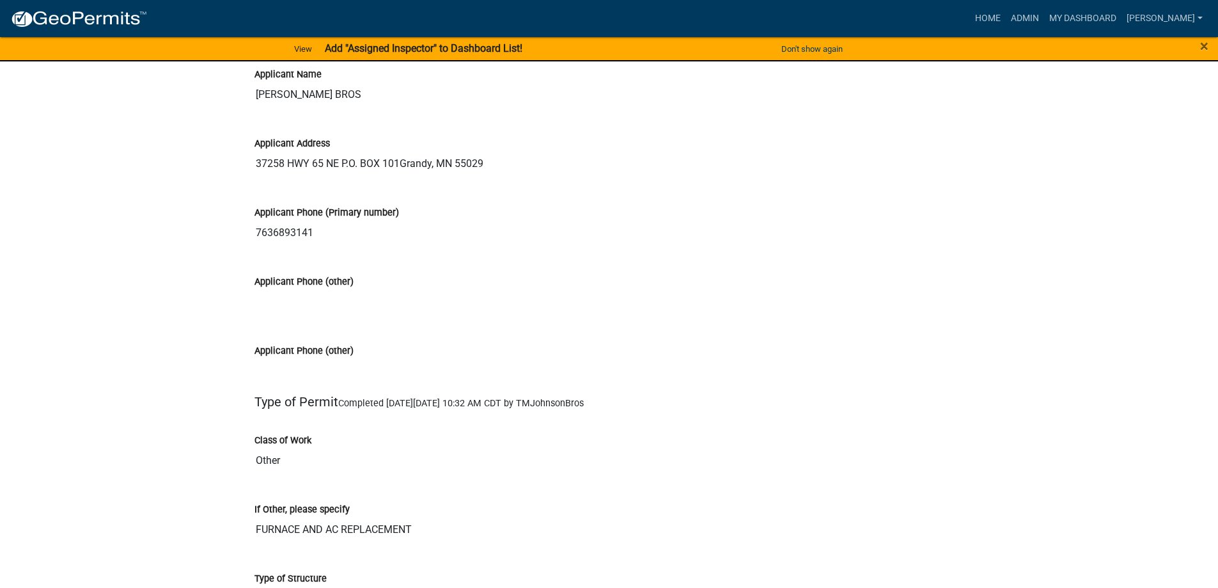
scroll to position [1599, 0]
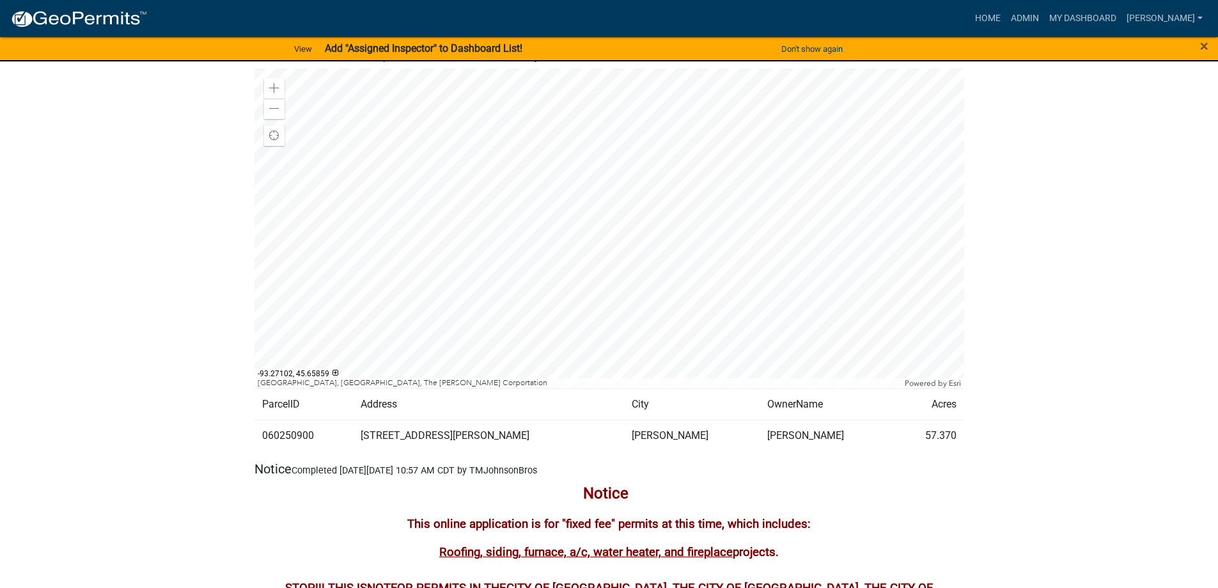
scroll to position [256, 0]
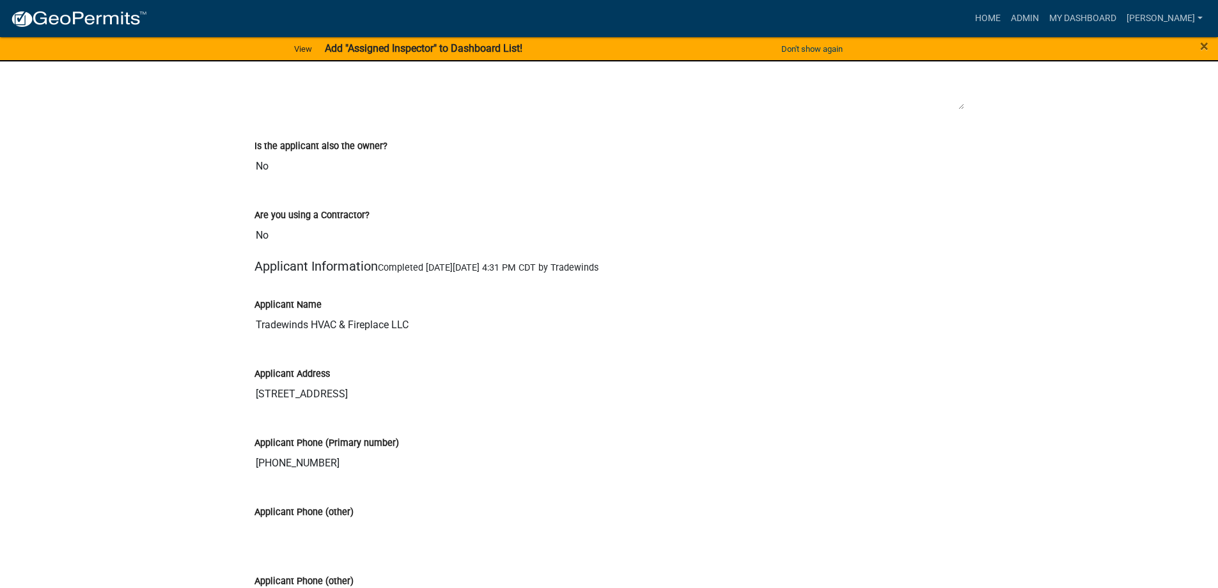
scroll to position [1535, 0]
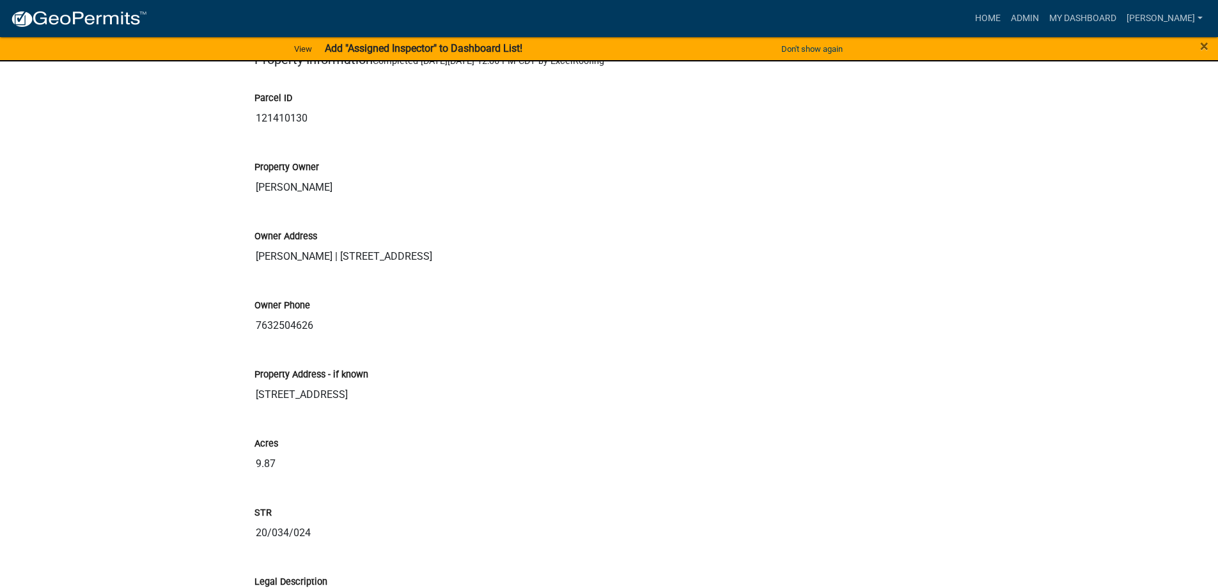
scroll to position [895, 0]
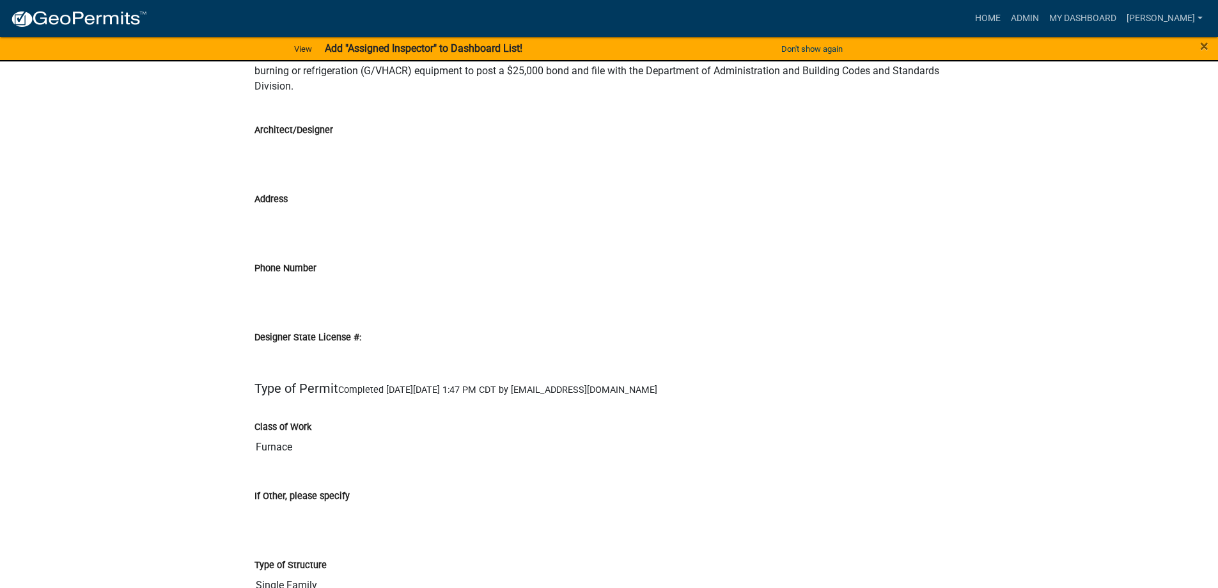
scroll to position [2303, 0]
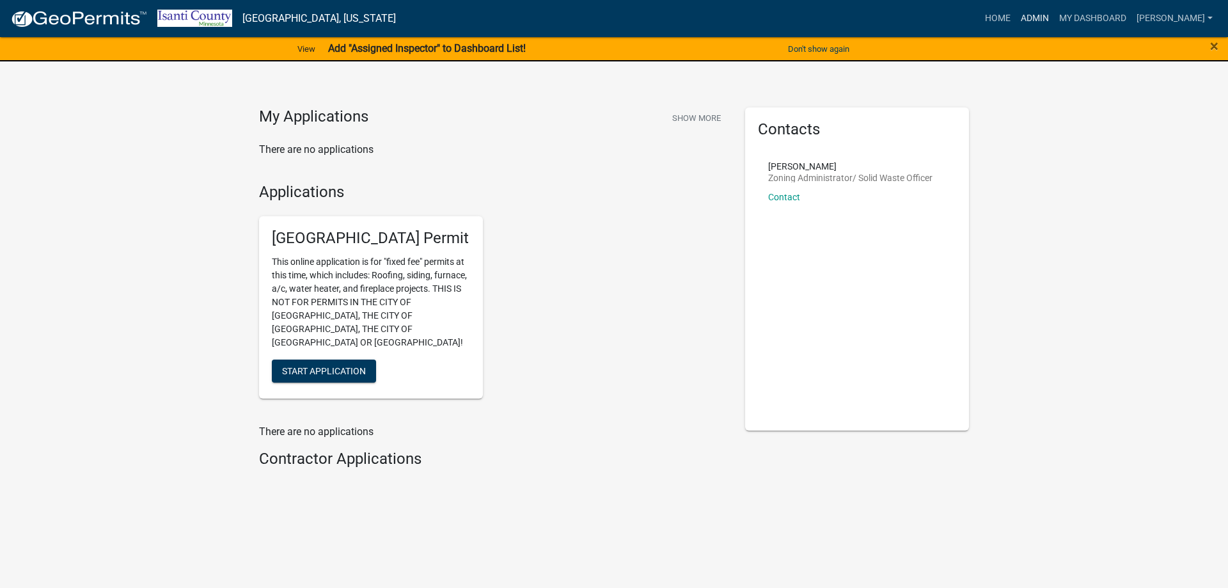
click at [1040, 15] on link "Admin" at bounding box center [1035, 18] width 38 height 24
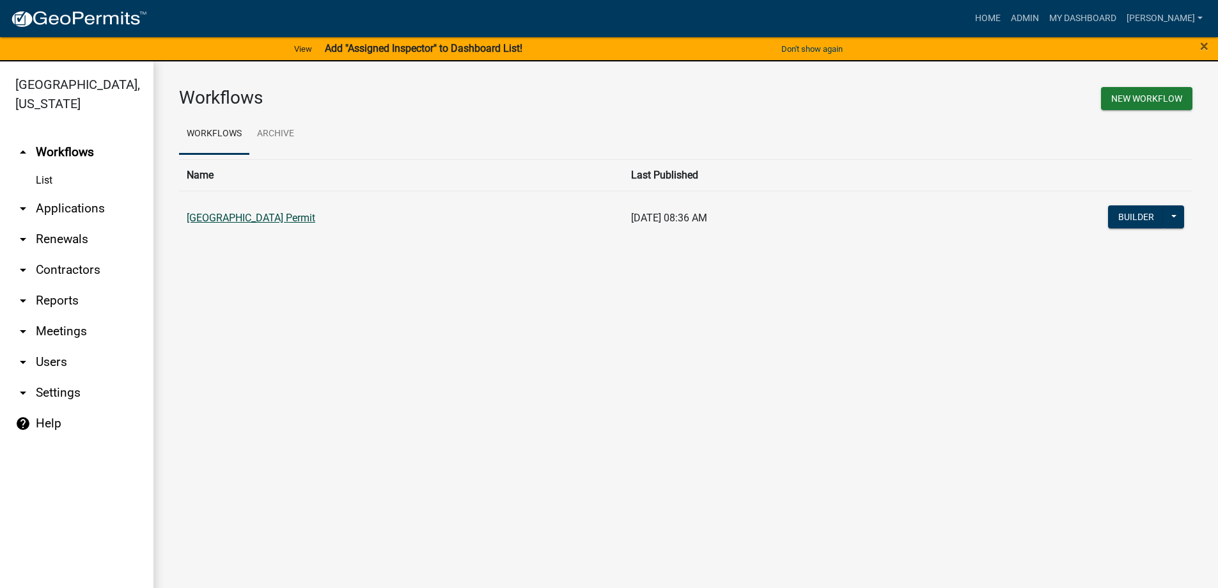
click at [306, 212] on link "[GEOGRAPHIC_DATA] Permit" at bounding box center [251, 218] width 129 height 12
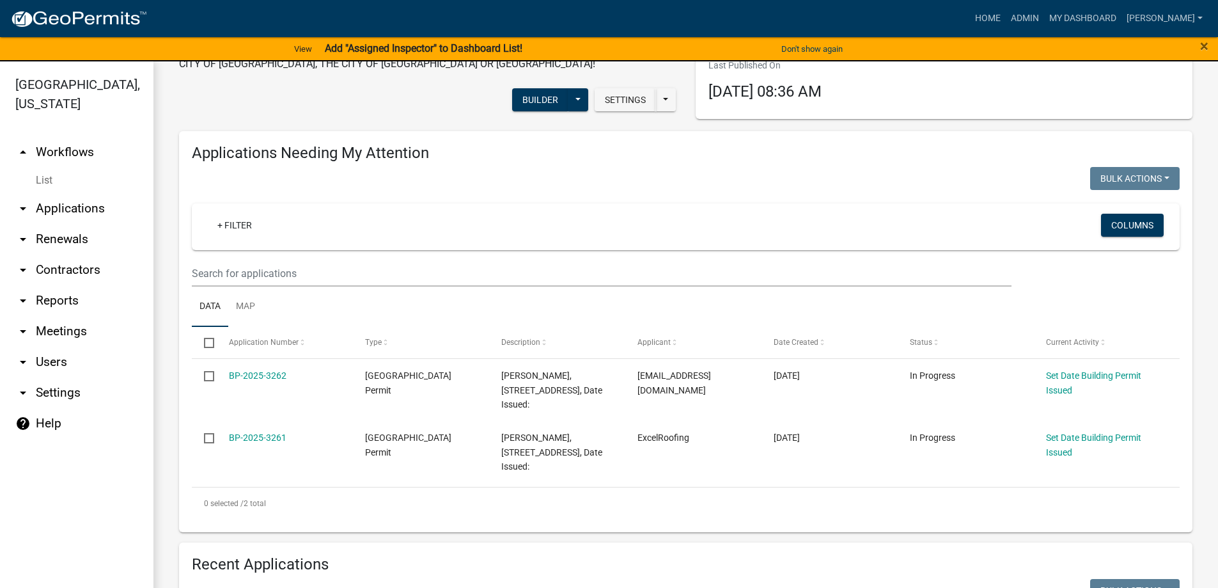
scroll to position [128, 0]
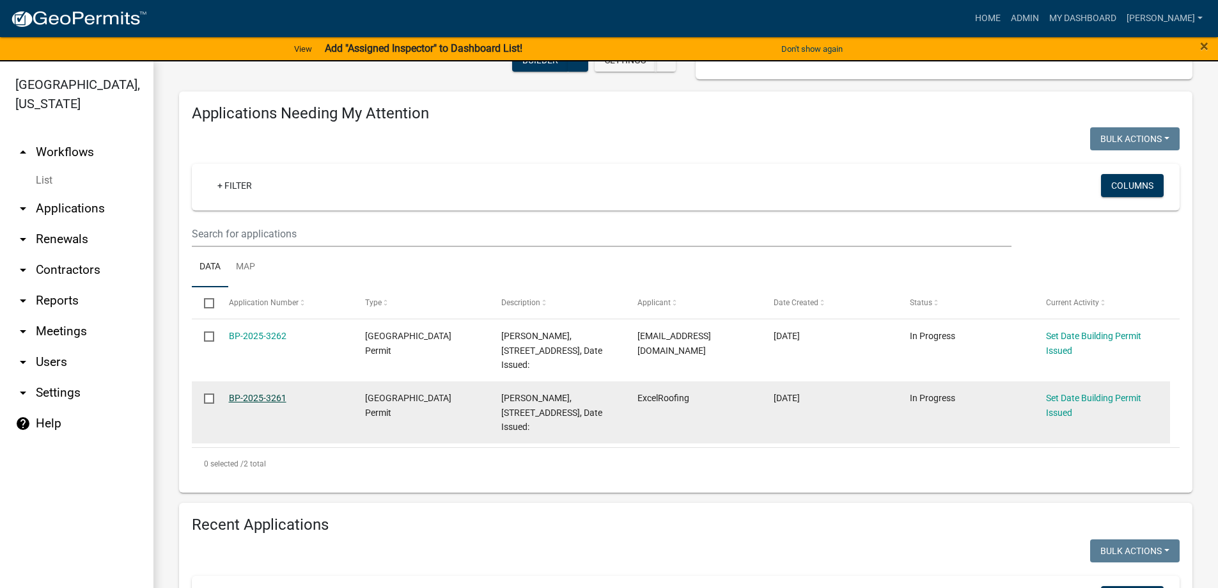
click at [262, 400] on link "BP-2025-3261" at bounding box center [258, 398] width 58 height 10
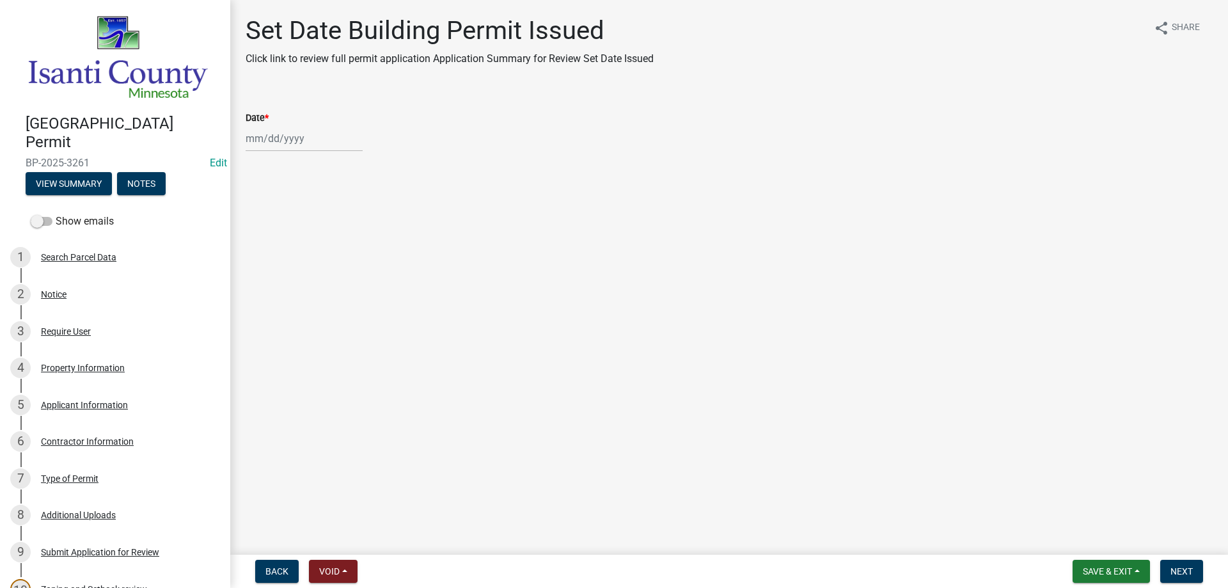
click at [291, 148] on div at bounding box center [304, 138] width 117 height 26
select select "8"
select select "2025"
click at [280, 267] on div "19" at bounding box center [279, 268] width 20 height 20
type input "[DATE]"
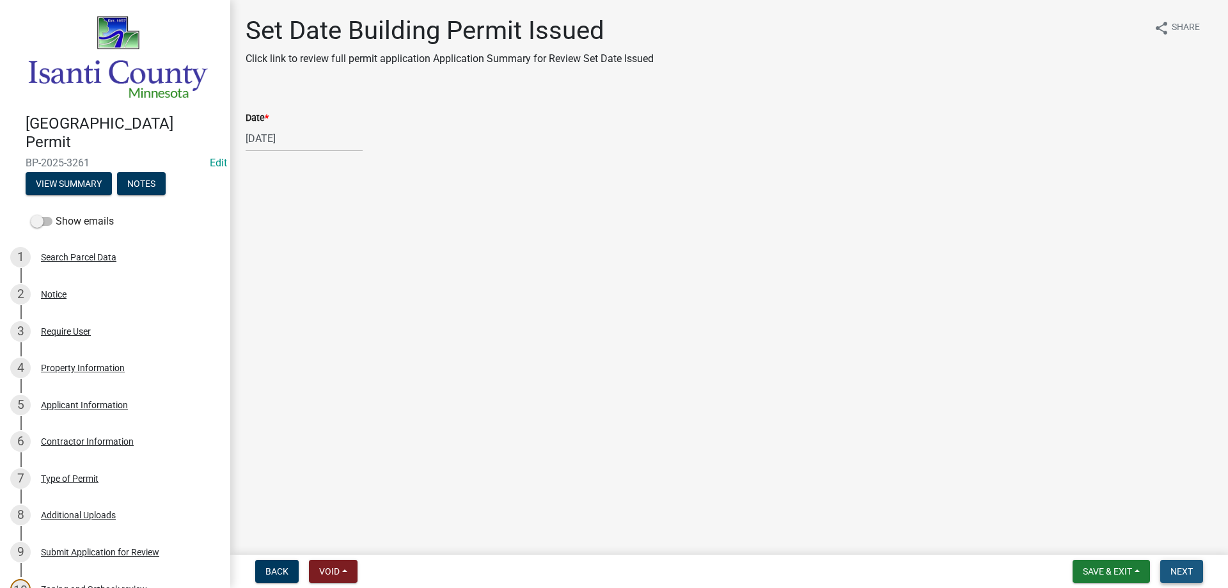
click at [1174, 564] on button "Next" at bounding box center [1181, 571] width 43 height 23
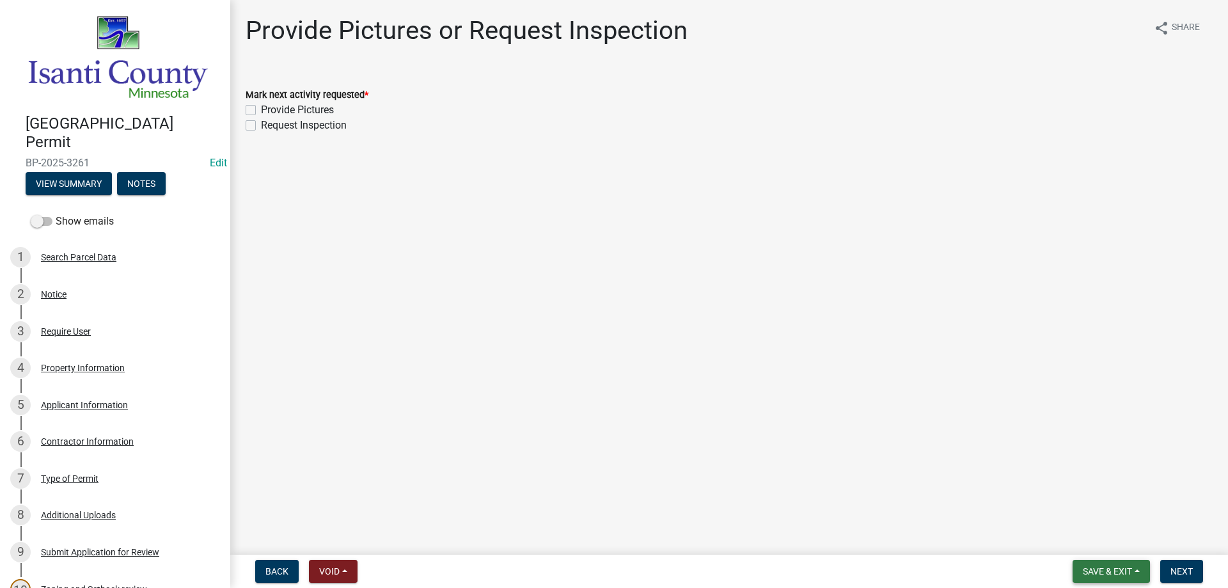
click at [1099, 571] on span "Save & Exit" at bounding box center [1107, 571] width 49 height 10
click at [1099, 543] on button "Save & Exit" at bounding box center [1099, 538] width 102 height 31
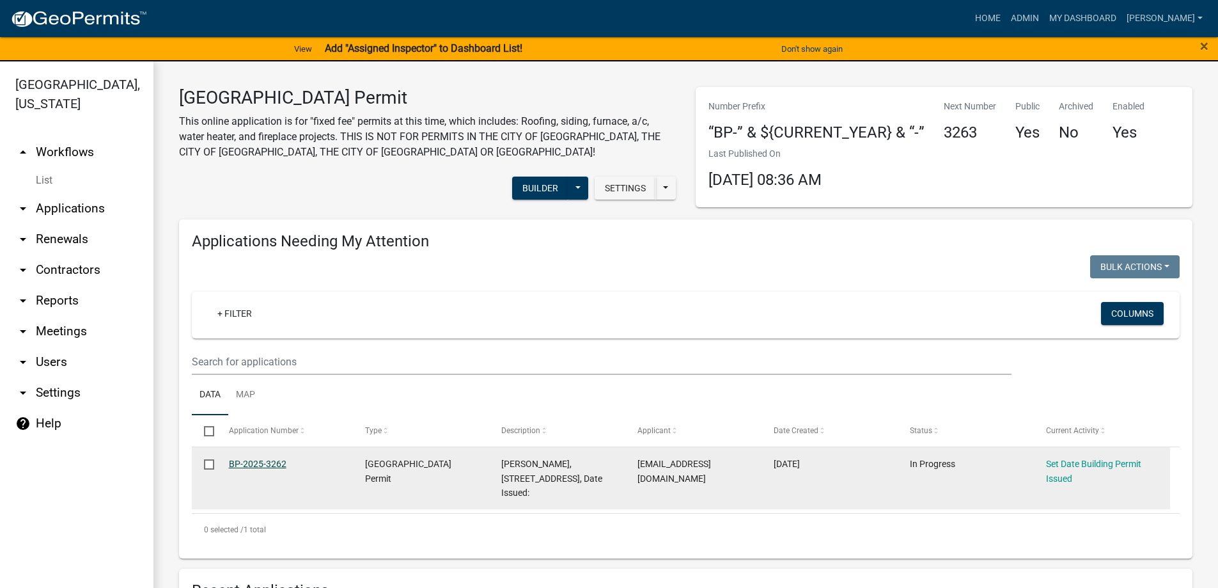
click at [244, 461] on link "BP-2025-3262" at bounding box center [258, 464] width 58 height 10
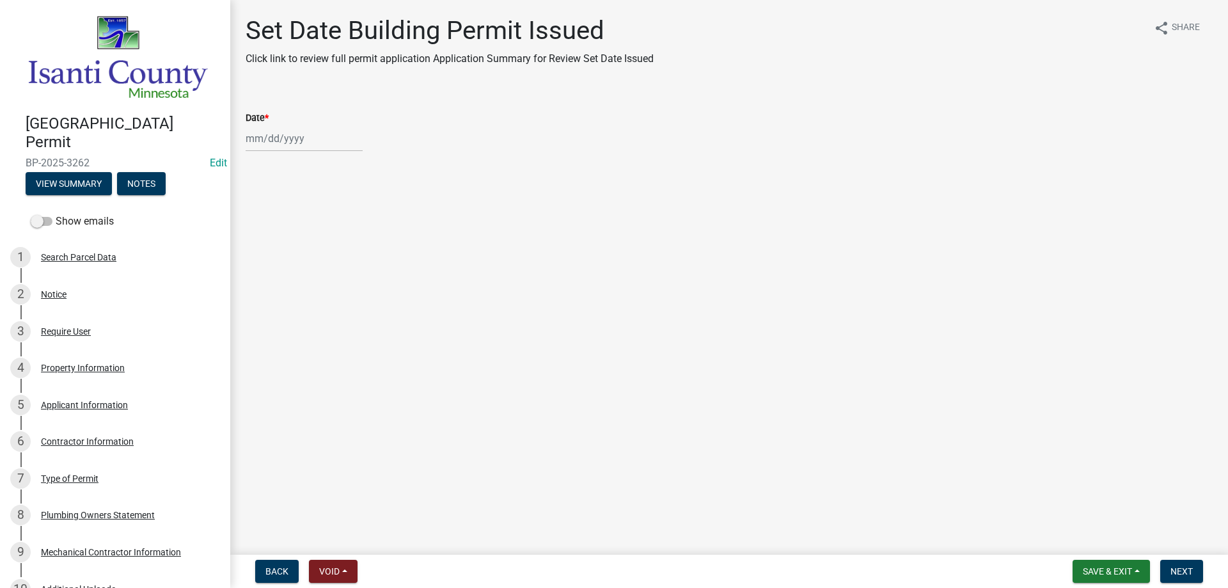
select select "8"
select select "2025"
click at [267, 137] on div "[PERSON_NAME] Feb Mar Apr [PERSON_NAME][DATE] Oct Nov [DATE] 1526 1527 1528 152…" at bounding box center [304, 138] width 117 height 26
click at [281, 265] on div "19" at bounding box center [279, 268] width 20 height 20
type input "[DATE]"
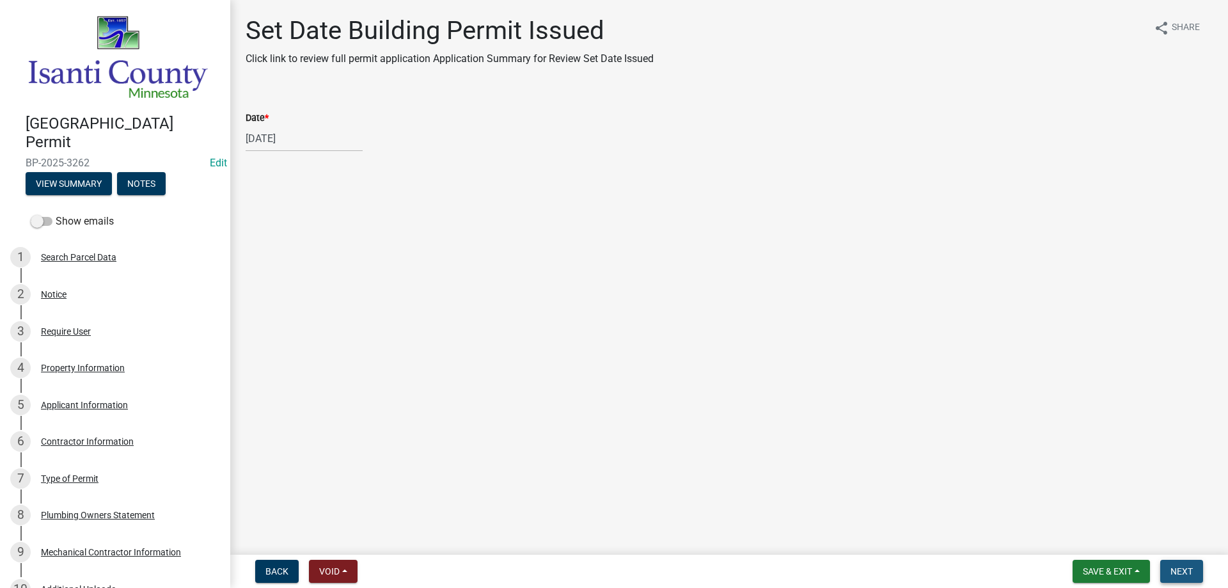
click at [1178, 569] on span "Next" at bounding box center [1182, 571] width 22 height 10
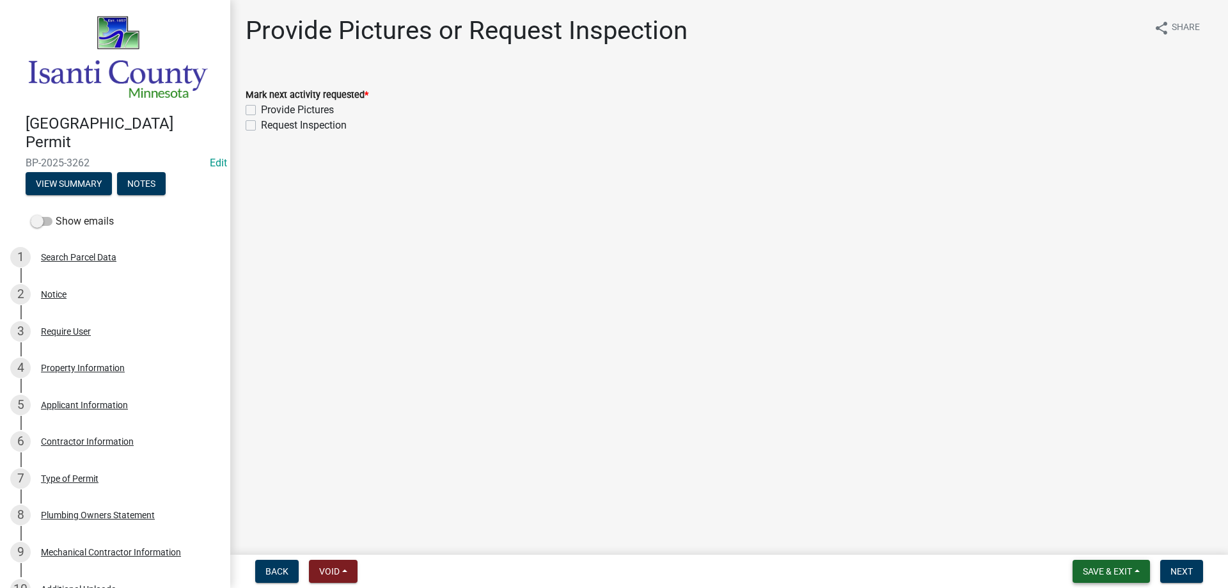
click at [1104, 572] on span "Save & Exit" at bounding box center [1107, 571] width 49 height 10
drag, startPoint x: 1090, startPoint y: 540, endPoint x: 1053, endPoint y: 457, distance: 90.8
click at [1088, 541] on button "Save & Exit" at bounding box center [1099, 538] width 102 height 31
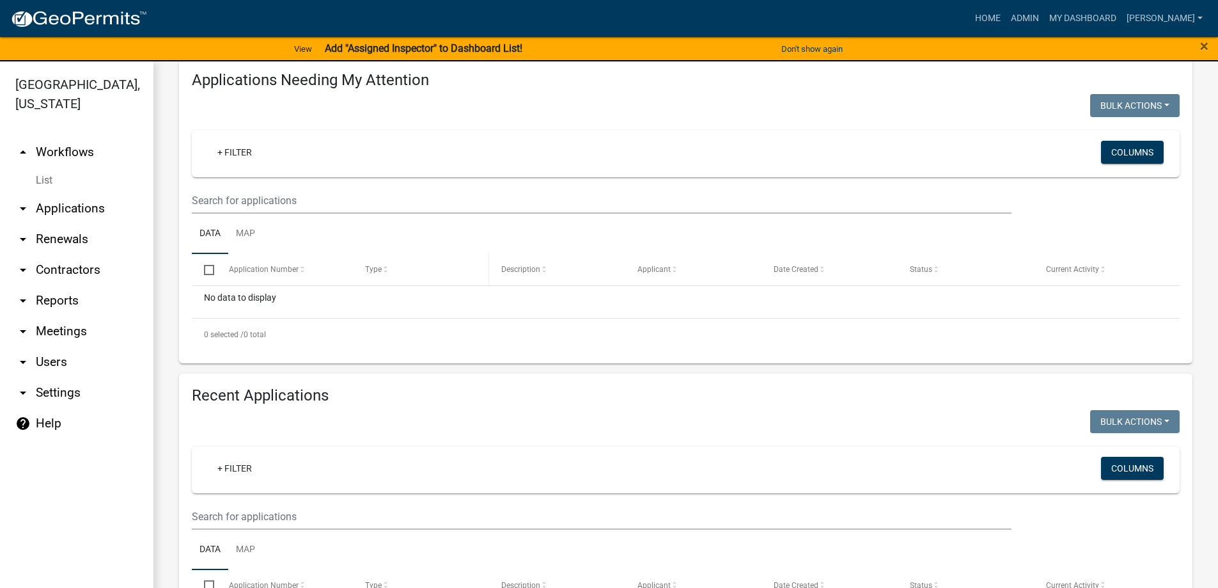
scroll to position [192, 0]
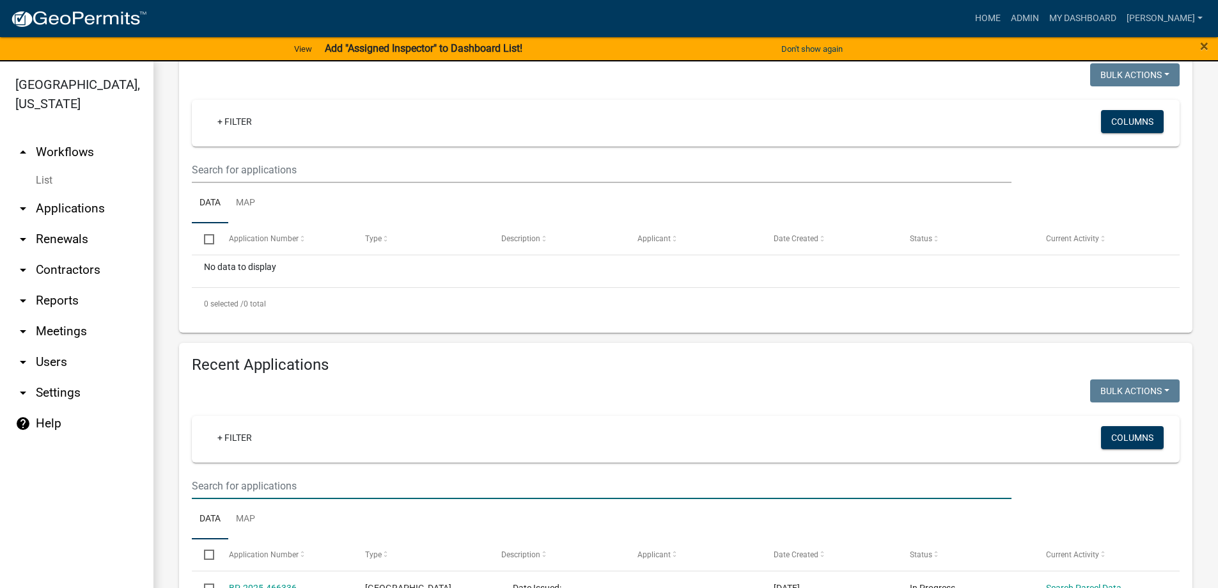
click at [258, 183] on input "text" at bounding box center [602, 170] width 820 height 26
type input "mau"
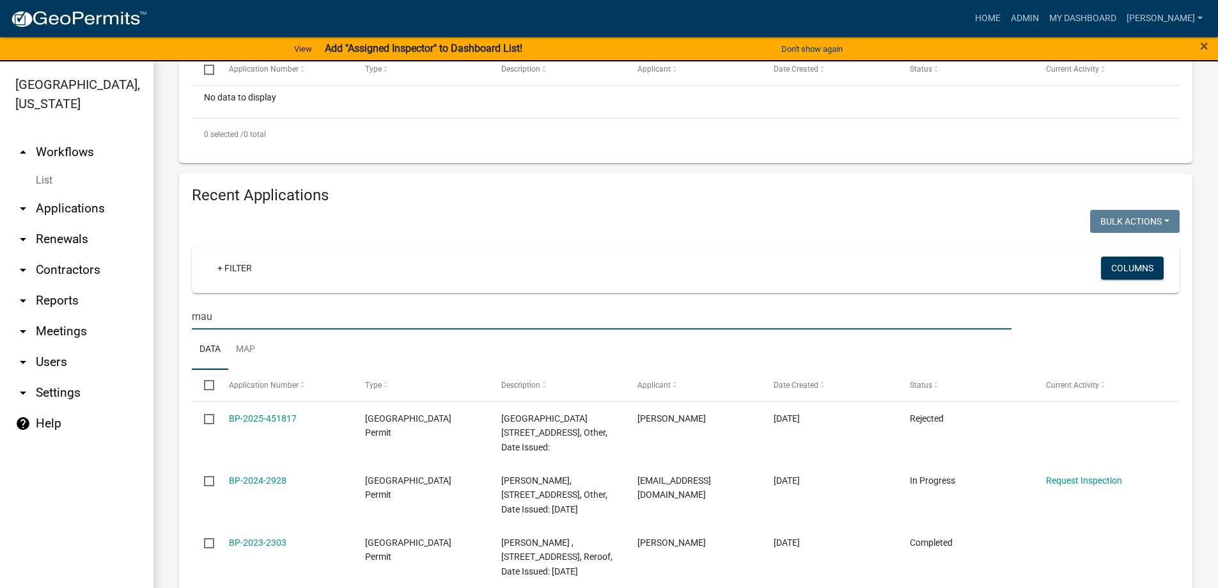
scroll to position [384, 0]
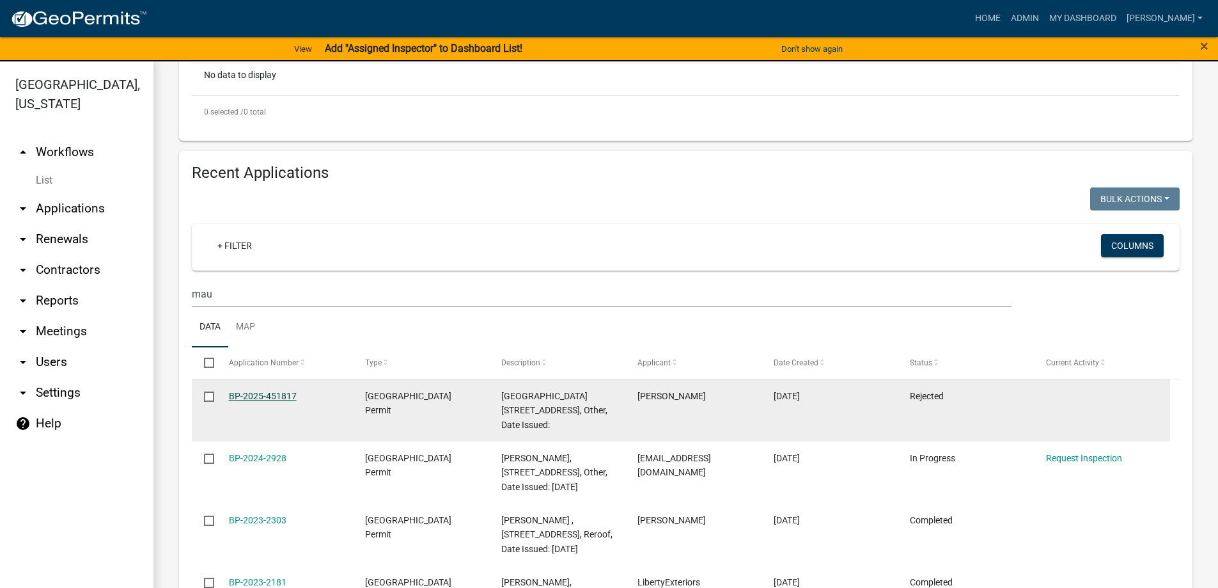
click at [244, 391] on link "BP-2025-451817" at bounding box center [263, 396] width 68 height 10
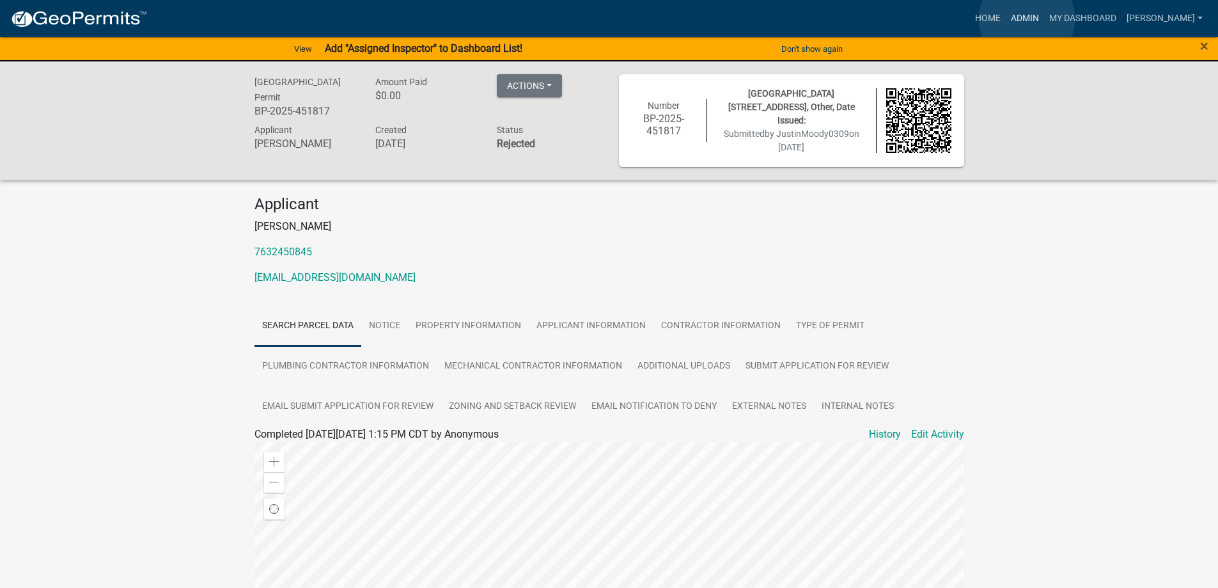
click at [1027, 19] on link "Admin" at bounding box center [1025, 18] width 38 height 24
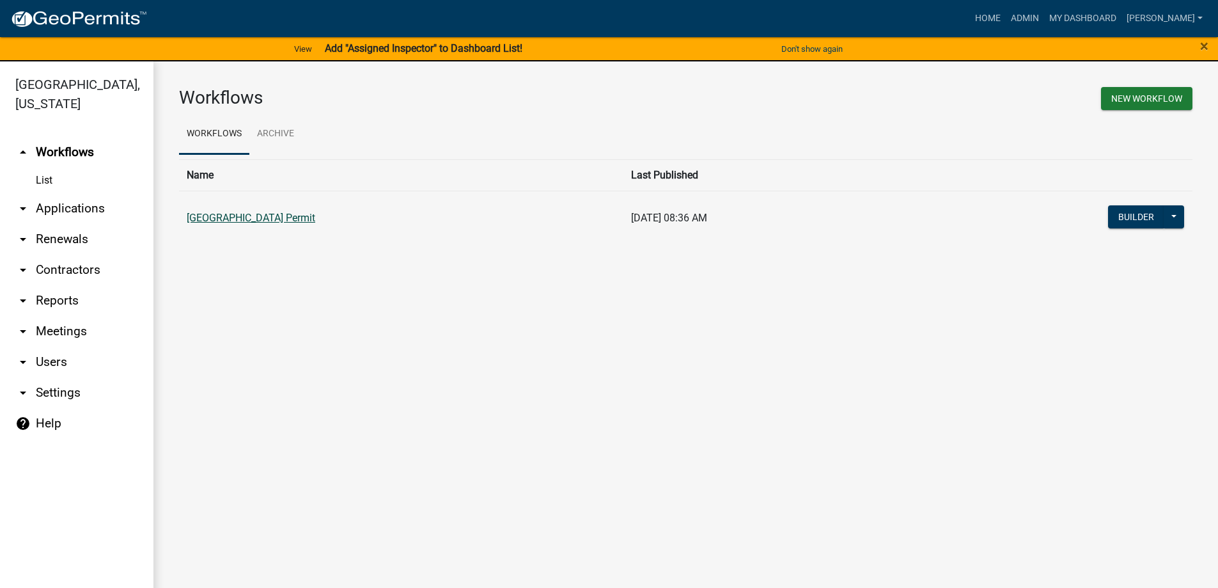
click at [206, 214] on link "[GEOGRAPHIC_DATA] Permit" at bounding box center [251, 218] width 129 height 12
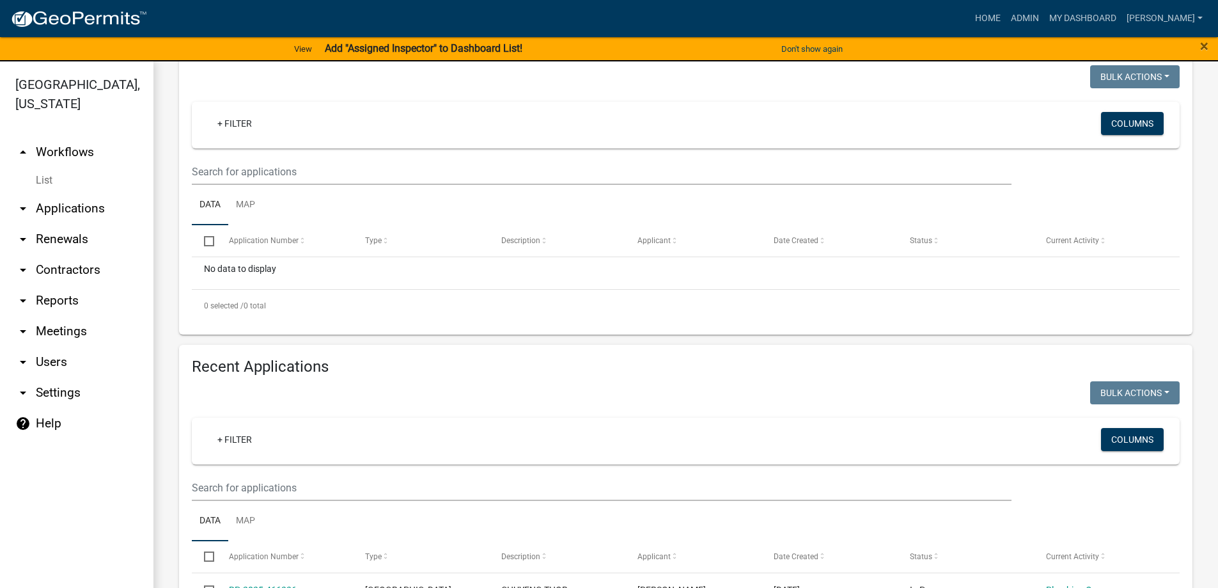
scroll to position [256, 0]
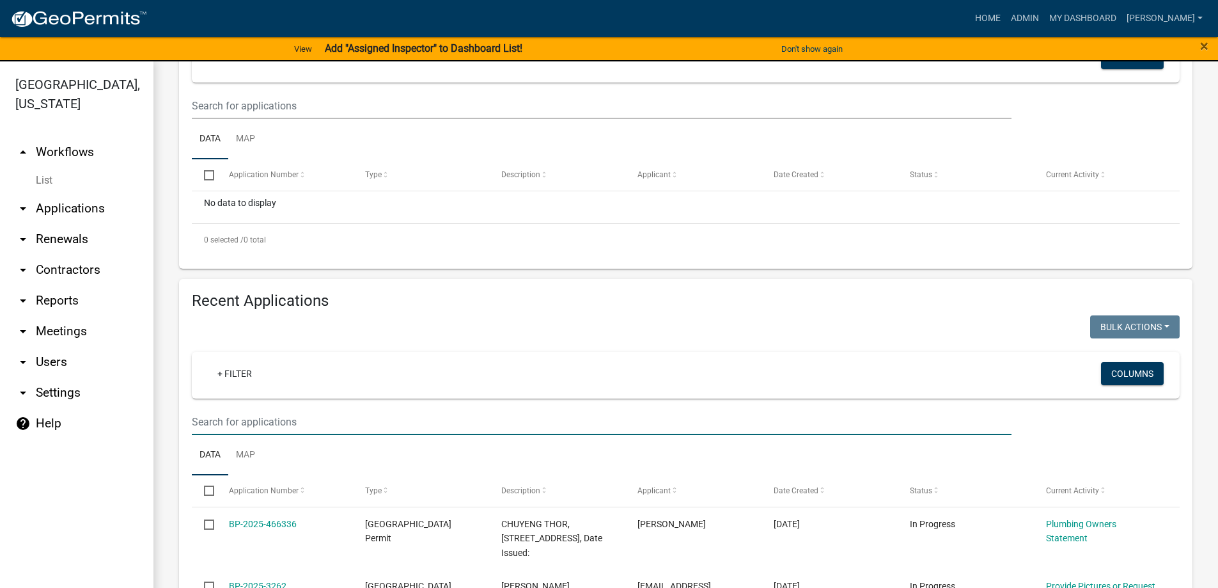
click at [268, 119] on input "text" at bounding box center [602, 106] width 820 height 26
type input "moody"
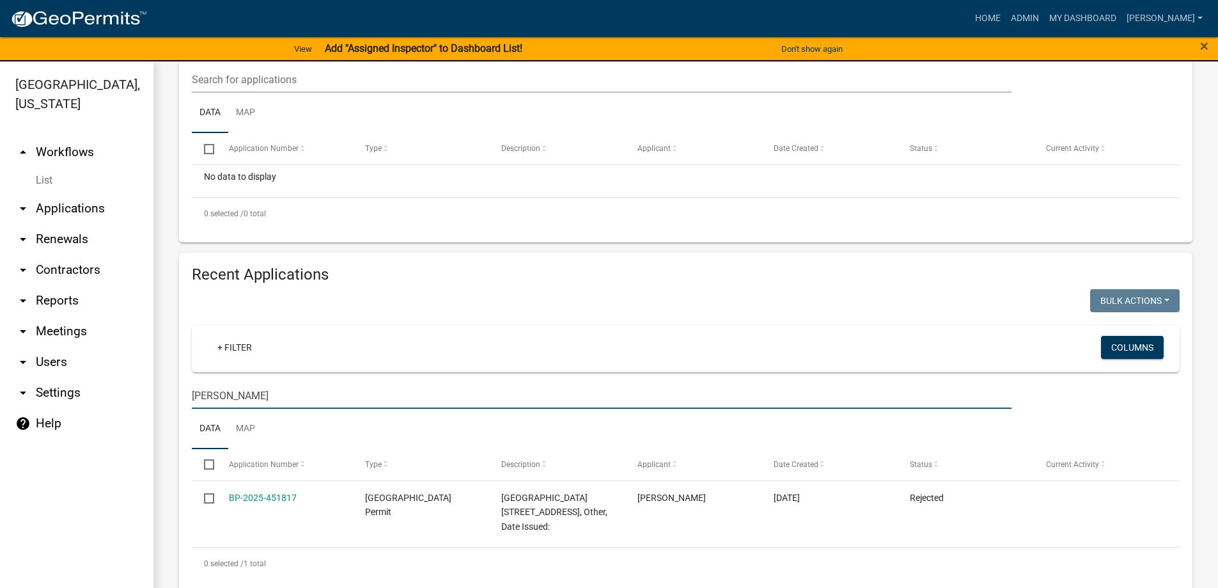
scroll to position [297, 0]
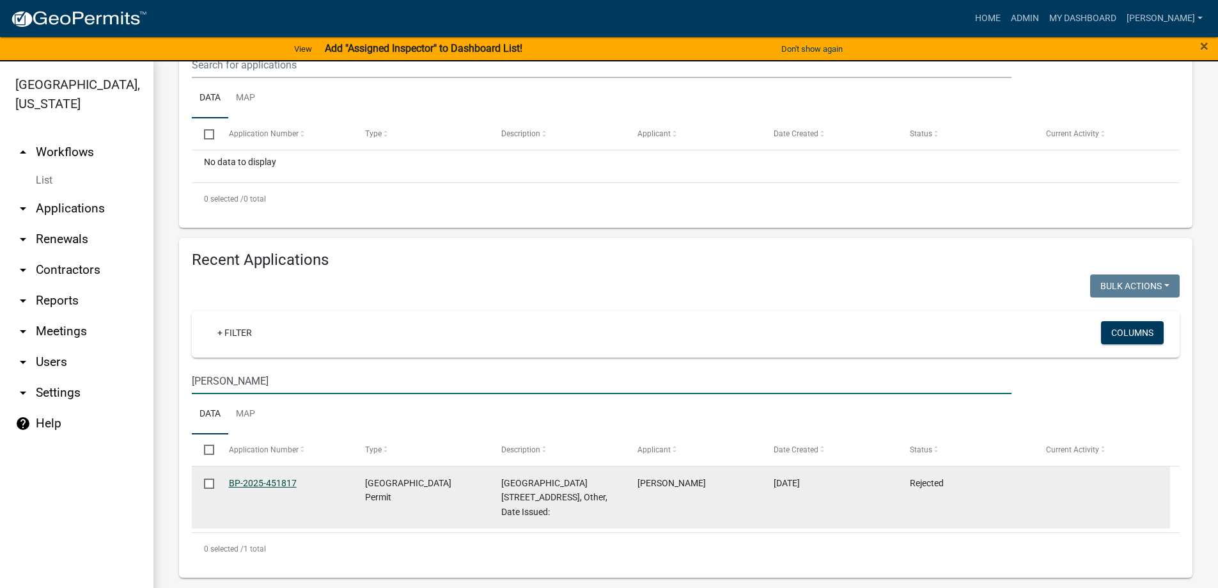
click at [254, 483] on link "BP-2025-451817" at bounding box center [263, 483] width 68 height 10
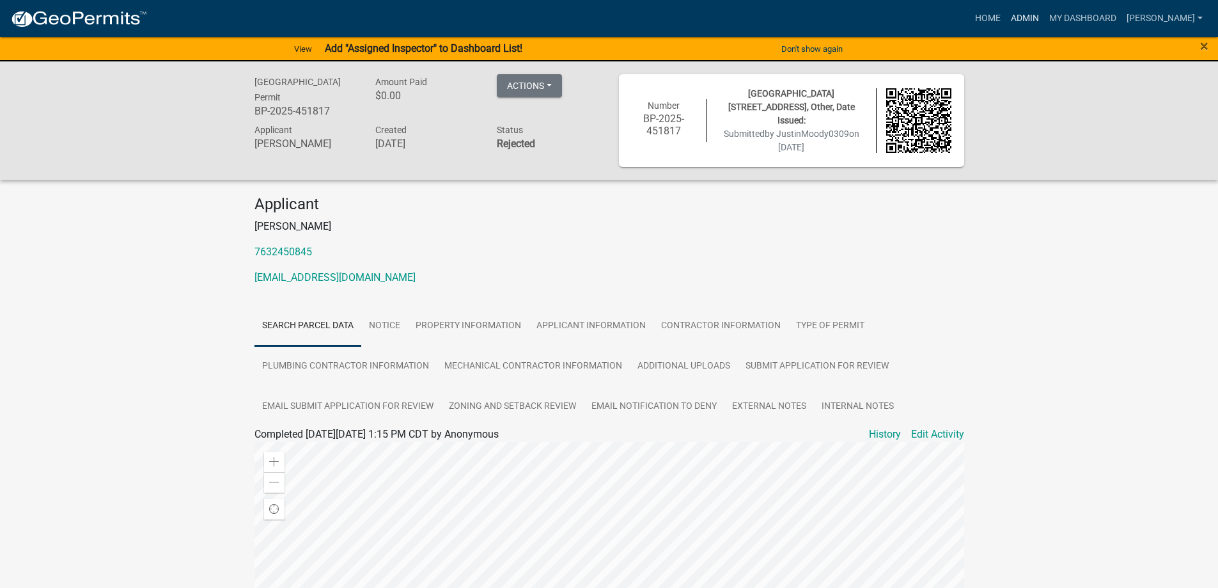
click at [1037, 20] on link "Admin" at bounding box center [1025, 18] width 38 height 24
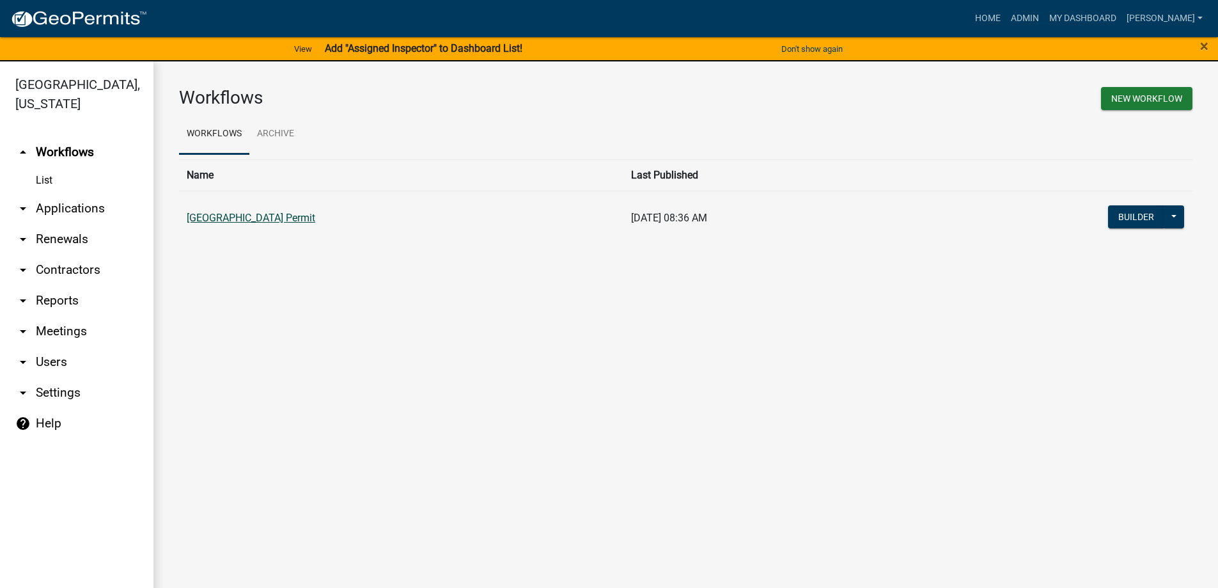
click at [261, 221] on link "[GEOGRAPHIC_DATA] Permit" at bounding box center [251, 218] width 129 height 12
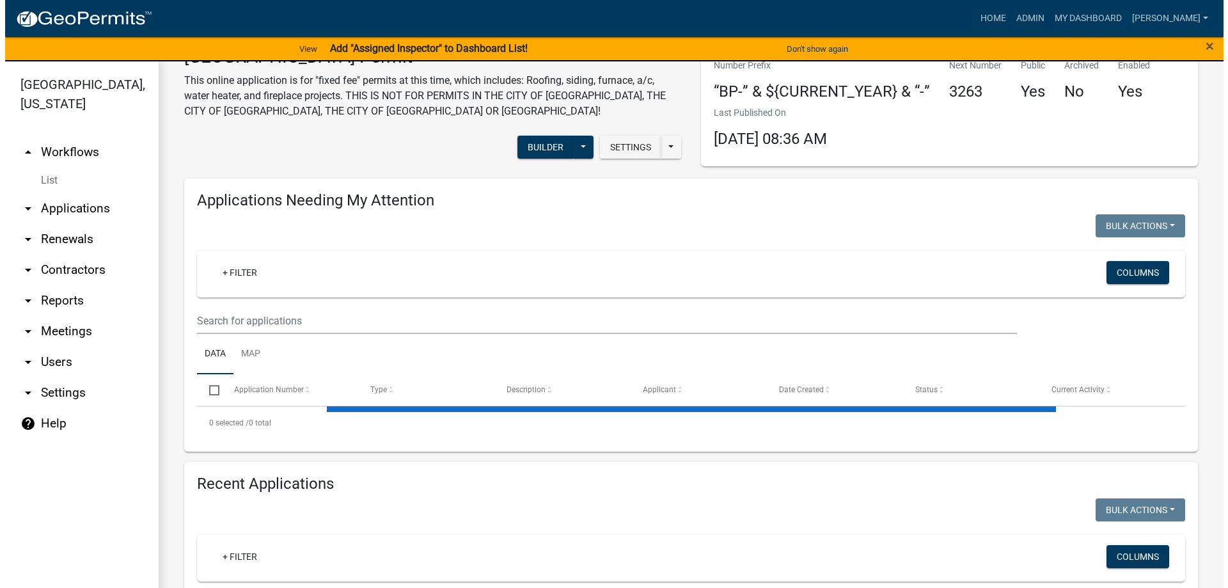
scroll to position [64, 0]
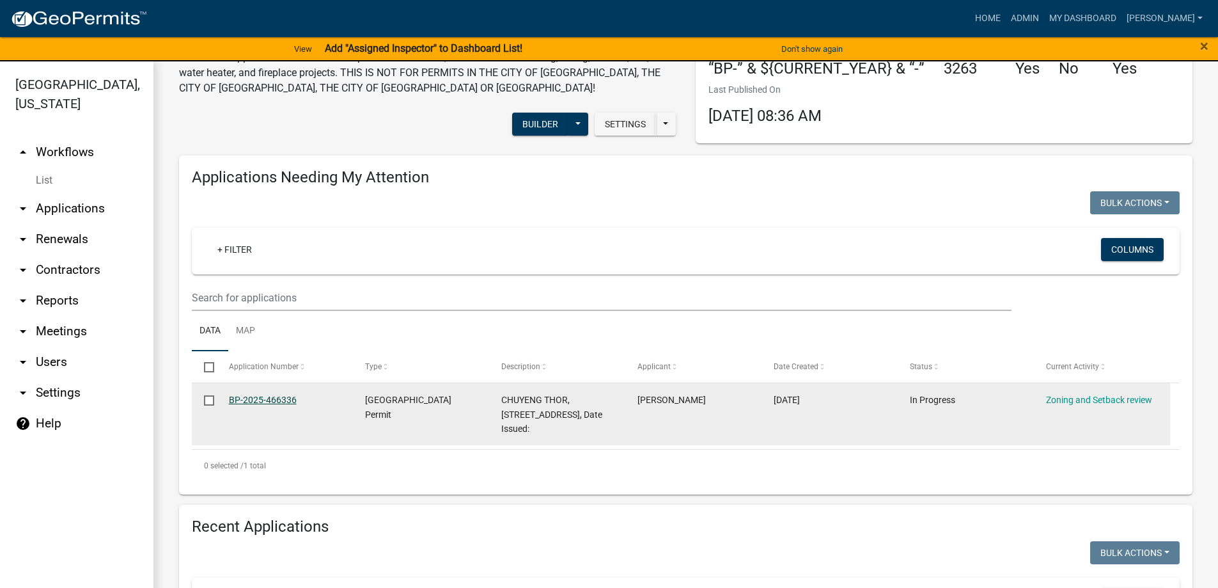
click at [267, 397] on link "BP-2025-466336" at bounding box center [263, 400] width 68 height 10
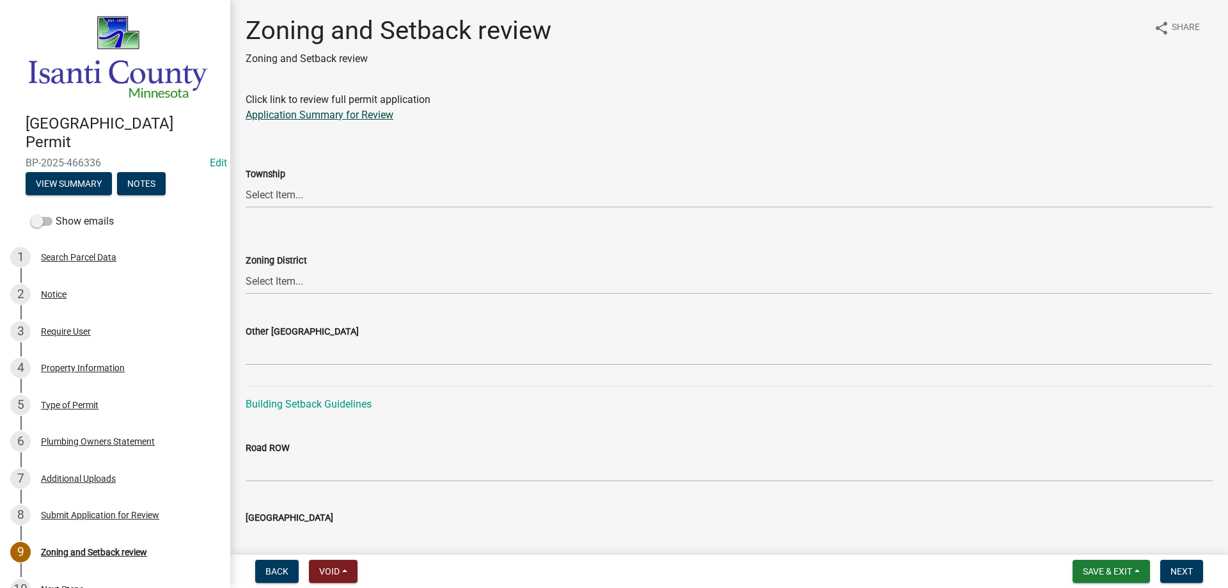
click at [276, 118] on link "Application Summary for Review" at bounding box center [320, 115] width 148 height 12
click at [304, 113] on link "Application Summary for Review" at bounding box center [320, 115] width 148 height 12
click at [330, 196] on select "Select Item... [PERSON_NAME] Cambridge [PERSON_NAME] Isanti [GEOGRAPHIC_DATA] […" at bounding box center [729, 195] width 967 height 26
click at [246, 182] on select "Select Item... [PERSON_NAME] Cambridge [PERSON_NAME] Isanti [GEOGRAPHIC_DATA] […" at bounding box center [729, 195] width 967 height 26
select select "37cfd35d-0087-4bb8-96f7-a1fad0a8aadf"
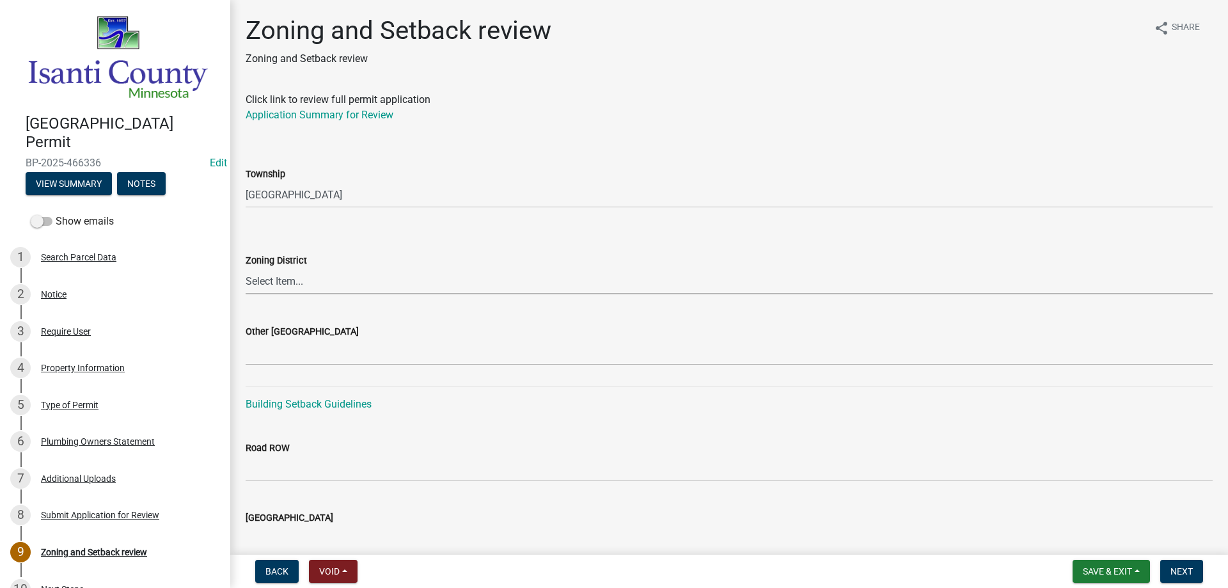
click at [284, 288] on select "Select Item... Agricultural/Residential (A/R) Tier 1 General Business (B) Indus…" at bounding box center [729, 281] width 967 height 26
click at [246, 268] on select "Select Item... Agricultural/Residential (A/R) Tier 1 General Business (B) Indus…" at bounding box center [729, 281] width 967 height 26
select select "55e8a5cf-285f-40b2-b696-56a64a6e31ef"
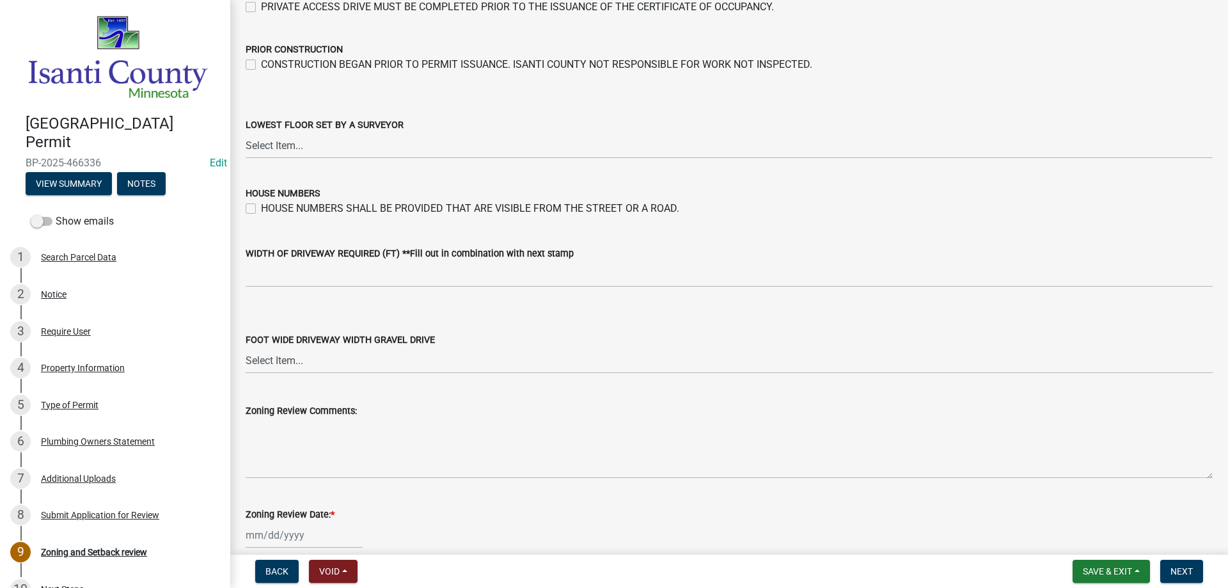
scroll to position [2171, 0]
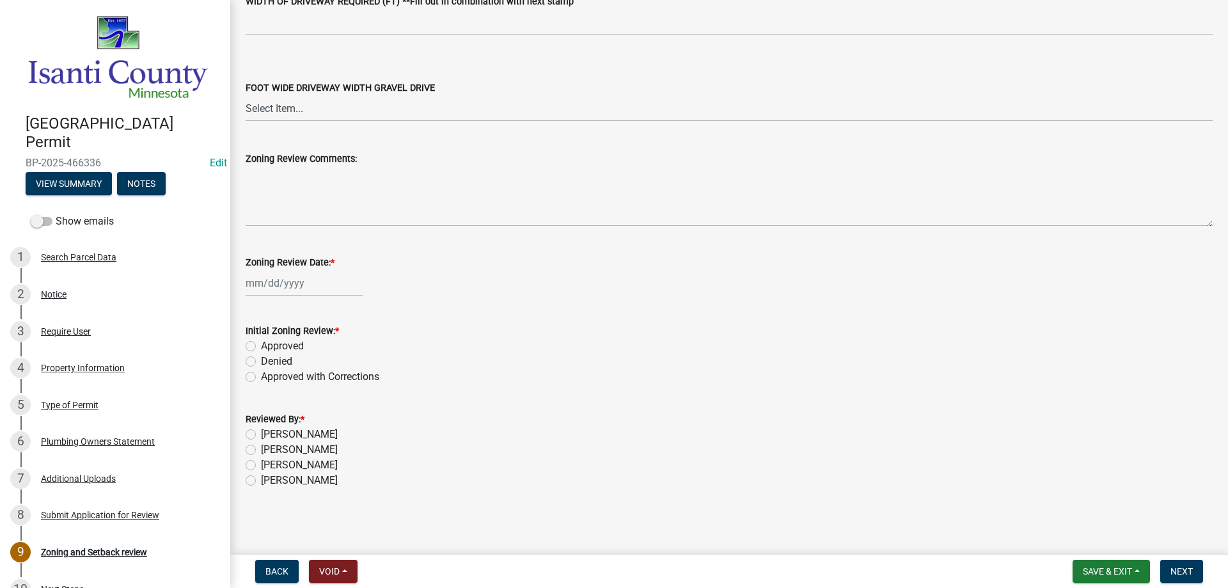
click at [304, 290] on div at bounding box center [304, 283] width 117 height 26
select select "8"
select select "2025"
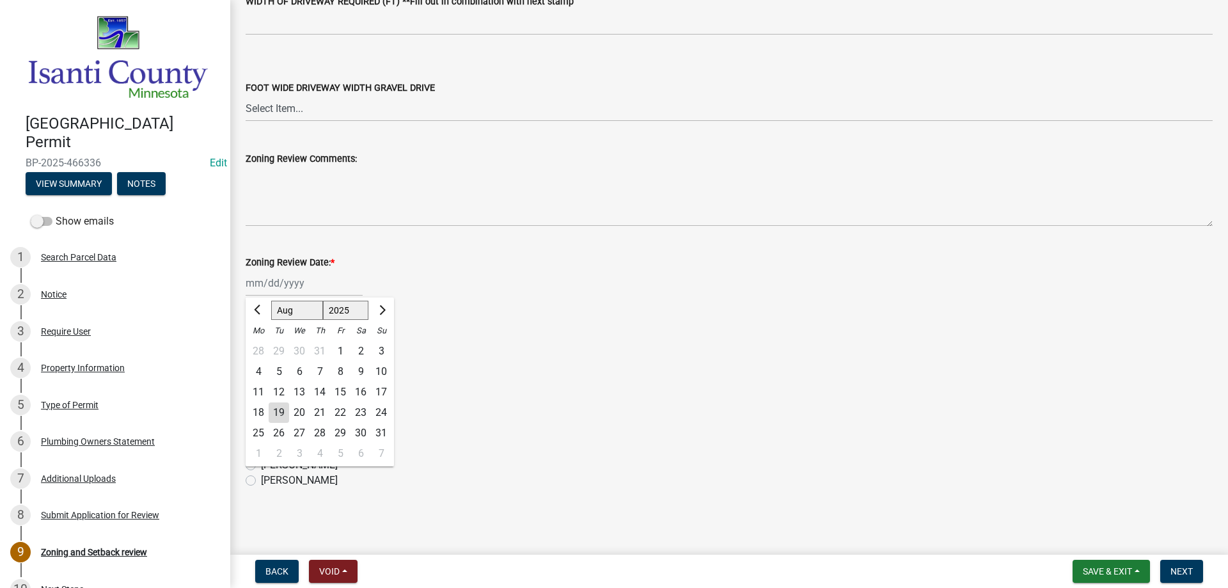
click at [277, 409] on div "19" at bounding box center [279, 412] width 20 height 20
type input "[DATE]"
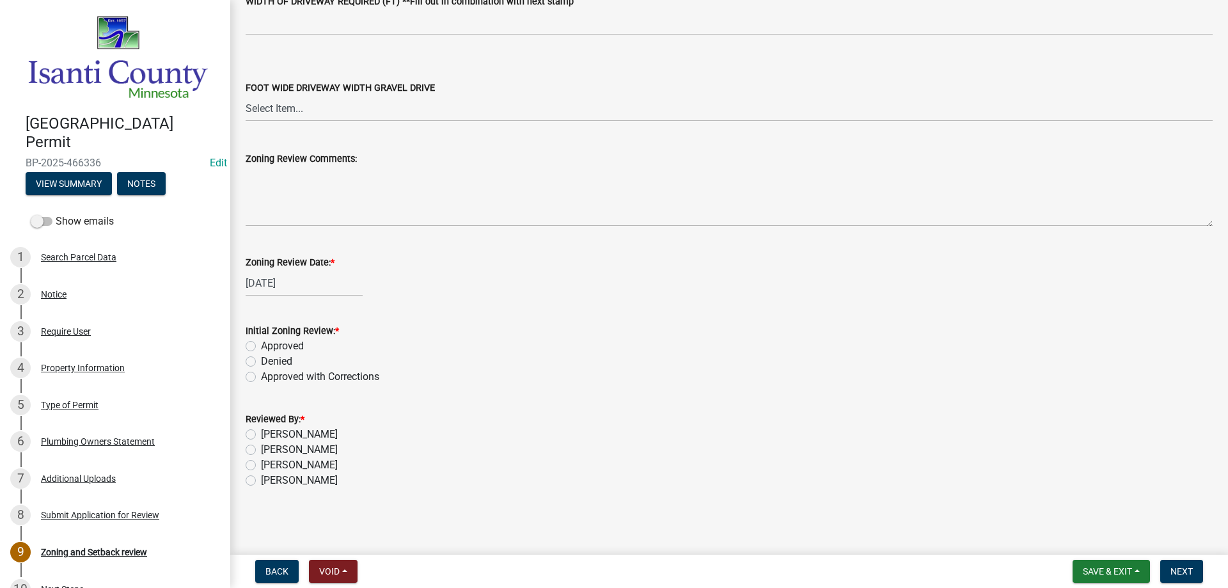
click at [256, 347] on div "Approved" at bounding box center [729, 345] width 967 height 15
click at [261, 346] on label "Approved" at bounding box center [282, 345] width 43 height 15
click at [261, 346] on input "Approved" at bounding box center [265, 342] width 8 height 8
radio input "true"
click at [261, 469] on label "[PERSON_NAME]" at bounding box center [299, 464] width 77 height 15
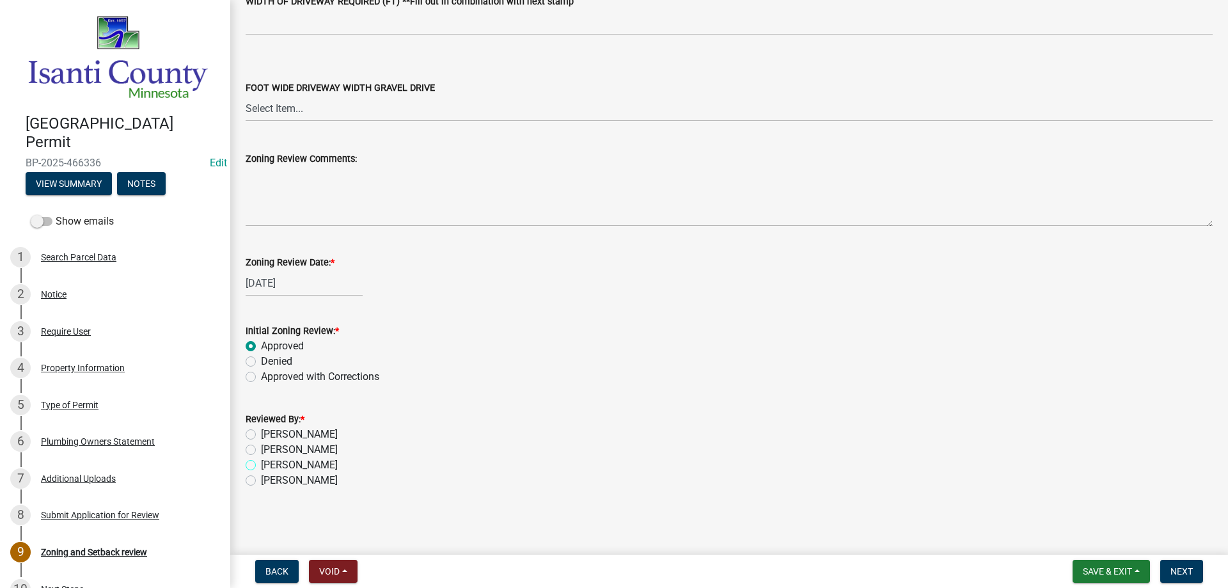
click at [261, 466] on input "[PERSON_NAME]" at bounding box center [265, 461] width 8 height 8
radio input "true"
click at [1185, 565] on button "Next" at bounding box center [1181, 571] width 43 height 23
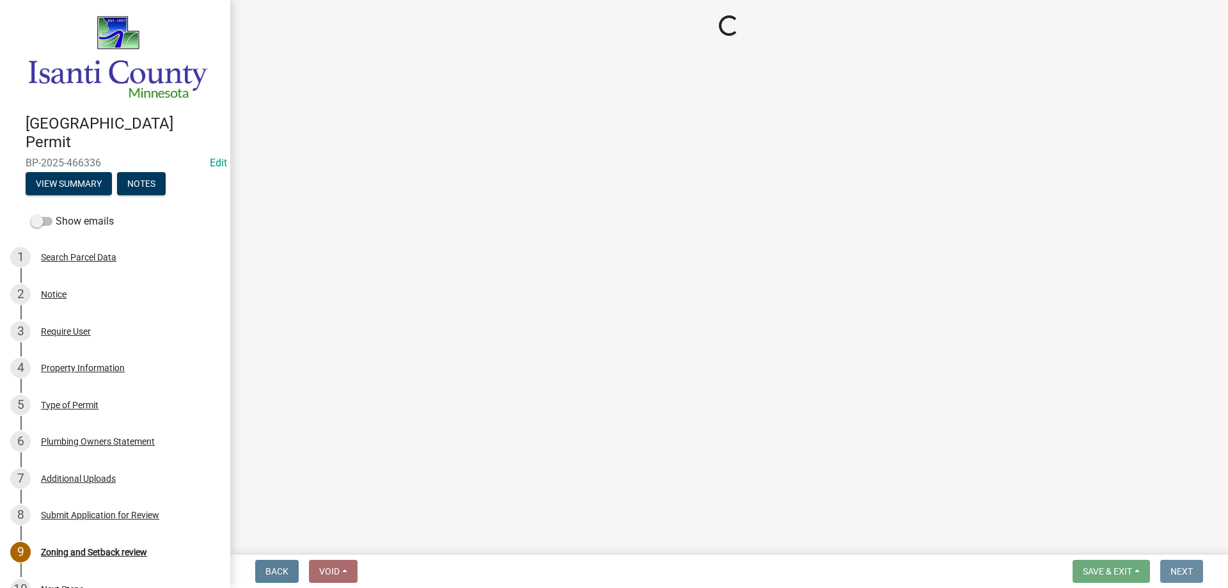
scroll to position [0, 0]
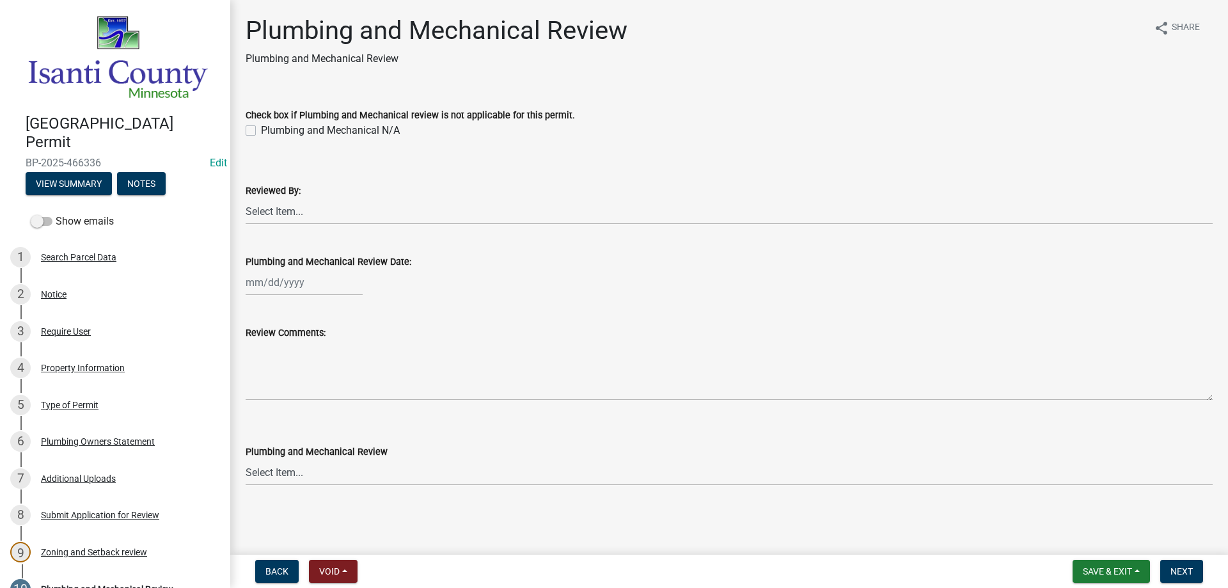
click at [261, 130] on label "Plumbing and Mechanical N/A" at bounding box center [330, 130] width 139 height 15
click at [261, 130] on input "Plumbing and Mechanical N/A" at bounding box center [265, 127] width 8 height 8
checkbox input "true"
drag, startPoint x: 1201, startPoint y: 574, endPoint x: 1192, endPoint y: 569, distance: 9.8
click at [1199, 574] on button "Next" at bounding box center [1181, 571] width 43 height 23
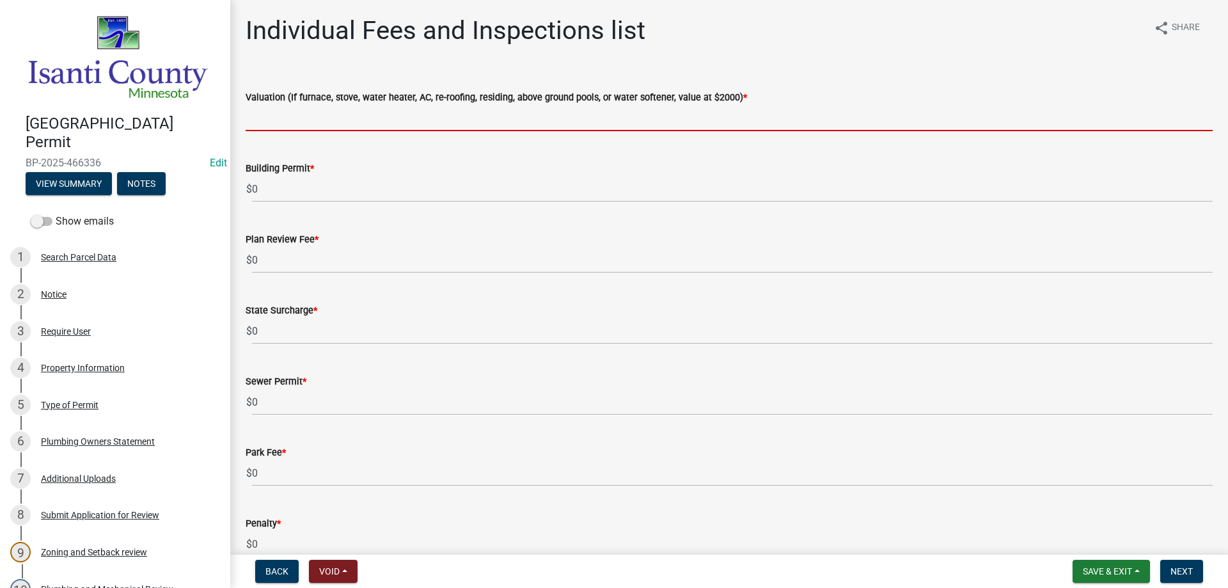
click at [256, 119] on input "text" at bounding box center [729, 118] width 967 height 26
type input "2000"
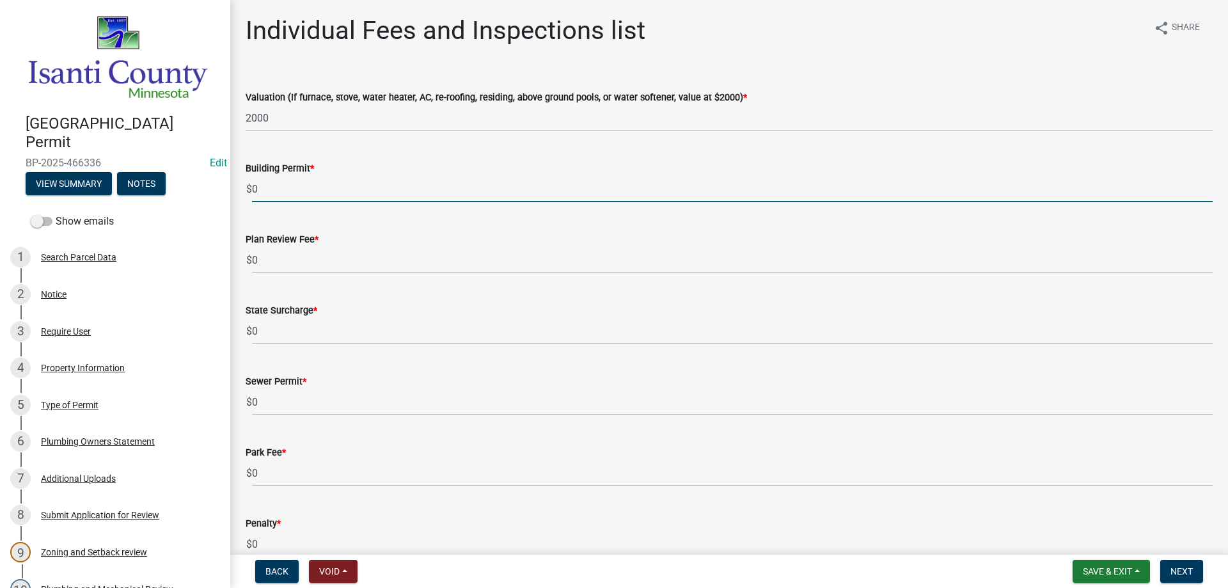
drag, startPoint x: 299, startPoint y: 185, endPoint x: 217, endPoint y: 207, distance: 84.7
click at [217, 207] on div "Isanti County Building Permit BP-2025-466336 Edit View Summary Notes Show email…" at bounding box center [614, 294] width 1228 height 588
type input "70"
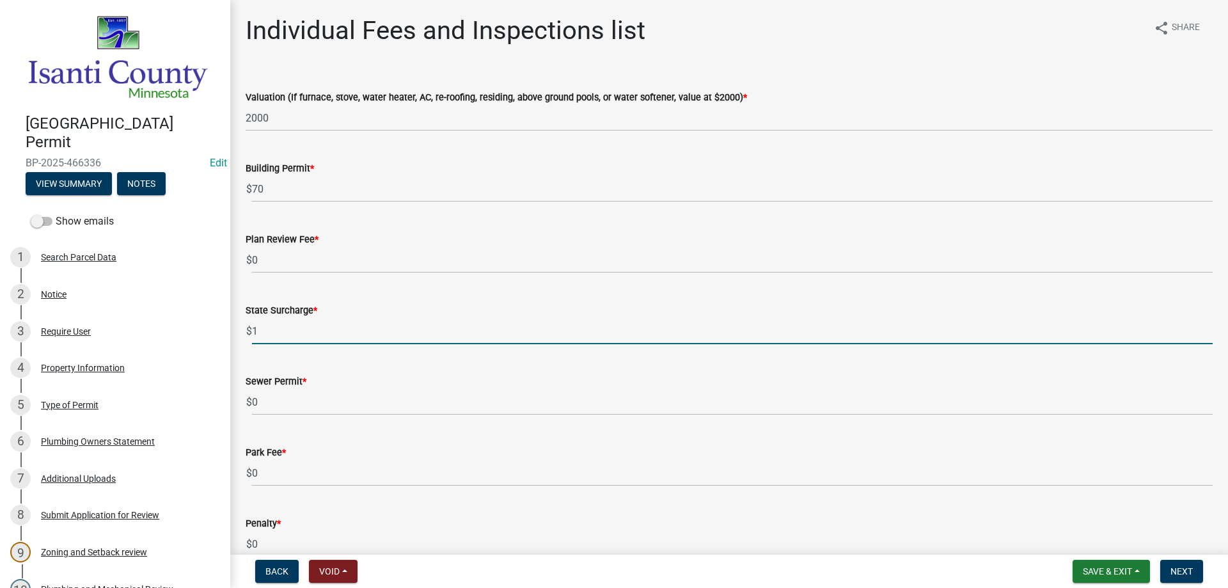
type input "1"
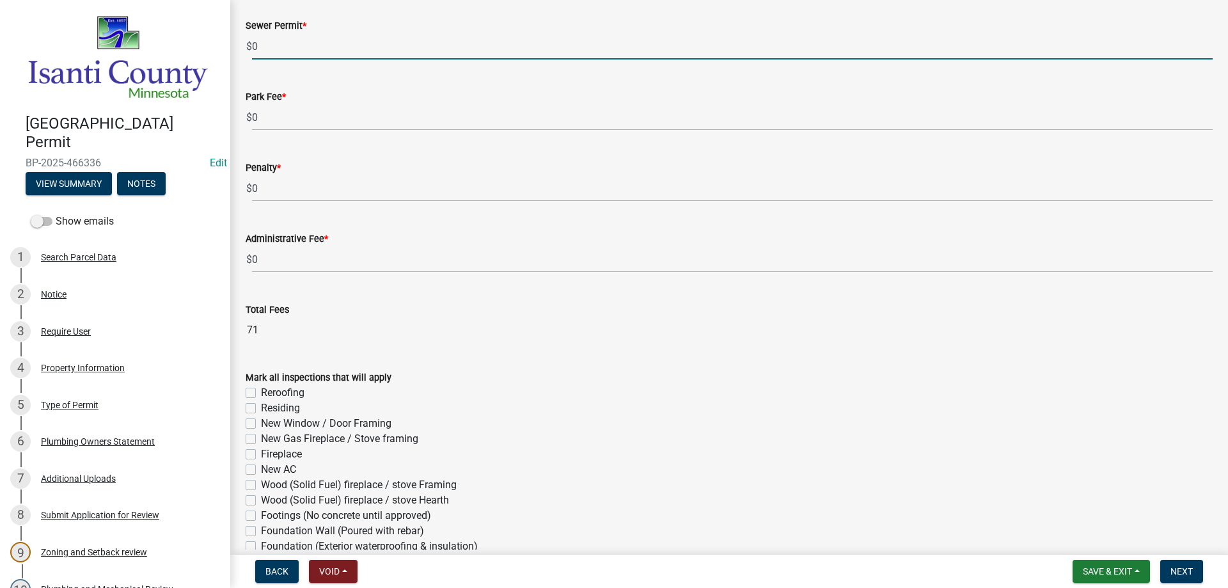
scroll to position [384, 0]
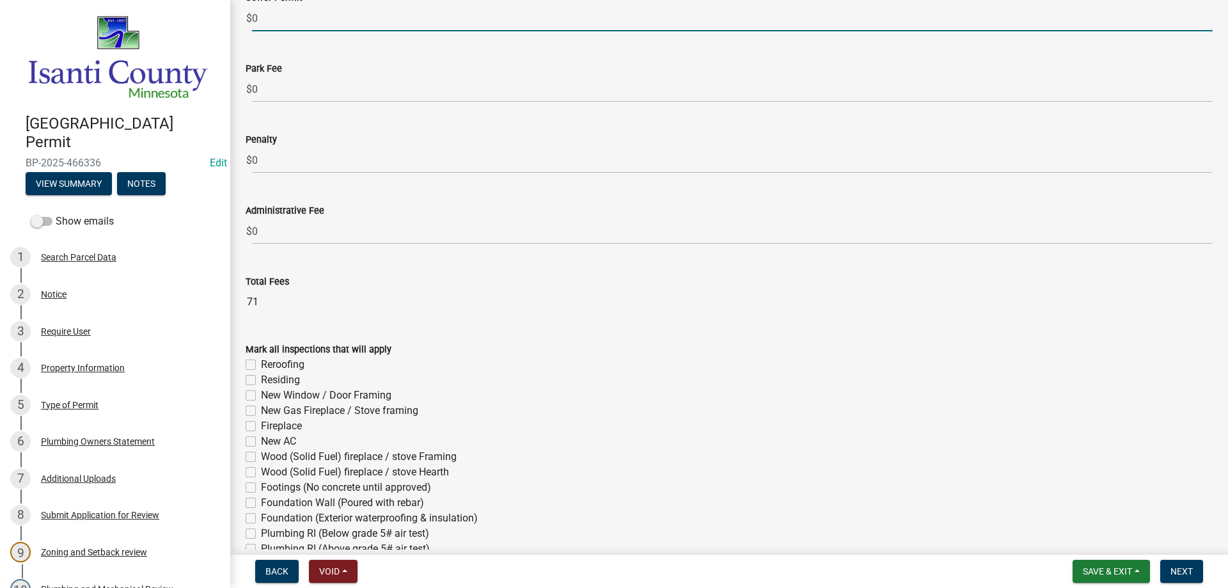
click at [261, 369] on label "Reroofing" at bounding box center [282, 364] width 43 height 15
click at [261, 365] on input "Reroofing" at bounding box center [265, 361] width 8 height 8
checkbox input "true"
checkbox input "false"
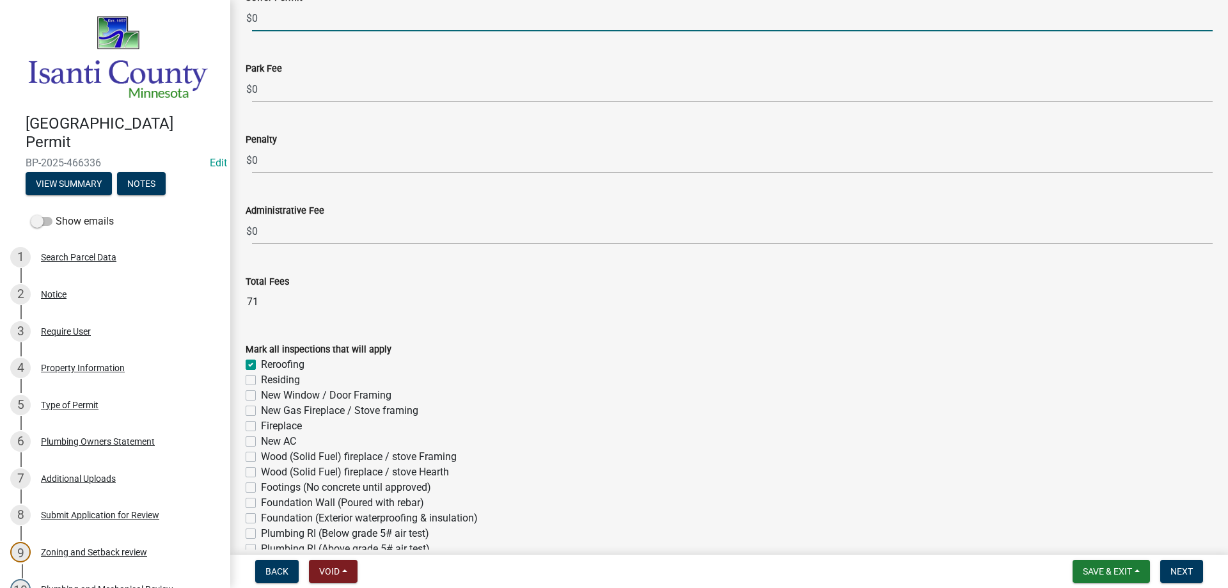
checkbox input "false"
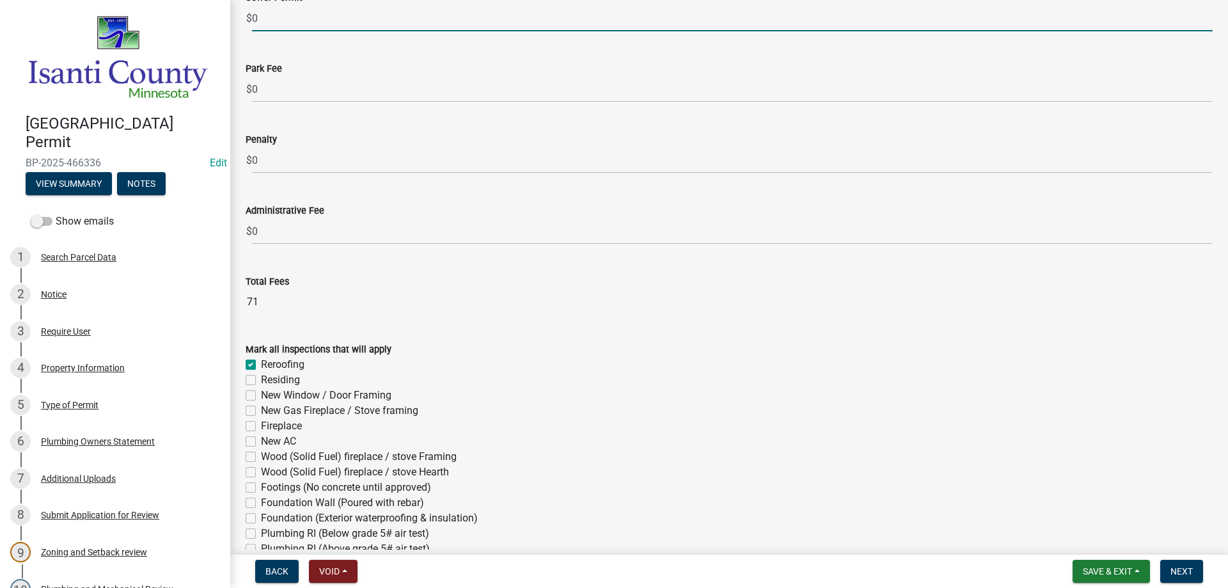
checkbox input "false"
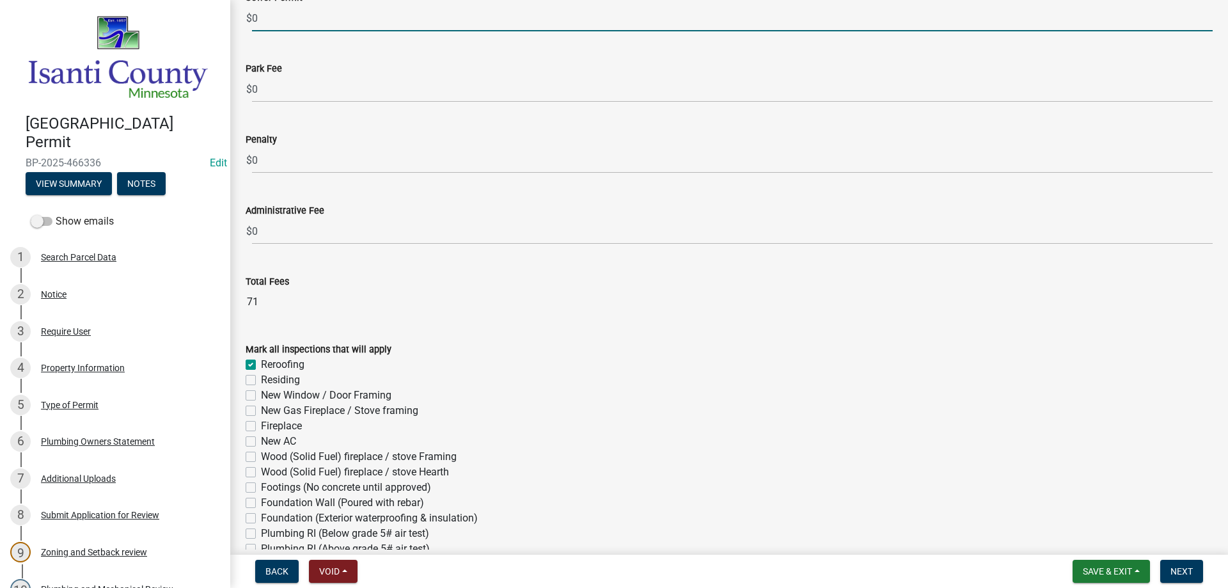
checkbox input "false"
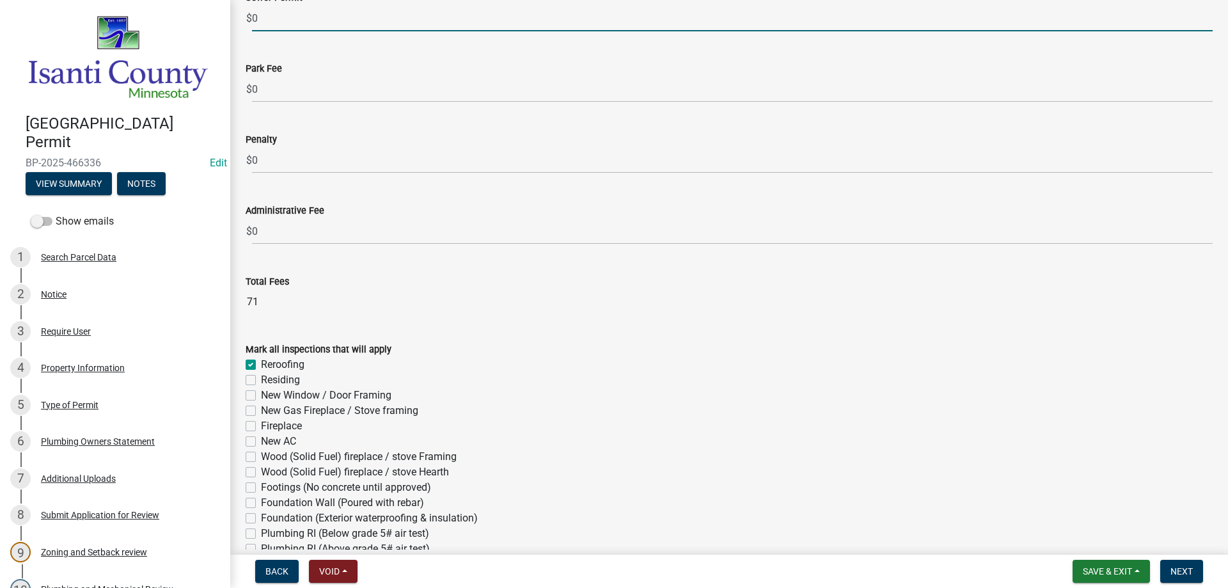
checkbox input "false"
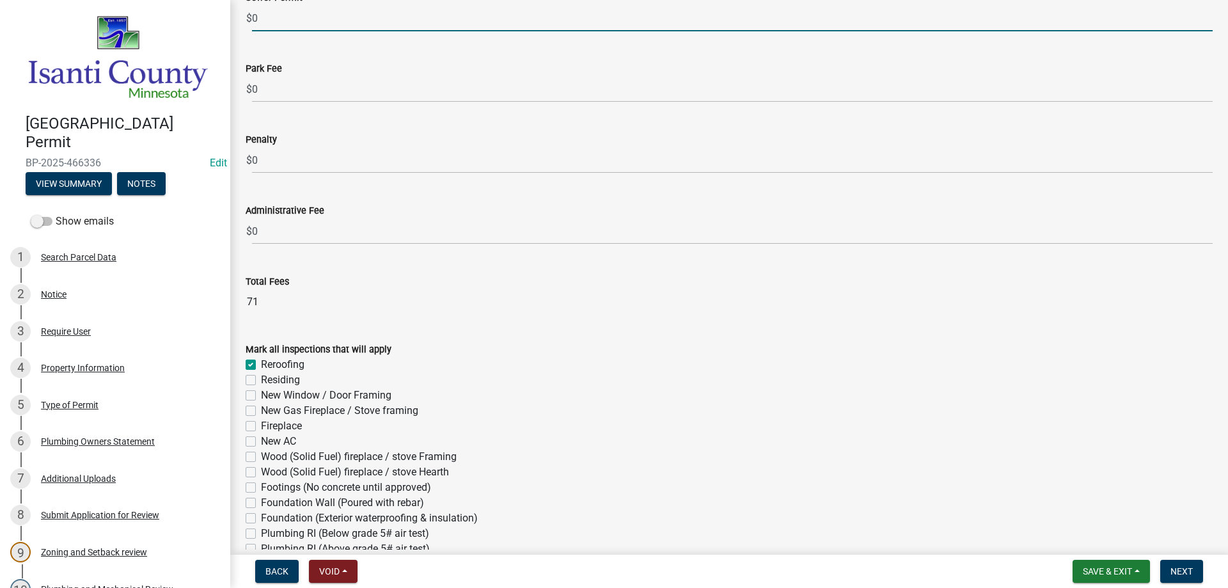
checkbox input "false"
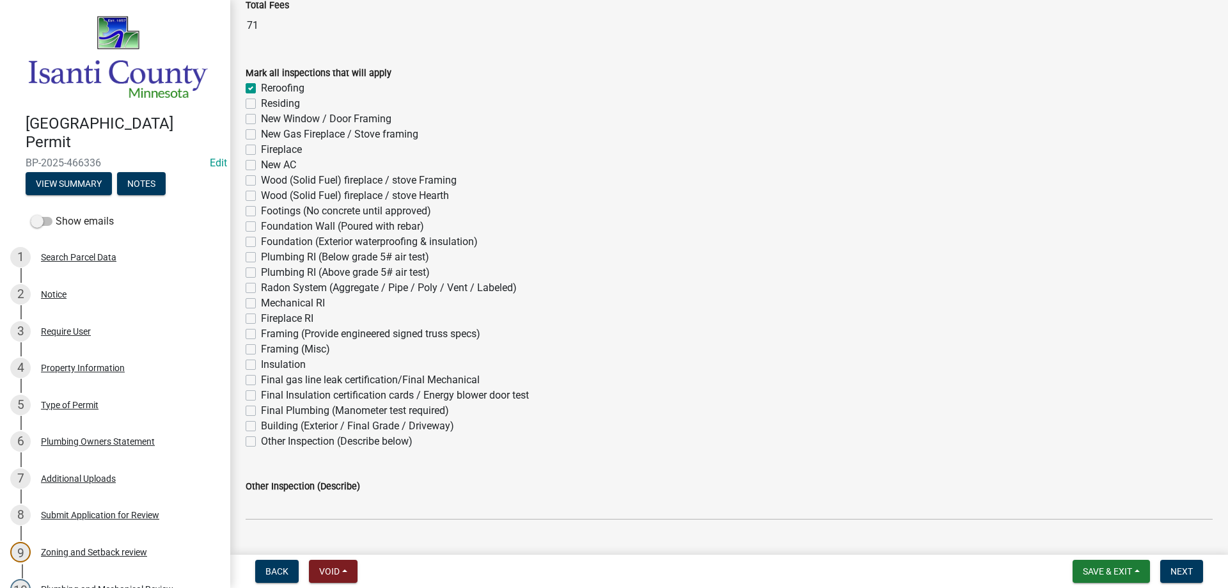
scroll to position [691, 0]
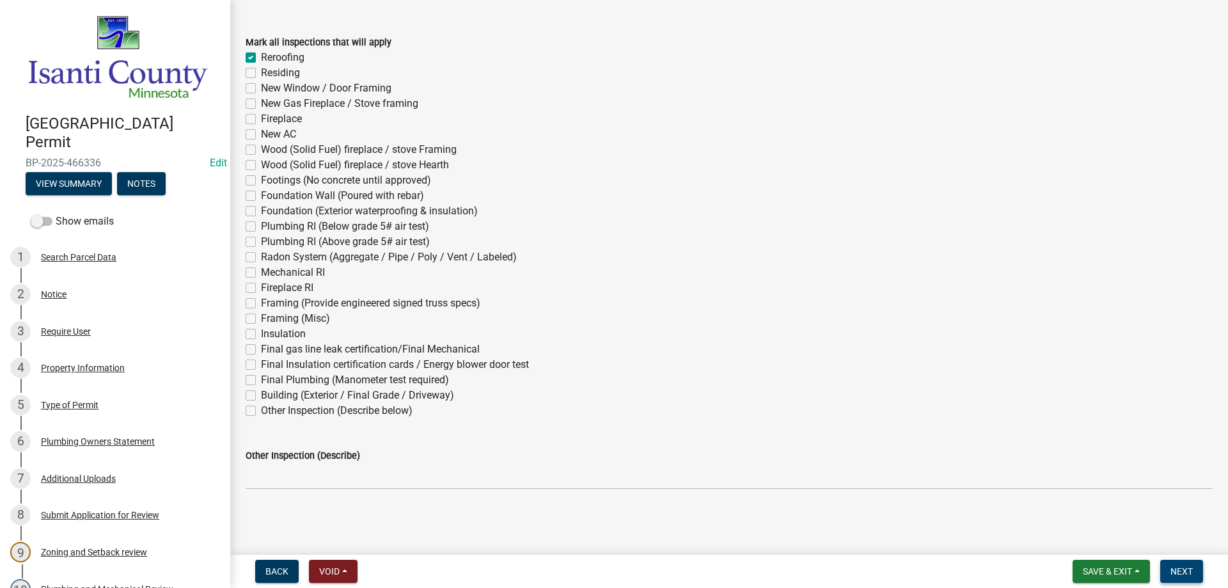
click at [1177, 569] on span "Next" at bounding box center [1182, 571] width 22 height 10
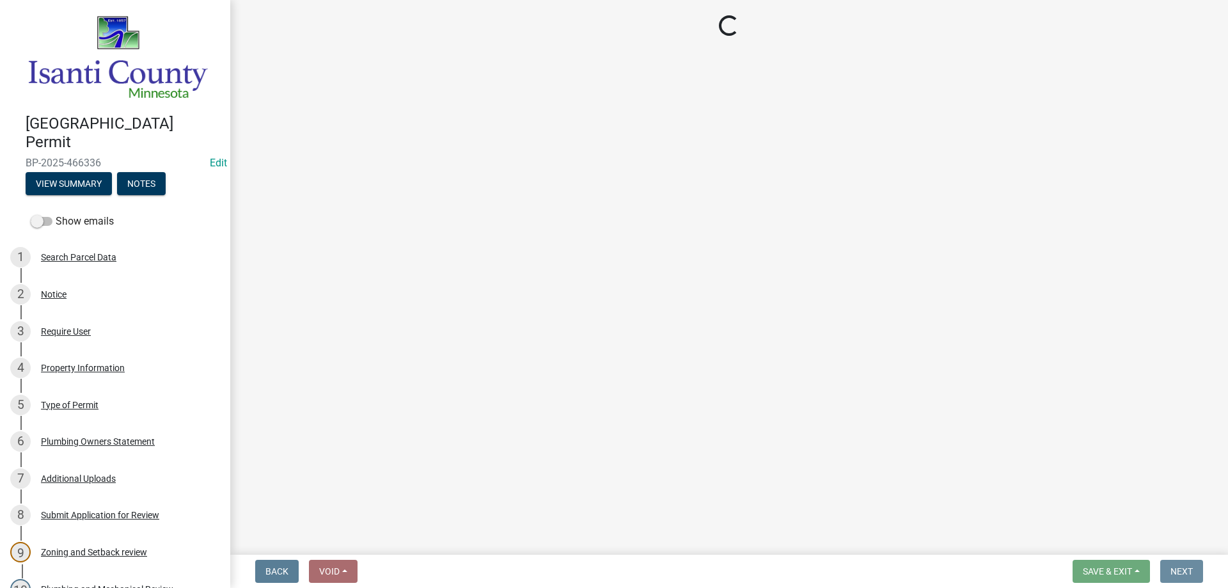
scroll to position [0, 0]
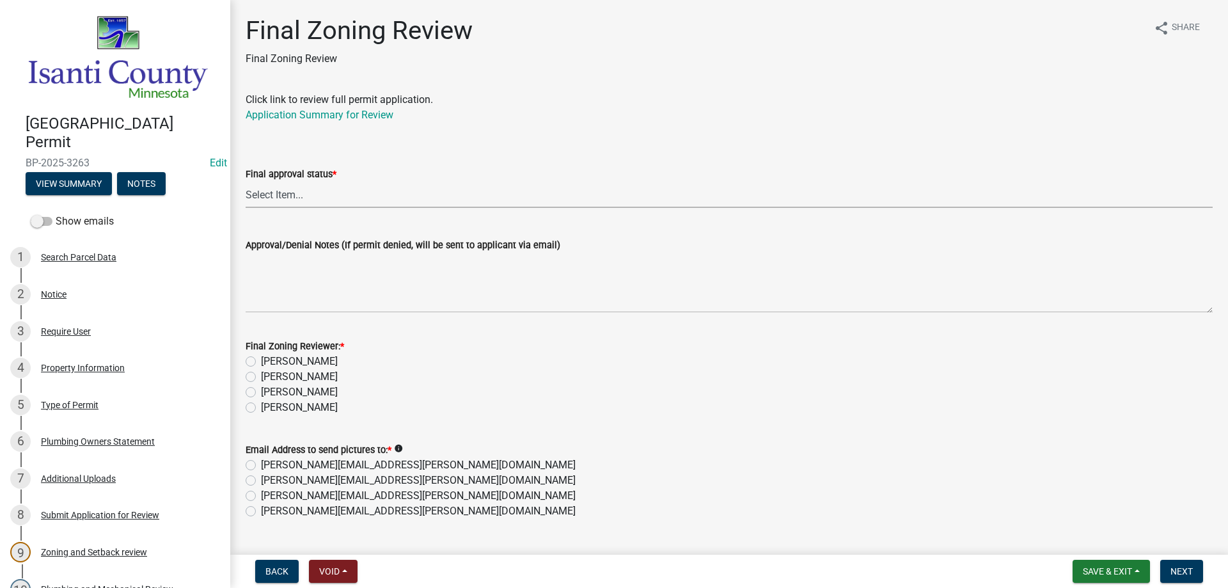
click at [299, 195] on select "Select Item... Approved Denied" at bounding box center [729, 195] width 967 height 26
click at [246, 182] on select "Select Item... Approved Denied" at bounding box center [729, 195] width 967 height 26
select select "ea18257a-8a04-42cc-b171-77fc38c97f37"
click at [261, 393] on label "[PERSON_NAME]" at bounding box center [299, 391] width 77 height 15
click at [261, 393] on input "[PERSON_NAME]" at bounding box center [265, 388] width 8 height 8
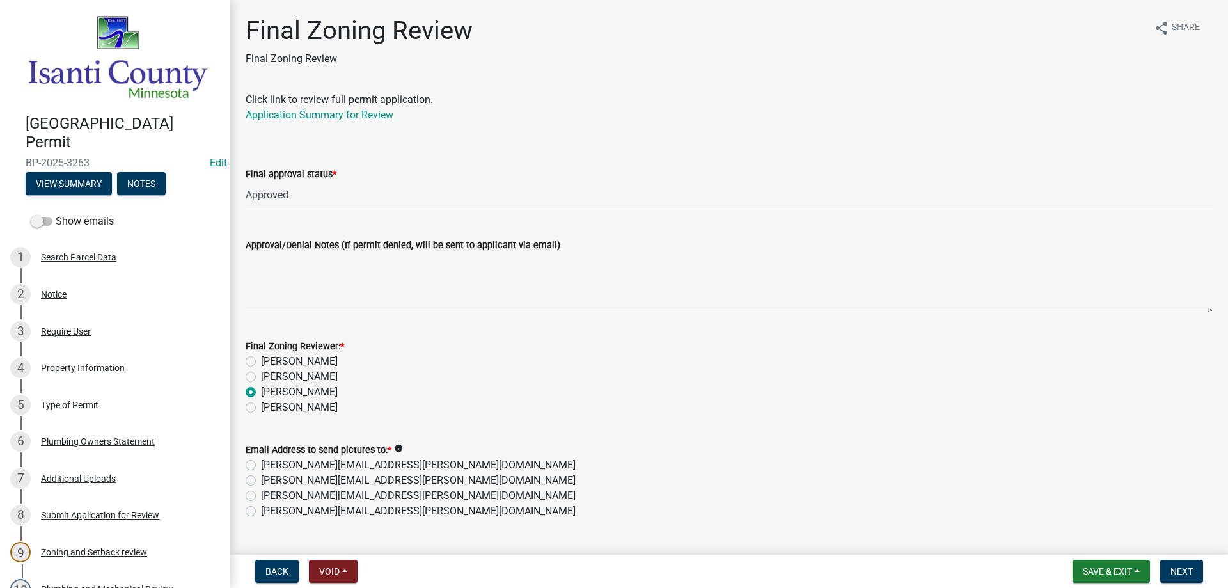
radio input "true"
click at [261, 510] on label "[PERSON_NAME][EMAIL_ADDRESS][PERSON_NAME][DOMAIN_NAME]" at bounding box center [418, 510] width 315 height 15
click at [261, 510] on input "[PERSON_NAME][EMAIL_ADDRESS][PERSON_NAME][DOMAIN_NAME]" at bounding box center [265, 507] width 8 height 8
radio input "true"
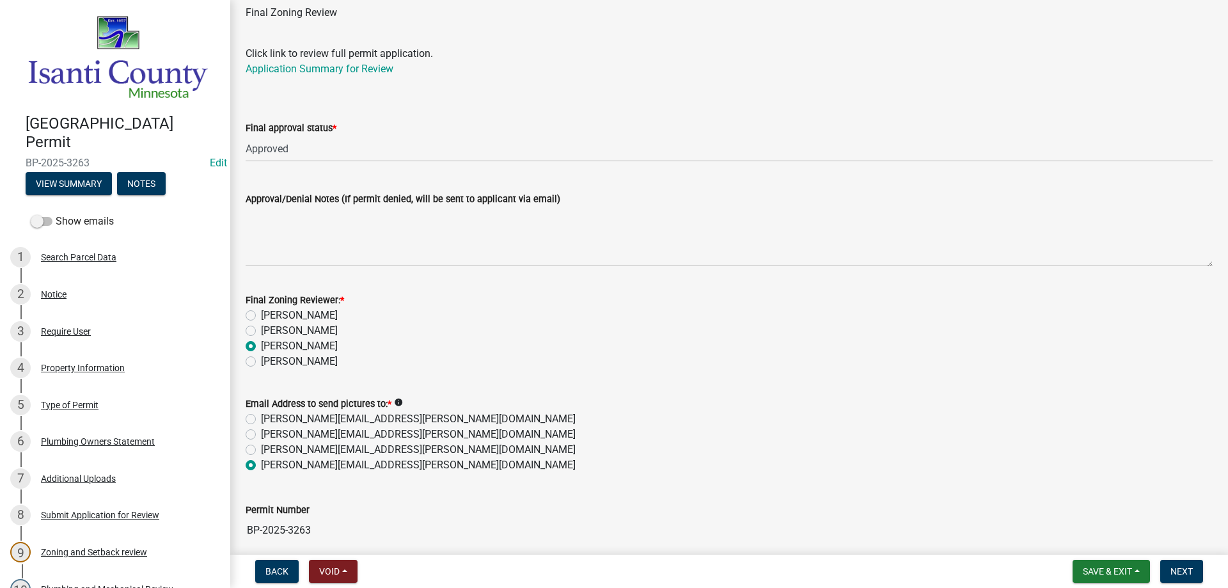
scroll to position [100, 0]
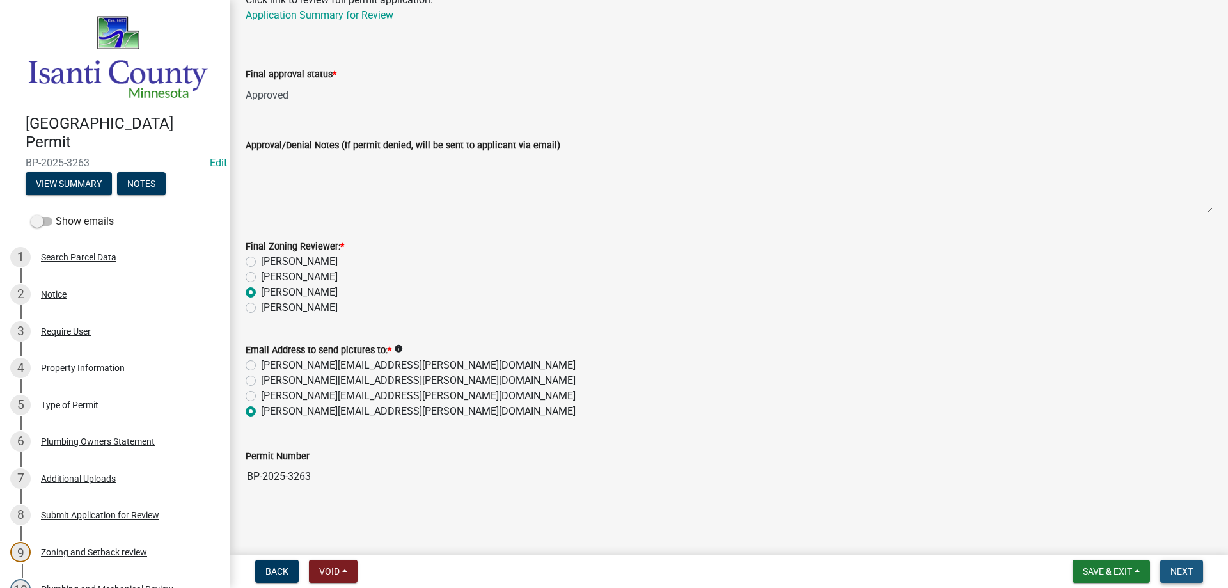
click at [1165, 572] on button "Next" at bounding box center [1181, 571] width 43 height 23
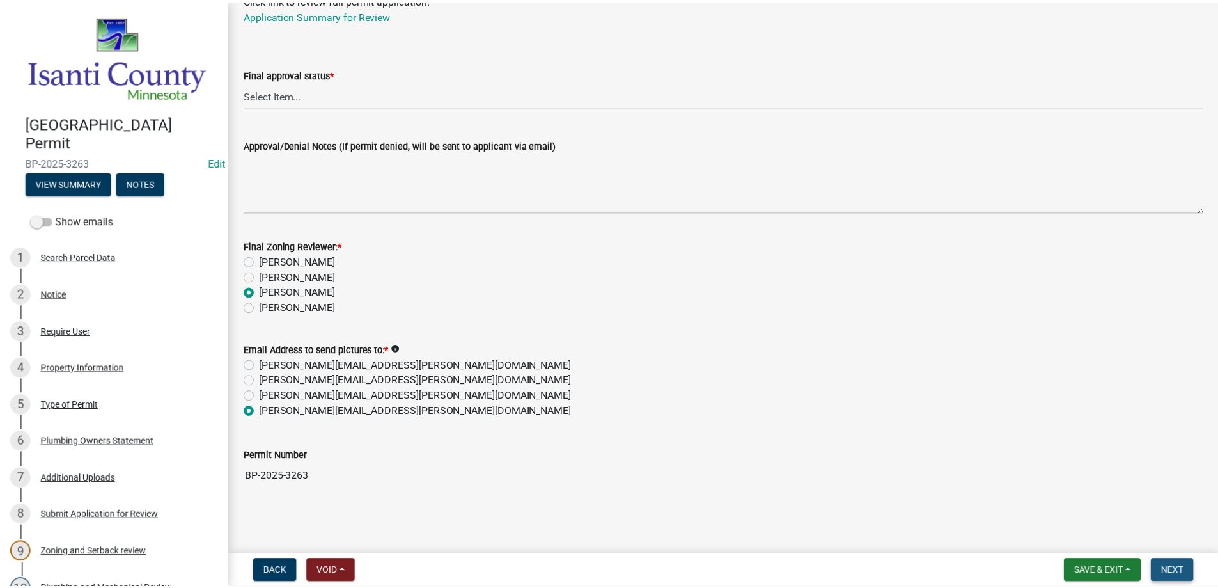
scroll to position [0, 0]
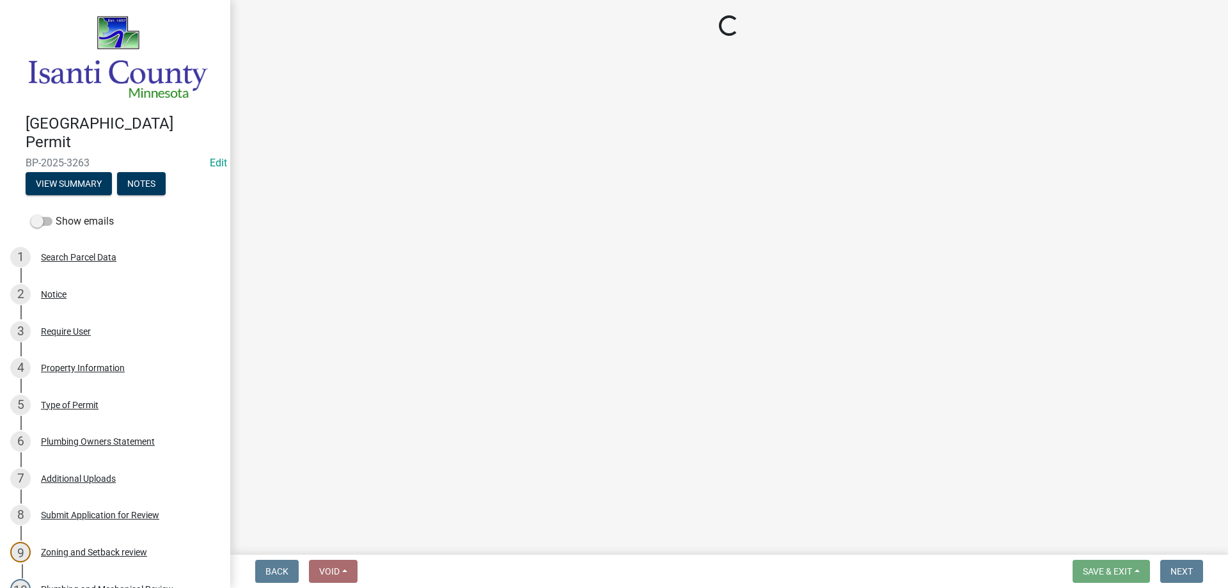
select select "3: 3"
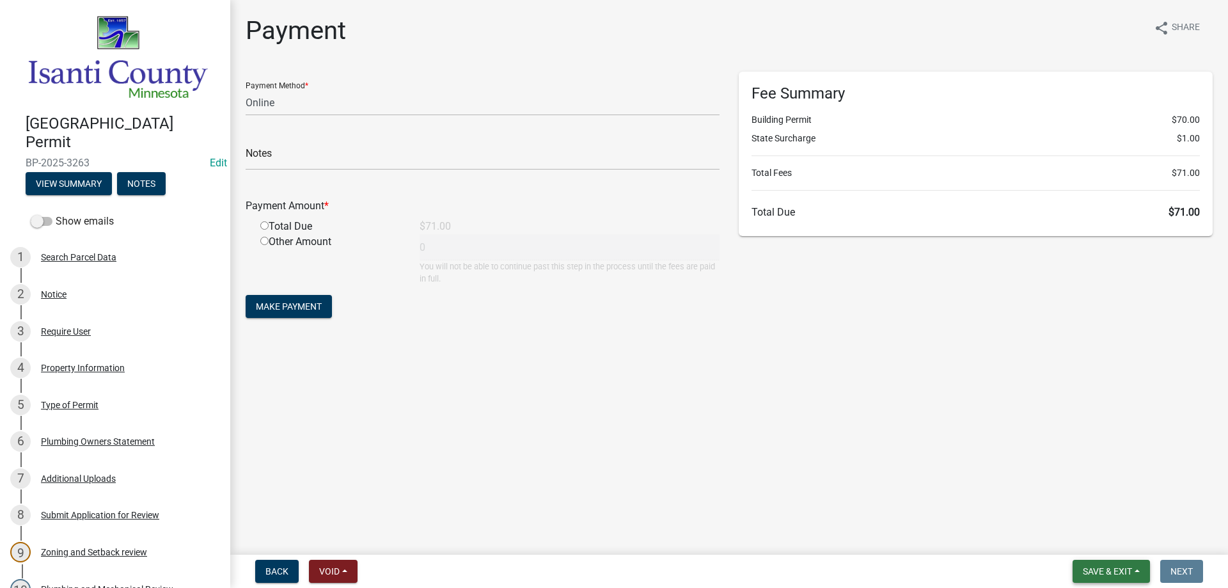
click at [1087, 567] on span "Save & Exit" at bounding box center [1107, 571] width 49 height 10
click at [1075, 534] on button "Save & Exit" at bounding box center [1099, 538] width 102 height 31
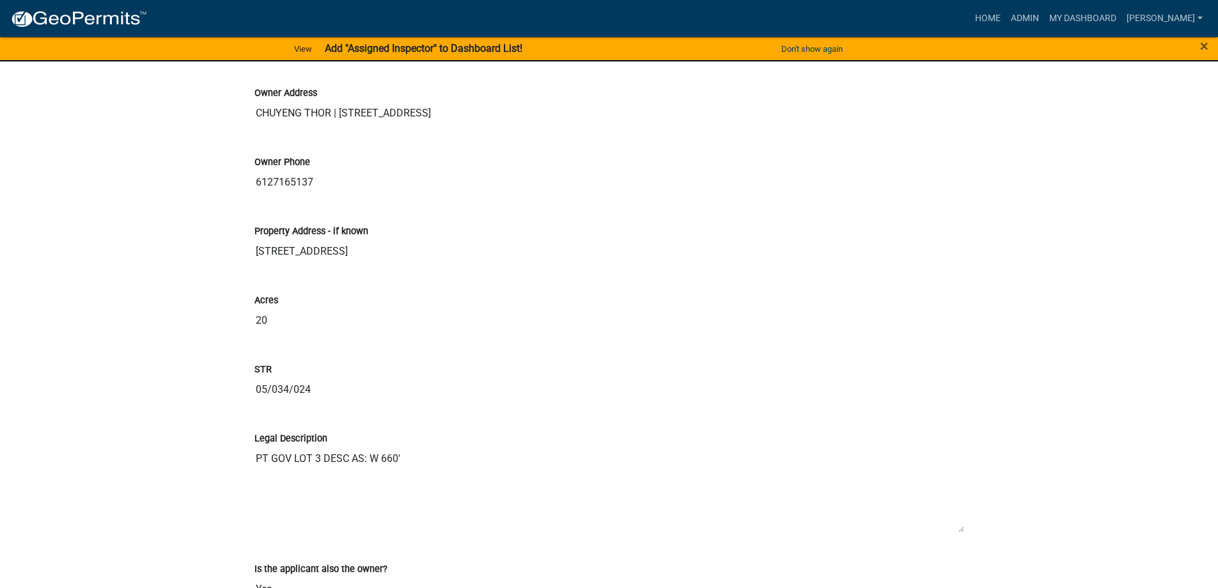
scroll to position [1215, 0]
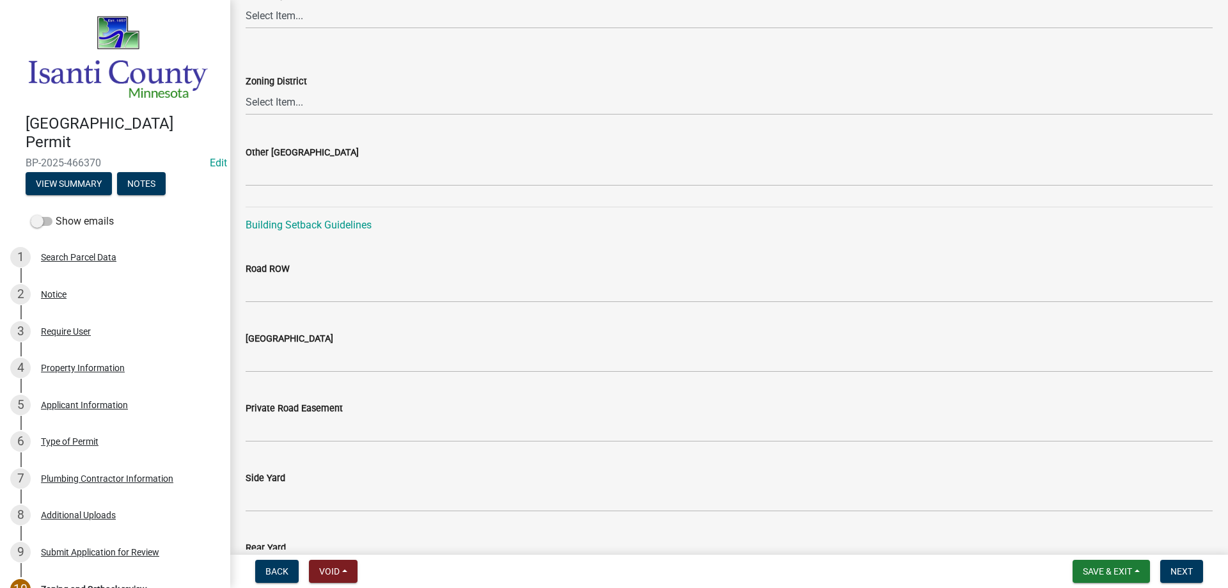
scroll to position [64, 0]
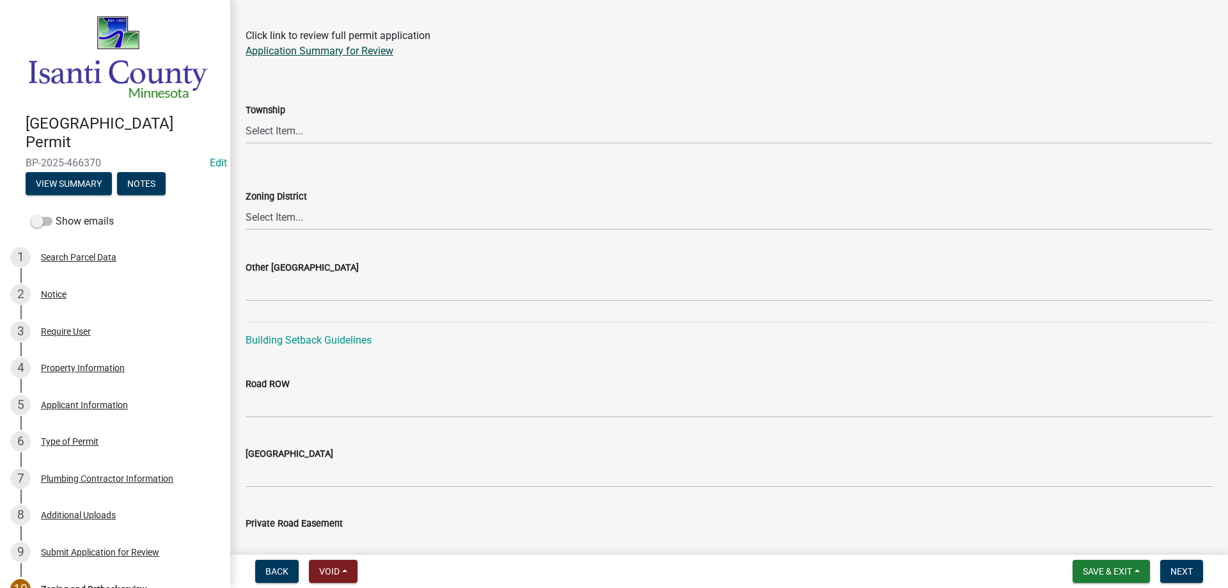
click at [336, 53] on link "Application Summary for Review" at bounding box center [320, 51] width 148 height 12
click at [306, 136] on select "Select Item... [PERSON_NAME] Cambridge [PERSON_NAME] Isanti [GEOGRAPHIC_DATA] […" at bounding box center [729, 131] width 967 height 26
click at [246, 118] on select "Select Item... [PERSON_NAME] Cambridge [PERSON_NAME] Isanti [GEOGRAPHIC_DATA] […" at bounding box center [729, 131] width 967 height 26
select select "8d14c8c2-00bf-437c-a275-cdc2ffe72a83"
click at [296, 216] on select "Select Item... Agricultural/Residential (A/R) Tier 1 General Business (B) Indus…" at bounding box center [729, 217] width 967 height 26
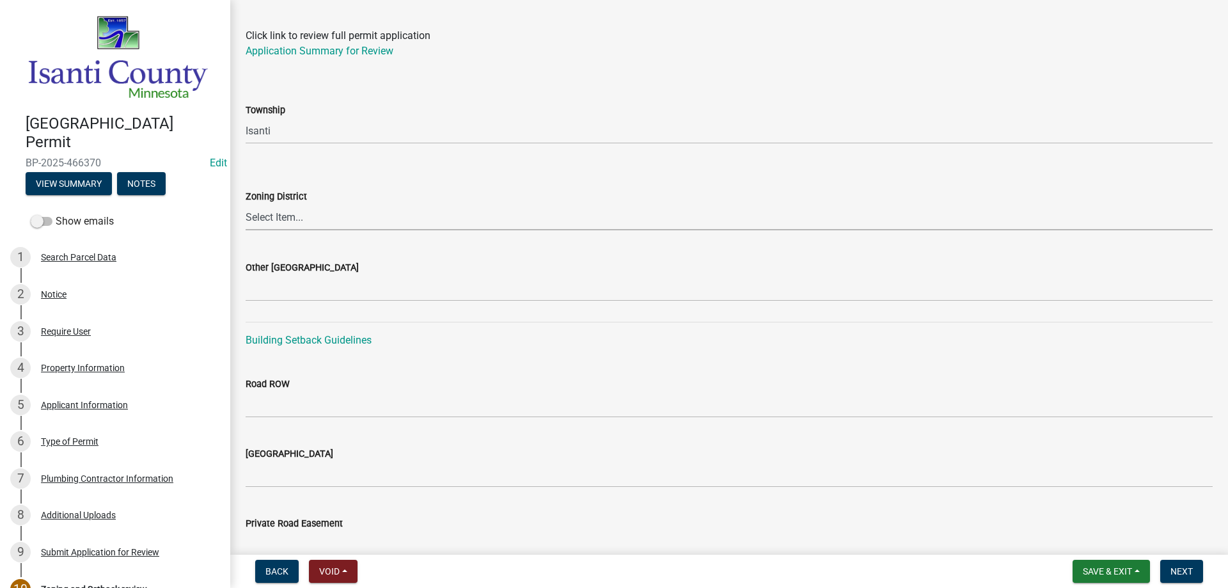
click at [296, 208] on select "Select Item... Agricultural/Residential (A/R) Tier 1 General Business (B) Indus…" at bounding box center [729, 217] width 967 height 26
click at [246, 204] on select "Select Item... Agricultural/Residential (A/R) Tier 1 General Business (B) Indus…" at bounding box center [729, 217] width 967 height 26
select select "55e8a5cf-285f-40b2-b696-56a64a6e31ef"
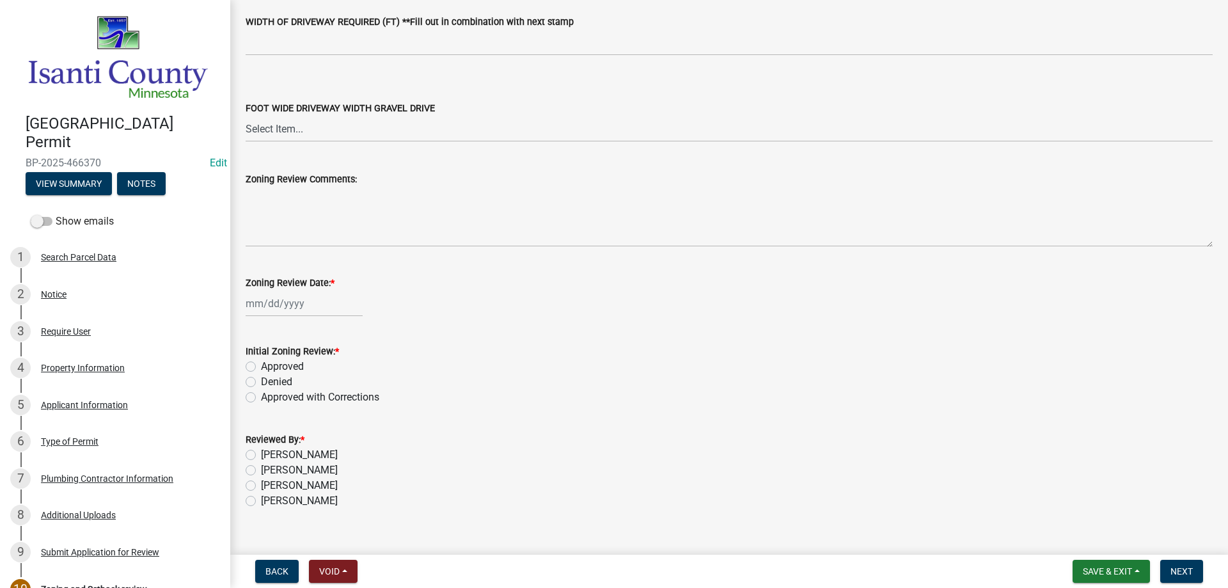
scroll to position [2171, 0]
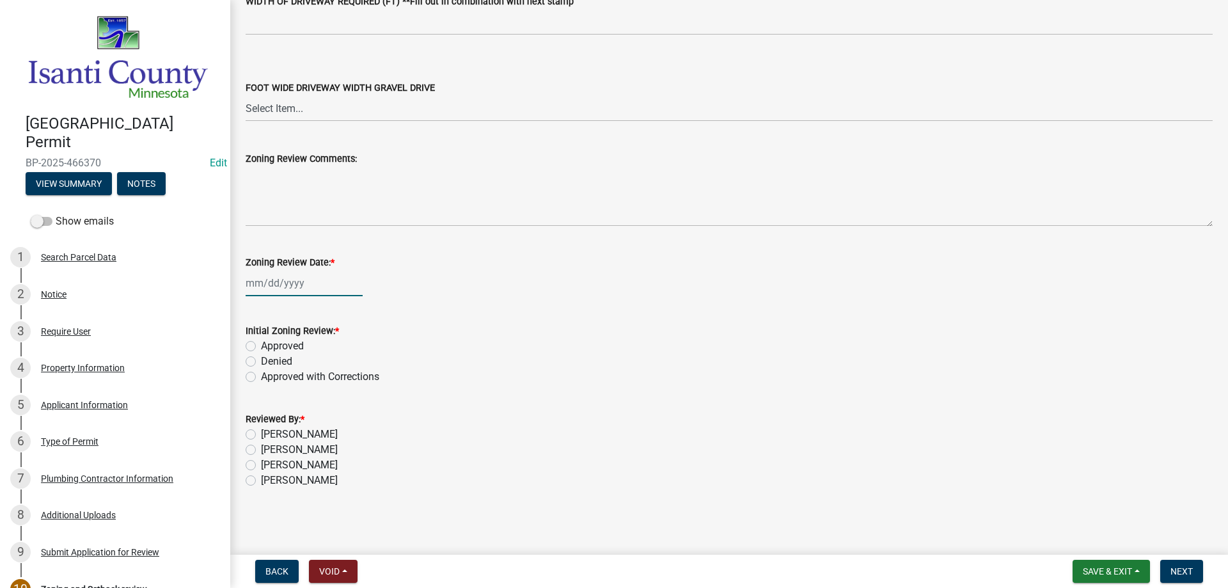
select select "8"
select select "2025"
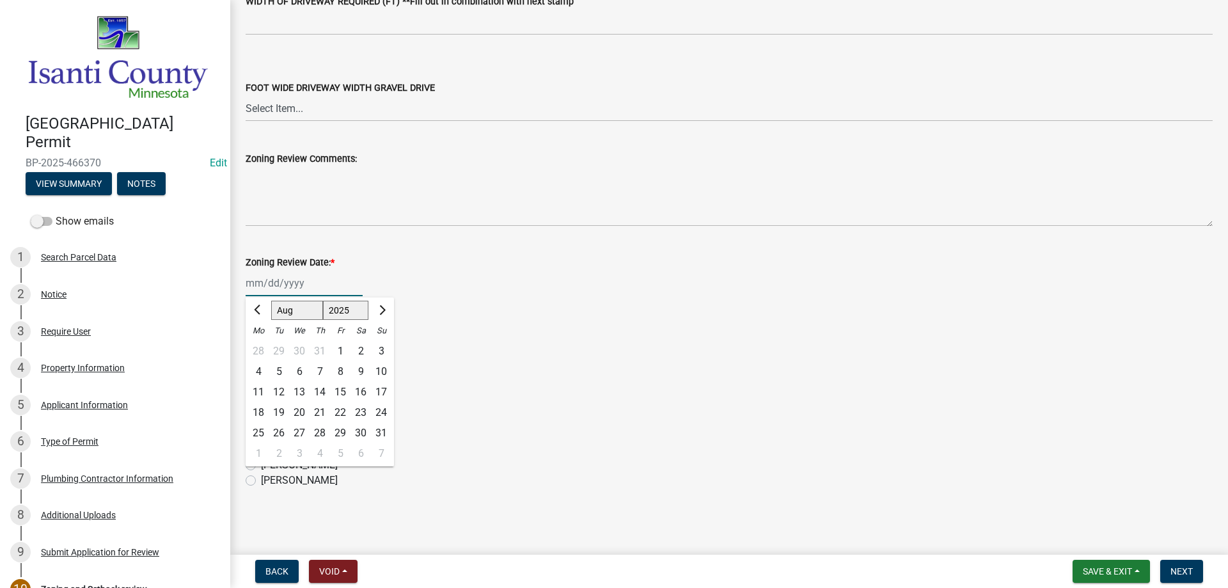
click at [274, 288] on div "[PERSON_NAME] Feb Mar Apr [PERSON_NAME][DATE] Oct Nov [DATE] 1526 1527 1528 152…" at bounding box center [304, 283] width 117 height 26
click at [276, 404] on div "19" at bounding box center [279, 412] width 20 height 20
type input "[DATE]"
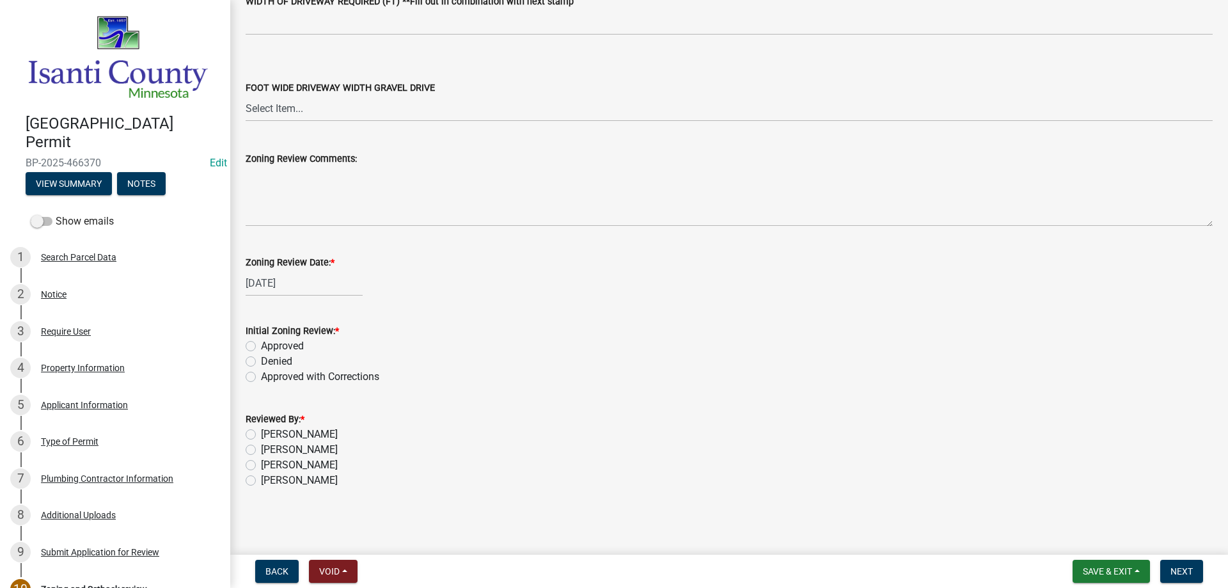
click at [261, 349] on label "Approved" at bounding box center [282, 345] width 43 height 15
click at [261, 347] on input "Approved" at bounding box center [265, 342] width 8 height 8
radio input "true"
click at [261, 465] on label "[PERSON_NAME]" at bounding box center [299, 464] width 77 height 15
click at [261, 465] on input "[PERSON_NAME]" at bounding box center [265, 461] width 8 height 8
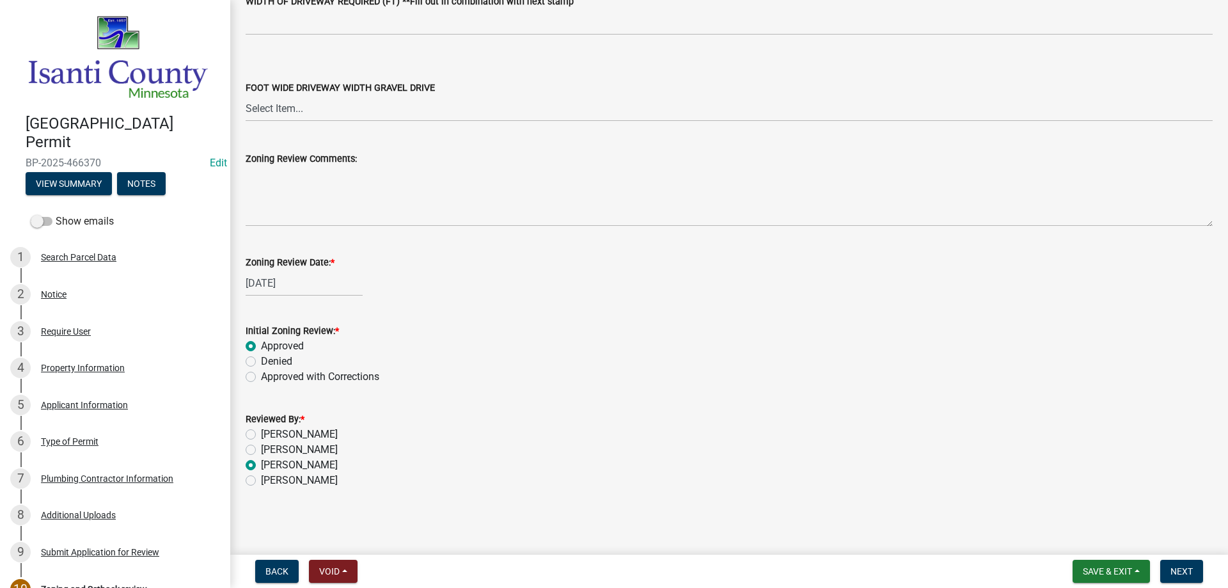
radio input "true"
click at [1168, 574] on button "Next" at bounding box center [1181, 571] width 43 height 23
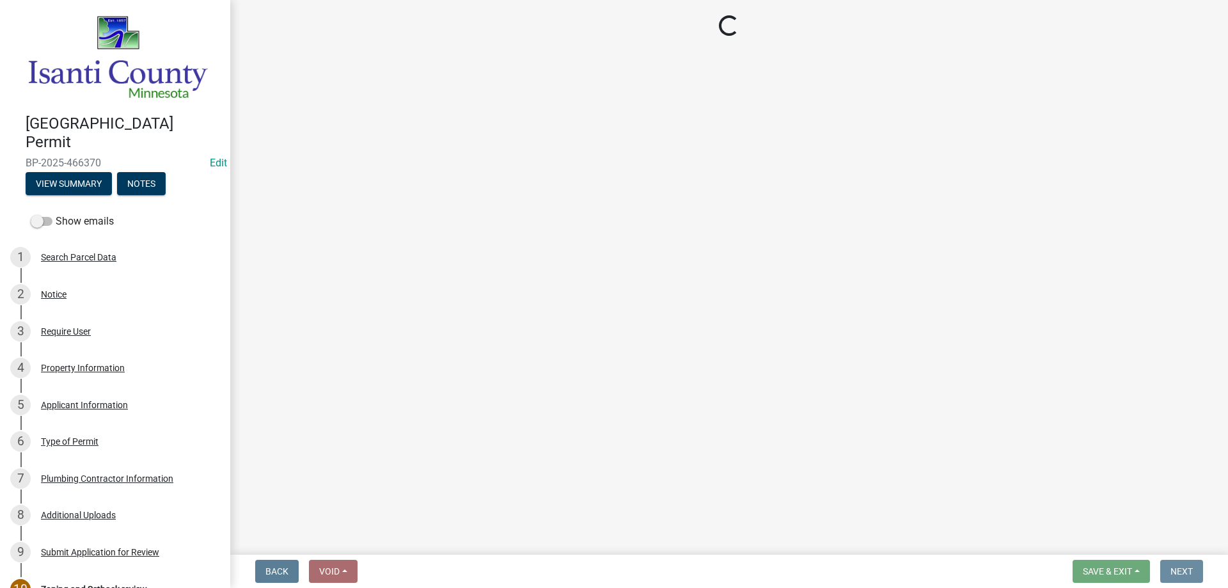
scroll to position [0, 0]
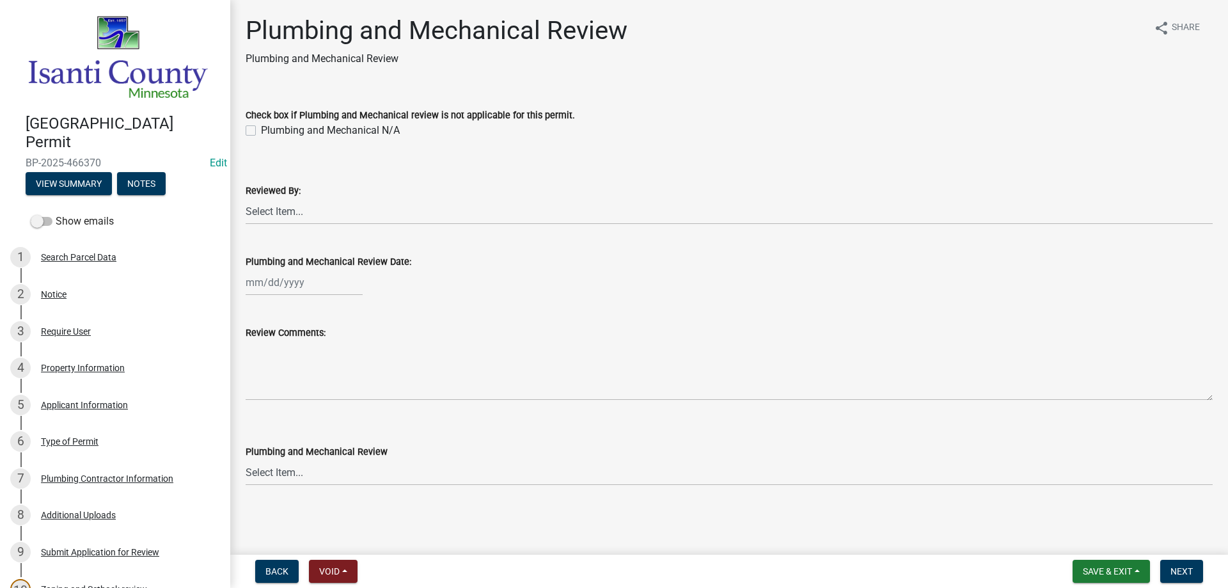
click at [261, 134] on label "Plumbing and Mechanical N/A" at bounding box center [330, 130] width 139 height 15
click at [261, 131] on input "Plumbing and Mechanical N/A" at bounding box center [265, 127] width 8 height 8
checkbox input "true"
click at [1173, 573] on span "Next" at bounding box center [1182, 571] width 22 height 10
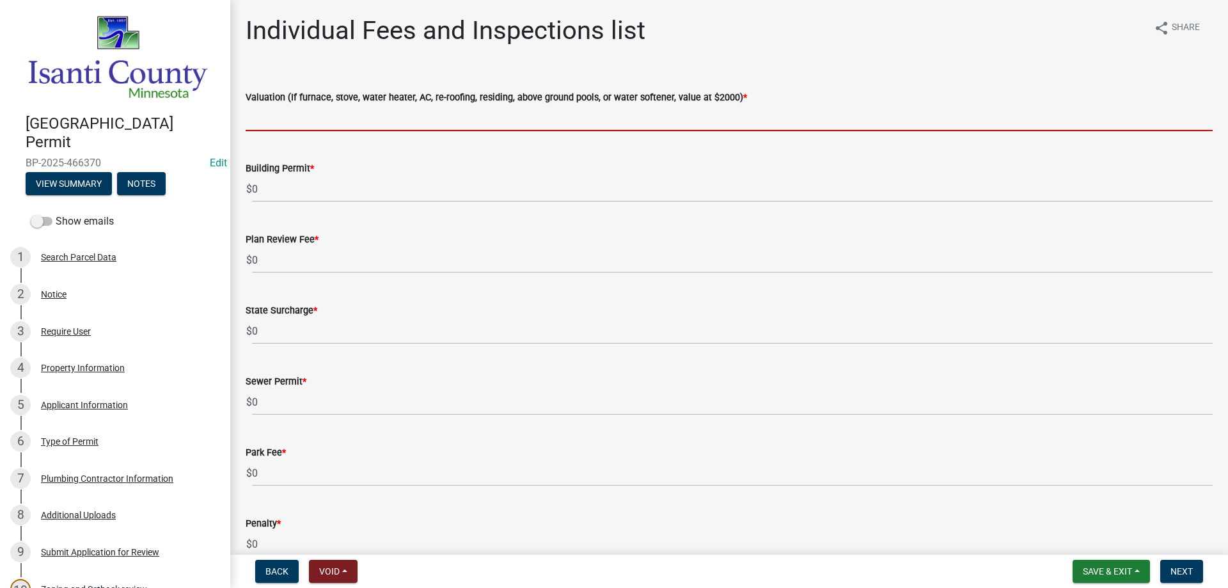
click at [287, 113] on input "text" at bounding box center [729, 118] width 967 height 26
type input "2000"
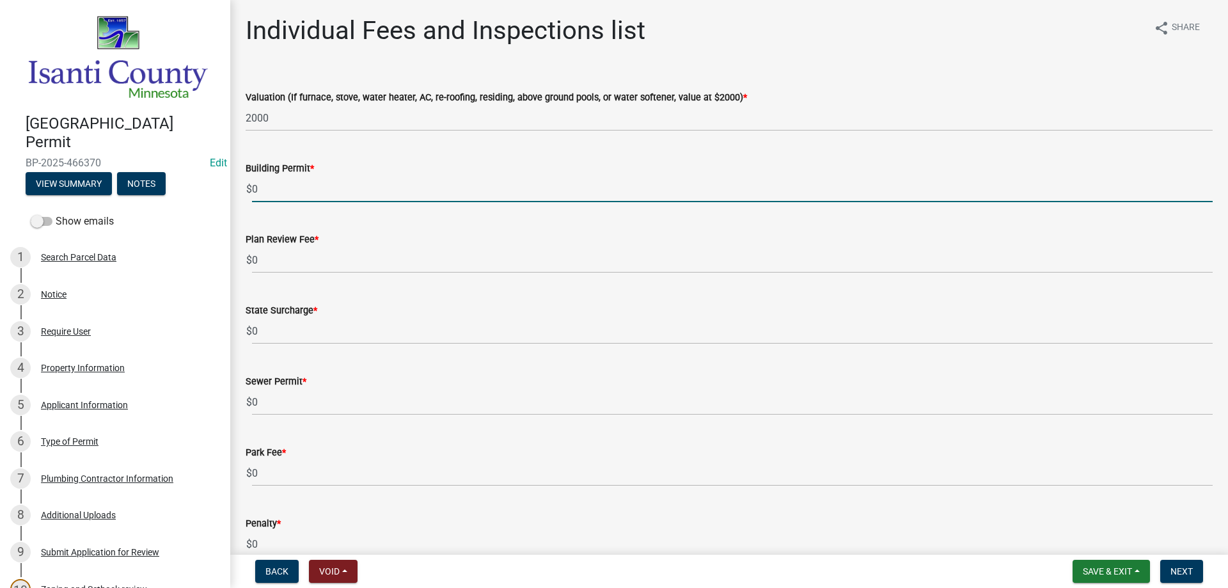
drag, startPoint x: 305, startPoint y: 193, endPoint x: 203, endPoint y: 178, distance: 103.3
click at [203, 178] on div "[GEOGRAPHIC_DATA] Permit BP-2025-466370 Edit View Summary Notes Show emails 1 S…" at bounding box center [614, 294] width 1228 height 588
type input "70"
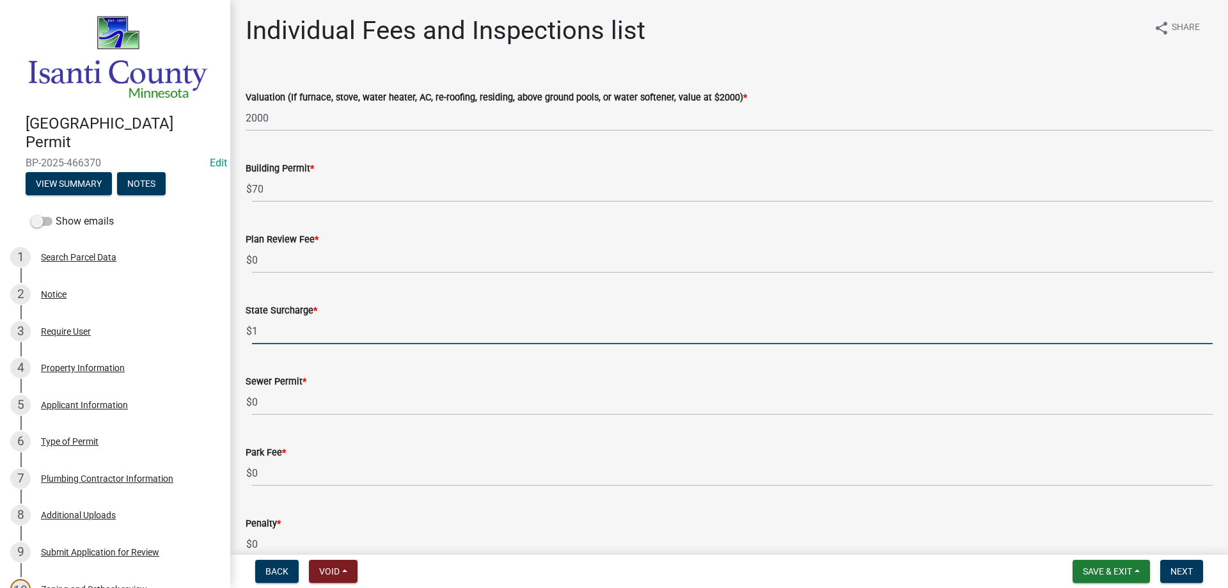
type input "1"
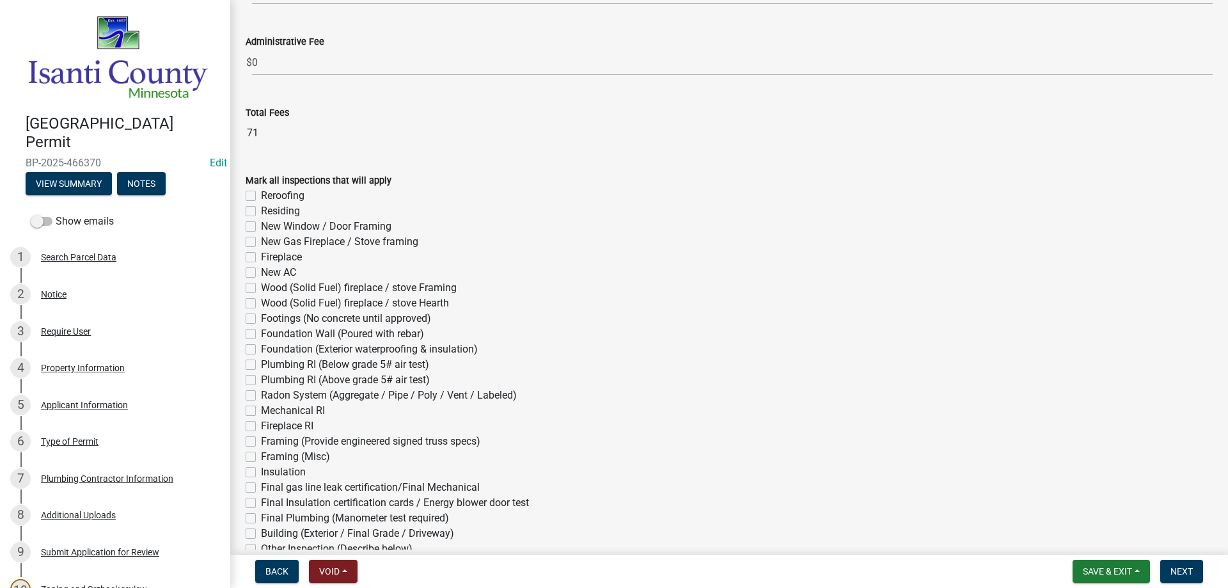
scroll to position [576, 0]
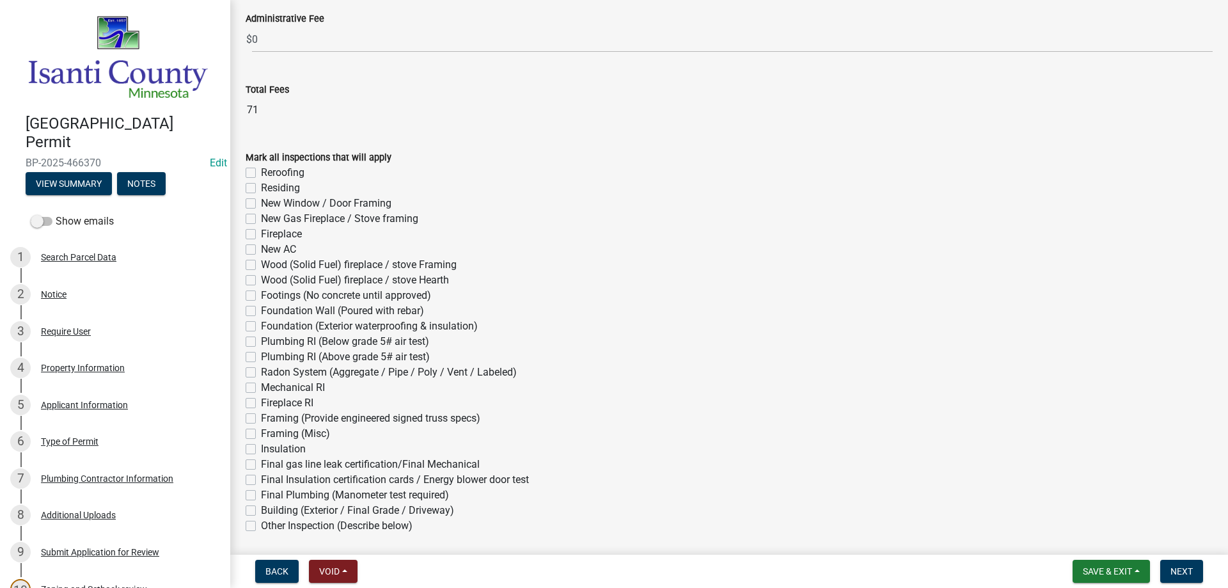
click at [261, 465] on label "Final gas line leak certification/Final Mechanical" at bounding box center [370, 464] width 219 height 15
click at [261, 465] on input "Final gas line leak certification/Final Mechanical" at bounding box center [265, 461] width 8 height 8
checkbox input "true"
checkbox input "false"
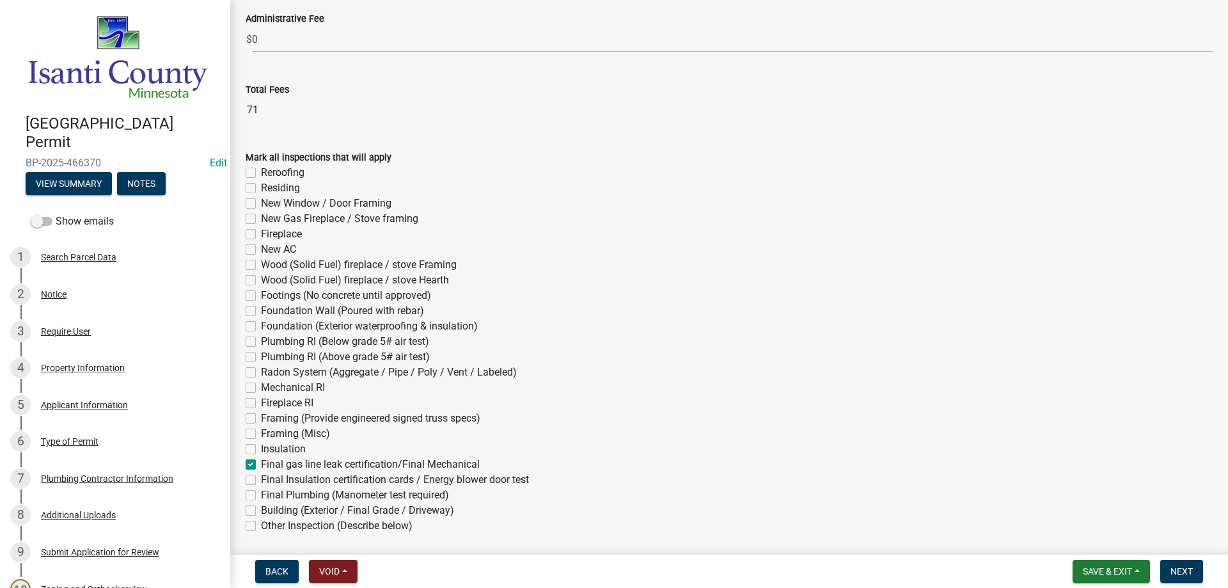
checkbox input "false"
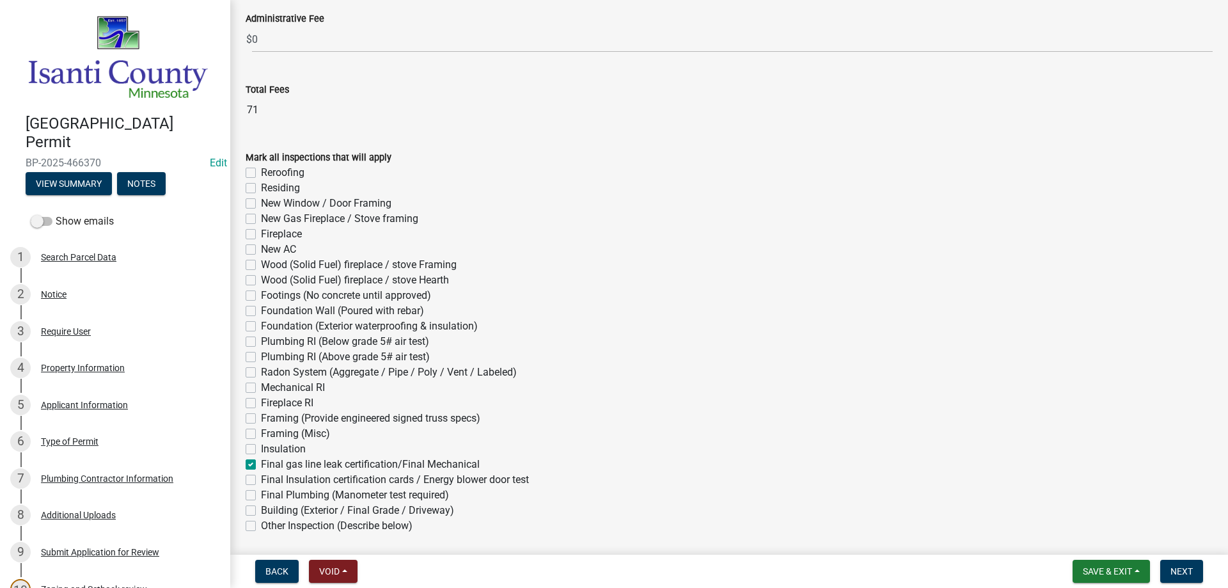
checkbox input "false"
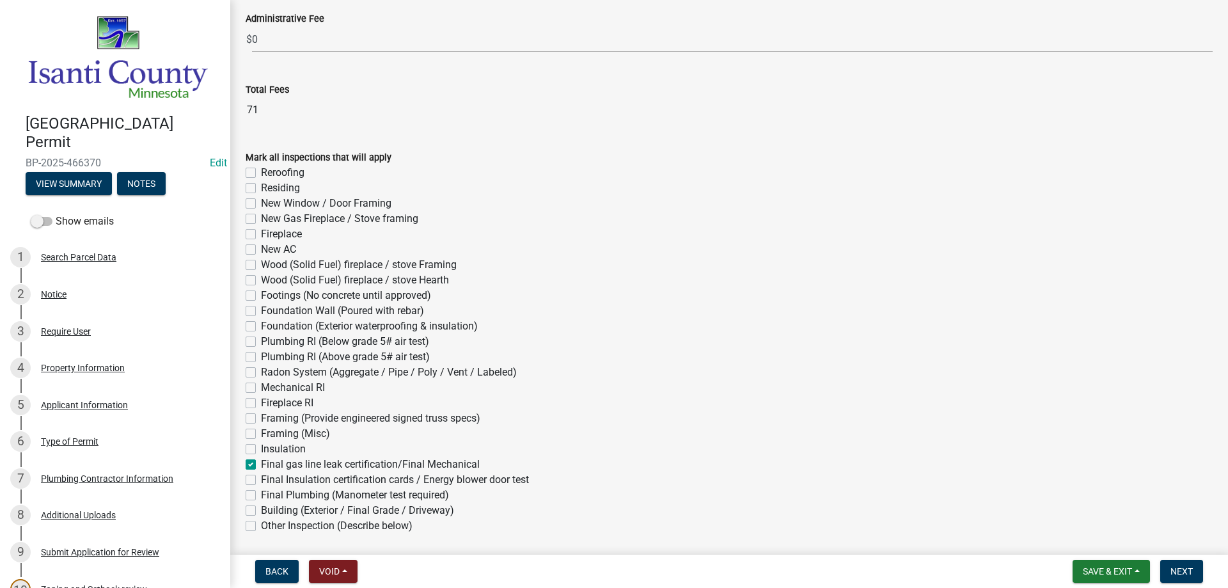
checkbox input "false"
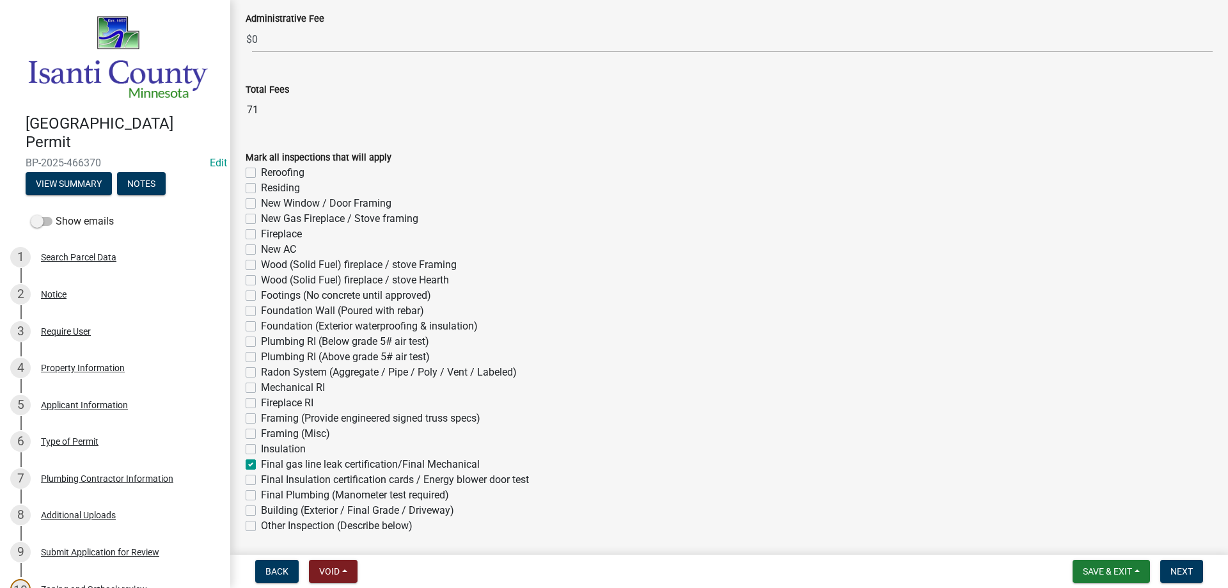
checkbox input "false"
checkbox input "true"
checkbox input "false"
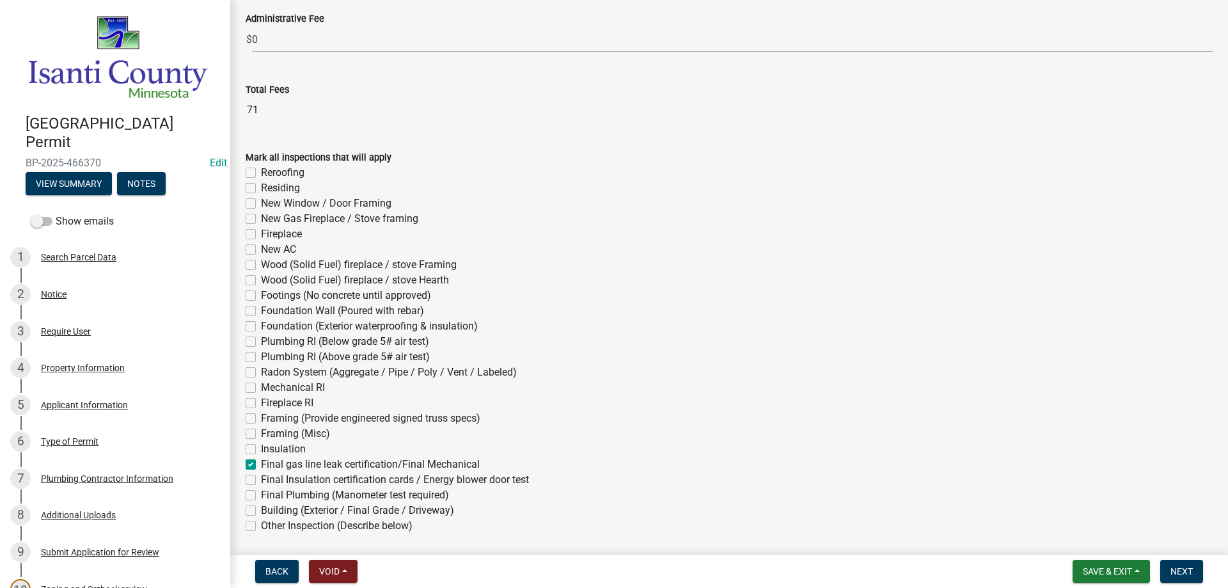
checkbox input "false"
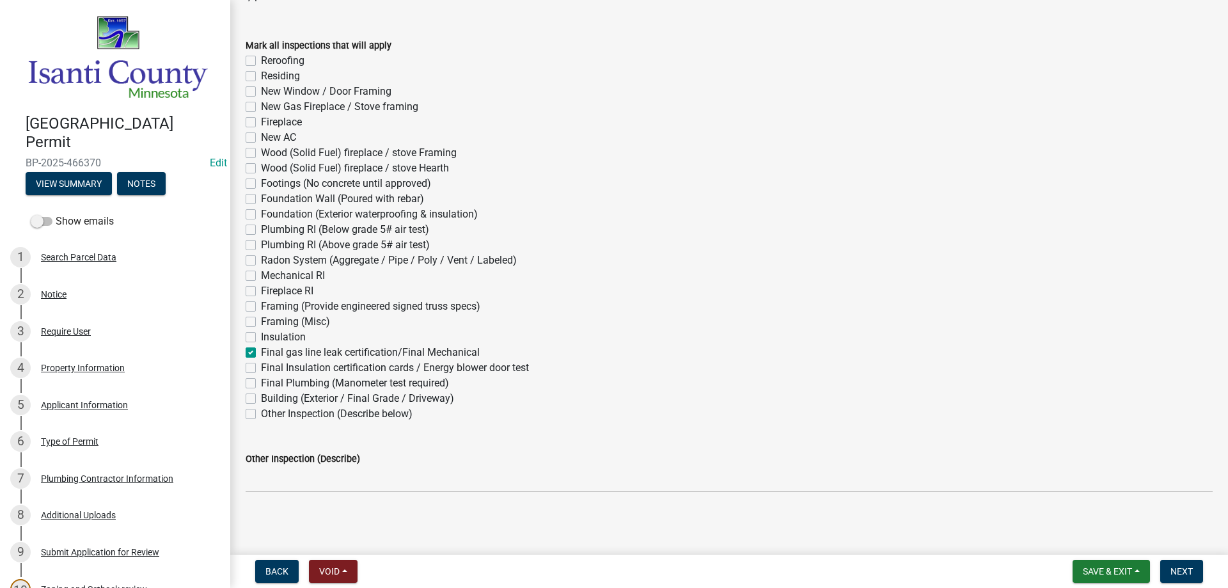
scroll to position [691, 0]
click at [1169, 568] on button "Next" at bounding box center [1181, 571] width 43 height 23
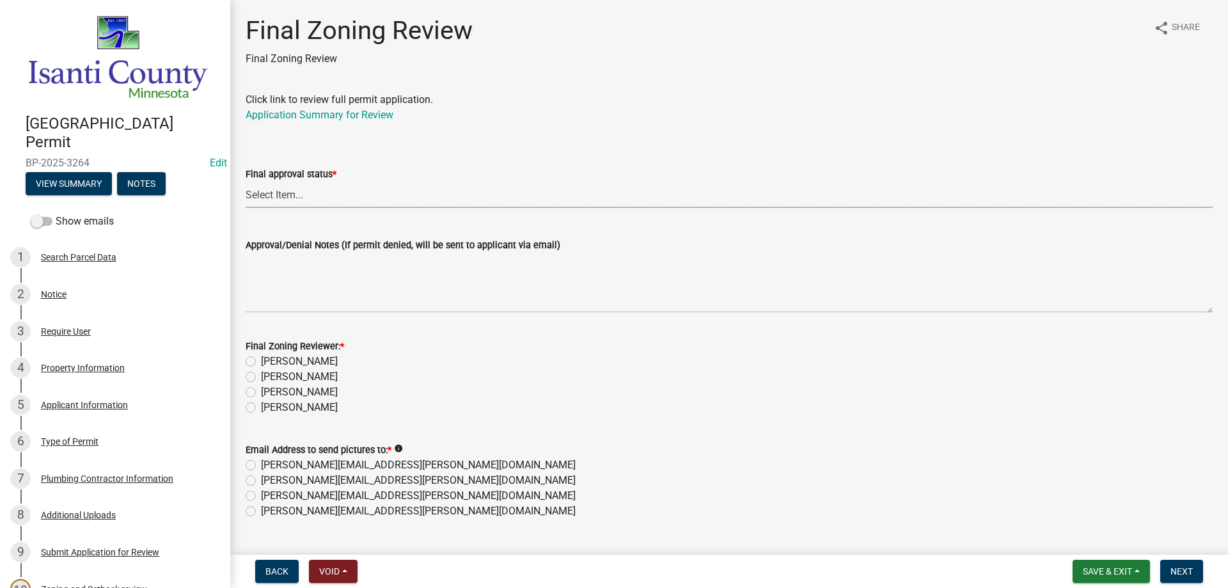
click at [303, 204] on select "Select Item... Approved Denied" at bounding box center [729, 195] width 967 height 26
click at [246, 182] on select "Select Item... Approved Denied" at bounding box center [729, 195] width 967 height 26
select select "ea18257a-8a04-42cc-b171-77fc38c97f37"
click at [261, 391] on label "[PERSON_NAME]" at bounding box center [299, 391] width 77 height 15
click at [261, 391] on input "[PERSON_NAME]" at bounding box center [265, 388] width 8 height 8
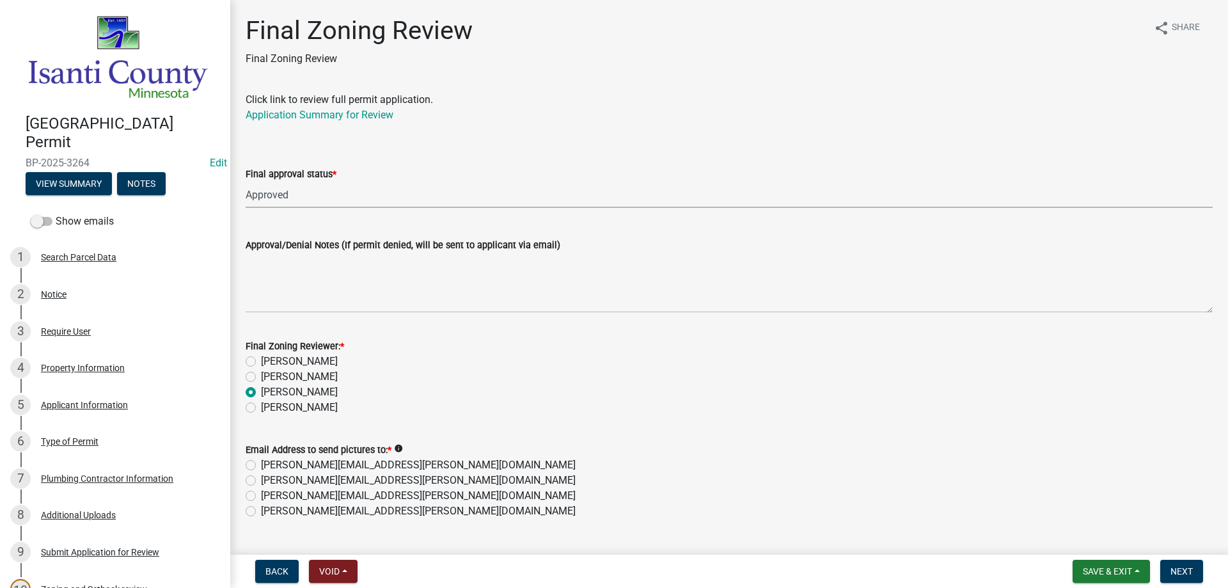
radio input "true"
click at [261, 507] on label "[PERSON_NAME][EMAIL_ADDRESS][PERSON_NAME][DOMAIN_NAME]" at bounding box center [418, 510] width 315 height 15
click at [261, 507] on input "[PERSON_NAME][EMAIL_ADDRESS][PERSON_NAME][DOMAIN_NAME]" at bounding box center [265, 507] width 8 height 8
radio input "true"
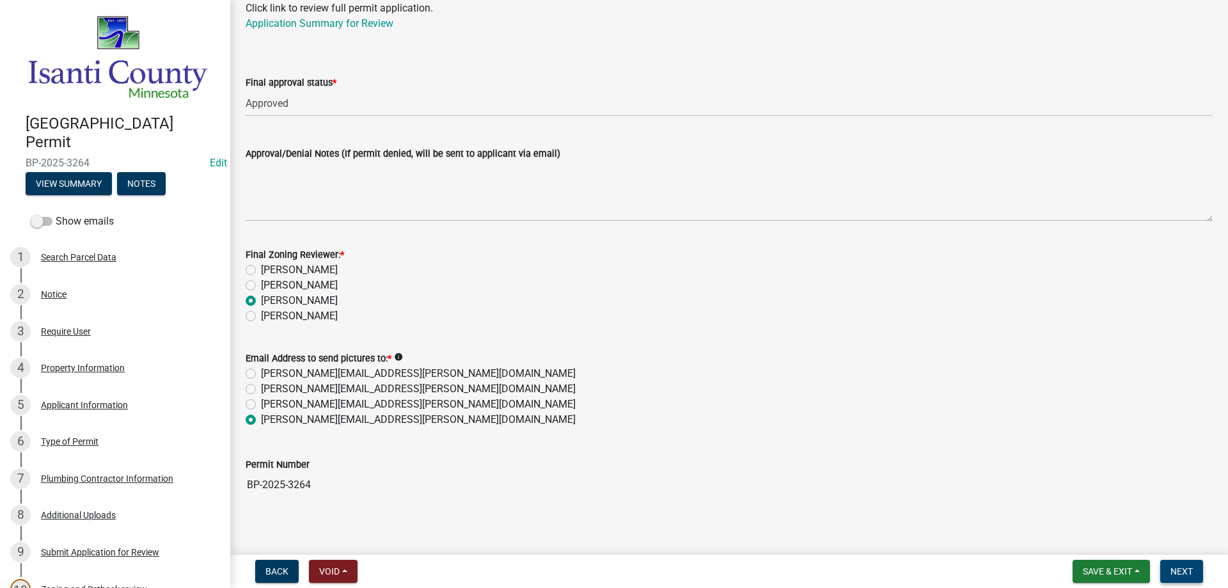
scroll to position [100, 0]
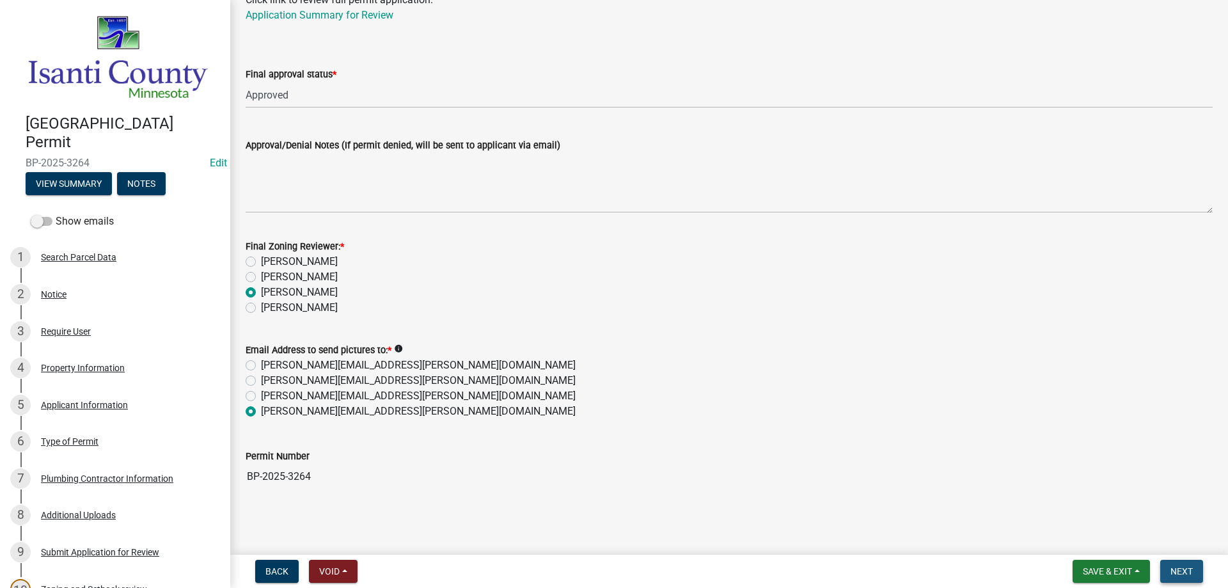
click at [1168, 571] on button "Next" at bounding box center [1181, 571] width 43 height 23
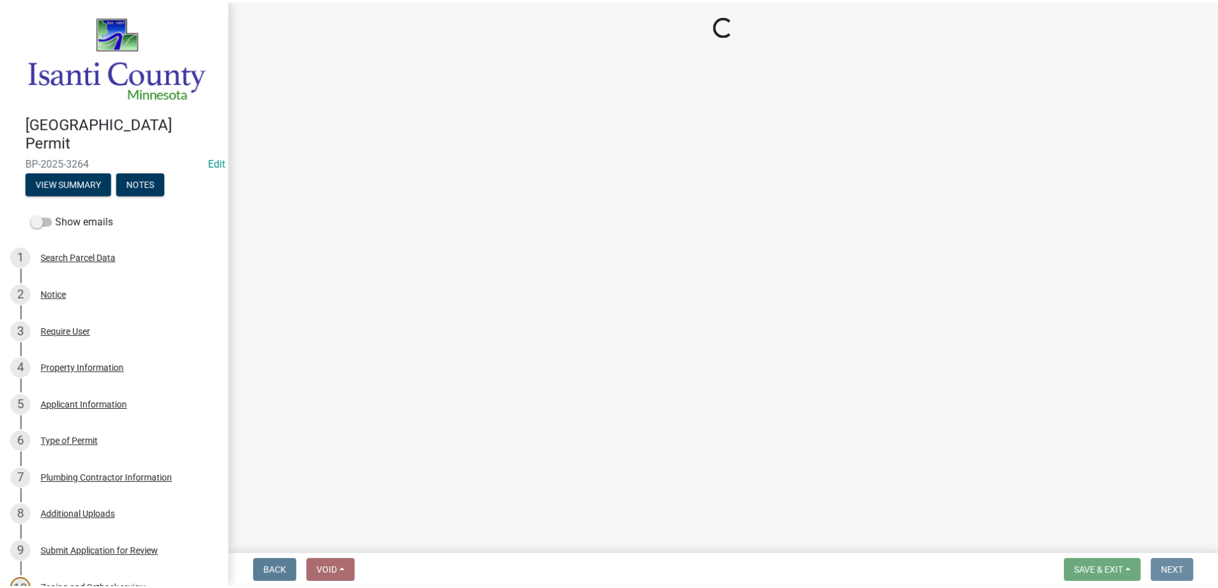
scroll to position [0, 0]
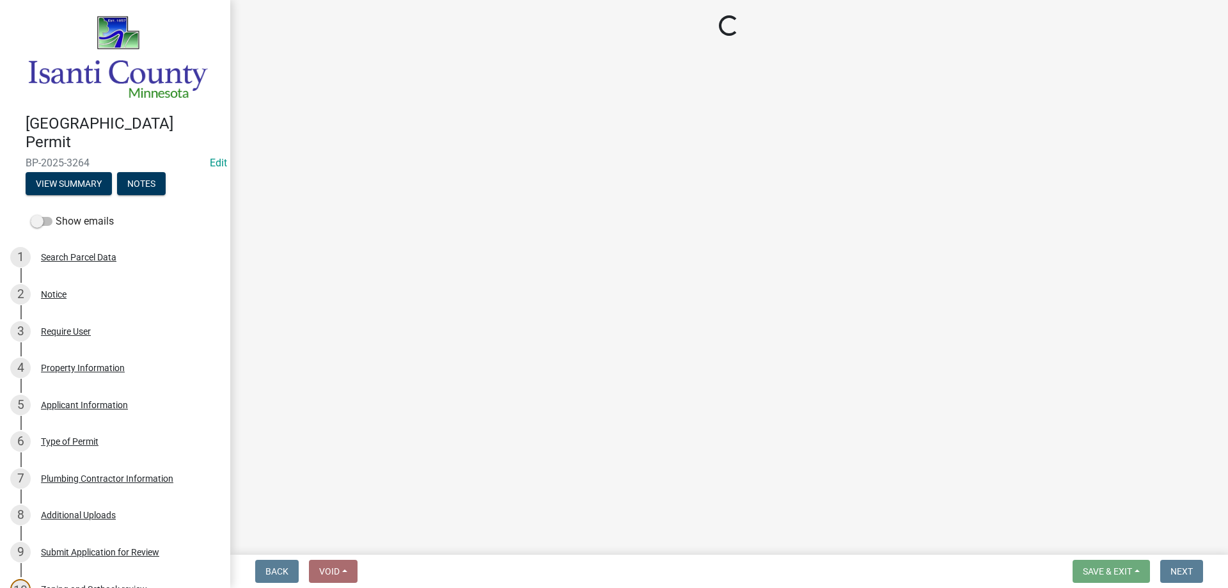
select select "3: 3"
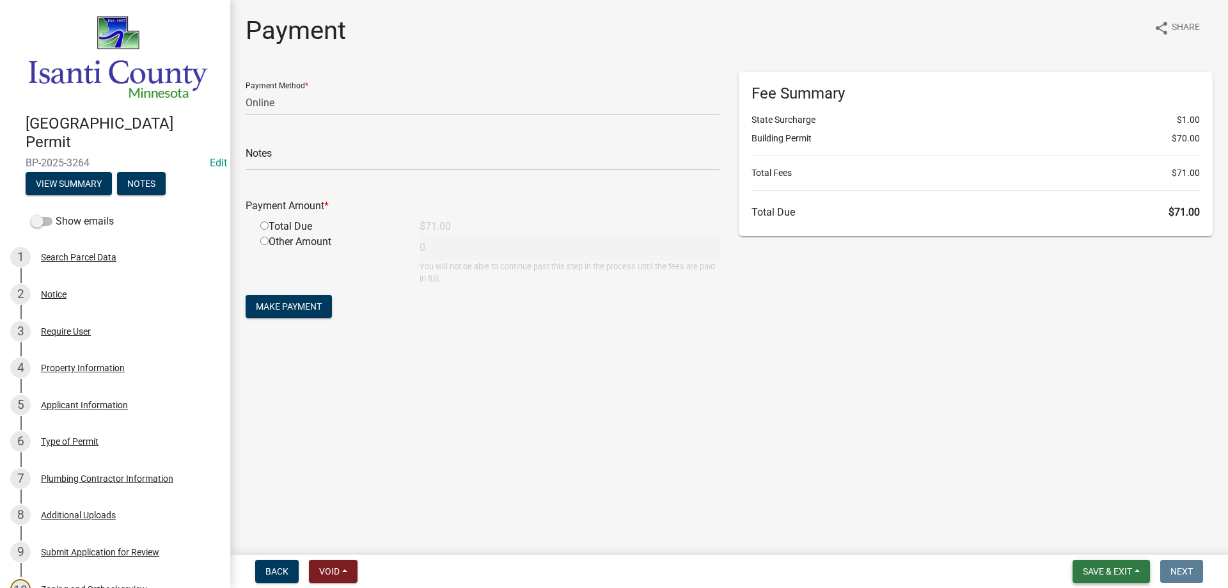
click at [1093, 563] on button "Save & Exit" at bounding box center [1111, 571] width 77 height 23
click at [1073, 536] on button "Save & Exit" at bounding box center [1099, 538] width 102 height 31
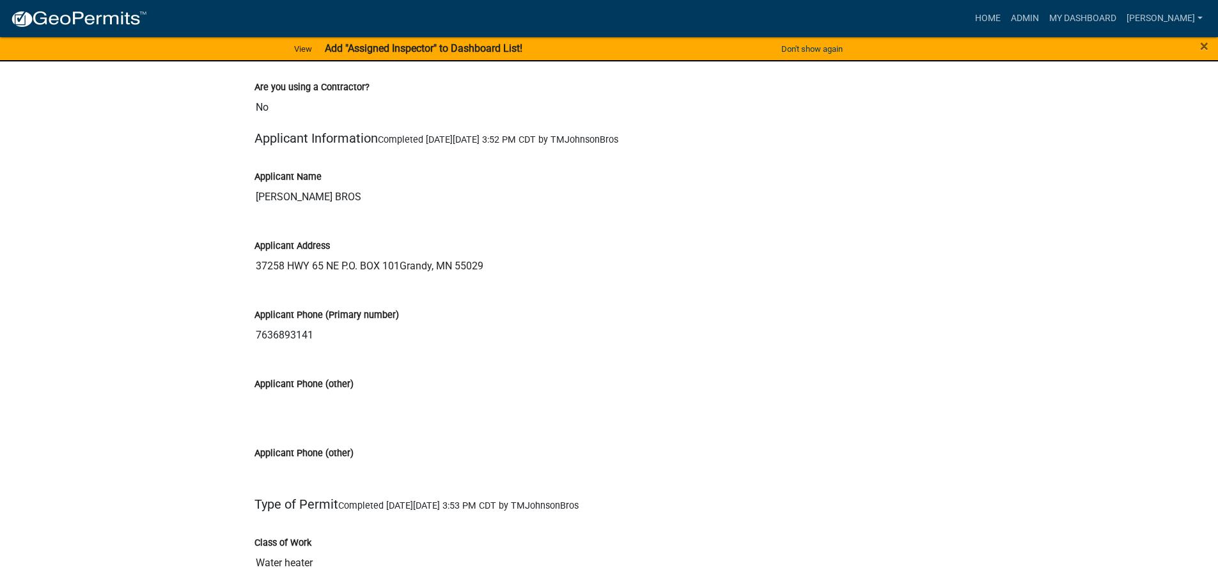
scroll to position [1599, 0]
